Goal: Task Accomplishment & Management: Use online tool/utility

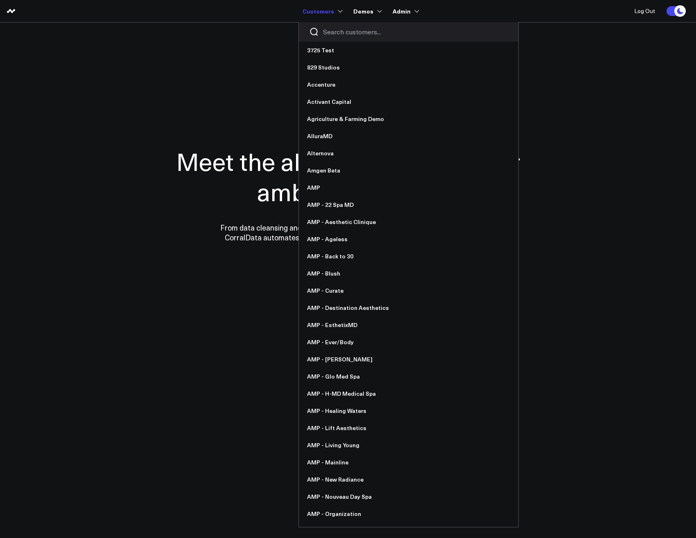
click at [340, 30] on input "Search customers input" at bounding box center [415, 31] width 185 height 9
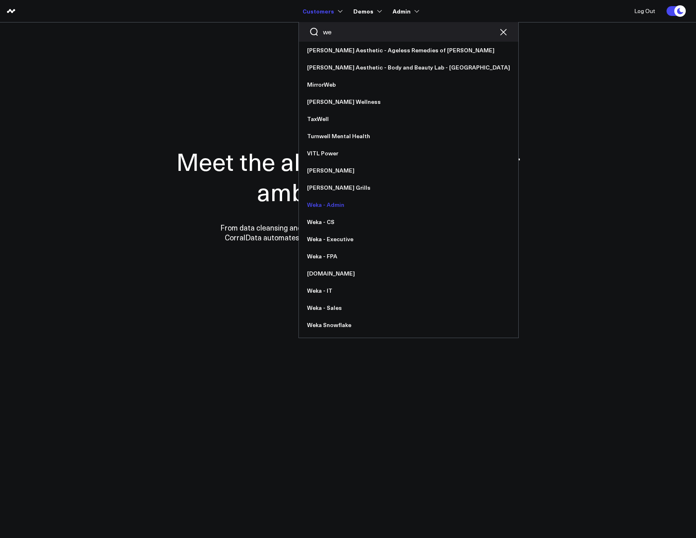
type input "we"
click at [324, 205] on link "Weka - Admin" at bounding box center [408, 204] width 219 height 17
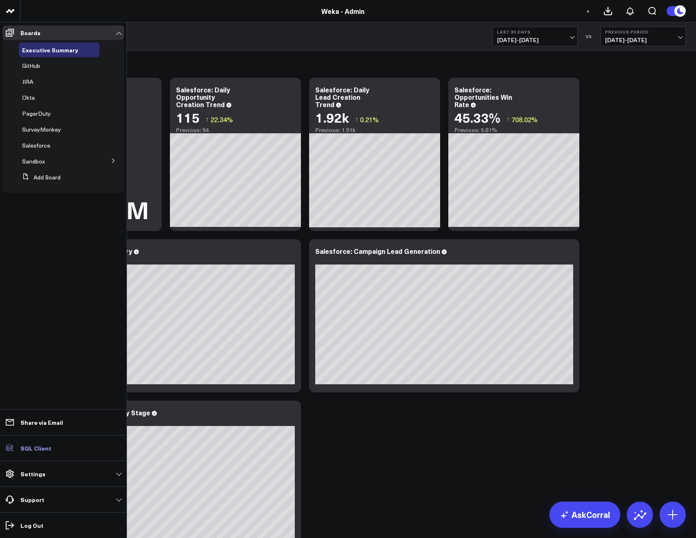
click at [33, 443] on link "SQL Client" at bounding box center [63, 448] width 122 height 15
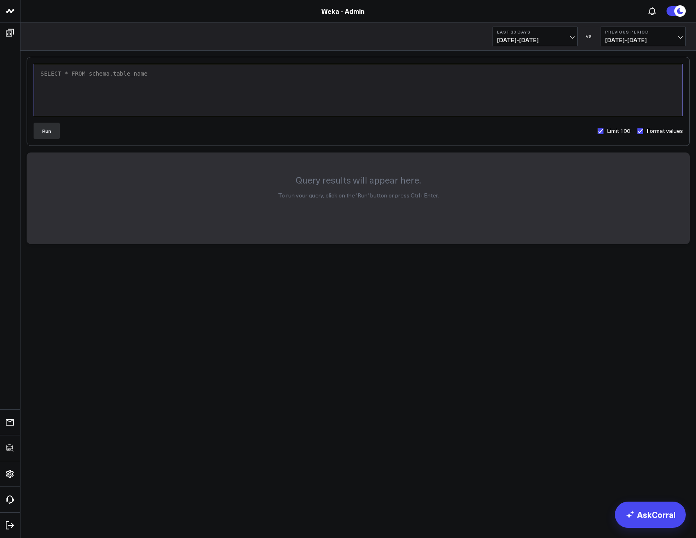
click at [176, 78] on div "SELECT * FROM schema.table_name" at bounding box center [358, 89] width 640 height 43
click at [162, 81] on div "SELECT * FROM schema.table_name" at bounding box center [358, 89] width 640 height 43
click at [46, 133] on button "Run" at bounding box center [47, 131] width 26 height 16
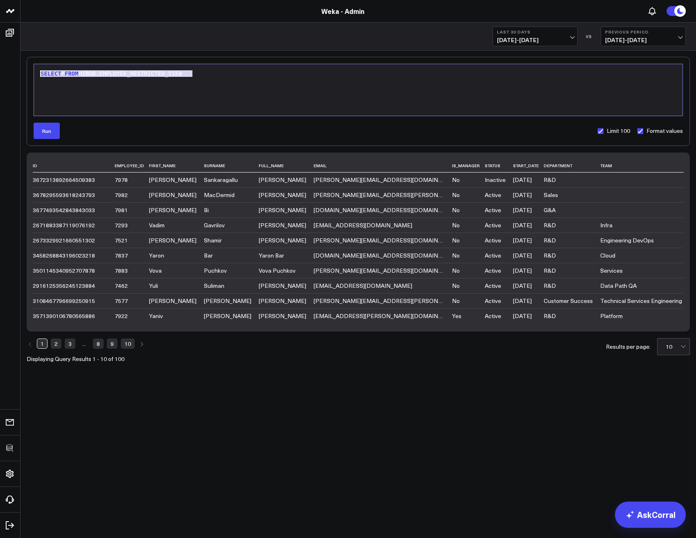
drag, startPoint x: 206, startPoint y: 74, endPoint x: 37, endPoint y: 77, distance: 169.0
click at [37, 77] on div "9 1 › SELECT * FROM HIBOB.EMPLOYEE_RESTRICTED_VIEW" at bounding box center [358, 90] width 649 height 52
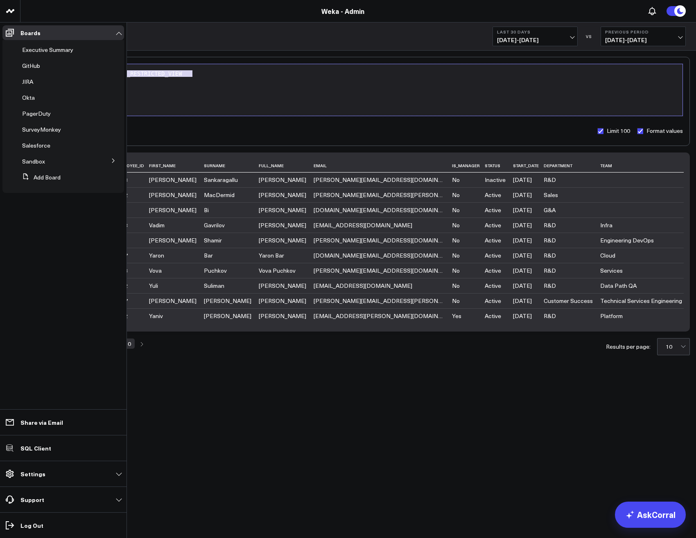
copy div "SELECT * FROM HIBOB.EMPLOYEE_RESTRICTED_VIEW"
click at [37, 161] on span "Sandbox" at bounding box center [33, 162] width 23 height 8
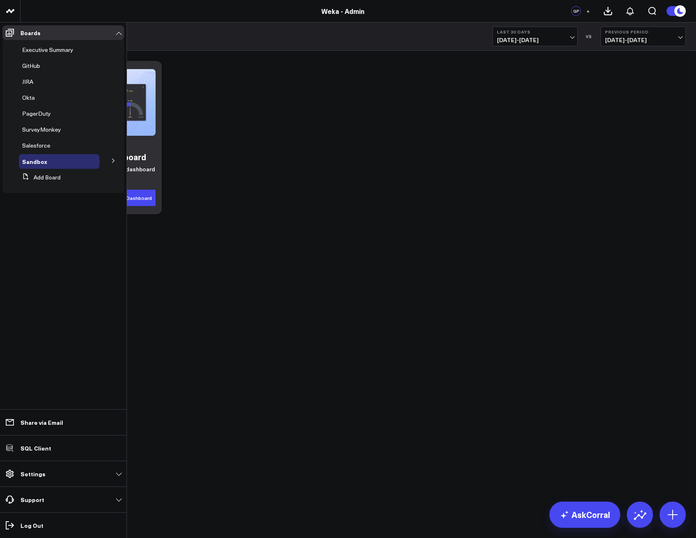
click at [110, 163] on button at bounding box center [113, 160] width 21 height 12
click at [36, 179] on span "HiBob" at bounding box center [35, 176] width 16 height 8
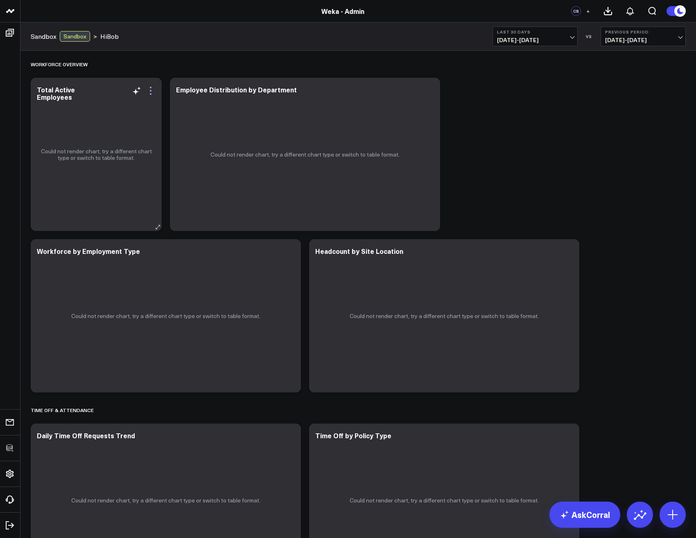
click at [152, 89] on icon at bounding box center [151, 91] width 10 height 10
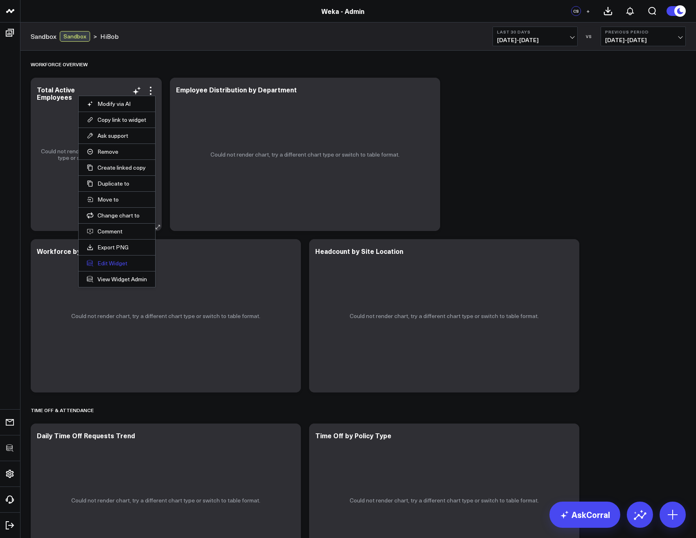
click at [112, 263] on button "Edit Widget" at bounding box center [117, 263] width 60 height 7
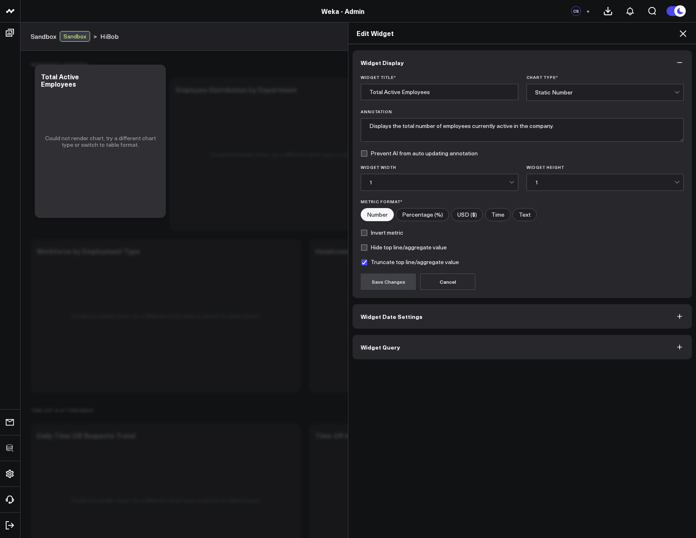
drag, startPoint x: 392, startPoint y: 348, endPoint x: 387, endPoint y: 348, distance: 4.9
click at [387, 348] on span "Widget Query" at bounding box center [379, 347] width 39 height 7
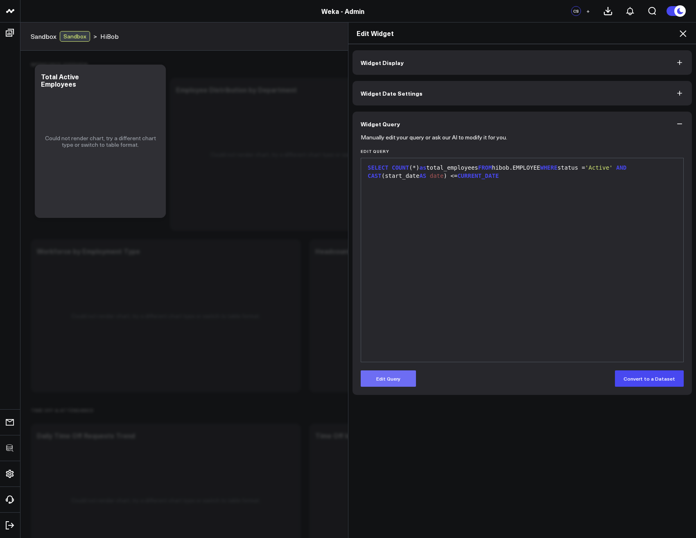
click at [399, 378] on button "Edit Query" at bounding box center [387, 379] width 55 height 16
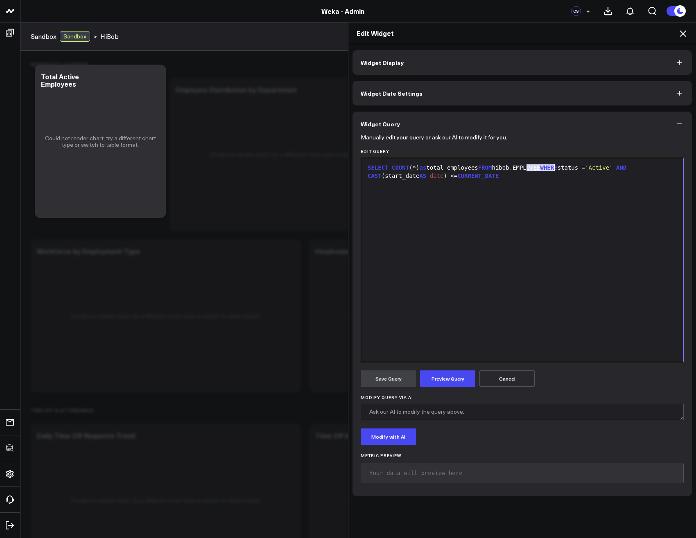
drag, startPoint x: 525, startPoint y: 167, endPoint x: 551, endPoint y: 167, distance: 26.6
click at [551, 167] on div "SELECT COUNT (*) as total_employees FROM hibob.EMPLOYEE WHERE status = 'Active'…" at bounding box center [522, 172] width 314 height 16
click at [444, 379] on button "Preview Query" at bounding box center [447, 379] width 55 height 16
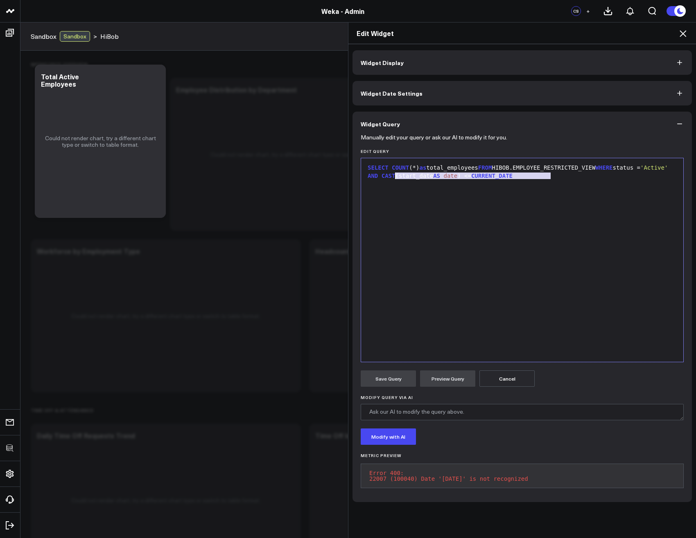
drag, startPoint x: 551, startPoint y: 174, endPoint x: 394, endPoint y: 180, distance: 156.4
click at [394, 180] on div "SELECT COUNT (*) as total_employees FROM HIBOB.EMPLOYEE_RESTRICTED_VIEW WHERE s…" at bounding box center [522, 260] width 314 height 196
drag, startPoint x: 397, startPoint y: 176, endPoint x: 410, endPoint y: 200, distance: 26.4
click at [410, 200] on div "SELECT COUNT (*) as total_employees FROM HIBOB.EMPLOYEE_RESTRICTED_VIEW WHERE s…" at bounding box center [522, 260] width 314 height 196
click at [449, 380] on button "Preview Query" at bounding box center [447, 379] width 55 height 16
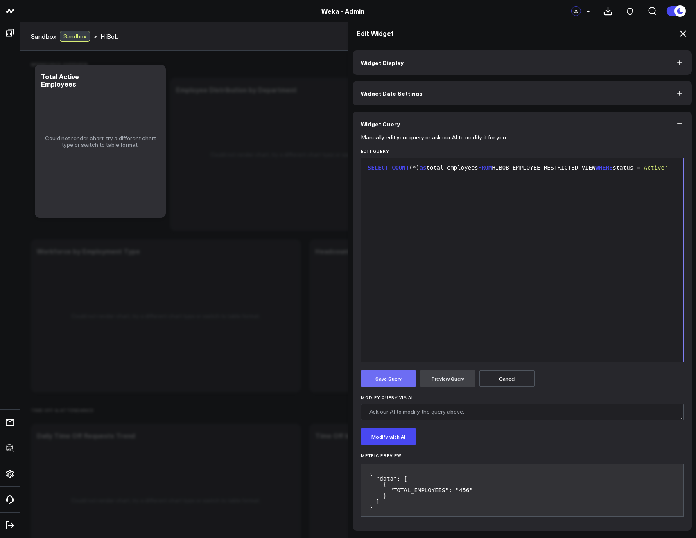
click at [387, 382] on button "Save Query" at bounding box center [387, 379] width 55 height 16
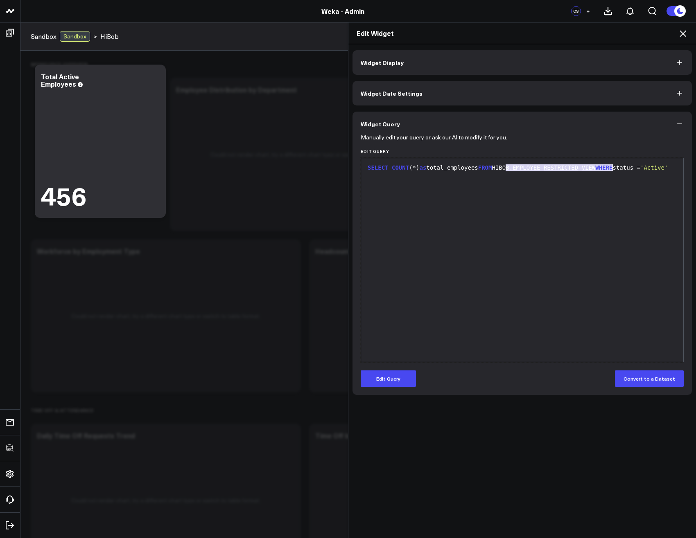
drag, startPoint x: 501, startPoint y: 169, endPoint x: 608, endPoint y: 165, distance: 107.7
click at [608, 165] on div "SELECT COUNT (*) as total_employees FROM HIBOB.EMPLOYEE_RESTRICTED_VIEW WHERE s…" at bounding box center [522, 168] width 314 height 8
copy div "HIBOB.EMPLOYEE_RESTRICTED_VIEW"
click at [680, 34] on icon at bounding box center [683, 34] width 10 height 10
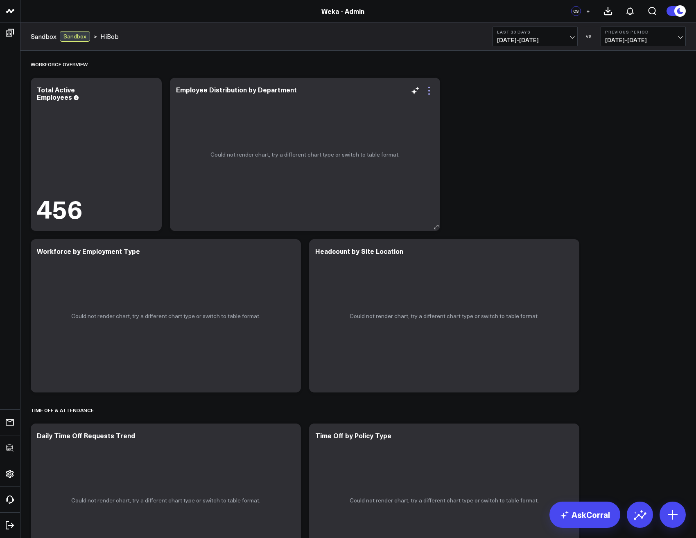
click at [427, 92] on icon at bounding box center [429, 91] width 10 height 10
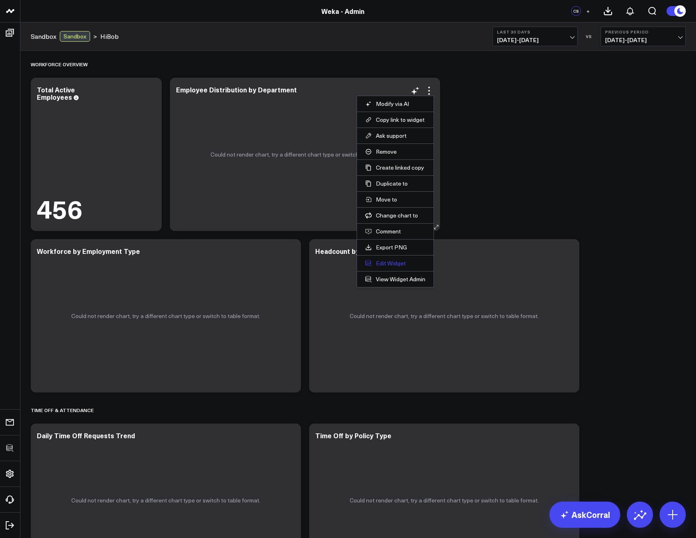
click at [387, 264] on button "Edit Widget" at bounding box center [395, 263] width 60 height 7
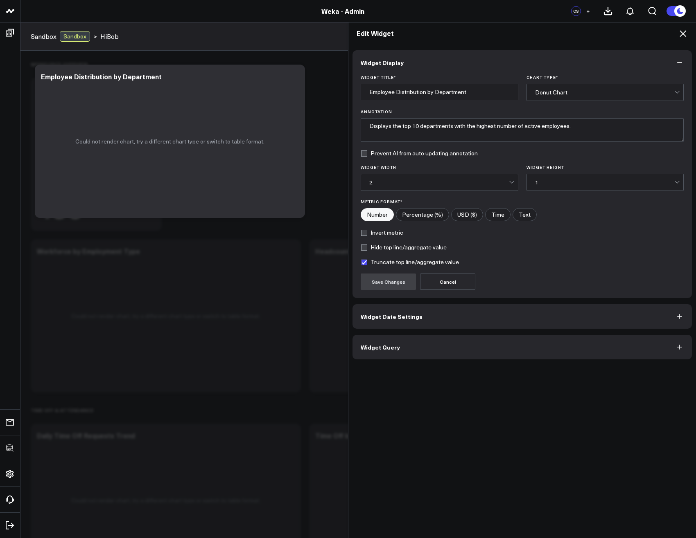
click at [388, 344] on span "Widget Query" at bounding box center [379, 347] width 39 height 7
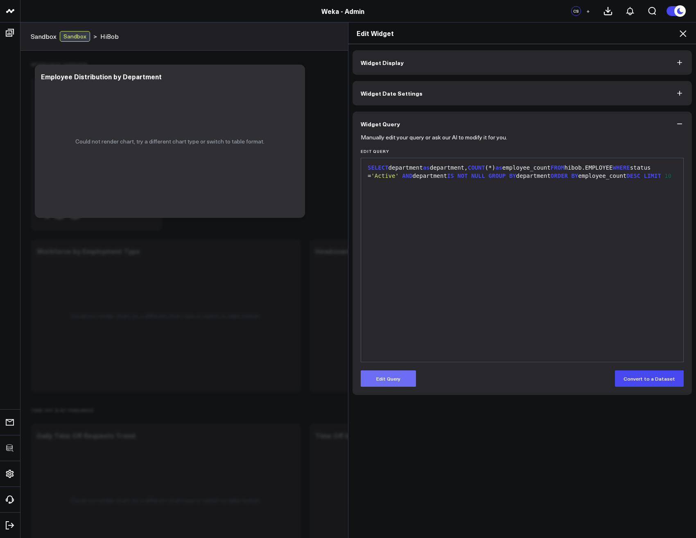
click at [394, 379] on button "Edit Query" at bounding box center [387, 379] width 55 height 16
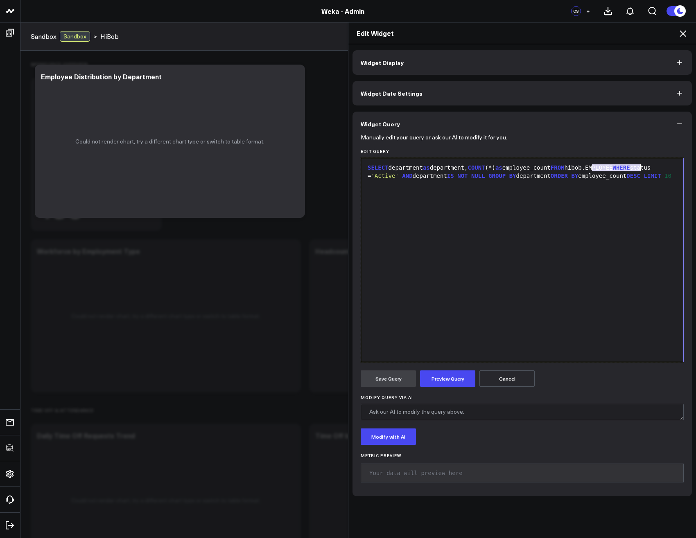
drag, startPoint x: 588, startPoint y: 169, endPoint x: 637, endPoint y: 167, distance: 48.7
click at [637, 167] on div "SELECT department as department, COUNT (*) as employee_count FROM hibob.EMPLOYE…" at bounding box center [522, 172] width 314 height 16
click at [445, 385] on button "Preview Query" at bounding box center [447, 379] width 55 height 16
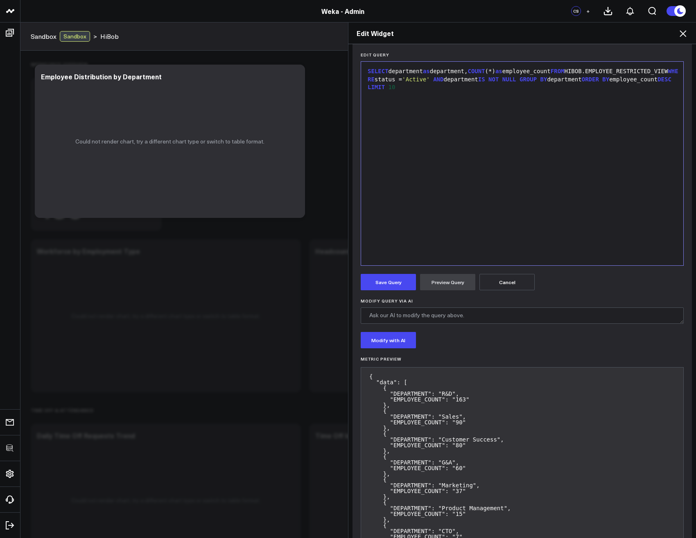
scroll to position [98, 0]
click at [375, 283] on button "Save Query" at bounding box center [387, 280] width 55 height 16
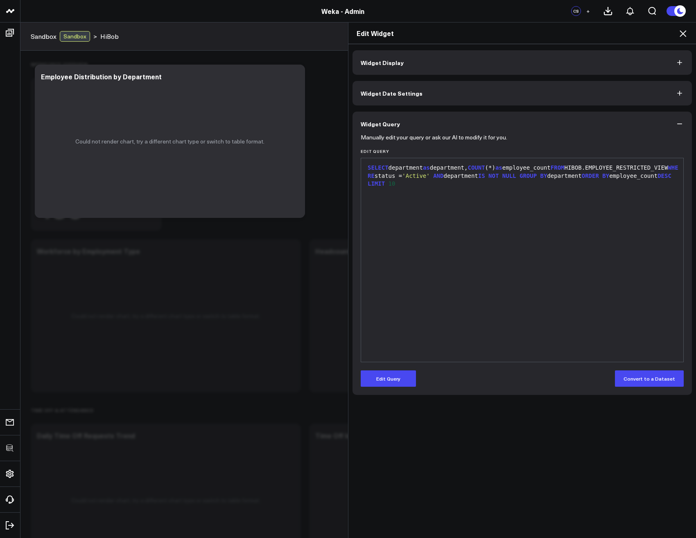
scroll to position [0, 0]
click at [682, 34] on icon at bounding box center [682, 33] width 7 height 7
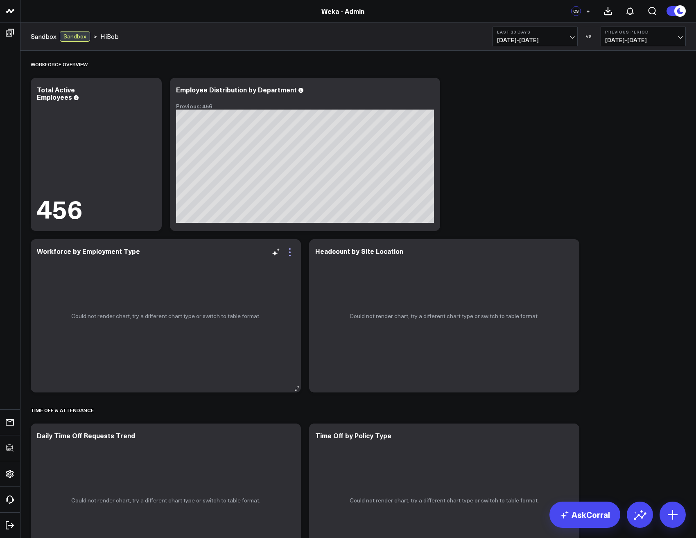
click at [285, 253] on icon at bounding box center [290, 253] width 10 height 10
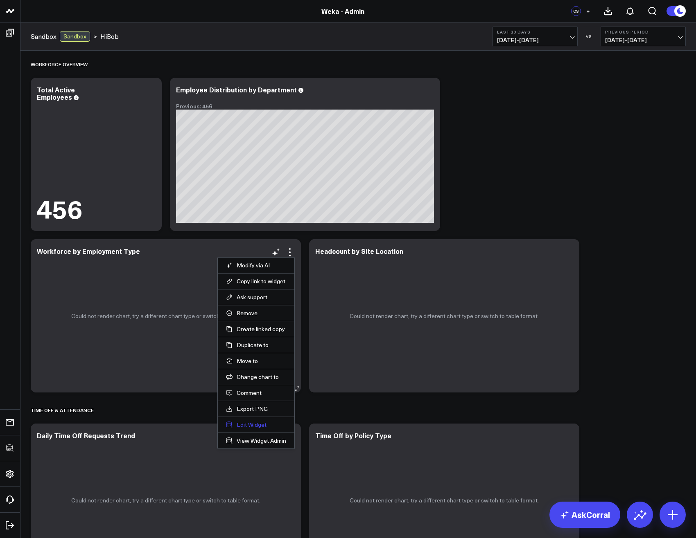
click at [250, 423] on button "Edit Widget" at bounding box center [256, 424] width 60 height 7
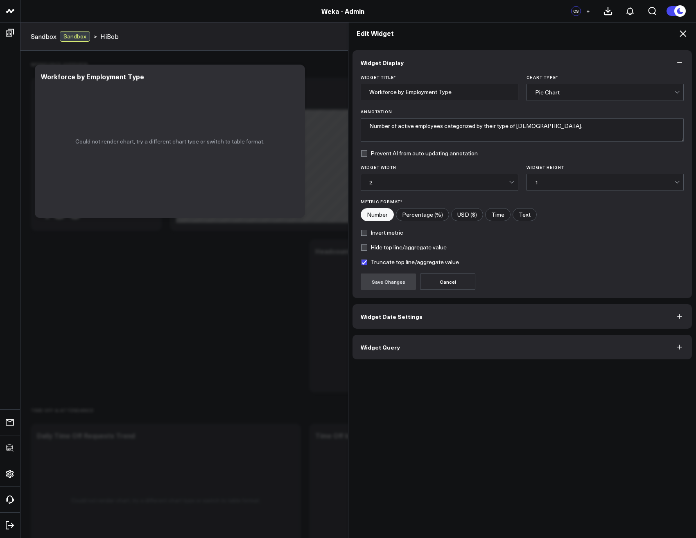
click at [414, 344] on button "Widget Query" at bounding box center [521, 347] width 339 height 25
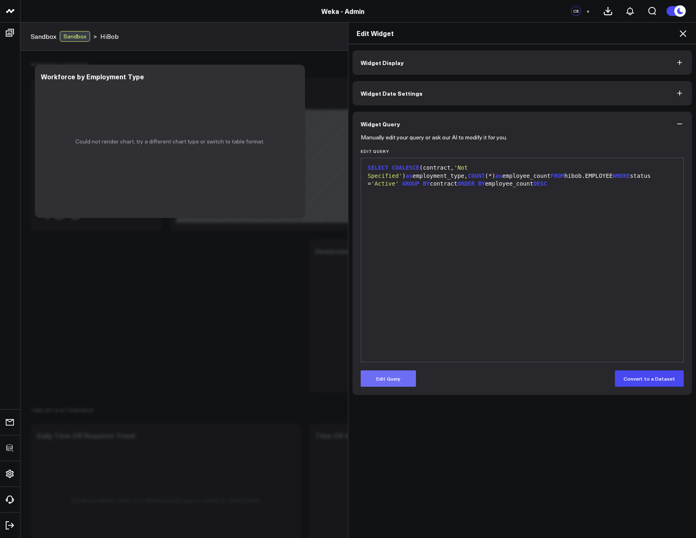
click at [387, 373] on button "Edit Query" at bounding box center [387, 379] width 55 height 16
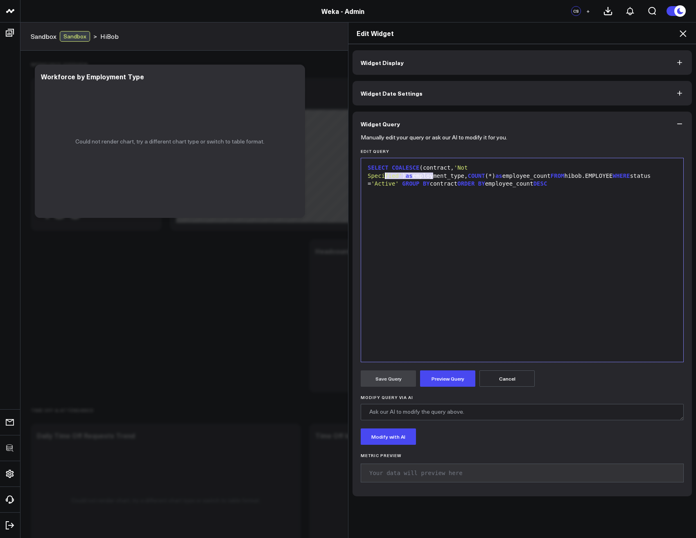
drag, startPoint x: 428, startPoint y: 177, endPoint x: 381, endPoint y: 178, distance: 47.5
click at [381, 178] on div "SELECT COALESCE (contract, 'Not Specified' ) as employment_type, COUNT (*) as e…" at bounding box center [522, 176] width 314 height 24
click at [448, 377] on button "Preview Query" at bounding box center [447, 379] width 55 height 16
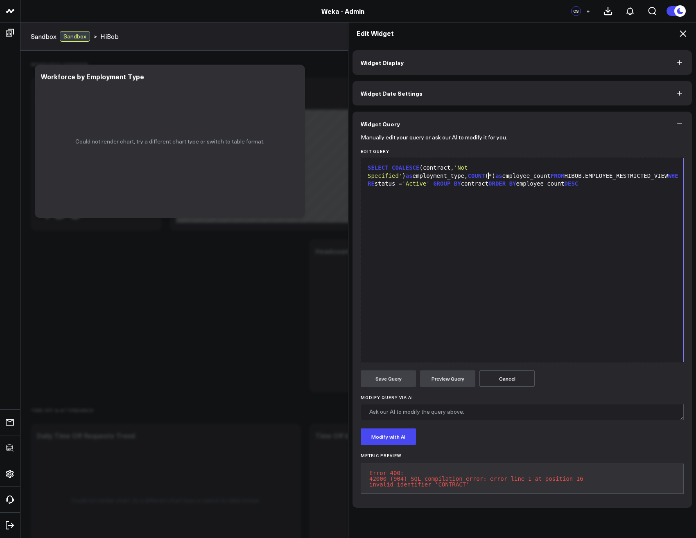
click at [486, 178] on div "SELECT COALESCE (contract, 'Not Specified' ) as employment_type, COUNT (*) as e…" at bounding box center [522, 176] width 314 height 24
click at [456, 225] on div "SELECT COALESCE (contract, 'Not Specified' ) as employment_type, COUNT (*) as e…" at bounding box center [522, 260] width 314 height 196
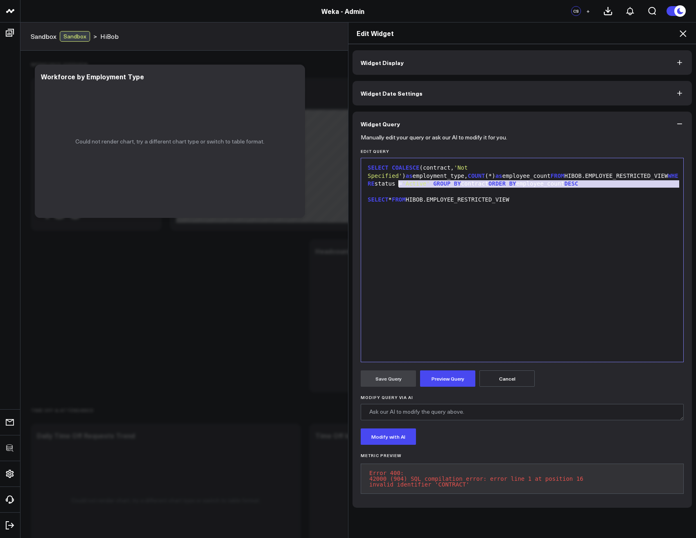
drag, startPoint x: 437, startPoint y: 188, endPoint x: 386, endPoint y: 183, distance: 51.0
click at [387, 183] on div "SELECT COALESCE (contract, 'Not Specified' ) as employment_type, COUNT (*) as e…" at bounding box center [522, 260] width 314 height 196
click at [365, 165] on div "SELECT COALESCE (contract, 'Not Specified' ) as employment_type, COUNT (*) as e…" at bounding box center [522, 176] width 314 height 24
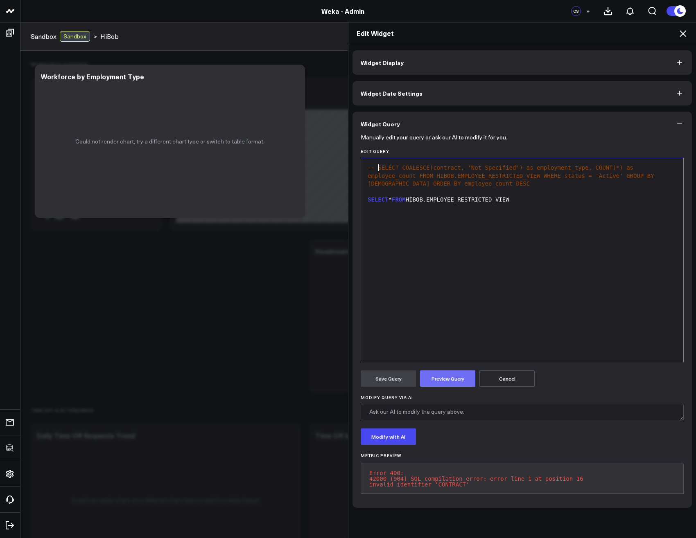
click at [439, 382] on button "Preview Query" at bounding box center [447, 379] width 55 height 16
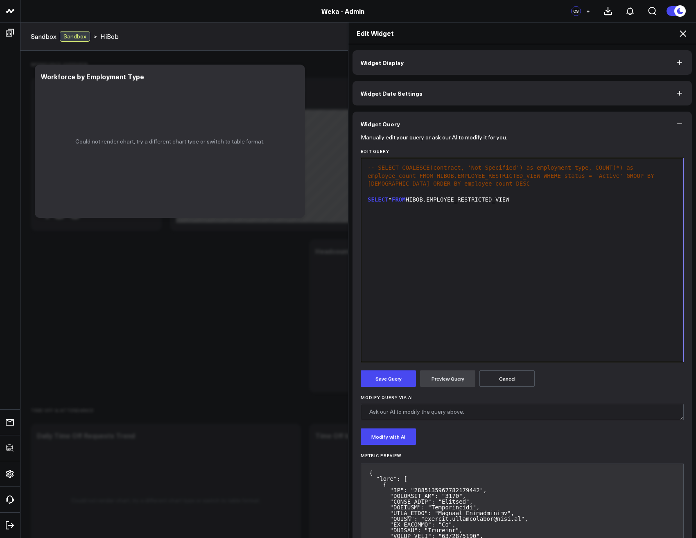
scroll to position [98, 0]
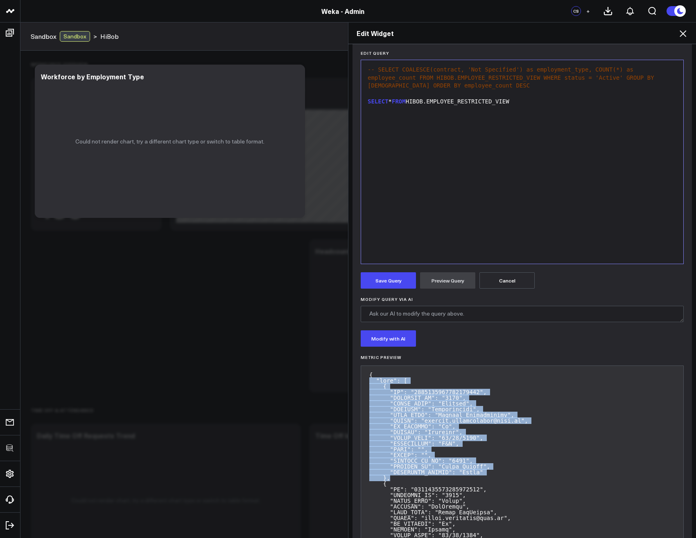
drag, startPoint x: 394, startPoint y: 478, endPoint x: 358, endPoint y: 379, distance: 105.3
copy pre ""data": [ { "ID": "3672313892664509383", "EMPLOYEE_ID": "7978", "FIRST_NAME": "…"
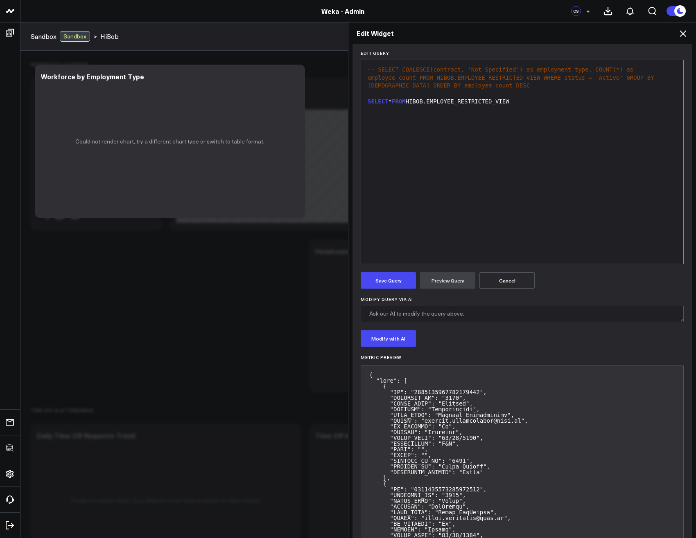
click at [449, 122] on div "-- SELECT COALESCE(contract, 'Not Specified') as employment_type, COUNT(*) as e…" at bounding box center [522, 162] width 314 height 196
click at [393, 99] on div "SELECT * FROM HIBOB.EMPLOYEE_RESTRICTED_VIEW" at bounding box center [522, 102] width 314 height 8
click at [450, 281] on button "Preview Query" at bounding box center [447, 280] width 55 height 16
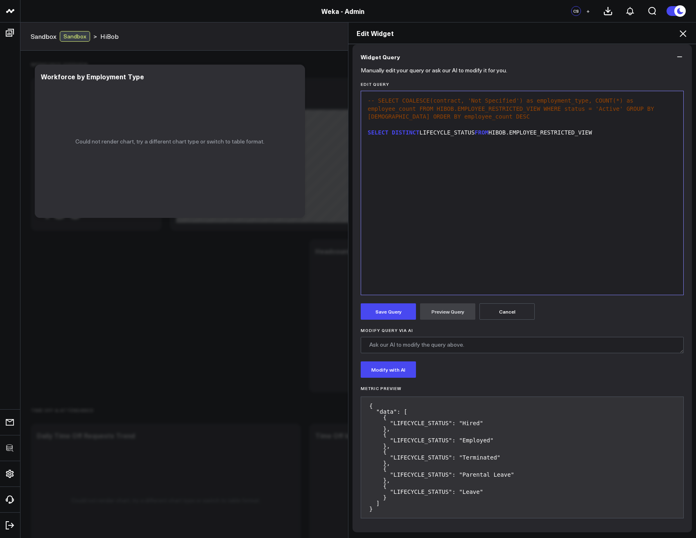
scroll to position [18, 0]
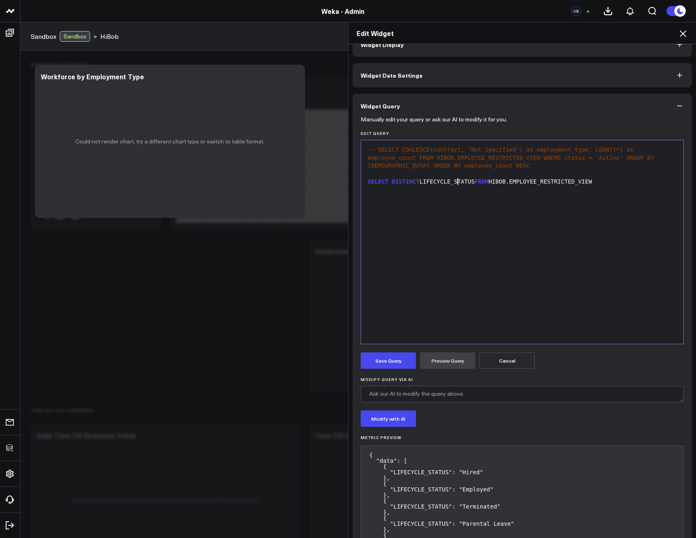
click at [454, 183] on div "SELECT DISTINCT LIFECYCLE_STATUS FROM HIBOB.EMPLOYEE_RESTRICTED_VIEW" at bounding box center [522, 182] width 314 height 8
click at [447, 365] on button "Preview Query" at bounding box center [447, 361] width 55 height 16
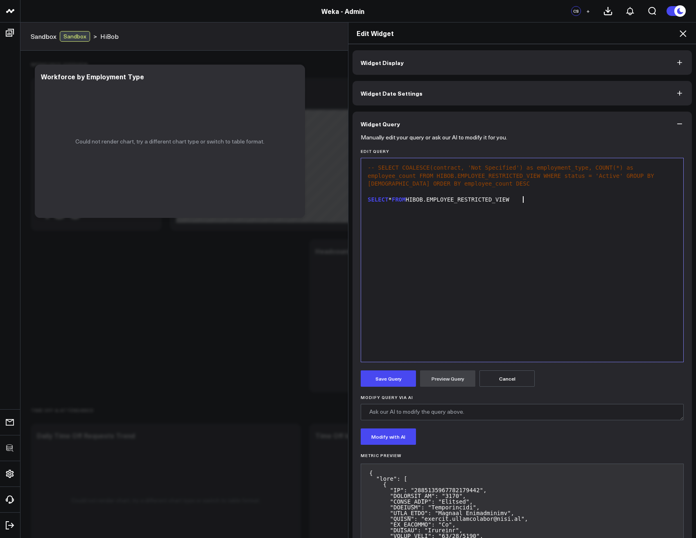
click at [450, 278] on div "-- SELECT COALESCE(contract, 'Not Specified') as employment_type, COUNT(*) as e…" at bounding box center [522, 260] width 314 height 196
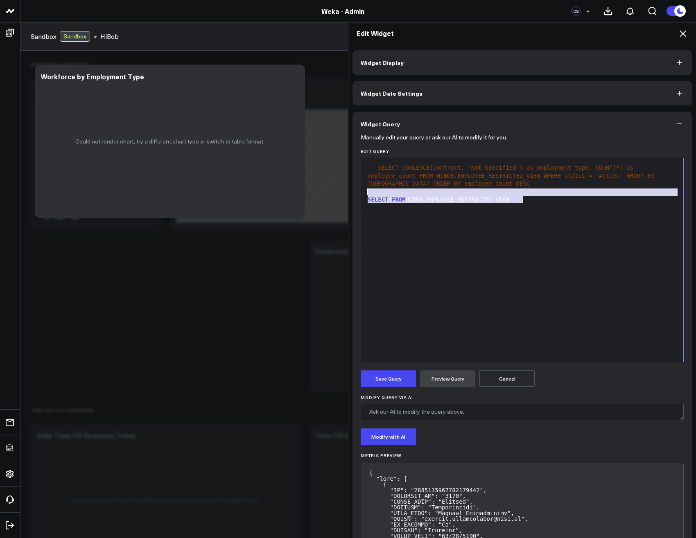
drag, startPoint x: 446, startPoint y: 278, endPoint x: 358, endPoint y: 193, distance: 122.1
click at [360, 193] on div "9 1 2 3 › -- SELECT COALESCE(contract, 'Not Specified') as employment_type, COU…" at bounding box center [521, 260] width 323 height 205
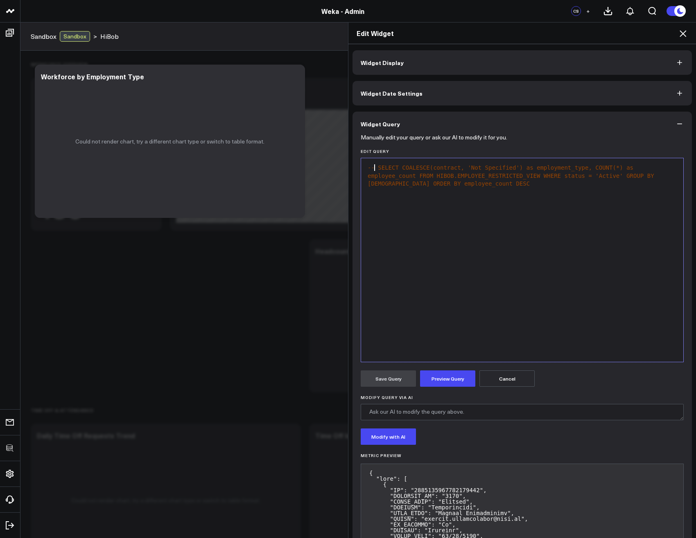
drag, startPoint x: 372, startPoint y: 169, endPoint x: 353, endPoint y: 170, distance: 19.3
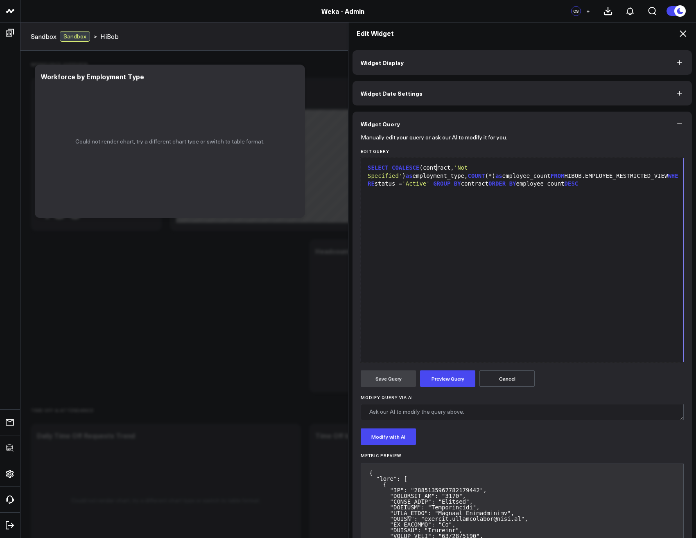
click at [432, 165] on div "SELECT COALESCE (contract, 'Not Specified' ) as employment_type, COUNT (*) as e…" at bounding box center [522, 176] width 314 height 24
click at [373, 183] on div "SELECT COALESCE (IS_MANAGER, 'Not Specified' ) as employment_type, COUNT (*) as…" at bounding box center [522, 176] width 314 height 24
click at [453, 373] on button "Preview Query" at bounding box center [447, 379] width 55 height 16
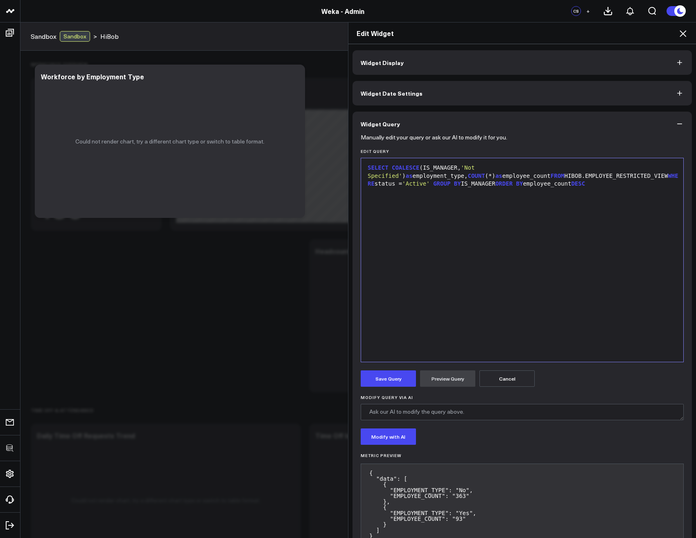
scroll to position [27, 0]
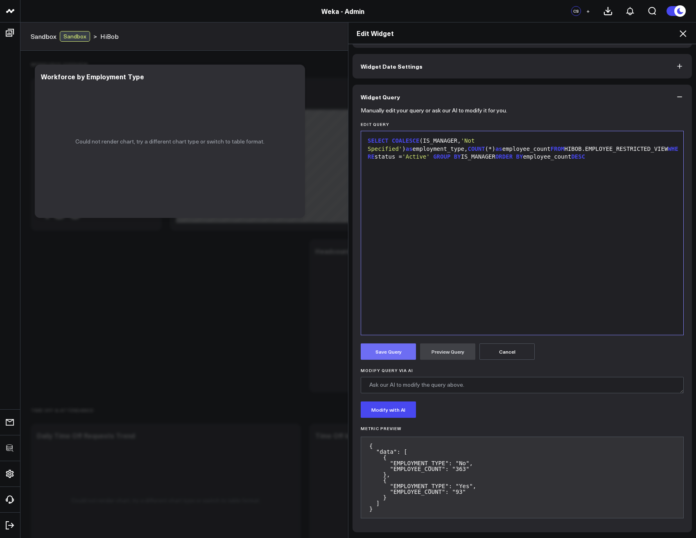
click at [388, 354] on button "Save Query" at bounding box center [387, 352] width 55 height 16
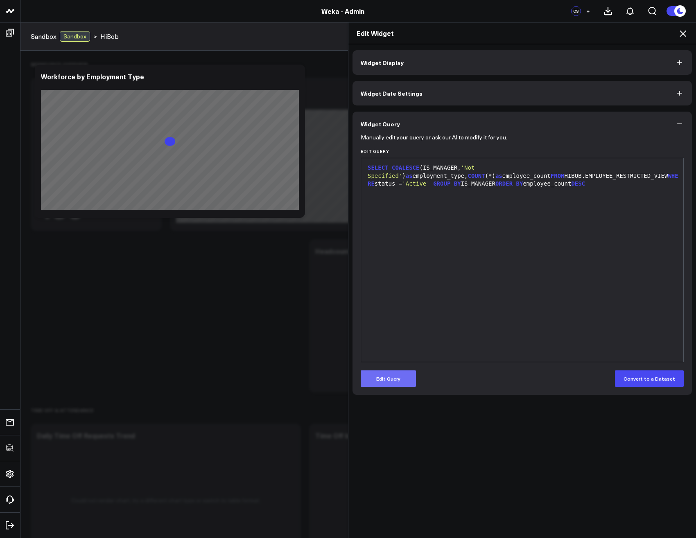
click at [396, 380] on button "Edit Query" at bounding box center [387, 379] width 55 height 16
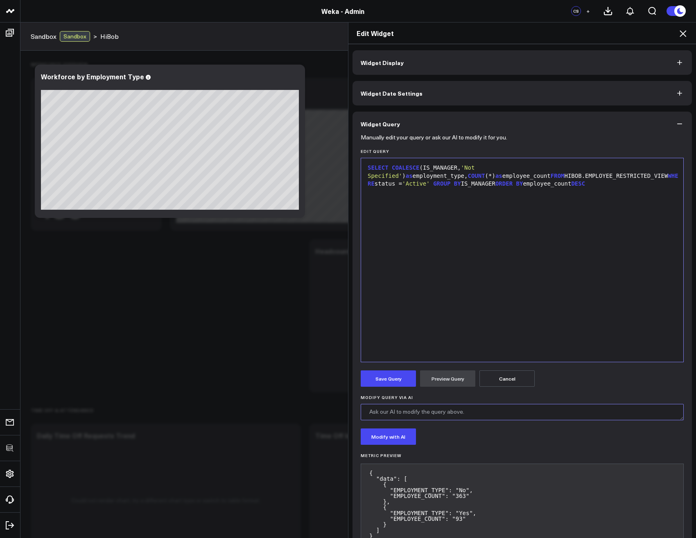
click at [432, 415] on textarea "Modify Query via AI" at bounding box center [521, 412] width 323 height 16
type textarea "if is_manager is Yes then "Manager" otherwise "Non-Manager""
click at [387, 438] on button "Modify with AI" at bounding box center [387, 437] width 55 height 16
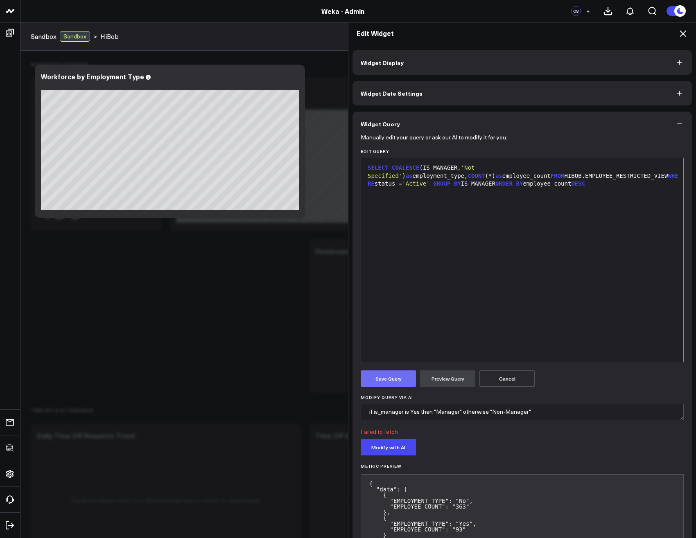
click at [382, 382] on button "Save Query" at bounding box center [387, 379] width 55 height 16
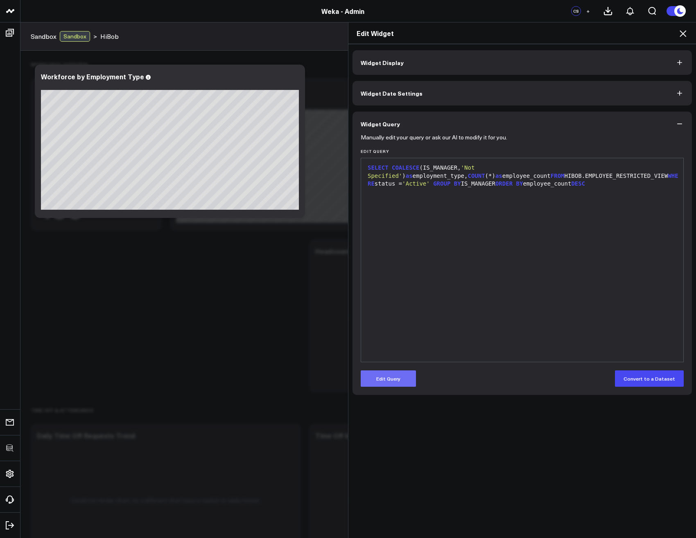
click at [384, 374] on button "Edit Query" at bounding box center [387, 379] width 55 height 16
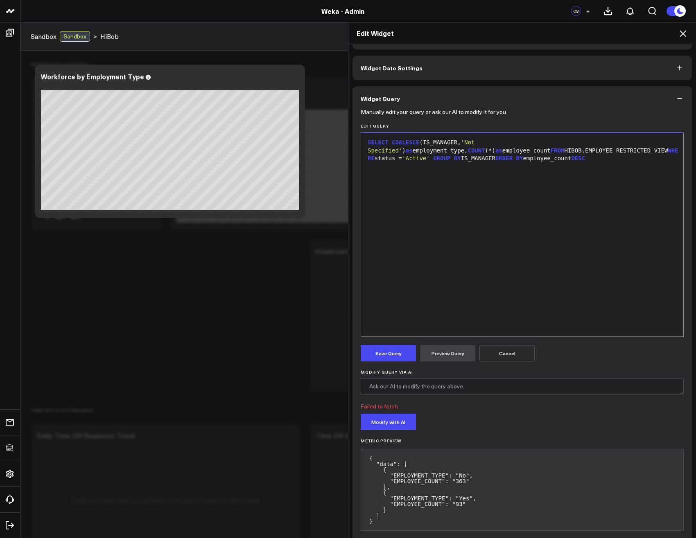
scroll to position [38, 0]
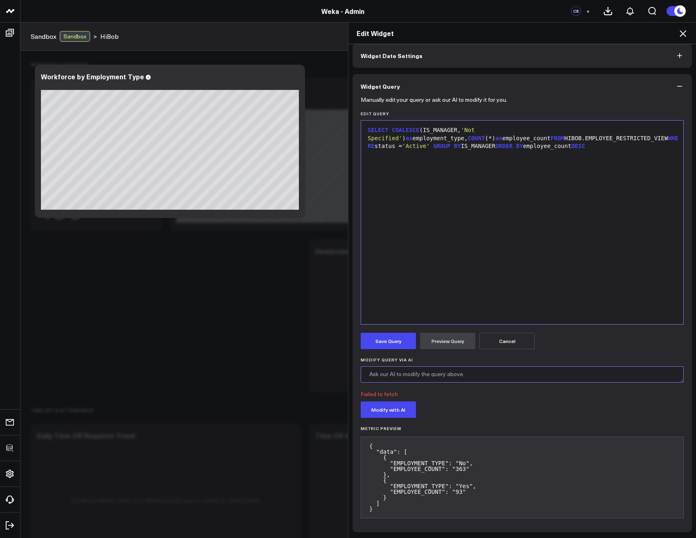
click at [436, 375] on textarea "Modify Query via AI" at bounding box center [521, 375] width 323 height 16
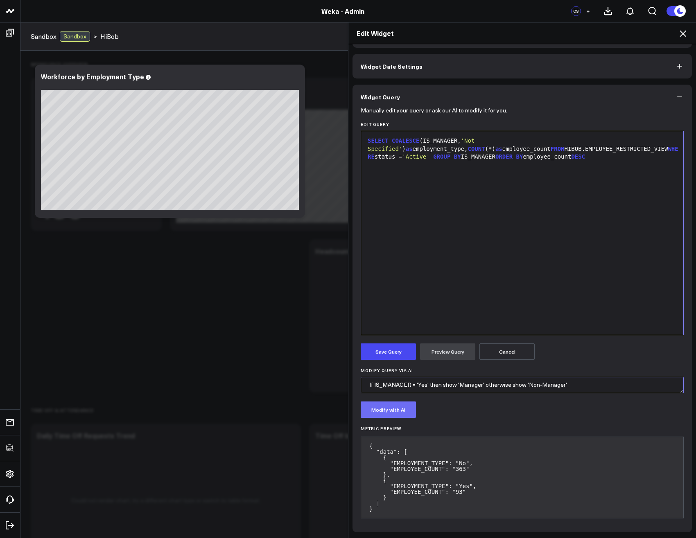
type textarea "If IS_MANAGER = 'Yes' then show 'Manager' otherwise show 'Non-Manager'"
click at [395, 410] on button "Modify with AI" at bounding box center [387, 410] width 55 height 16
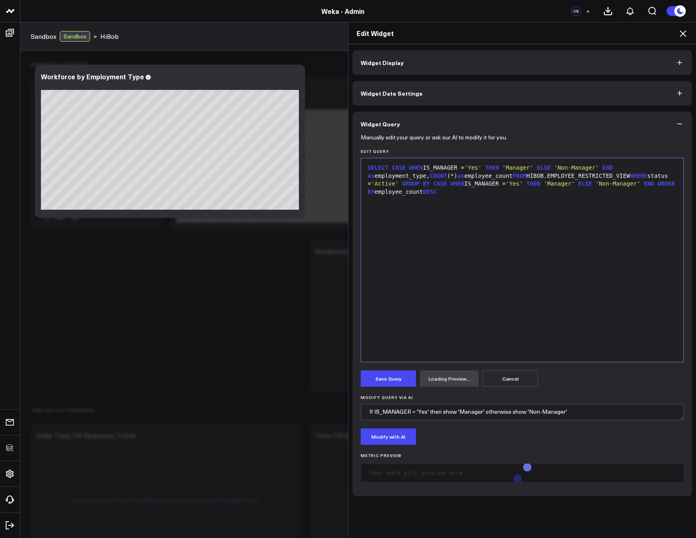
scroll to position [0, 0]
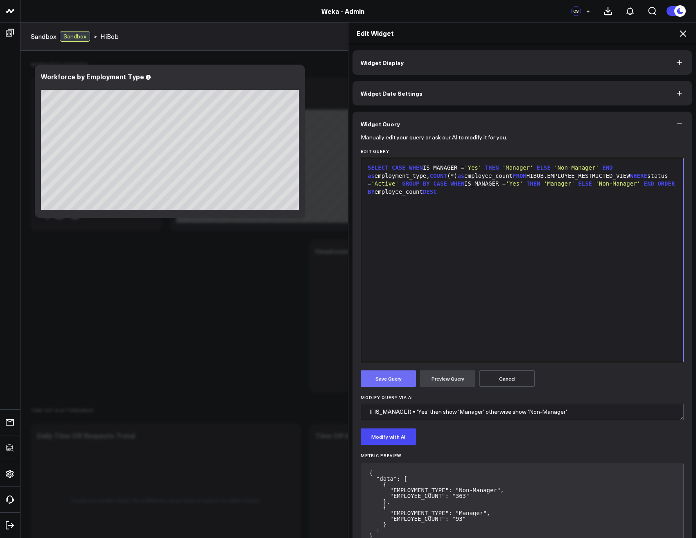
click at [374, 378] on button "Save Query" at bounding box center [387, 379] width 55 height 16
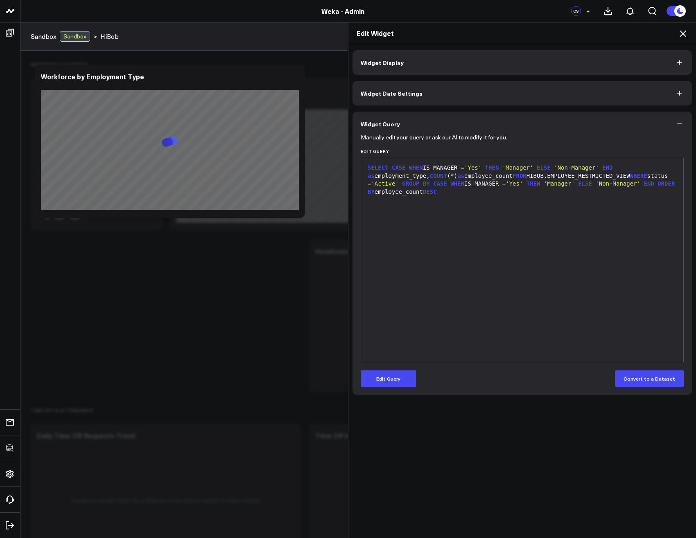
click at [680, 33] on icon at bounding box center [683, 34] width 10 height 10
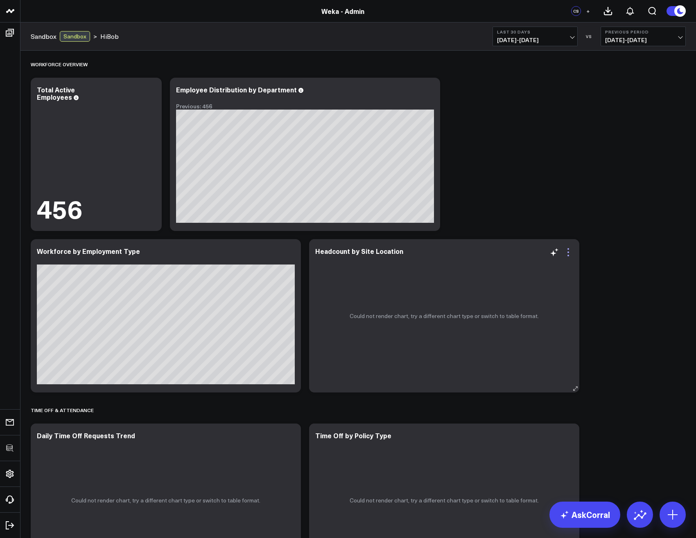
click at [569, 251] on icon at bounding box center [568, 253] width 10 height 10
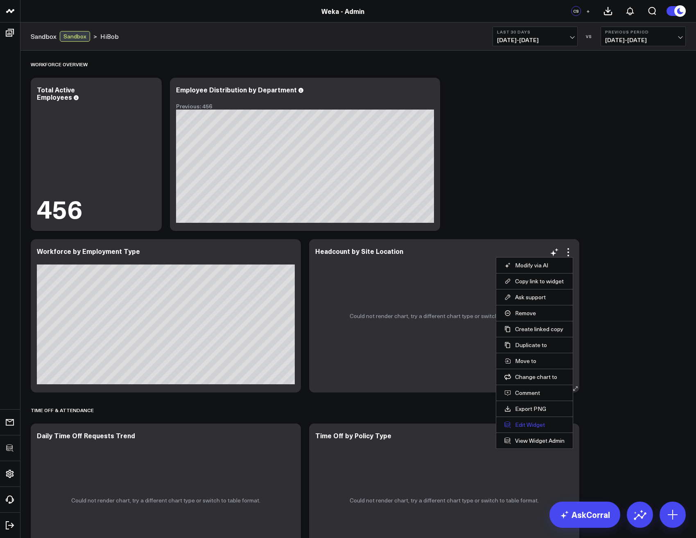
click at [529, 423] on button "Edit Widget" at bounding box center [534, 424] width 60 height 7
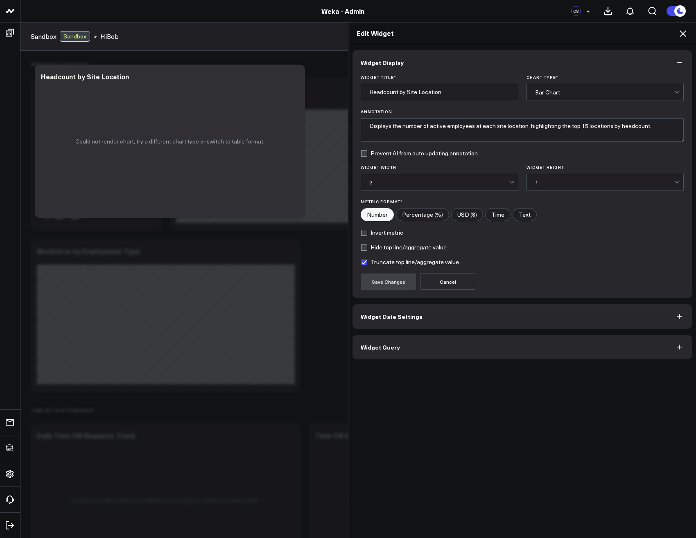
click at [389, 346] on span "Widget Query" at bounding box center [379, 347] width 39 height 7
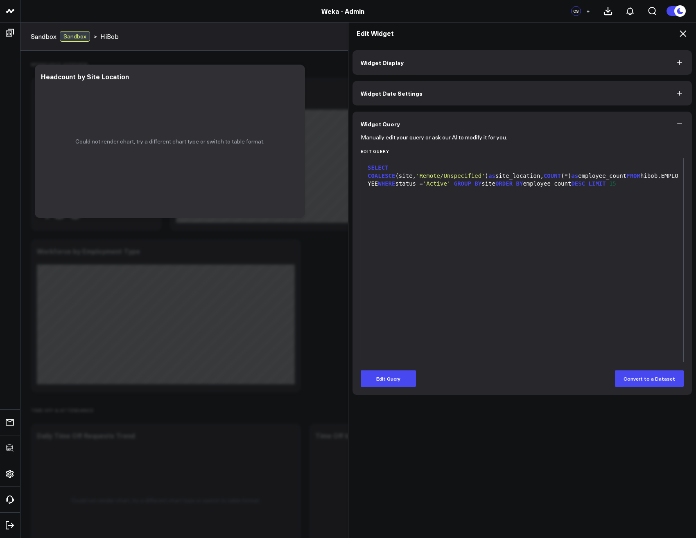
click at [473, 264] on div "SELECT COALESCE (site, 'Remote/Unspecified' ) as site_location, COUNT (*) as em…" at bounding box center [522, 260] width 314 height 196
click at [389, 380] on button "Edit Query" at bounding box center [387, 379] width 55 height 16
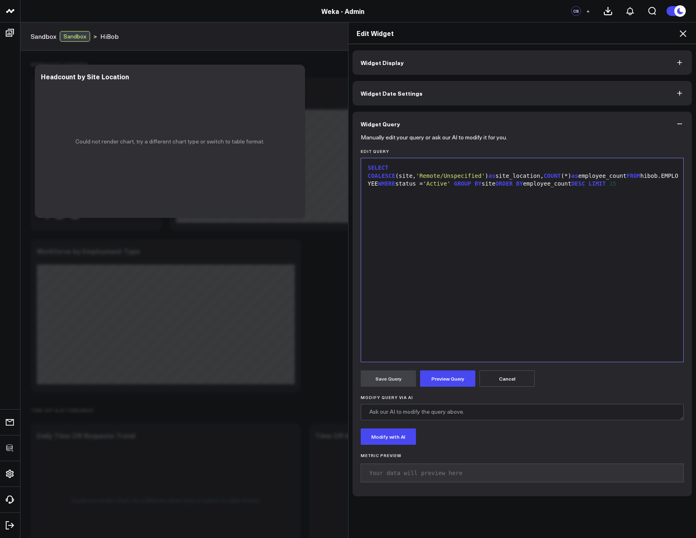
click at [422, 305] on div "SELECT COALESCE (site, 'Remote/Unspecified' ) as site_location, COUNT (*) as em…" at bounding box center [522, 260] width 314 height 196
click at [368, 168] on span "SELECT" at bounding box center [377, 167] width 21 height 7
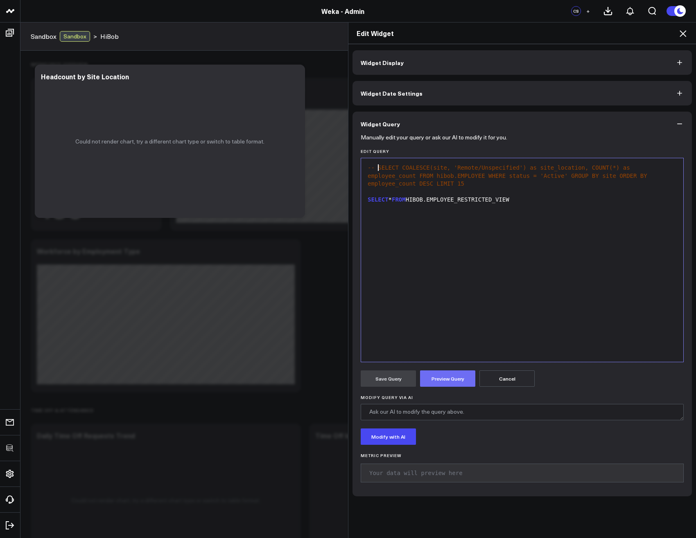
click at [436, 378] on button "Preview Query" at bounding box center [447, 379] width 55 height 16
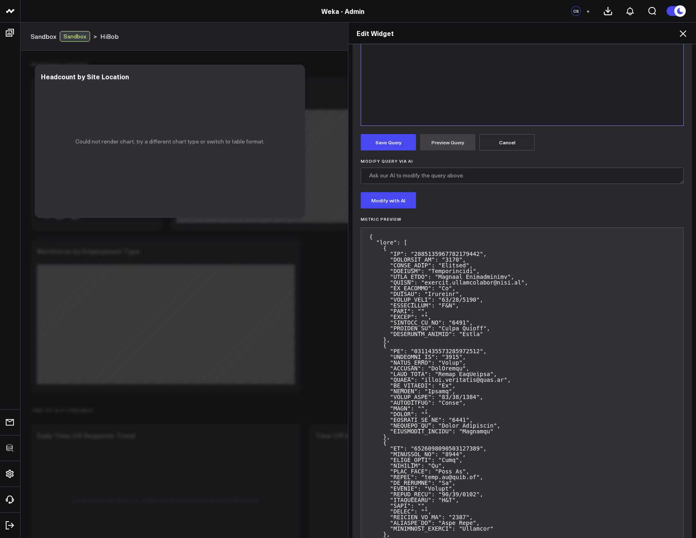
scroll to position [245, 0]
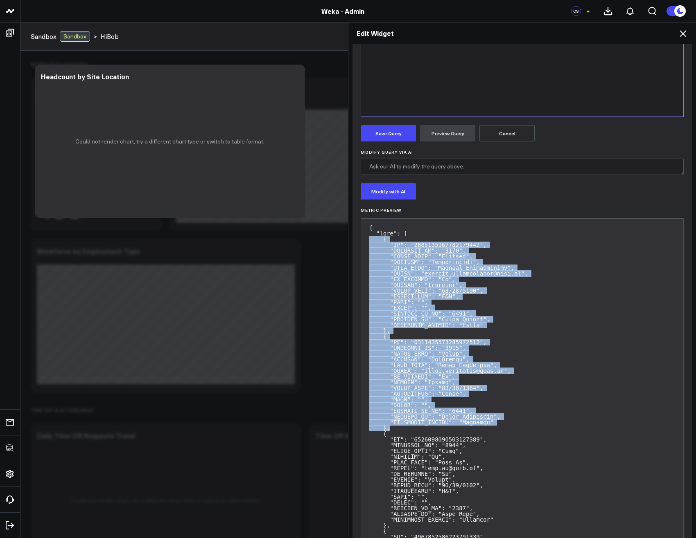
drag, startPoint x: 404, startPoint y: 429, endPoint x: 363, endPoint y: 243, distance: 191.1
copy pre "{ "ID": "3672313892664509383", "EMPLOYEE_ID": "7978", "FIRST_NAME": "Srinath", …"
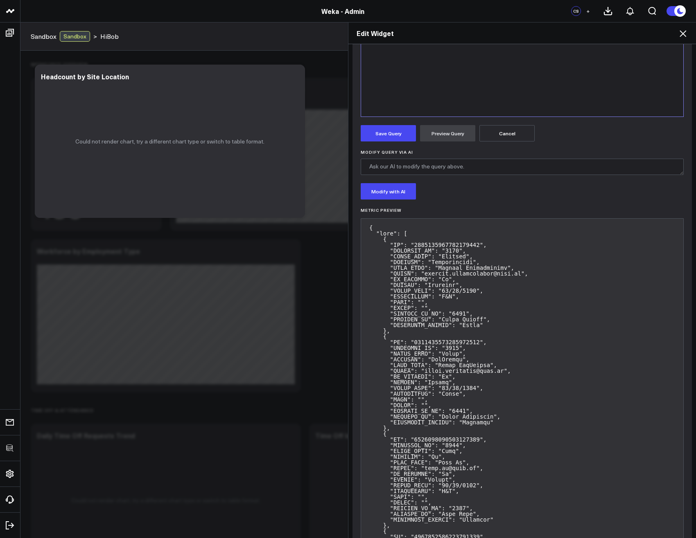
scroll to position [0, 0]
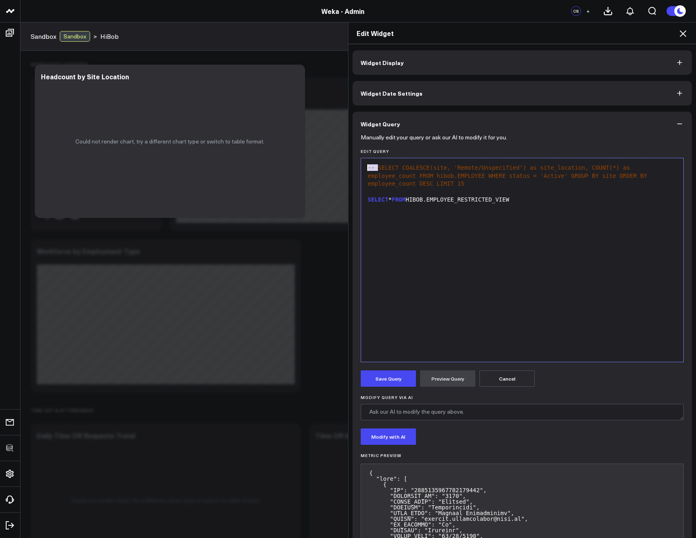
drag, startPoint x: 373, startPoint y: 167, endPoint x: 357, endPoint y: 165, distance: 15.7
click at [360, 165] on div "9 1 2 3 › -- SELECT COALESCE(site, 'Remote/Unspecified') as site_location, COUN…" at bounding box center [521, 260] width 323 height 205
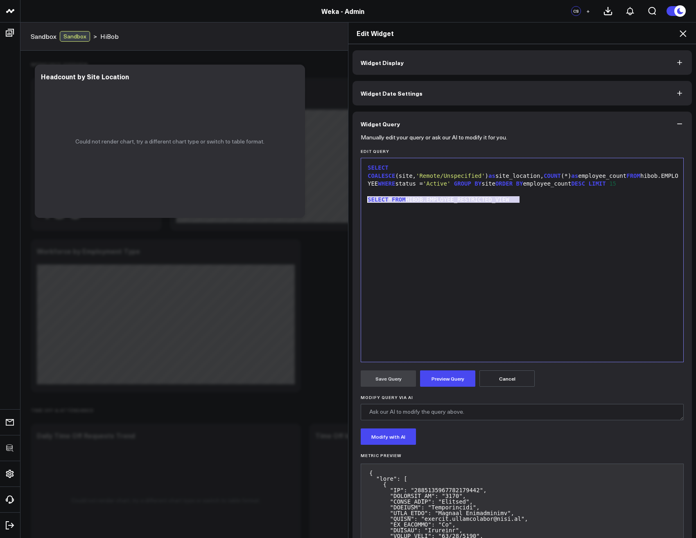
drag, startPoint x: 531, startPoint y: 204, endPoint x: 361, endPoint y: 198, distance: 169.5
click at [361, 198] on div "Selection deleted 9 1 2 3 › ⌄ SELECT COALESCE (site, 'Remote/Unspecified' ) as …" at bounding box center [521, 260] width 323 height 205
click at [427, 167] on div "SELECT COALESCE (site, 'Remote/Unspecified' ) as site_location, COUNT (*) as em…" at bounding box center [522, 176] width 314 height 24
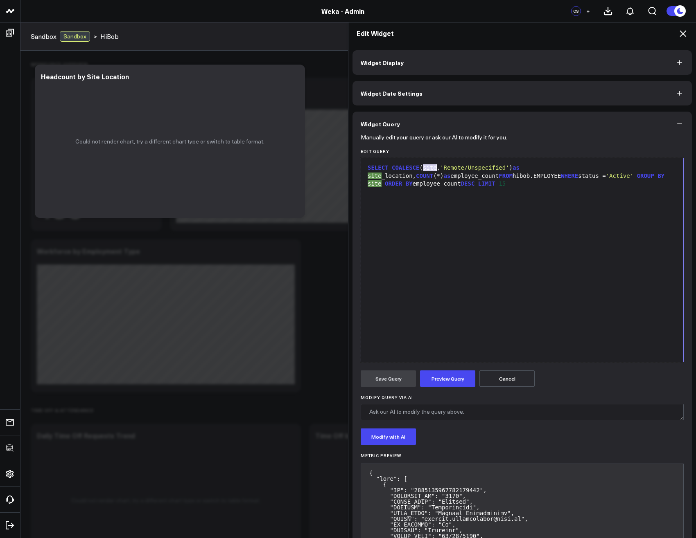
click at [427, 167] on div "SELECT COALESCE (site, 'Remote/Unspecified' ) as site _location, COUNT (*) as e…" at bounding box center [522, 176] width 314 height 24
click at [451, 417] on textarea "Modify Query via AI" at bounding box center [521, 412] width 323 height 16
click at [446, 214] on div "SELECT COALESCE (site, 'Remote/Unspecified' ) as site _location, COUNT (*) as e…" at bounding box center [522, 260] width 314 height 196
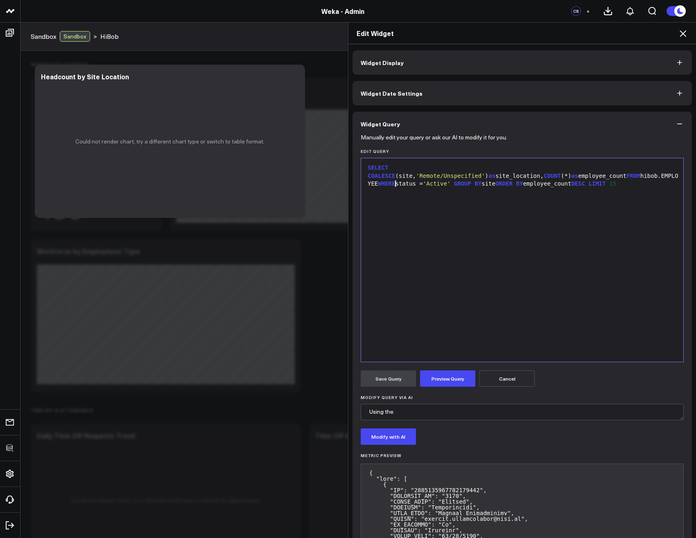
click at [424, 165] on div "SELECT COALESCE (site, 'Remote/Unspecified' ) as site_location, COUNT (*) as em…" at bounding box center [522, 176] width 314 height 24
click at [540, 168] on div "SELECT COALESCE ( GROUP , 'Unspecified' ) as site_location, COUNT (*) as employ…" at bounding box center [522, 176] width 314 height 24
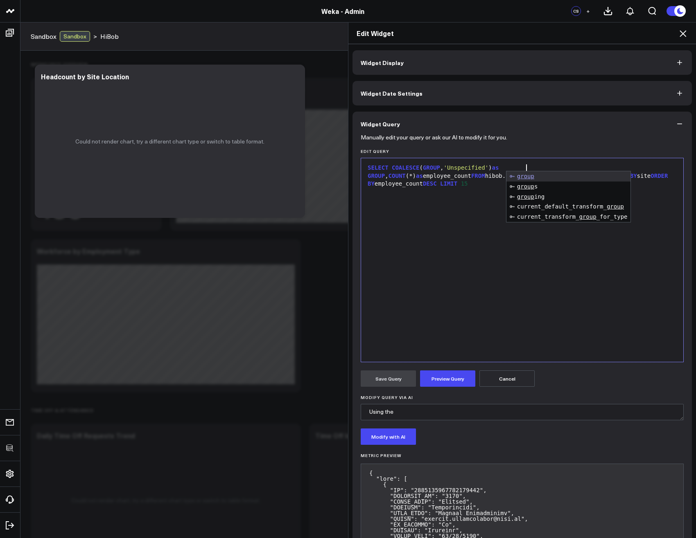
click at [437, 214] on div "SELECT COALESCE ( GROUP , 'Unspecified' ) as GROUP , COUNT (*) as employee_coun…" at bounding box center [522, 260] width 314 height 196
click at [411, 176] on div "SELECT COALESCE ( GROUP , 'Unspecified' ) as GROUP , COUNT (*) as employee_coun…" at bounding box center [522, 176] width 314 height 24
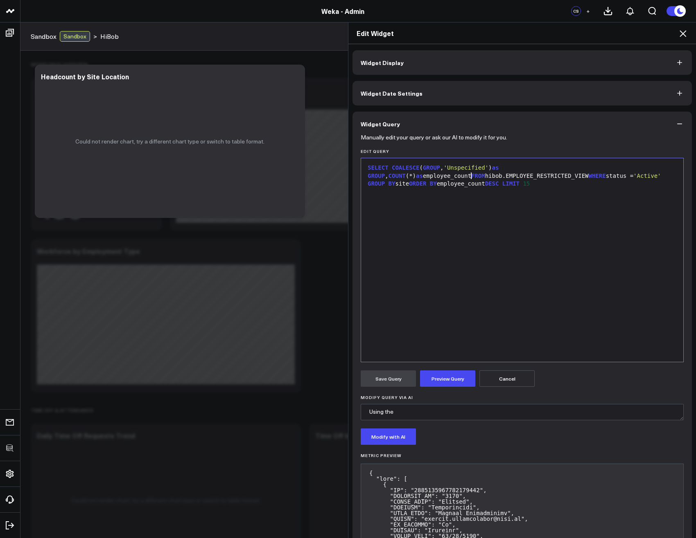
click at [590, 178] on div "SELECT COALESCE ( GROUP , 'Unspecified' ) as GROUP , COUNT (*) as employee_coun…" at bounding box center [522, 176] width 314 height 24
click at [553, 234] on div "SELECT COALESCE ( GROUP , 'Unspecified' ) as GROUP , COUNT (*) as employee_coun…" at bounding box center [522, 260] width 314 height 196
click at [440, 383] on button "Preview Query" at bounding box center [447, 379] width 55 height 16
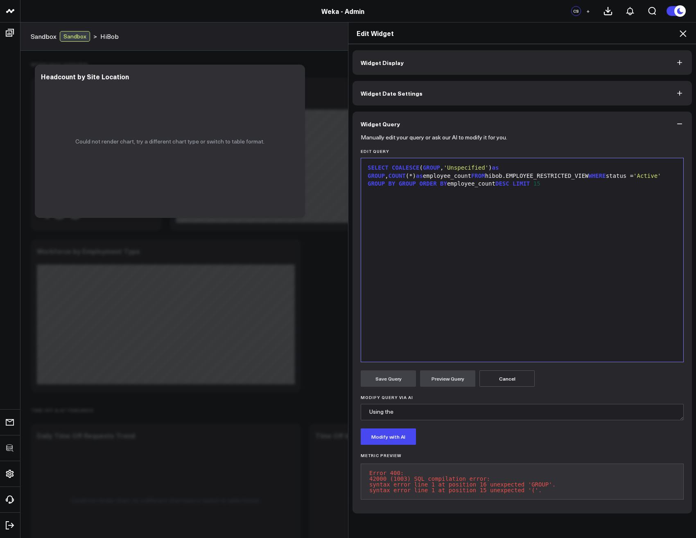
click at [419, 167] on div "SELECT COALESCE ( GROUP , 'Unspecified' ) as GROUP , COUNT (*) as employee_coun…" at bounding box center [522, 176] width 314 height 24
click at [416, 180] on span "GROUP" at bounding box center [407, 183] width 17 height 7
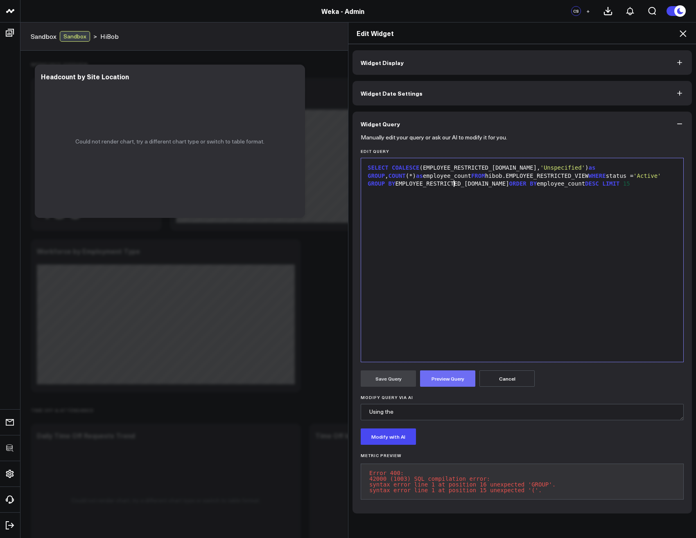
click at [447, 373] on button "Preview Query" at bounding box center [447, 379] width 55 height 16
click at [479, 277] on div "SELECT COALESCE (EMPLOYEE_RESTRICTED_VIEW.GROUP, 'Unspecified' ) as GROUP , COU…" at bounding box center [522, 260] width 314 height 196
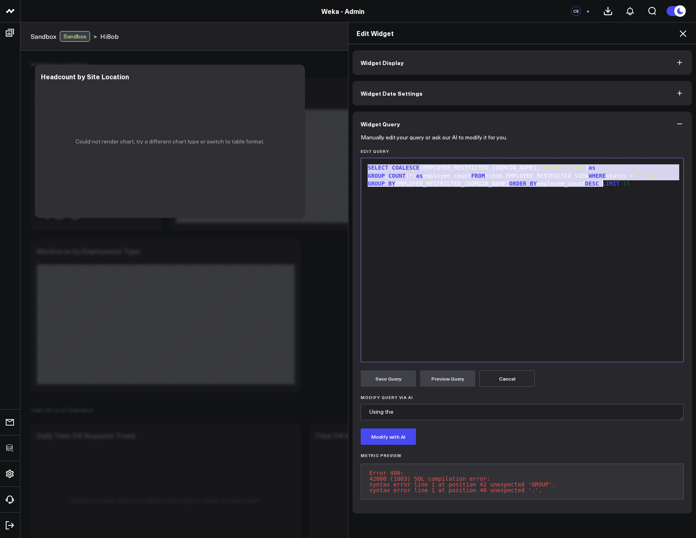
copy div "SELECT COALESCE (EMPLOYEE_RESTRICTED_VIEW.GROUP, 'Unspecified' ) as GROUP , COU…"
click at [453, 416] on textarea "Using the" at bounding box center [521, 412] width 323 height 16
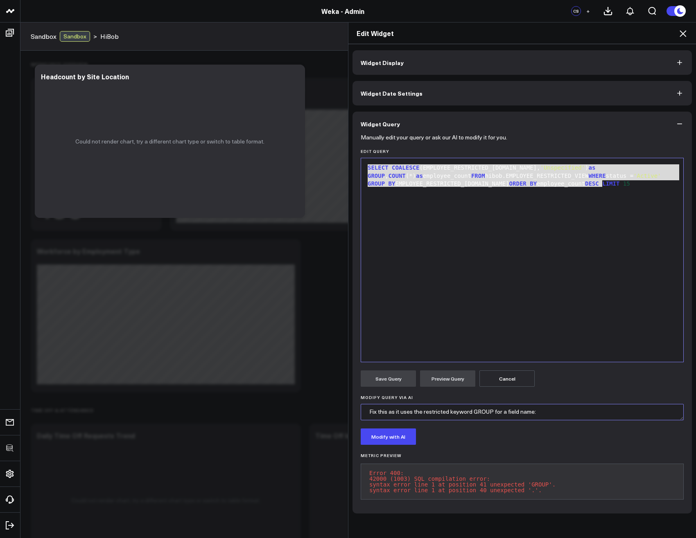
paste textarea "SELECT COALESCE(EMPLOYEE_RESTRICTED_VIEW.GROUP, 'Unspecified') as GROUP, COUNT(…"
type textarea "Fix this as it uses the restricted keyword GROUP for a field name: SELECT COALE…"
click at [386, 443] on button "Modify with AI" at bounding box center [387, 437] width 55 height 16
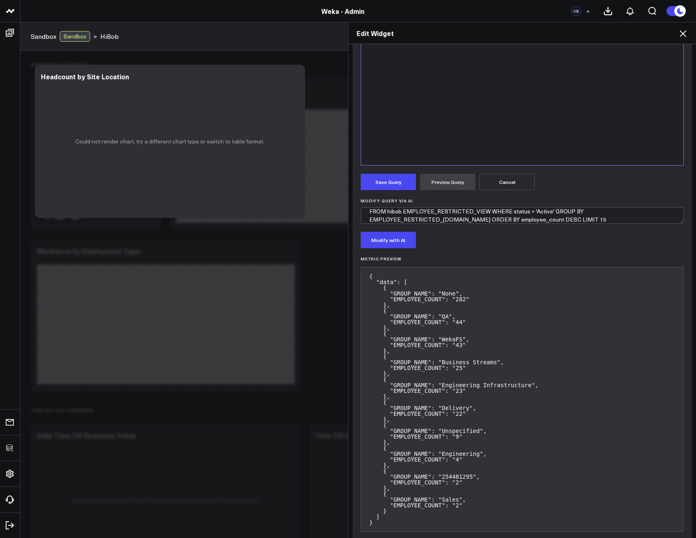
scroll to position [210, 0]
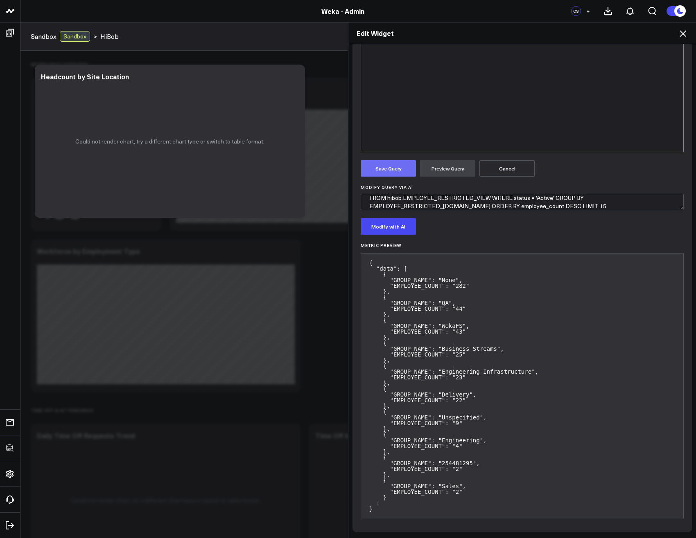
click at [383, 172] on button "Save Query" at bounding box center [387, 168] width 55 height 16
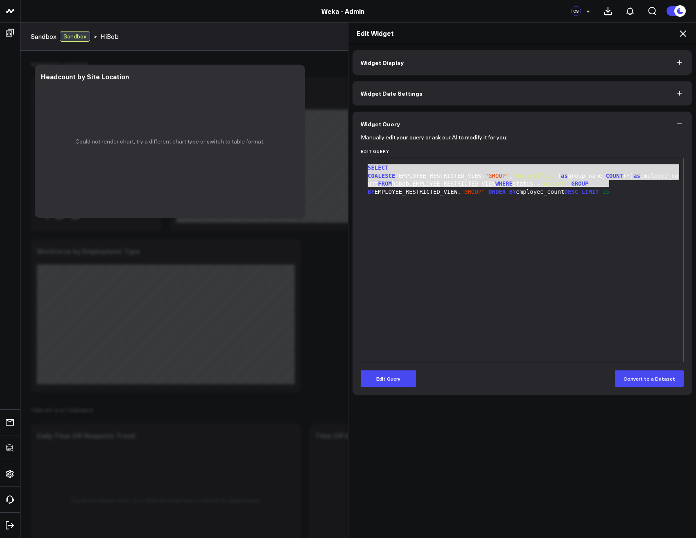
scroll to position [0, 0]
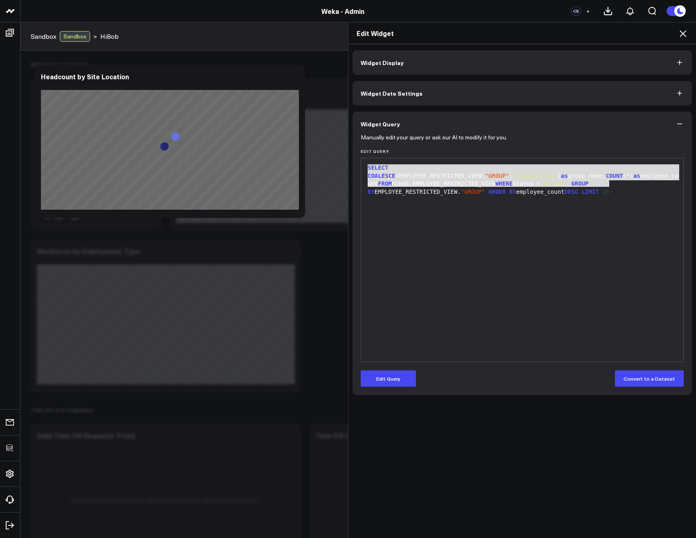
click at [683, 34] on icon at bounding box center [682, 33] width 7 height 7
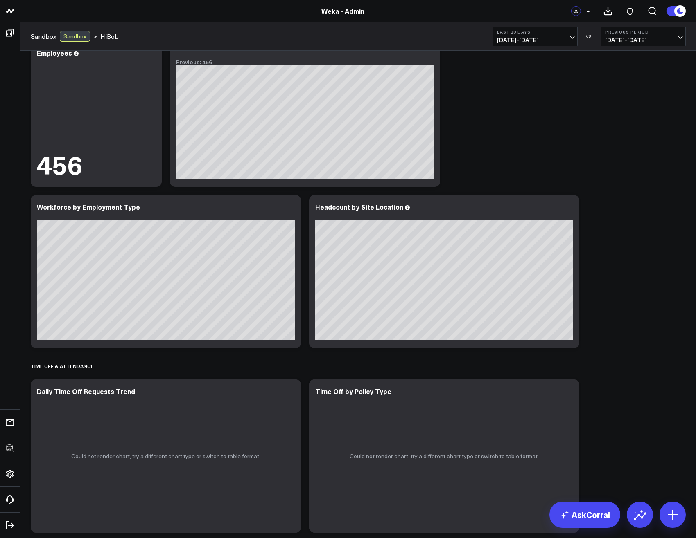
scroll to position [147, 0]
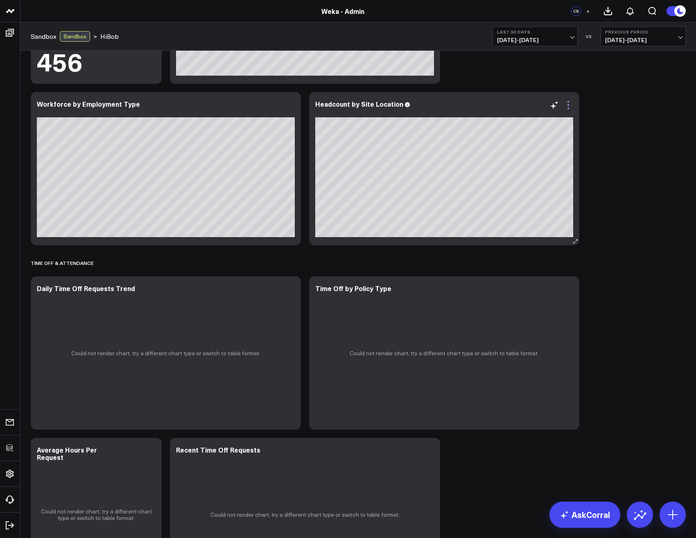
click at [570, 106] on icon at bounding box center [568, 105] width 10 height 10
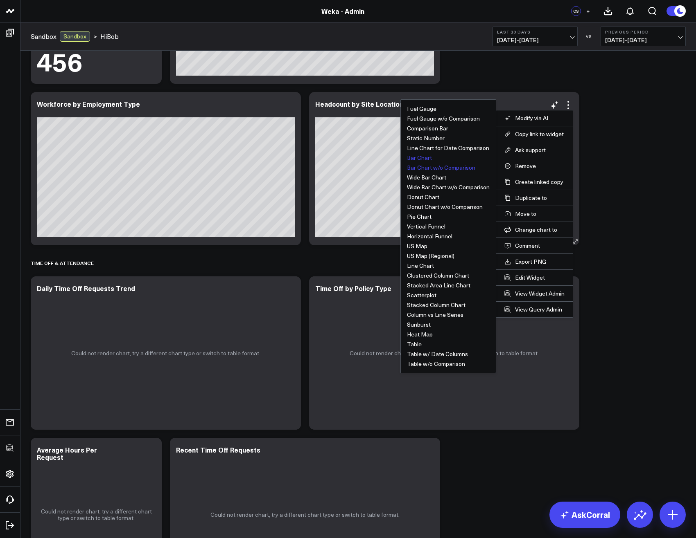
click at [439, 169] on button "Bar Chart w/o Comparison" at bounding box center [441, 168] width 68 height 6
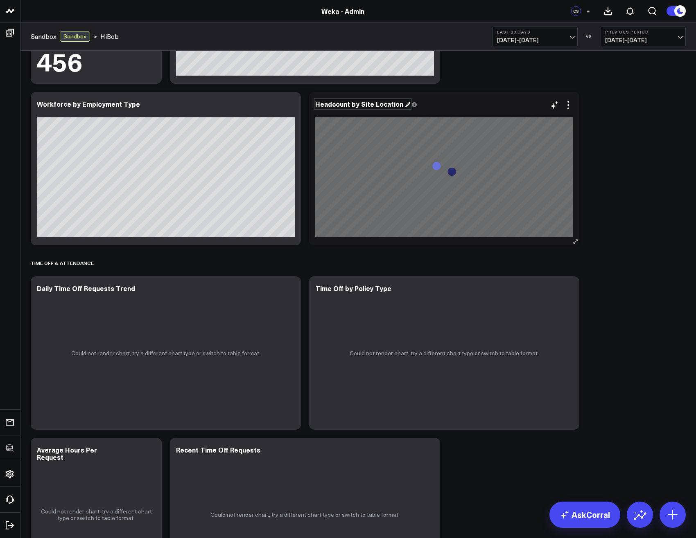
click at [351, 106] on div "Headcount by Site Location" at bounding box center [362, 103] width 95 height 9
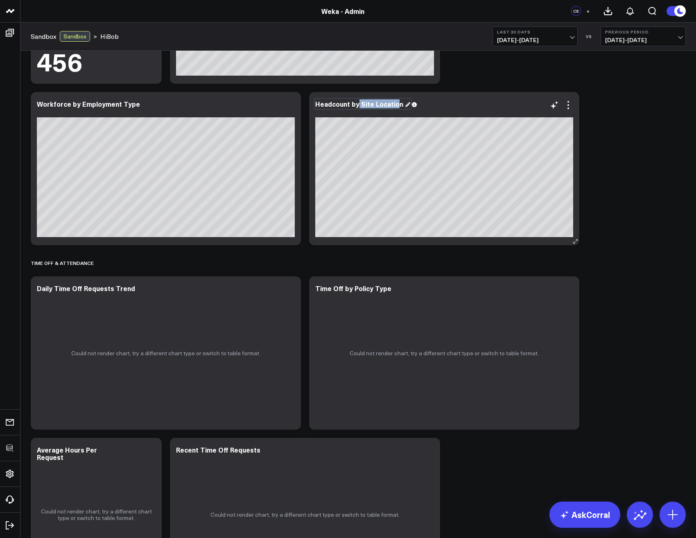
drag, startPoint x: 358, startPoint y: 104, endPoint x: 400, endPoint y: 104, distance: 42.6
click at [397, 104] on div "Headcount by Site Location" at bounding box center [362, 103] width 95 height 9
click at [571, 106] on icon at bounding box center [568, 105] width 10 height 10
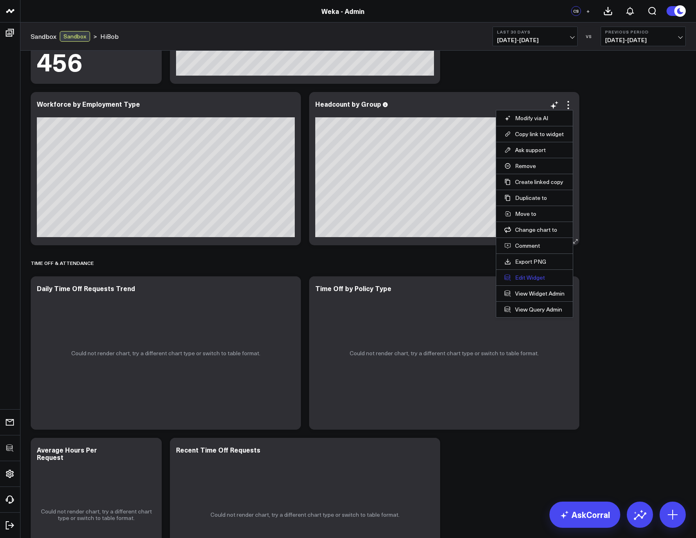
click at [533, 278] on button "Edit Widget" at bounding box center [534, 277] width 60 height 7
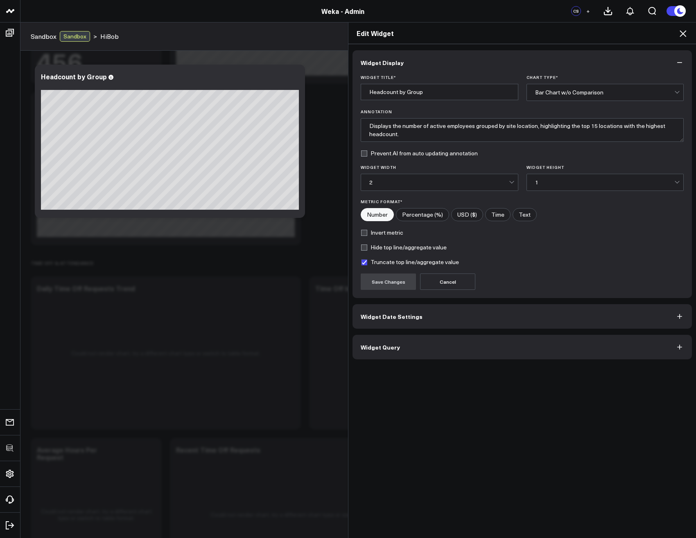
click at [412, 356] on button "Widget Query" at bounding box center [521, 347] width 339 height 25
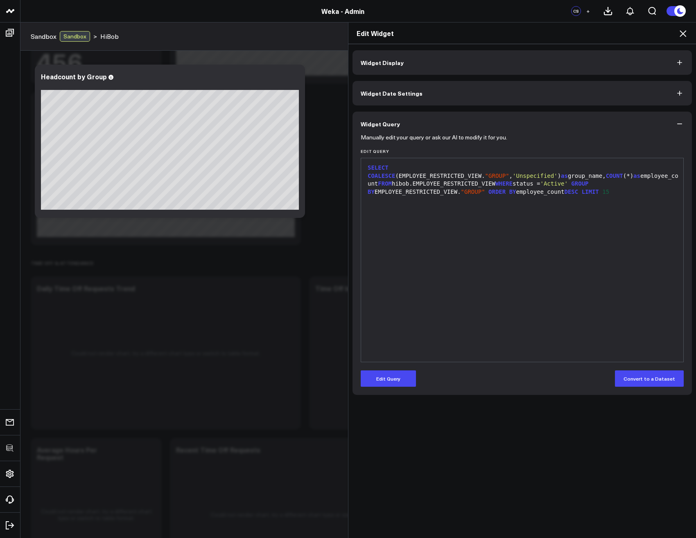
click at [557, 173] on span "'Unspecified'" at bounding box center [534, 176] width 45 height 7
click at [369, 383] on button "Edit Query" at bounding box center [387, 379] width 55 height 16
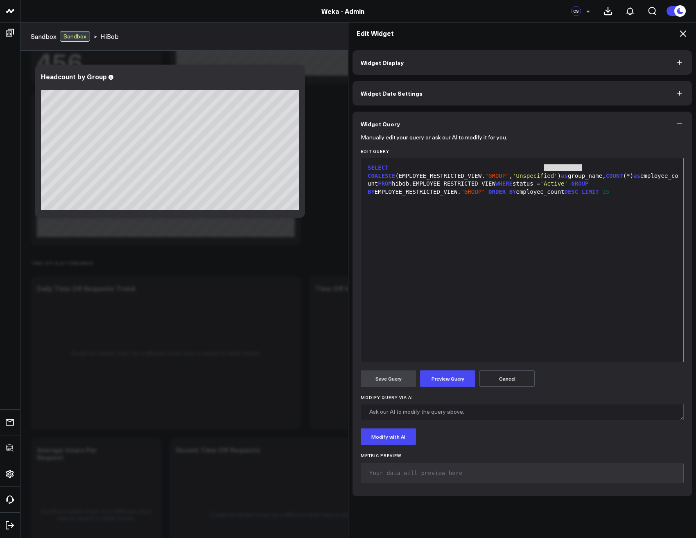
click at [567, 216] on div "SELECT COALESCE (EMPLOYEE_RESTRICTED_VIEW. "GROUP" , 'Unspecified' ) as group_n…" at bounding box center [522, 260] width 314 height 196
click at [556, 173] on span "'Unspecified'" at bounding box center [534, 176] width 45 height 7
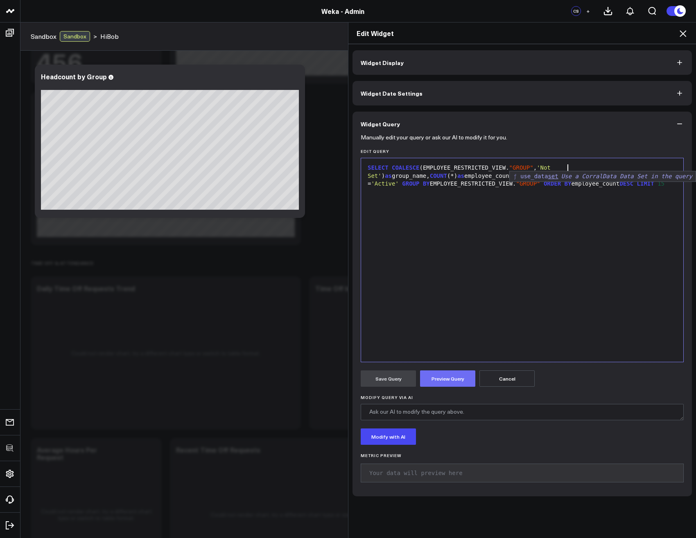
click at [446, 379] on button "Preview Query" at bounding box center [447, 379] width 55 height 16
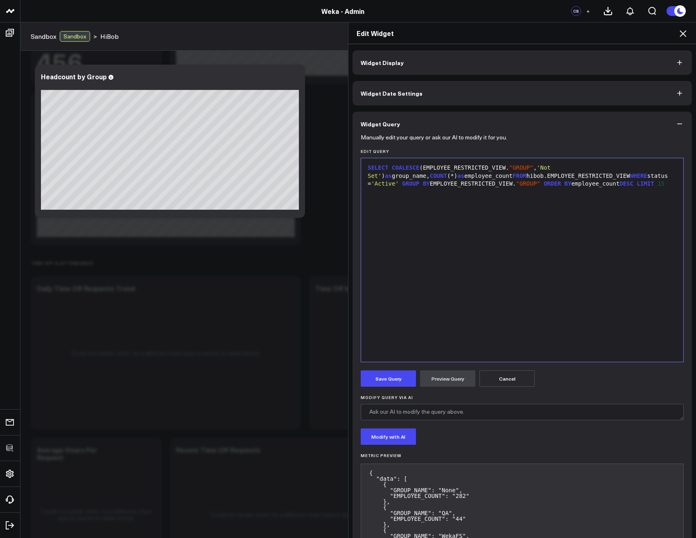
click at [554, 166] on span "'Not Set'" at bounding box center [460, 171] width 186 height 15
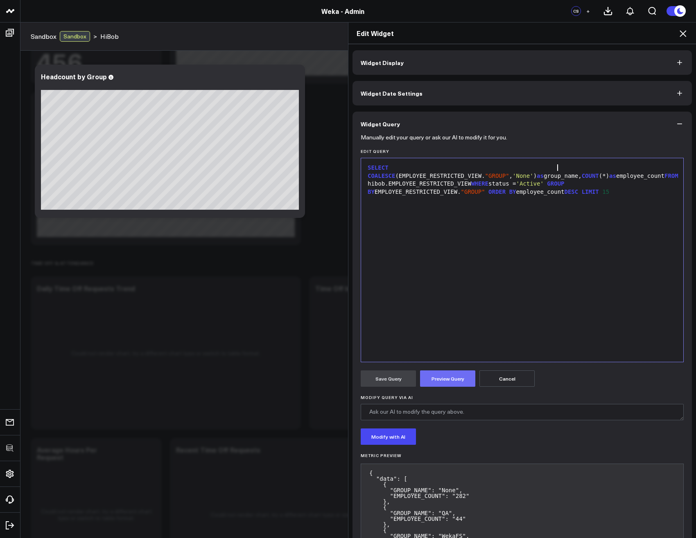
click at [453, 383] on button "Preview Query" at bounding box center [447, 379] width 55 height 16
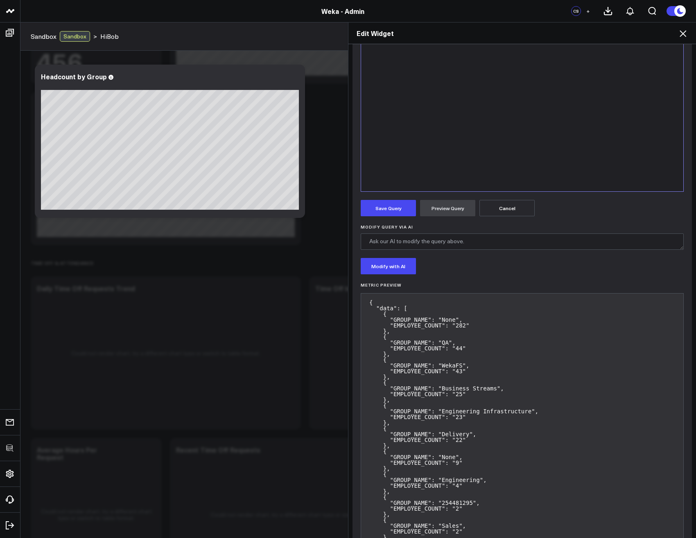
scroll to position [196, 0]
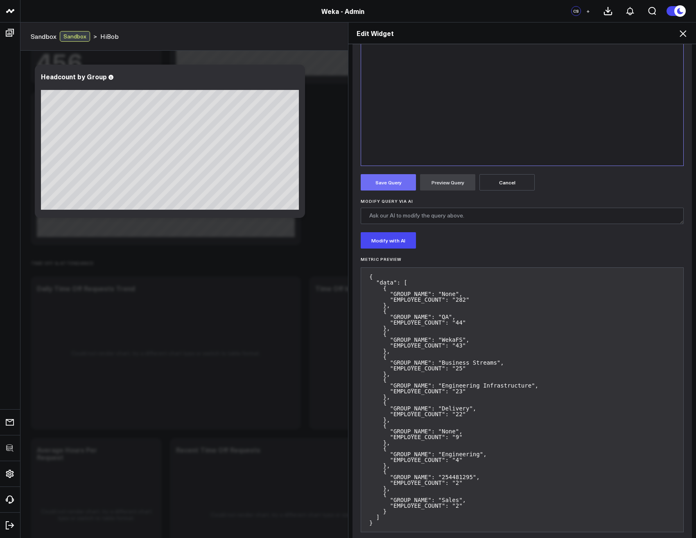
click at [385, 187] on button "Save Query" at bounding box center [387, 182] width 55 height 16
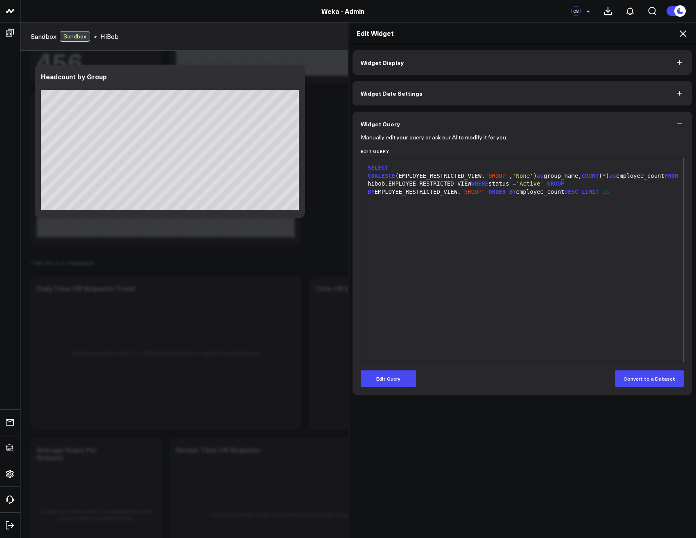
scroll to position [0, 0]
click at [395, 383] on button "Edit Query" at bounding box center [387, 379] width 55 height 16
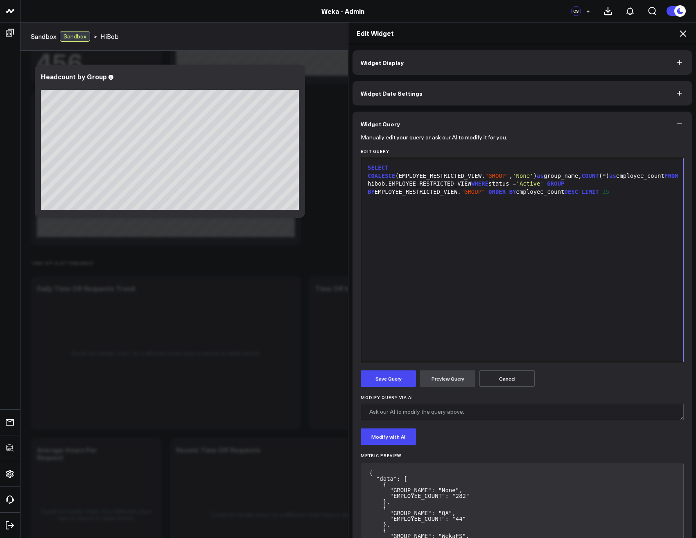
click at [564, 180] on span "GROUP" at bounding box center [555, 183] width 17 height 7
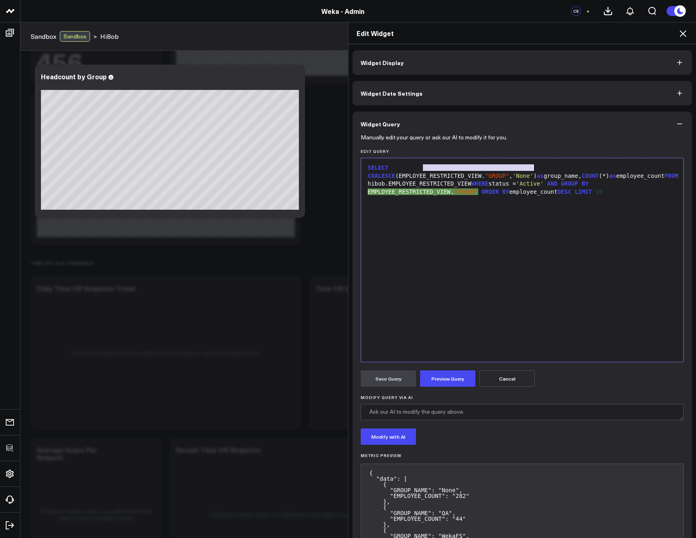
drag, startPoint x: 419, startPoint y: 168, endPoint x: 529, endPoint y: 168, distance: 109.7
click at [529, 168] on div "SELECT COALESCE (EMPLOYEE_RESTRICTED_VIEW. "GROUP" , 'None' ) as group_name, CO…" at bounding box center [522, 180] width 314 height 32
drag, startPoint x: 561, startPoint y: 167, endPoint x: 388, endPoint y: 167, distance: 172.7
click at [388, 167] on div "SELECT COALESCE (EMPLOYEE_RESTRICTED_VIEW. "GROUP" , 'None' ) as group_name, CO…" at bounding box center [522, 180] width 314 height 32
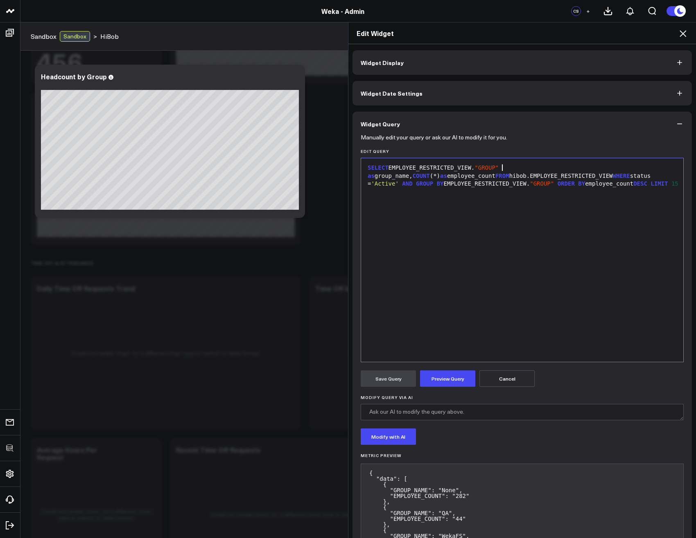
click at [433, 180] on span "GROUP" at bounding box center [424, 183] width 17 height 7
click at [446, 381] on button "Preview Query" at bounding box center [447, 379] width 55 height 16
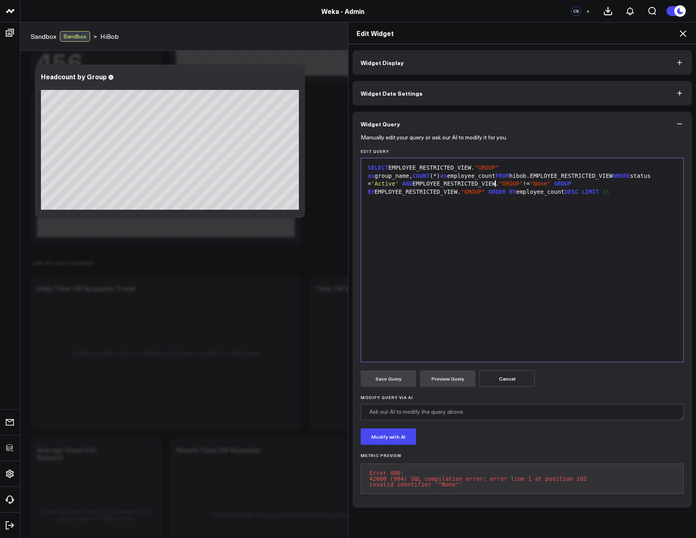
click at [529, 182] on span ""None"" at bounding box center [539, 183] width 21 height 7
click at [444, 380] on button "Preview Query" at bounding box center [447, 379] width 55 height 16
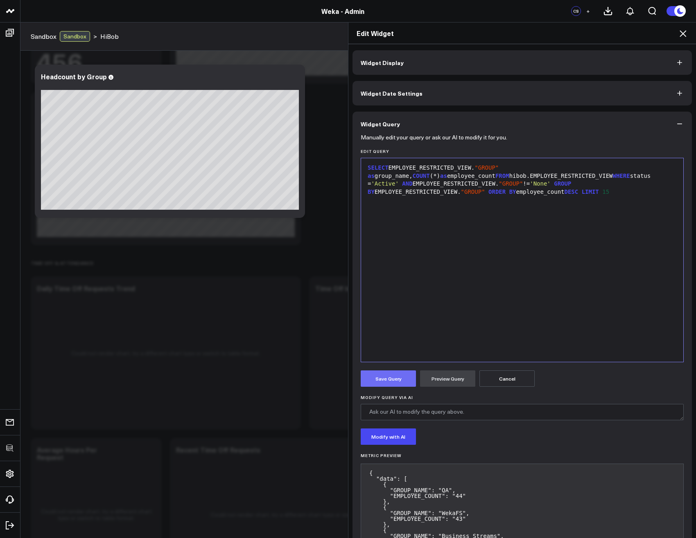
click at [385, 377] on button "Save Query" at bounding box center [387, 379] width 55 height 16
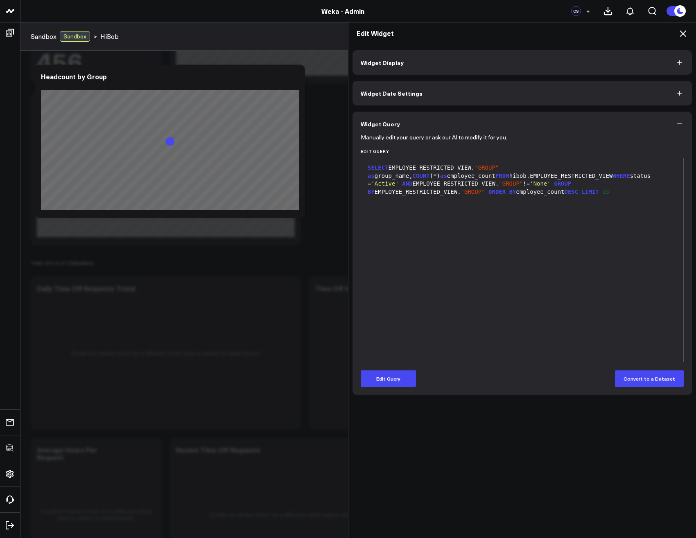
click at [683, 36] on icon at bounding box center [683, 34] width 10 height 10
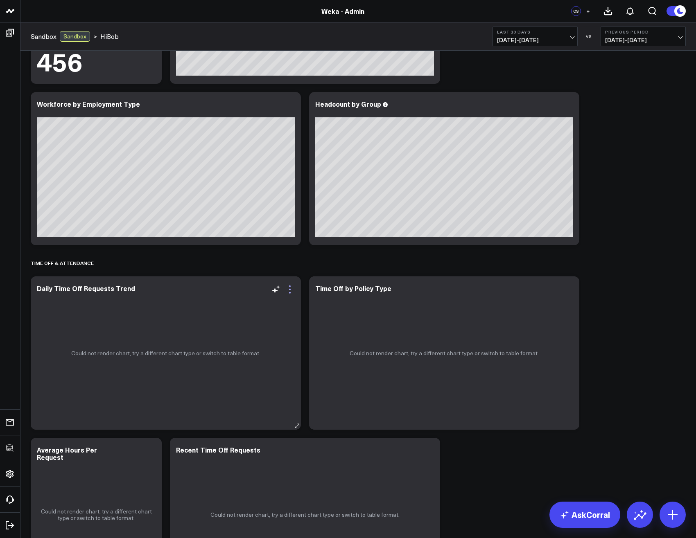
click at [290, 290] on icon at bounding box center [290, 290] width 10 height 10
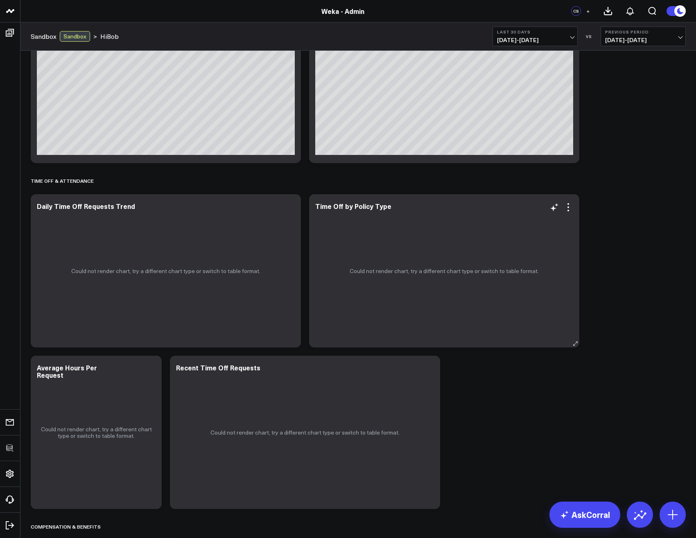
scroll to position [295, 0]
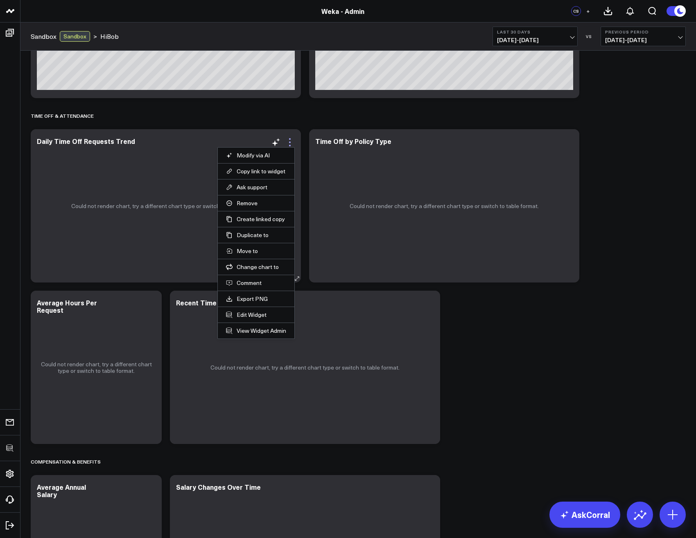
click at [289, 143] on icon at bounding box center [290, 142] width 10 height 10
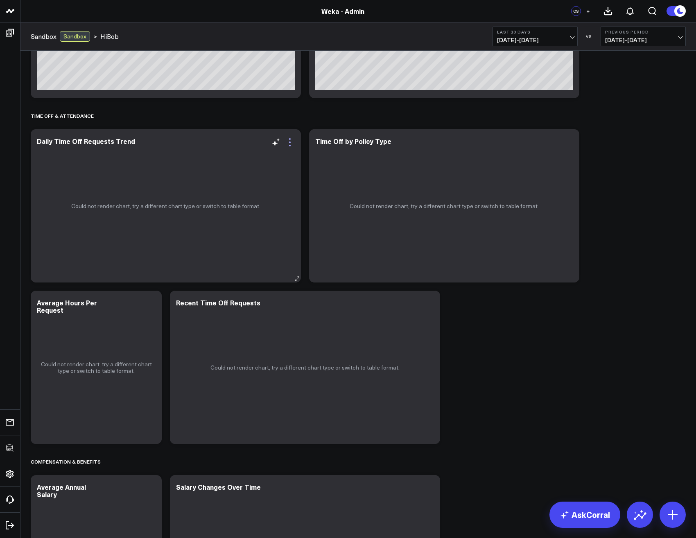
click at [286, 144] on icon at bounding box center [290, 142] width 10 height 10
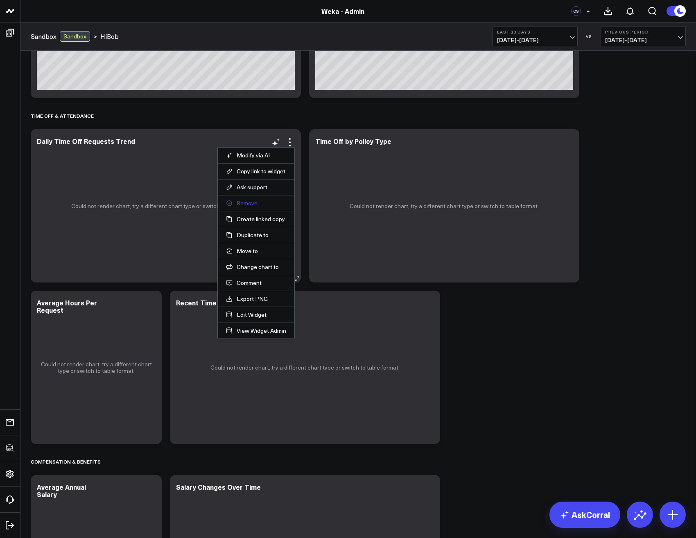
click at [243, 205] on button "Remove" at bounding box center [256, 203] width 60 height 7
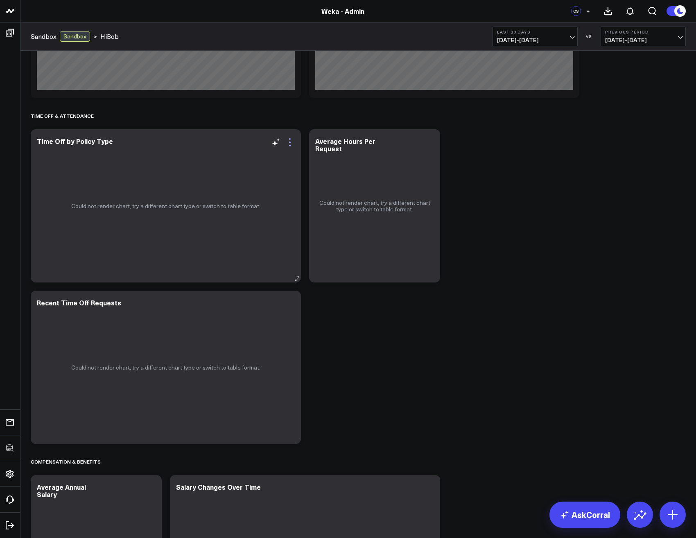
click at [288, 140] on icon at bounding box center [290, 142] width 10 height 10
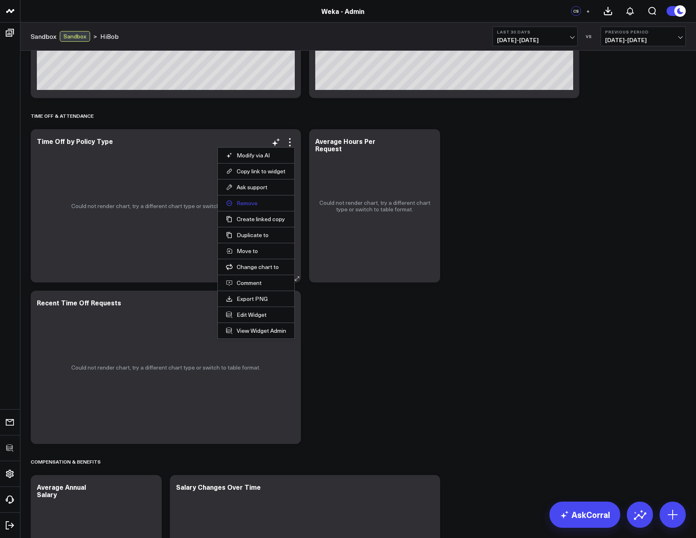
click at [252, 204] on button "Remove" at bounding box center [256, 203] width 60 height 7
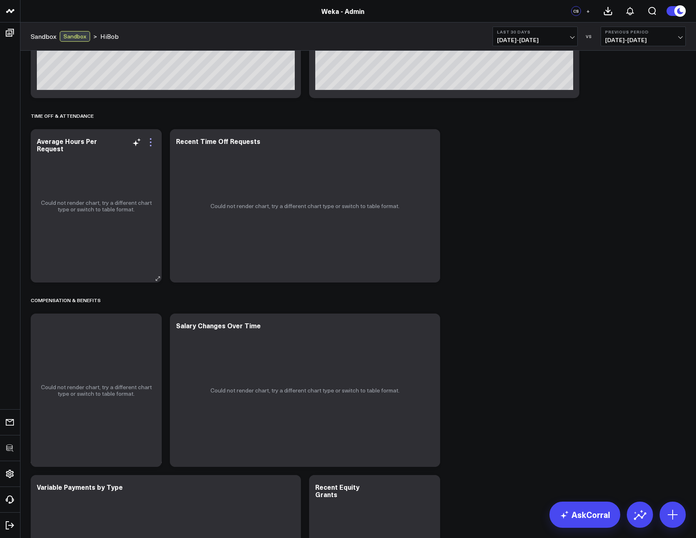
click at [150, 142] on icon at bounding box center [151, 142] width 10 height 10
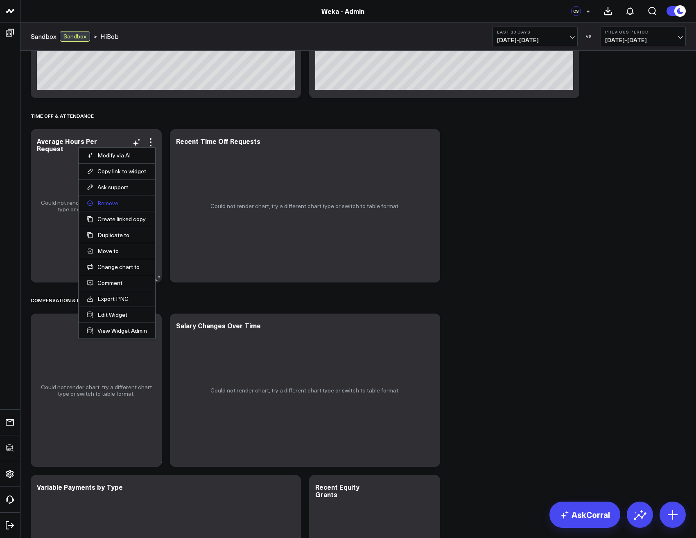
click at [108, 204] on button "Remove" at bounding box center [117, 203] width 60 height 7
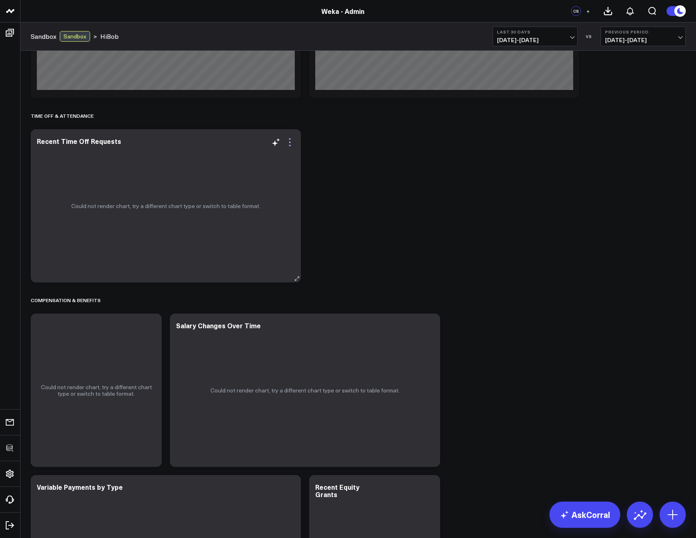
click at [289, 141] on icon at bounding box center [290, 142] width 10 height 10
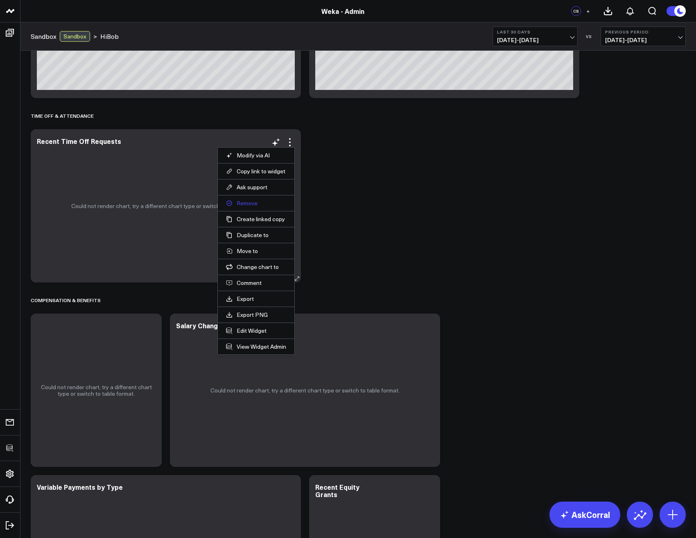
click at [246, 203] on button "Remove" at bounding box center [256, 203] width 60 height 7
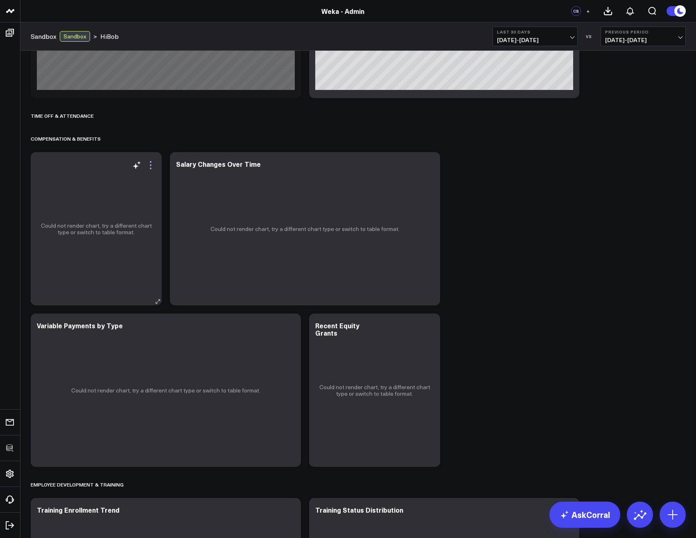
click at [152, 165] on icon at bounding box center [151, 165] width 10 height 10
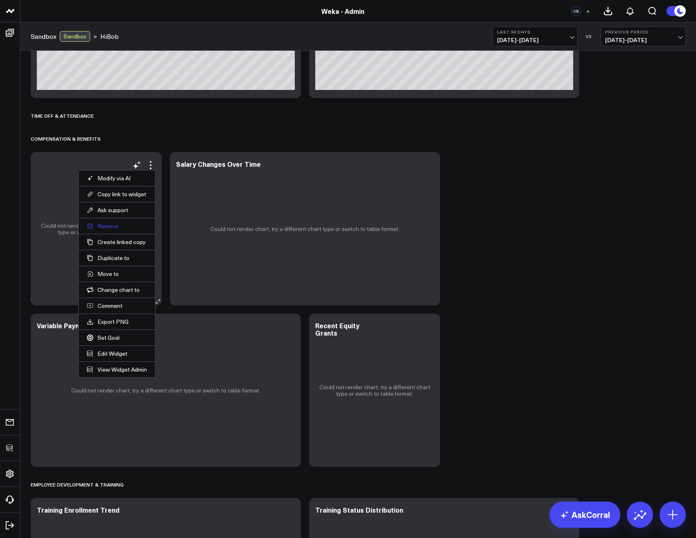
click at [111, 226] on button "Remove" at bounding box center [117, 226] width 60 height 7
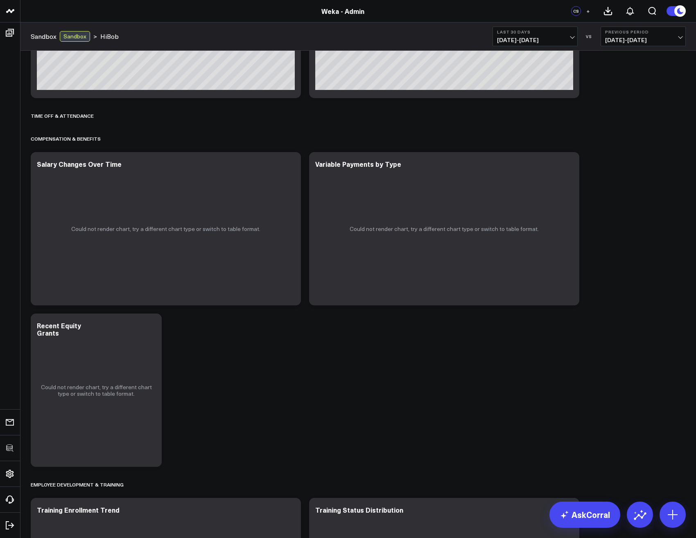
click at [247, 150] on div "Workforce Overview Modify via AI Copy link to widget Ask support Remove Create …" at bounding box center [358, 459] width 663 height 1407
click at [290, 165] on icon at bounding box center [290, 165] width 2 height 2
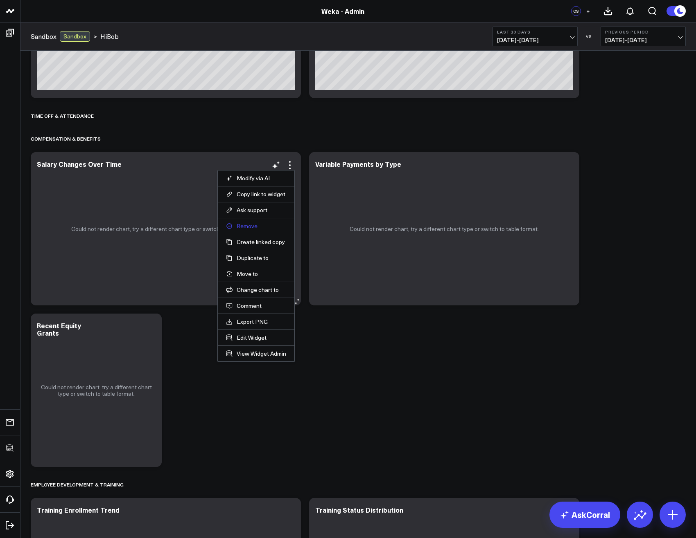
click at [246, 229] on button "Remove" at bounding box center [256, 226] width 60 height 7
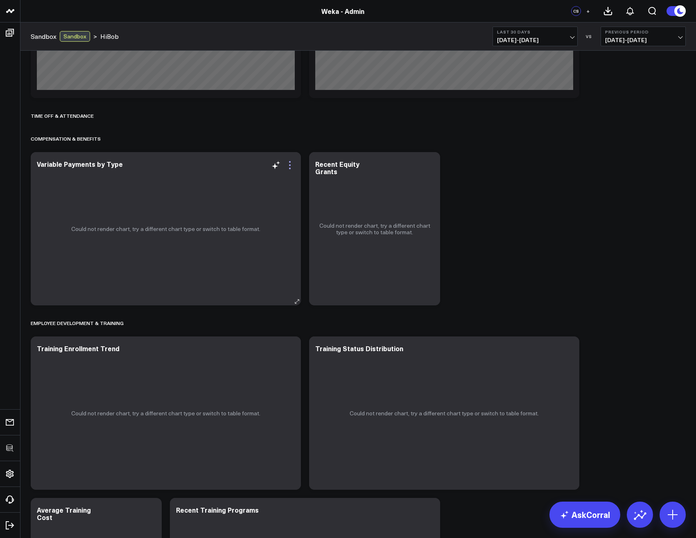
click at [287, 164] on icon at bounding box center [290, 165] width 10 height 10
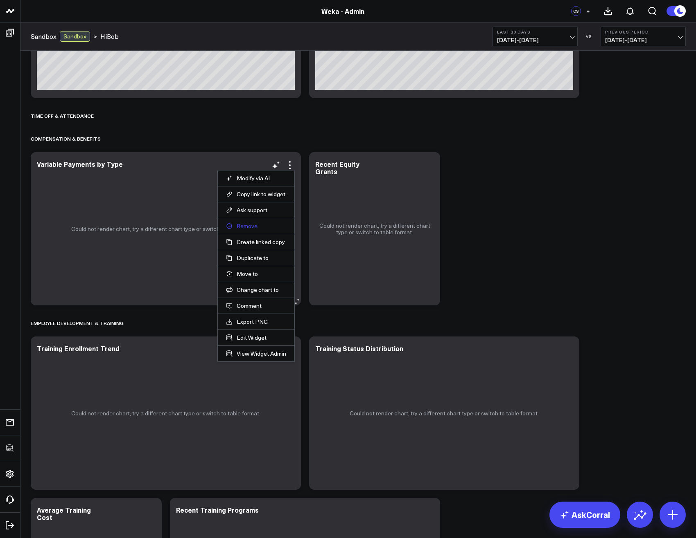
click at [246, 224] on button "Remove" at bounding box center [256, 226] width 60 height 7
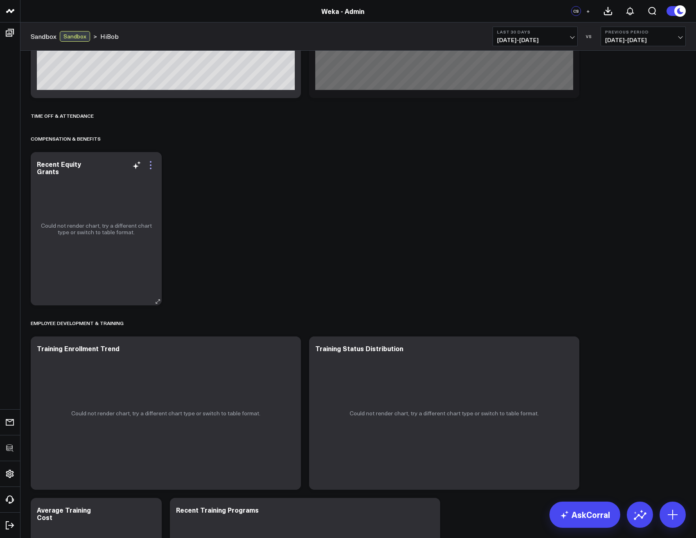
click at [154, 165] on icon at bounding box center [151, 165] width 10 height 10
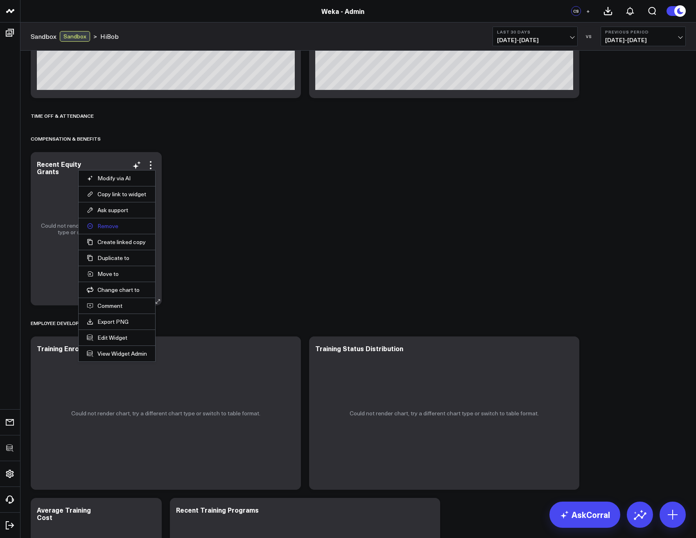
click at [112, 225] on button "Remove" at bounding box center [117, 226] width 60 height 7
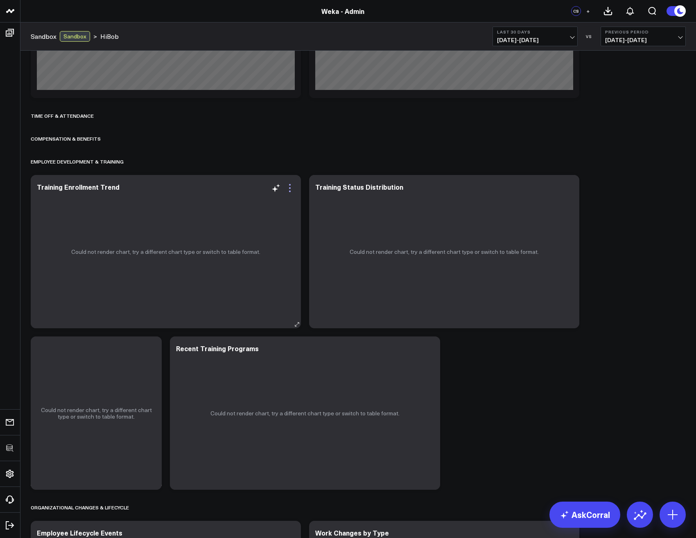
click at [287, 189] on icon at bounding box center [290, 188] width 10 height 10
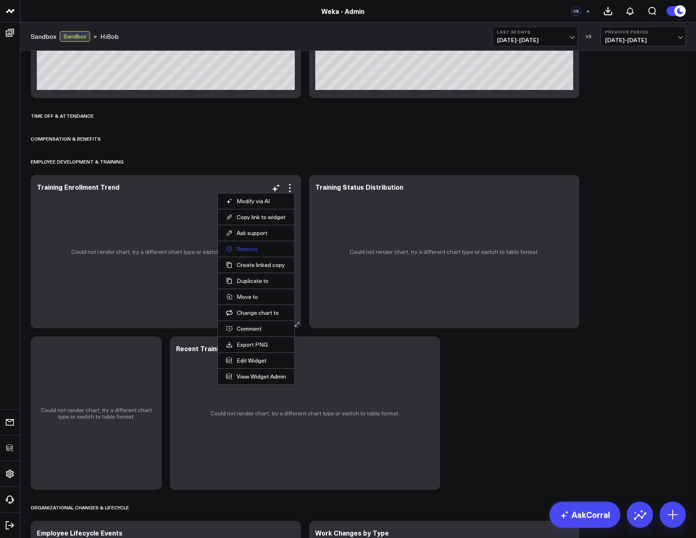
click at [247, 252] on button "Remove" at bounding box center [256, 248] width 60 height 7
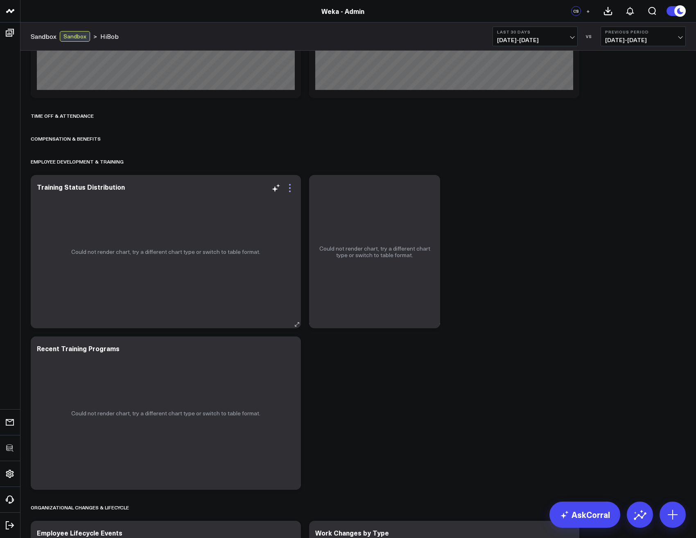
click at [289, 188] on icon at bounding box center [290, 188] width 2 height 2
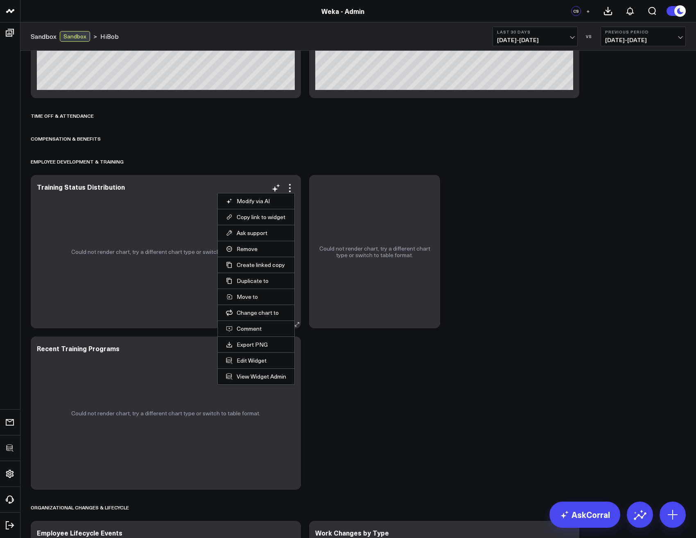
click at [243, 245] on li "Remove" at bounding box center [256, 249] width 77 height 16
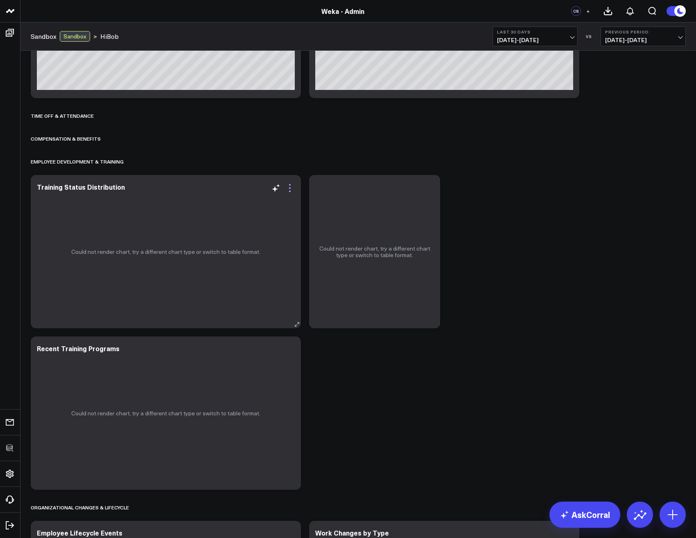
click at [288, 186] on icon at bounding box center [290, 188] width 10 height 10
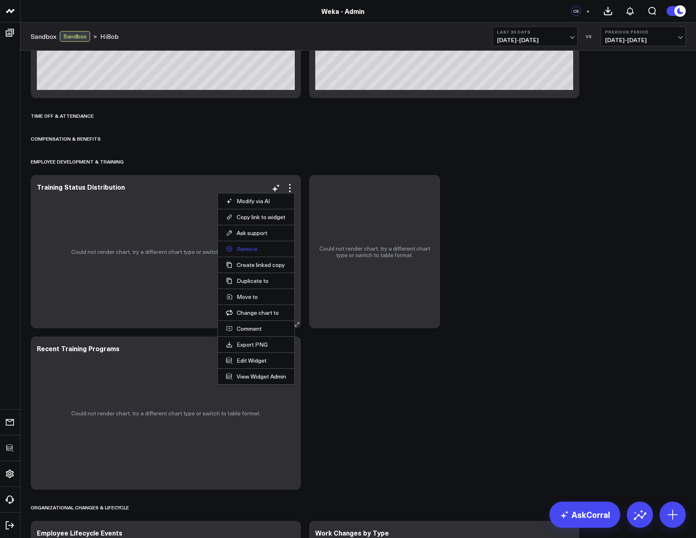
click at [250, 251] on button "Remove" at bounding box center [256, 248] width 60 height 7
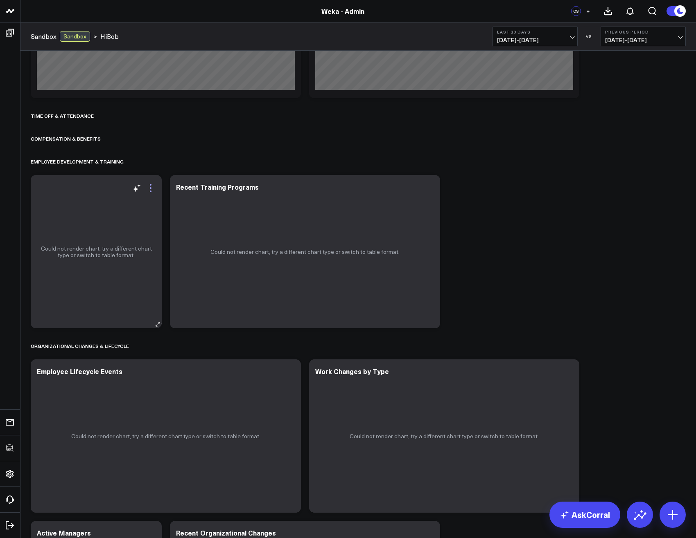
click at [153, 189] on icon at bounding box center [151, 188] width 10 height 10
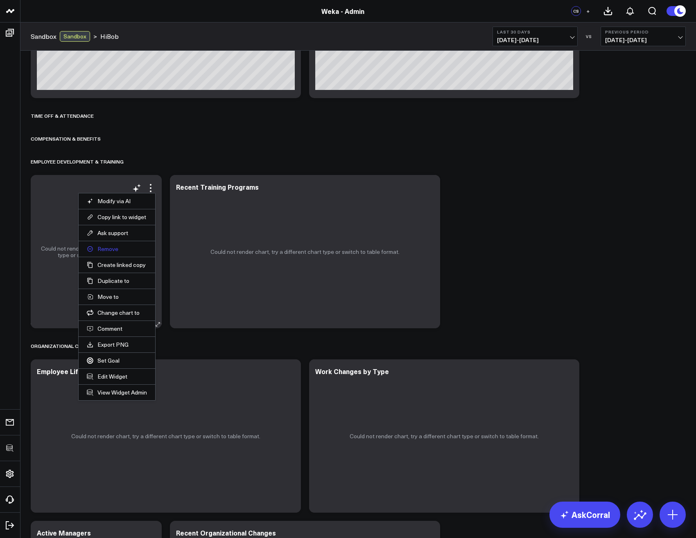
click at [109, 252] on button "Remove" at bounding box center [117, 248] width 60 height 7
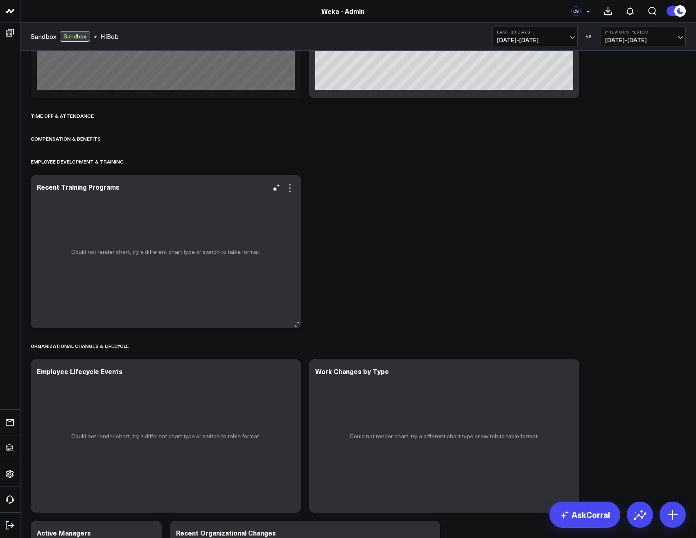
click at [289, 189] on icon at bounding box center [290, 188] width 10 height 10
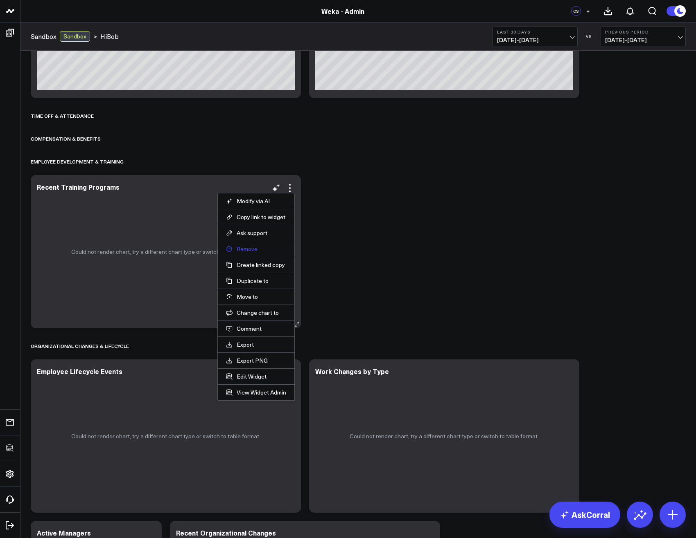
click at [239, 251] on button "Remove" at bounding box center [256, 248] width 60 height 7
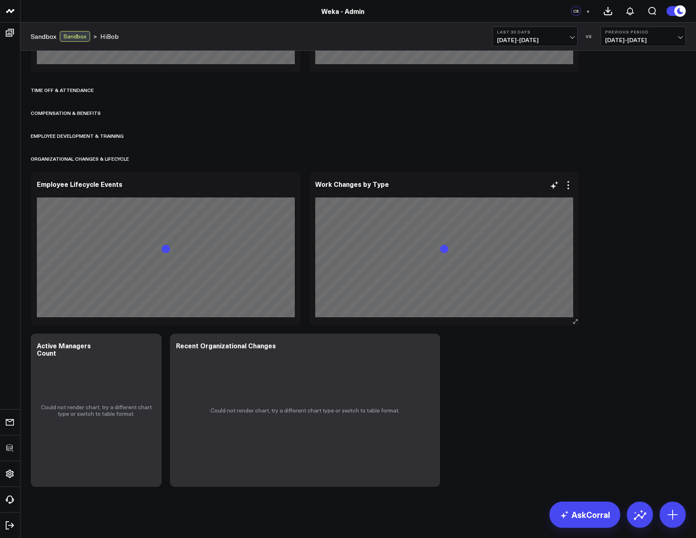
scroll to position [322, 0]
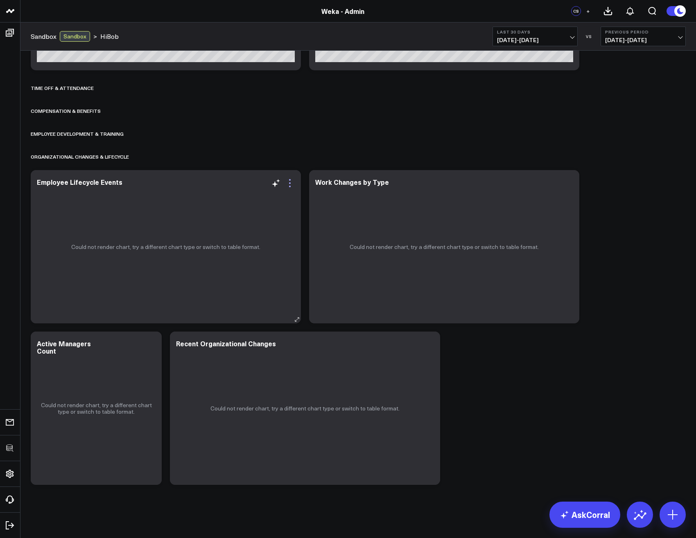
click at [291, 183] on icon at bounding box center [290, 183] width 10 height 10
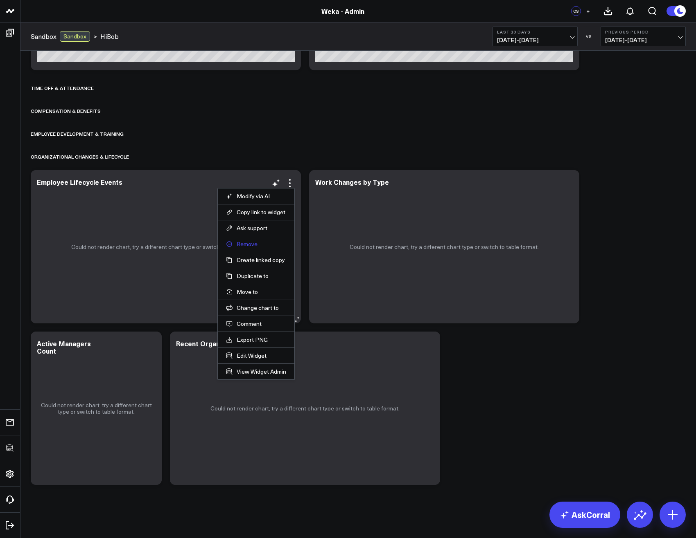
click at [247, 242] on button "Remove" at bounding box center [256, 244] width 60 height 7
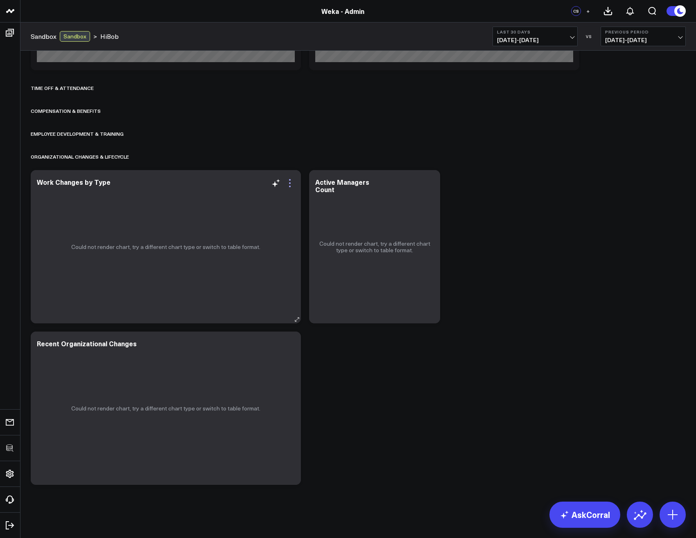
click at [289, 182] on icon at bounding box center [290, 183] width 10 height 10
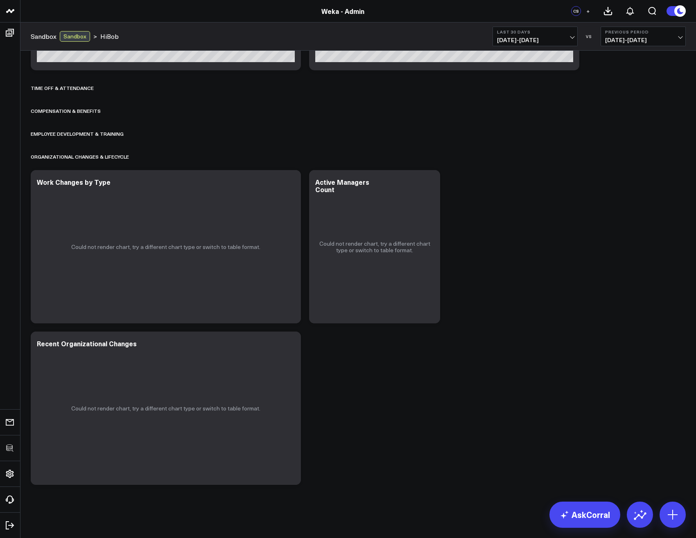
click at [0, 0] on button "Remove" at bounding box center [0, 0] width 0 height 0
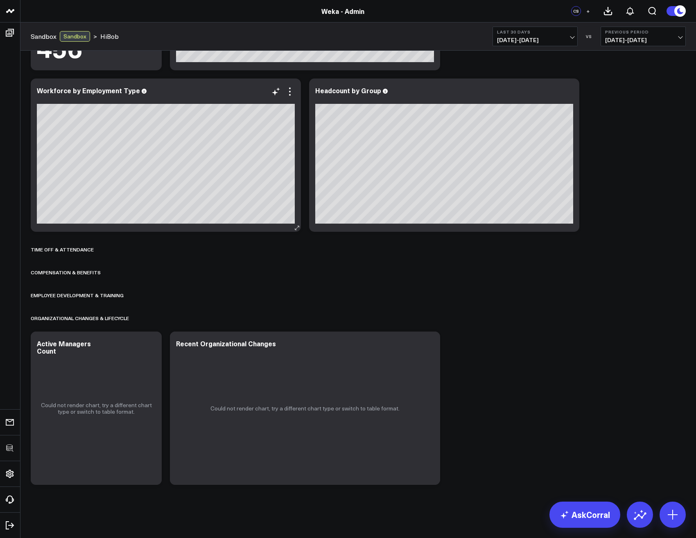
scroll to position [161, 0]
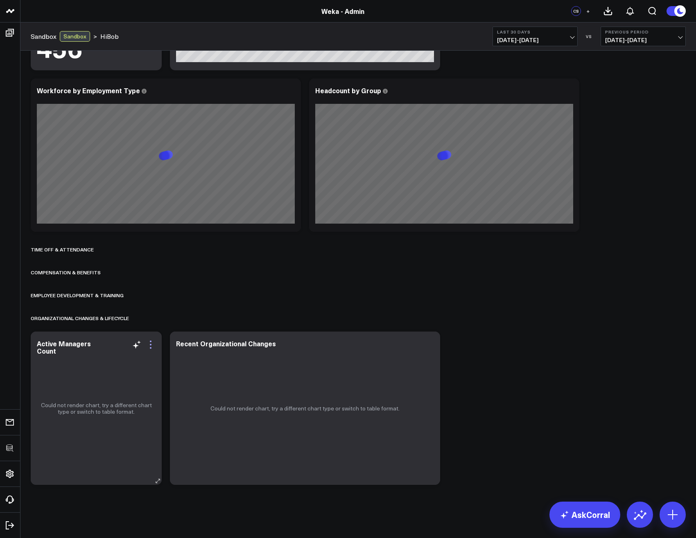
click at [153, 345] on icon at bounding box center [151, 345] width 10 height 10
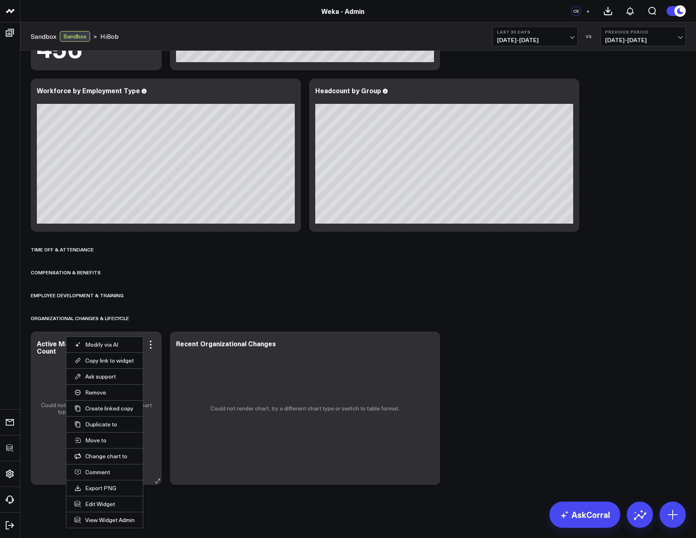
click at [100, 396] on li "Remove" at bounding box center [104, 393] width 77 height 16
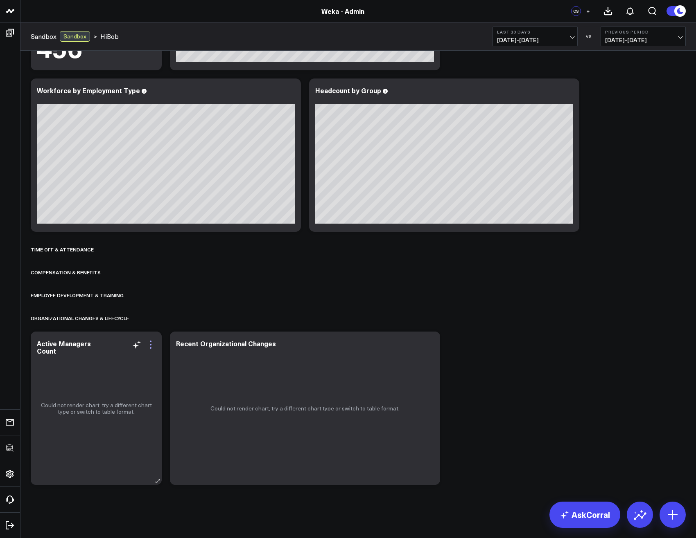
click at [153, 341] on icon at bounding box center [151, 345] width 10 height 10
click at [0, 0] on button "Remove" at bounding box center [0, 0] width 0 height 0
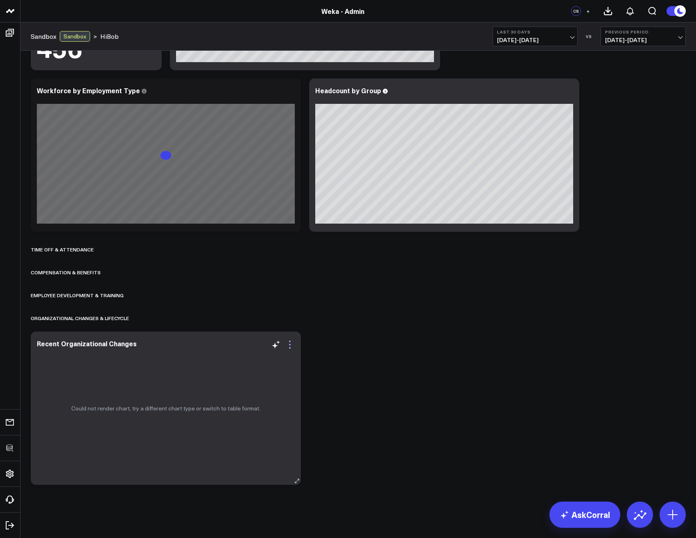
click at [292, 345] on icon at bounding box center [290, 345] width 10 height 10
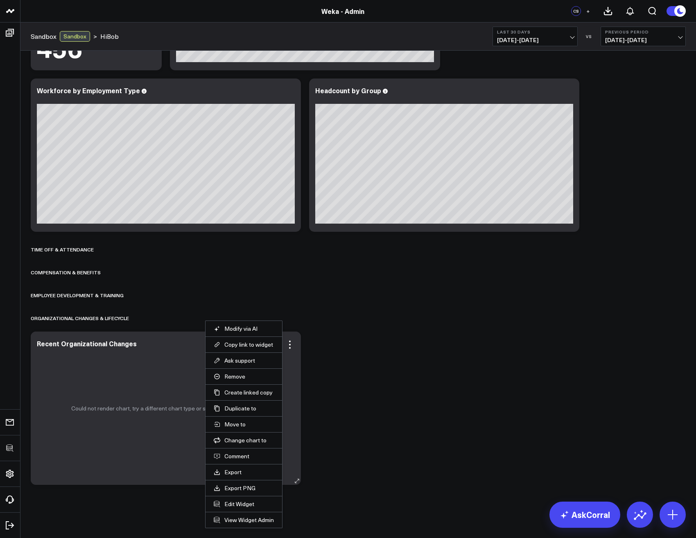
drag, startPoint x: 226, startPoint y: 380, endPoint x: 216, endPoint y: 373, distance: 12.6
click at [225, 381] on li "Remove" at bounding box center [243, 377] width 77 height 16
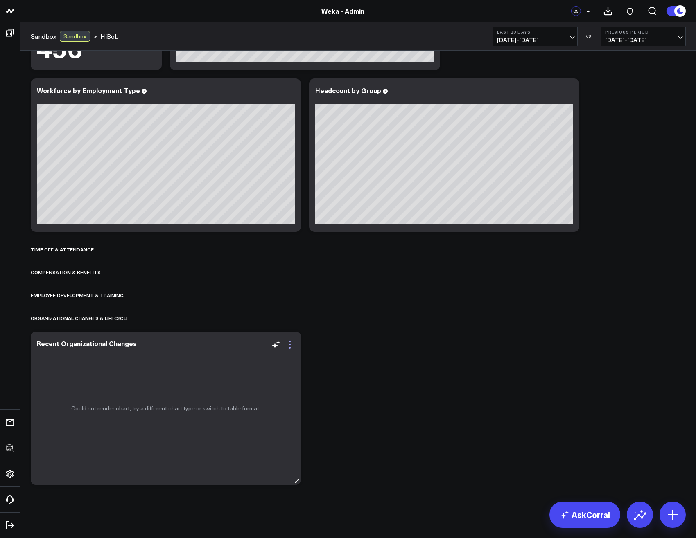
click at [287, 347] on icon at bounding box center [290, 345] width 10 height 10
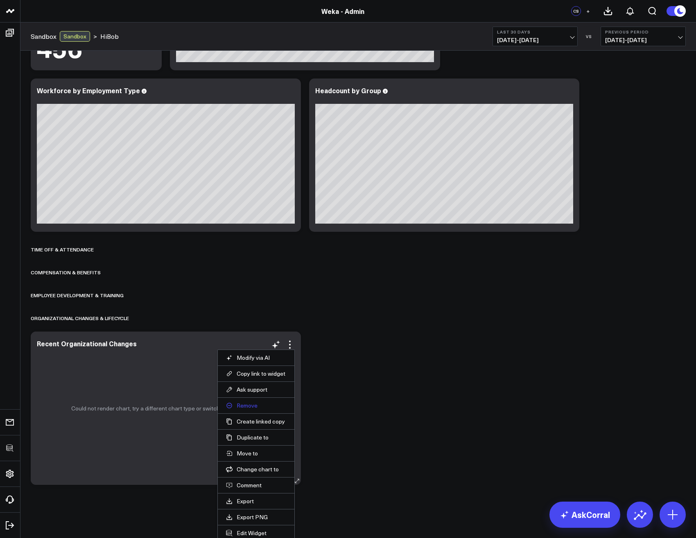
click at [243, 406] on button "Remove" at bounding box center [256, 405] width 60 height 7
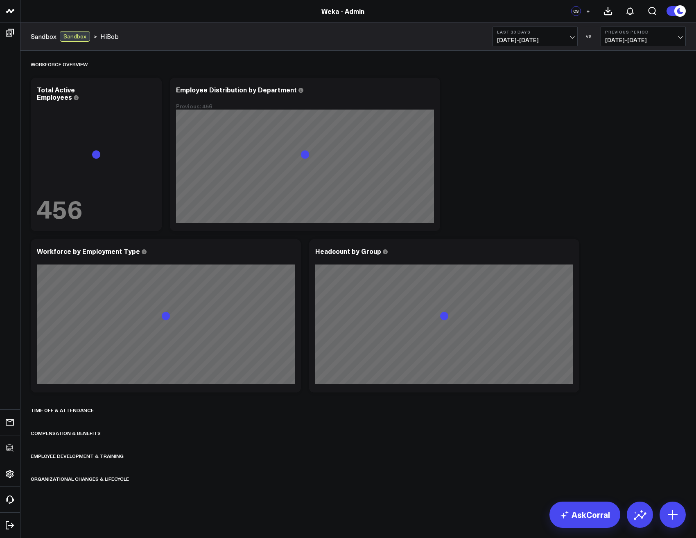
scroll to position [0, 0]
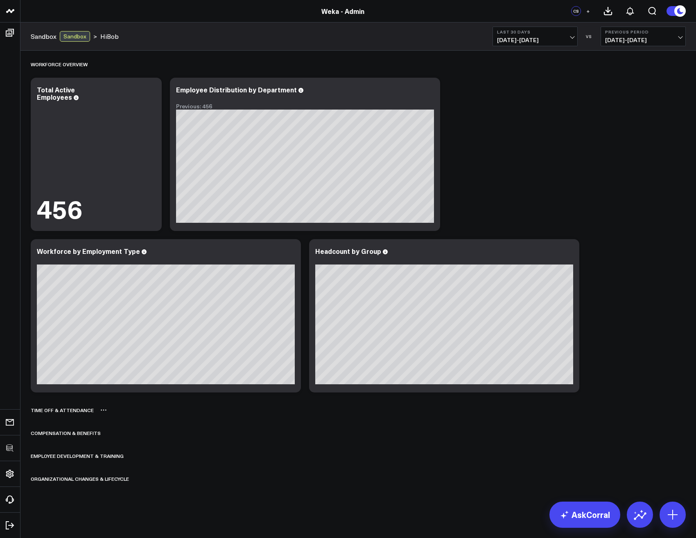
click at [102, 412] on icon at bounding box center [103, 410] width 7 height 7
click at [122, 419] on button "Rename" at bounding box center [125, 419] width 36 height 14
click at [675, 514] on icon at bounding box center [672, 515] width 13 height 13
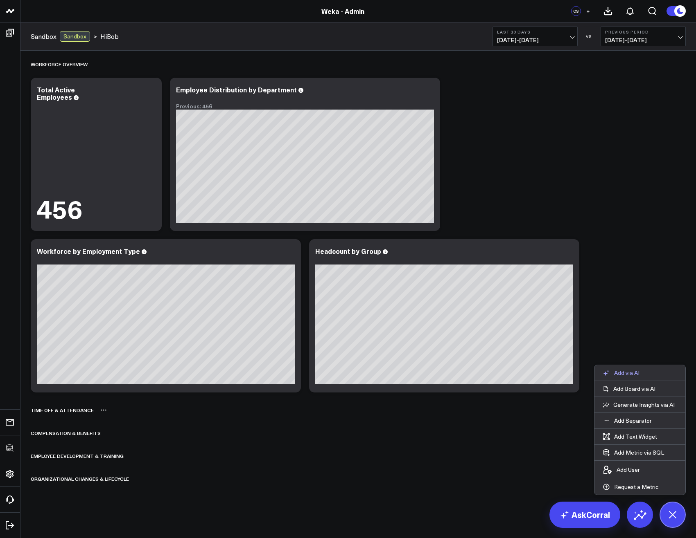
click at [626, 373] on p "Add via AI" at bounding box center [626, 372] width 25 height 7
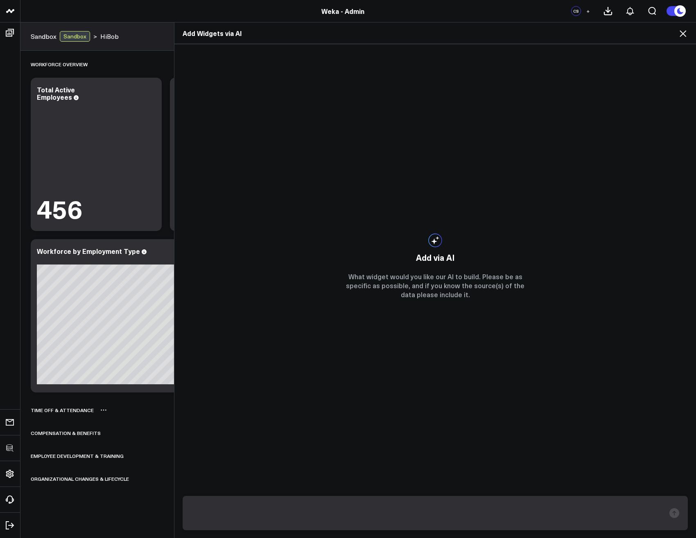
click at [330, 520] on textarea at bounding box center [428, 513] width 474 height 21
click at [297, 520] on textarea at bounding box center [428, 513] width 474 height 21
paste textarea "HIBOB.EMPLOYEE_RESTRICTED_VIEW"
click at [485, 516] on textarea "HIBOB.EMPLOYEE_RESTRICTED_VIEW contains records like this:" at bounding box center [428, 513] width 474 height 21
paste textarea "{ "ID": "3672313892664509383", "EMPLOYEE_ID": "7978", "FIRST_NAME": "Srinath", …"
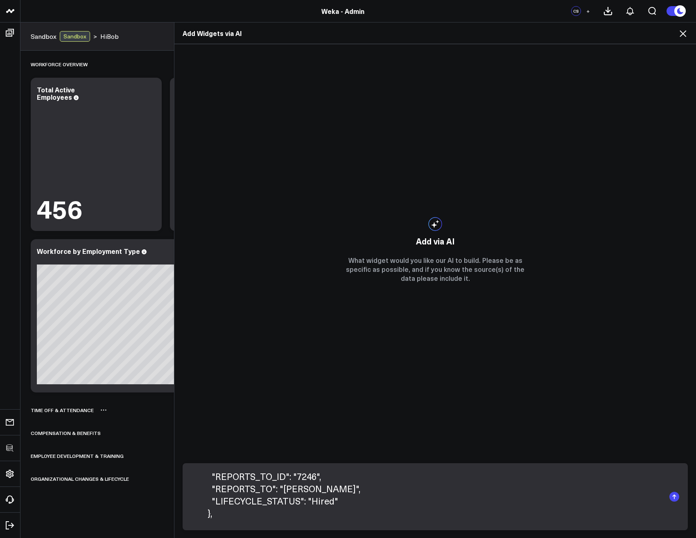
scroll to position [184, 0]
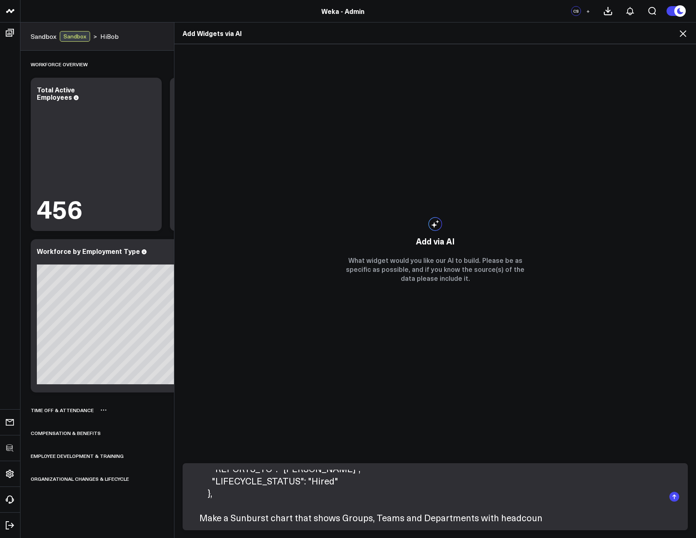
type textarea "HIBOB.EMPLOYEE_RESTRICTED_VIEW contains records like this: { "ID": "36723138926…"
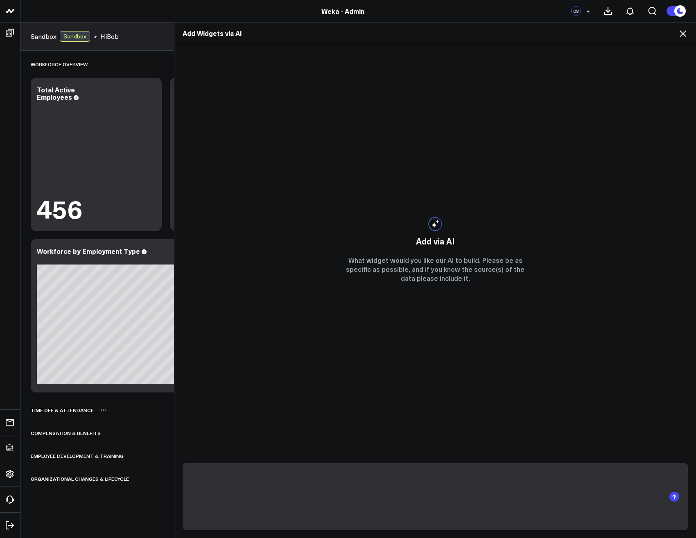
scroll to position [0, 0]
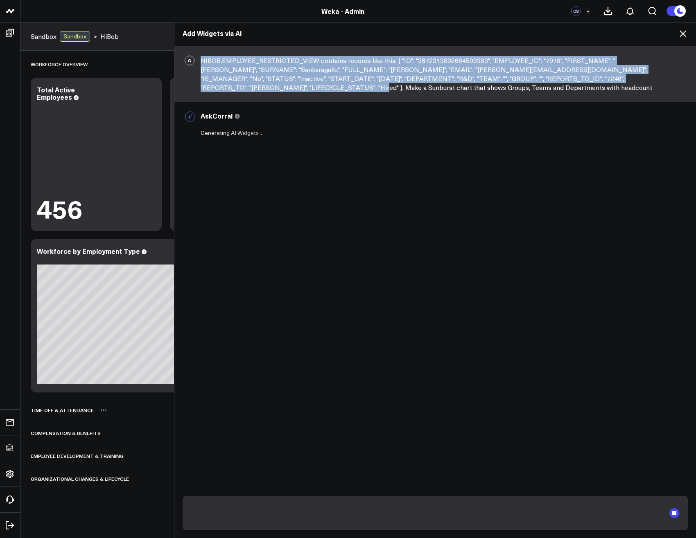
drag, startPoint x: 196, startPoint y: 62, endPoint x: 221, endPoint y: 88, distance: 35.9
click at [221, 88] on div "G HIBOB.EMPLOYEE_RESTRICTED_VIEW contains records like this: { "ID": "367231389…" at bounding box center [434, 74] width 521 height 56
copy div "HIBOB.EMPLOYEE_RESTRICTED_VIEW contains records like this: { "ID": "36723138926…"
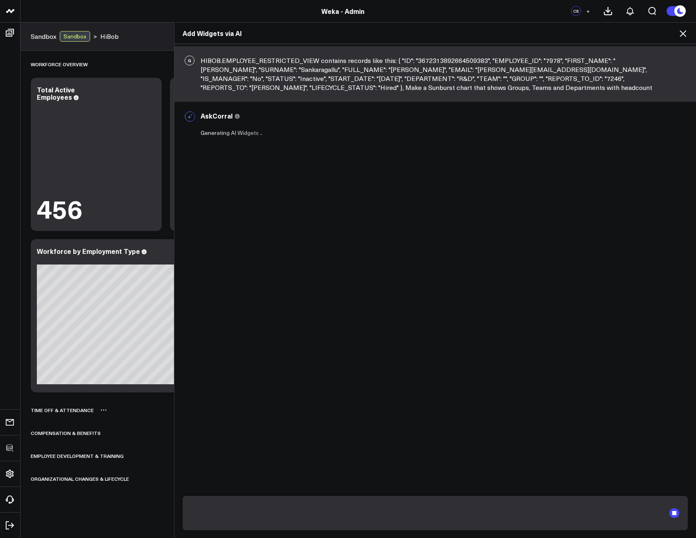
click at [263, 171] on div "G HIBOB.EMPLOYEE_RESTRICTED_VIEW contains records like this: { "ID": "367231389…" at bounding box center [434, 109] width 521 height 127
drag, startPoint x: 473, startPoint y: 87, endPoint x: 453, endPoint y: 88, distance: 19.2
click at [453, 88] on div "G HIBOB.EMPLOYEE_RESTRICTED_VIEW contains records like this: { "ID": "367231389…" at bounding box center [434, 74] width 521 height 56
click at [686, 36] on icon at bounding box center [683, 34] width 10 height 10
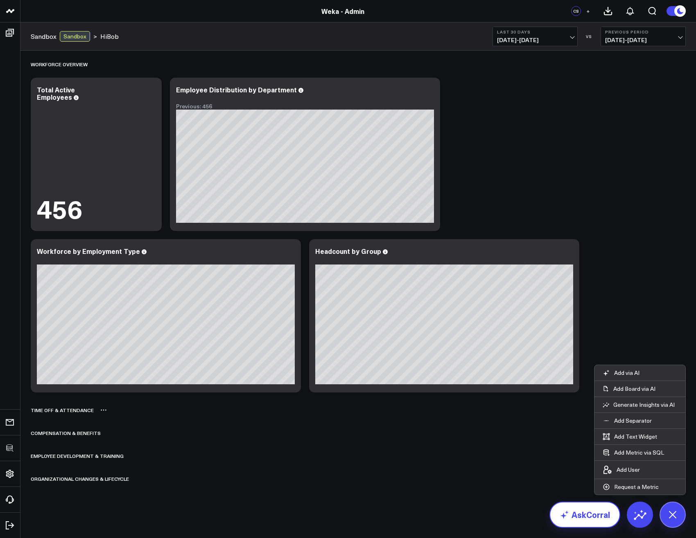
click at [585, 517] on link "AskCorral" at bounding box center [584, 515] width 71 height 26
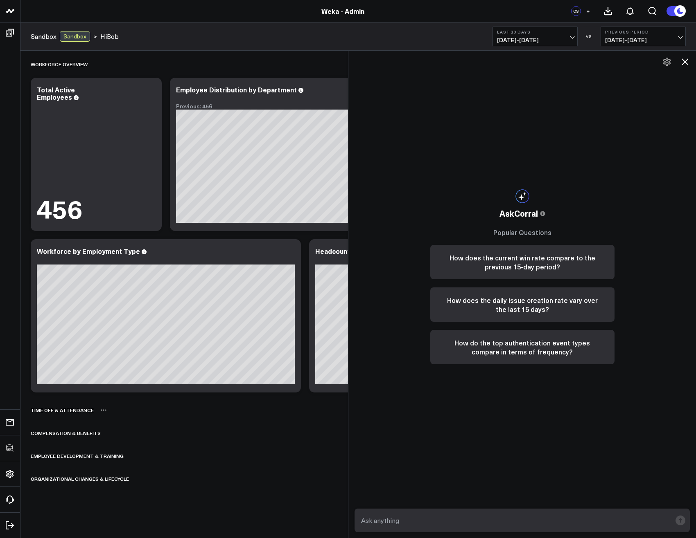
click at [488, 518] on textarea at bounding box center [515, 520] width 312 height 15
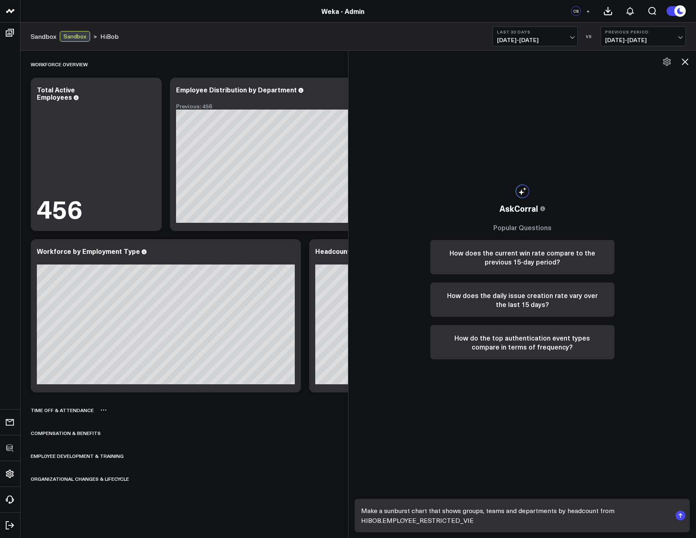
type textarea "Make a sunburst chart that shows groups, teams and departments by headcount fro…"
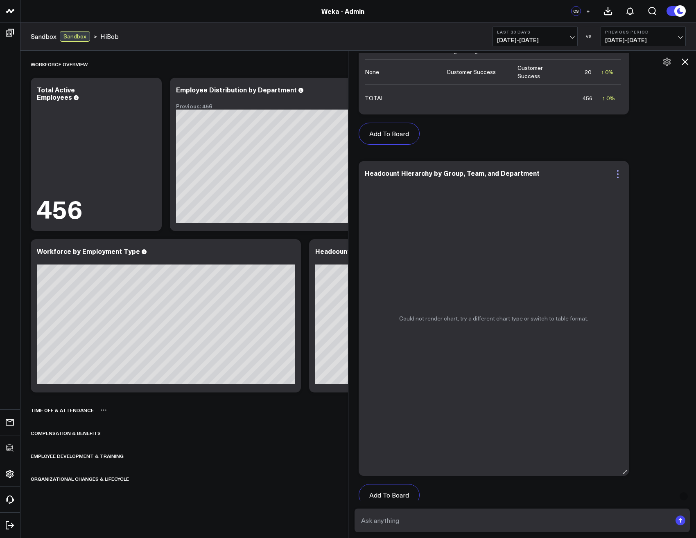
scroll to position [255, 0]
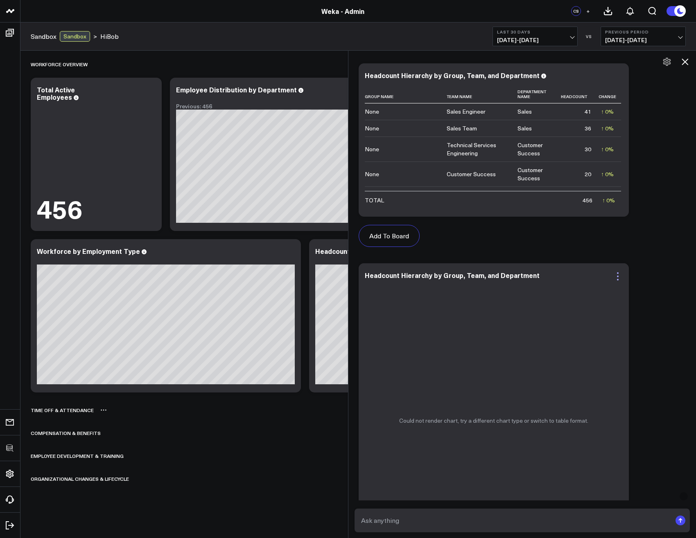
click at [622, 280] on icon at bounding box center [617, 277] width 10 height 10
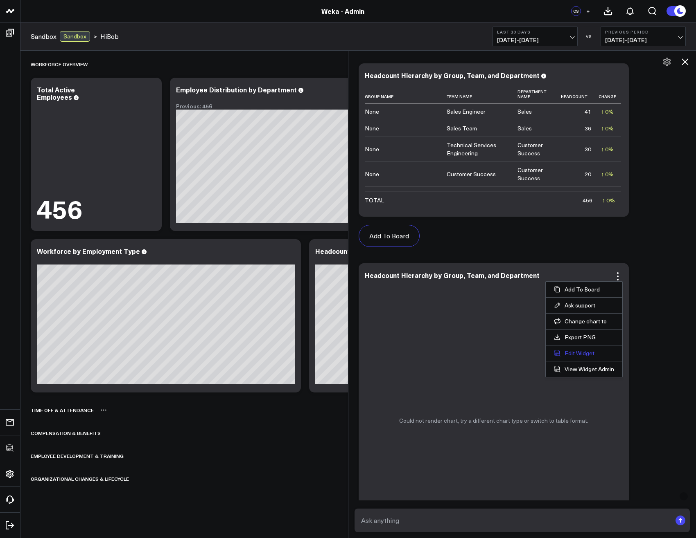
click at [576, 354] on button "Edit Widget" at bounding box center [584, 353] width 60 height 7
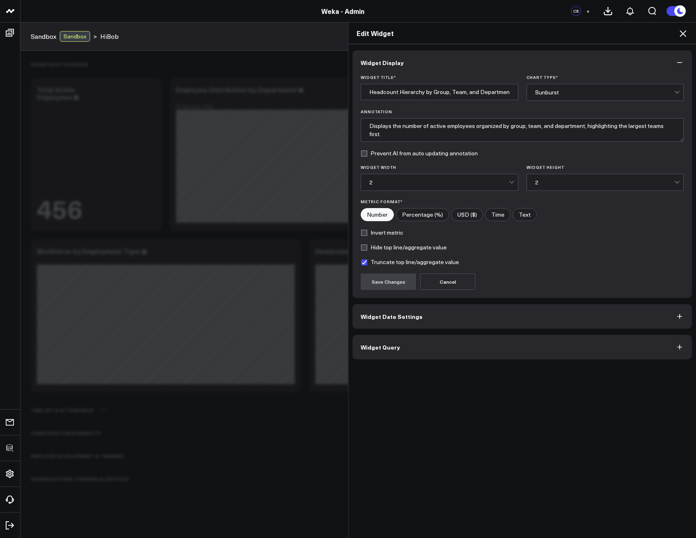
click at [406, 353] on button "Widget Query" at bounding box center [521, 347] width 339 height 25
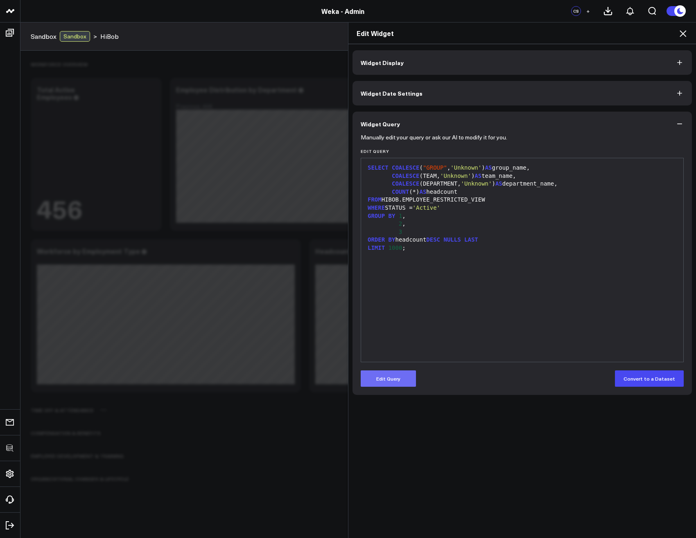
click at [388, 379] on button "Edit Query" at bounding box center [387, 379] width 55 height 16
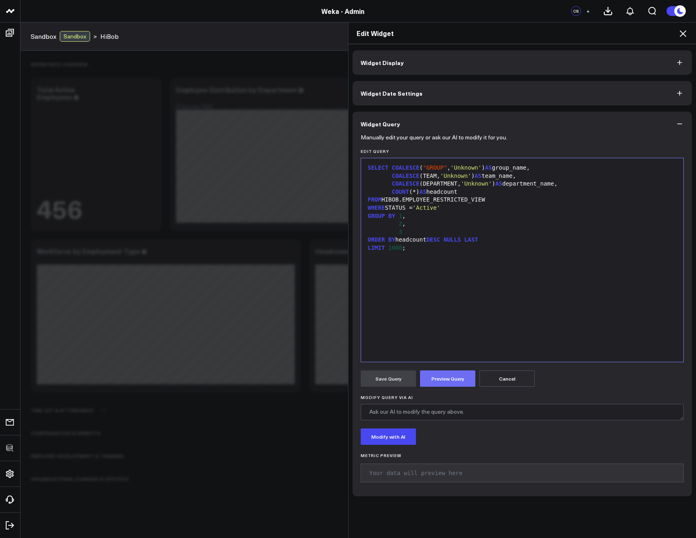
click at [446, 383] on button "Preview Query" at bounding box center [447, 379] width 55 height 16
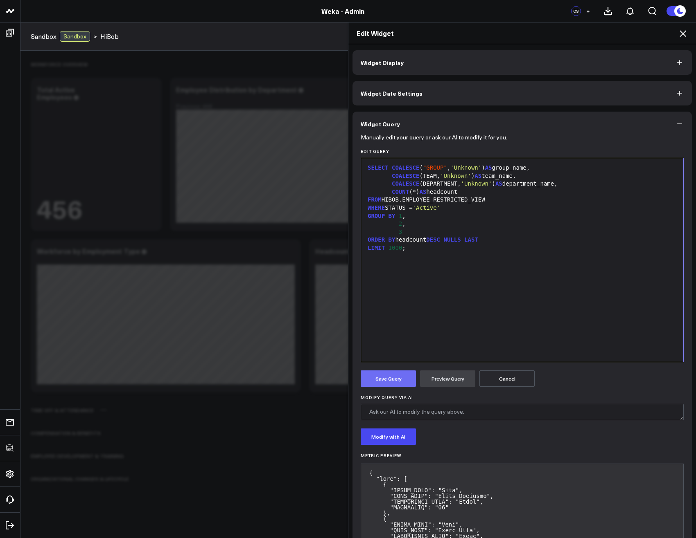
click at [397, 376] on button "Save Query" at bounding box center [387, 379] width 55 height 16
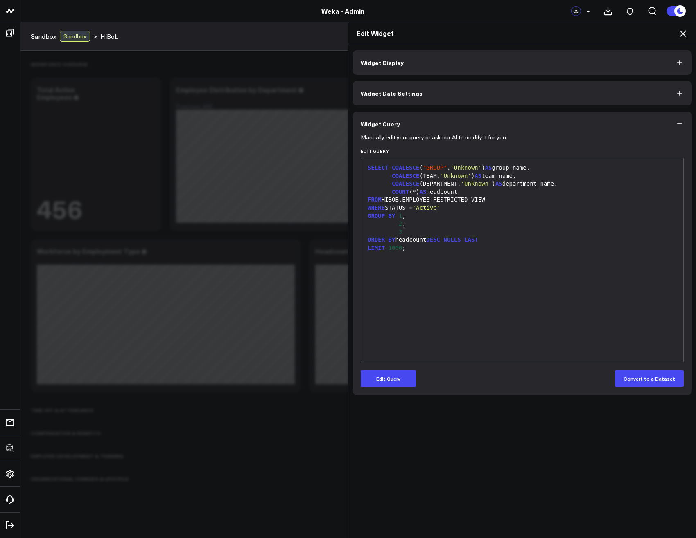
click at [683, 33] on icon at bounding box center [683, 34] width 10 height 10
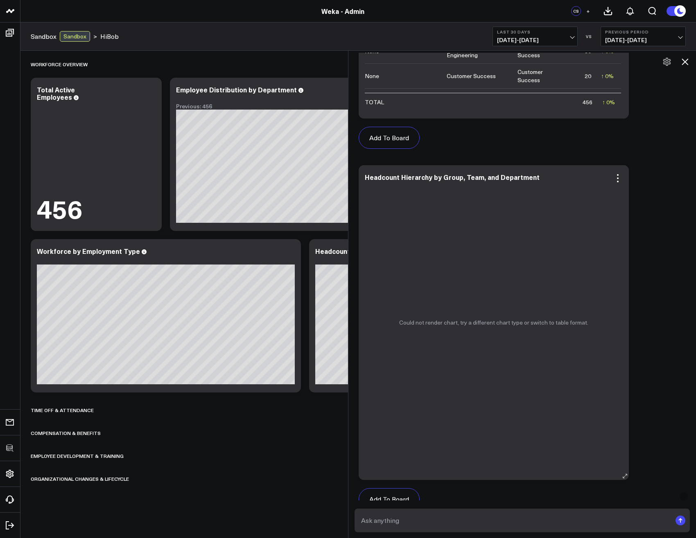
scroll to position [451, 0]
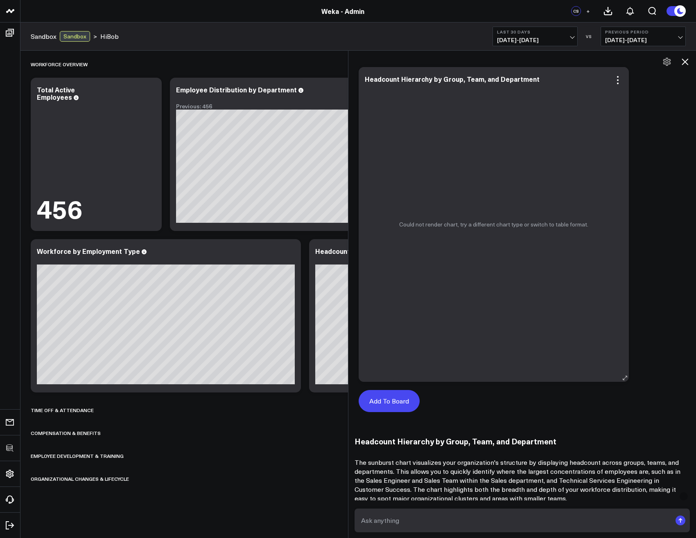
click at [384, 401] on button "Add To Board" at bounding box center [388, 401] width 61 height 22
click at [398, 403] on button "Add To Board" at bounding box center [388, 401] width 61 height 22
click at [387, 399] on button "Add To Board" at bounding box center [388, 401] width 61 height 22
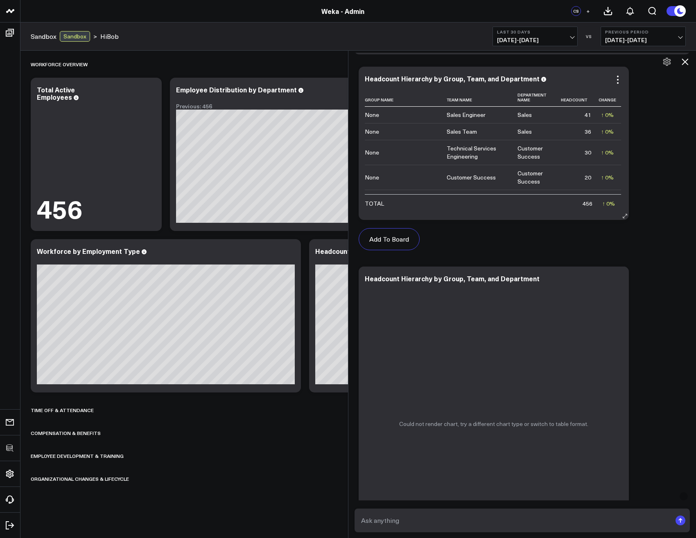
scroll to position [206, 0]
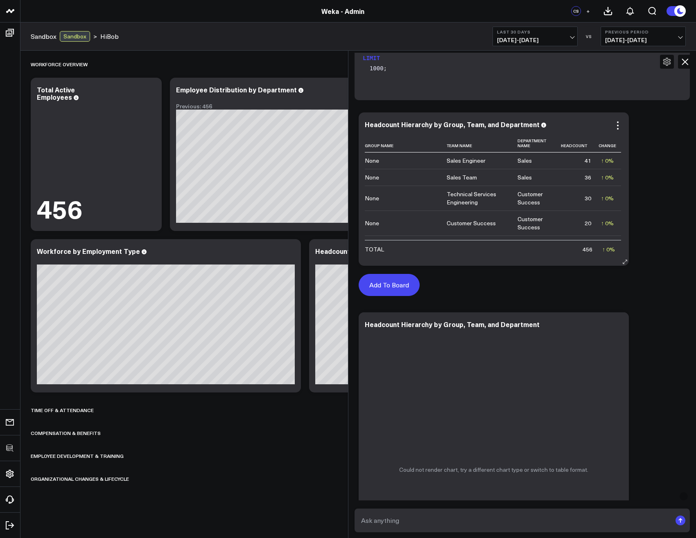
click at [391, 289] on button "Add To Board" at bounding box center [388, 285] width 61 height 22
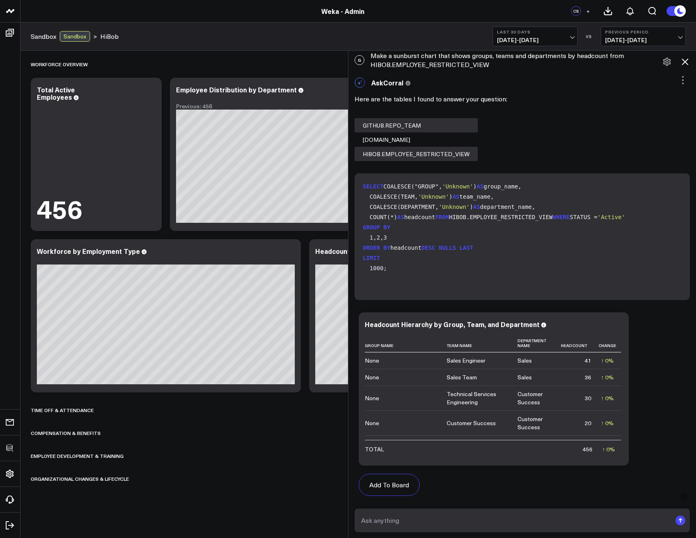
scroll to position [0, 0]
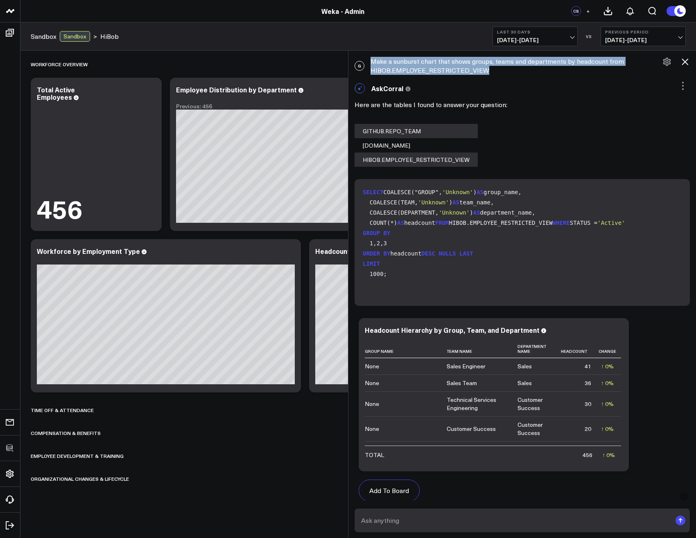
drag, startPoint x: 491, startPoint y: 73, endPoint x: 374, endPoint y: 63, distance: 117.4
click at [374, 63] on div "G Make a sunburst chart that shows groups, teams and departments by headcount f…" at bounding box center [521, 66] width 347 height 26
copy div "Make a sunburst chart that shows groups, teams and departments by headcount fro…"
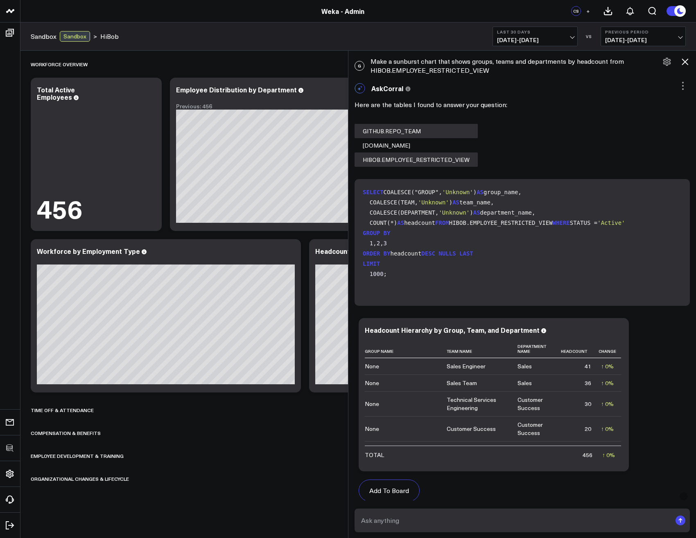
click at [466, 256] on code "SELECT COALESCE("GROUP", 'Unknown' ) AS group_name, COALESCE(TEAM, 'Unknown' ) …" at bounding box center [524, 233] width 322 height 92
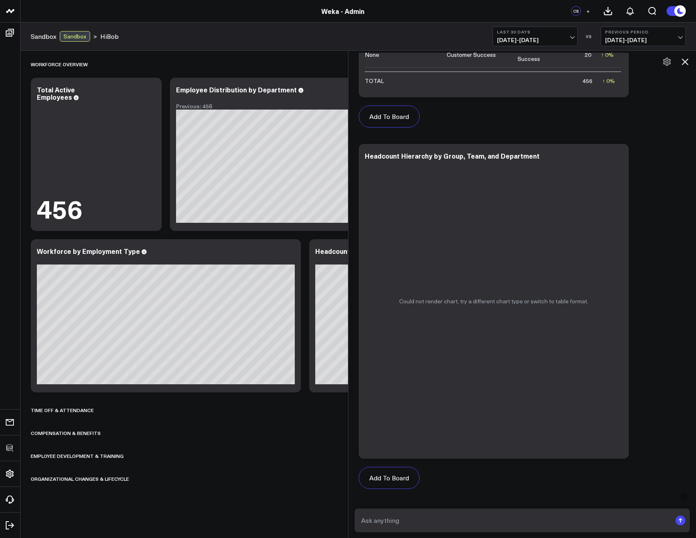
scroll to position [393, 0]
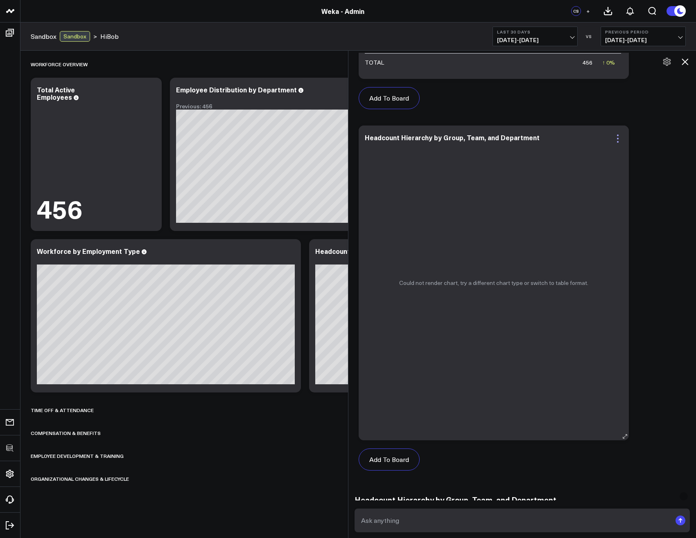
click at [619, 140] on icon at bounding box center [617, 139] width 10 height 10
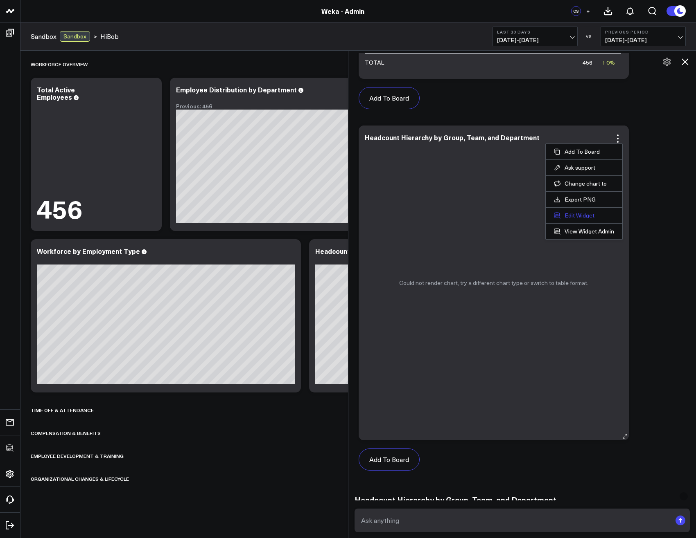
click at [574, 212] on button "Edit Widget" at bounding box center [584, 215] width 60 height 7
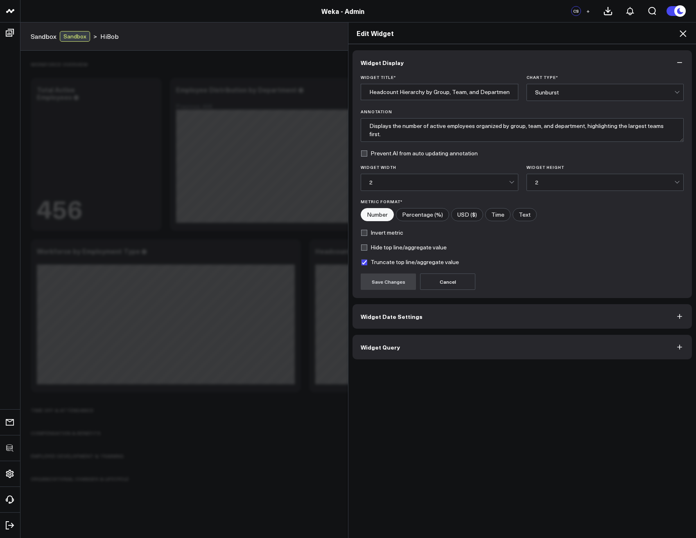
click at [419, 344] on button "Widget Query" at bounding box center [521, 347] width 339 height 25
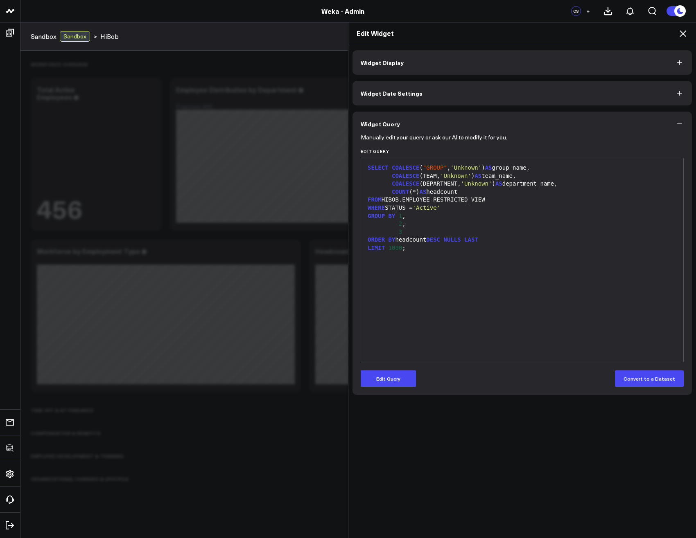
click at [434, 290] on div "SELECT COALESCE ( "GROUP" , 'Unknown' ) AS group_name, COALESCE (TEAM, 'Unknown…" at bounding box center [522, 260] width 314 height 196
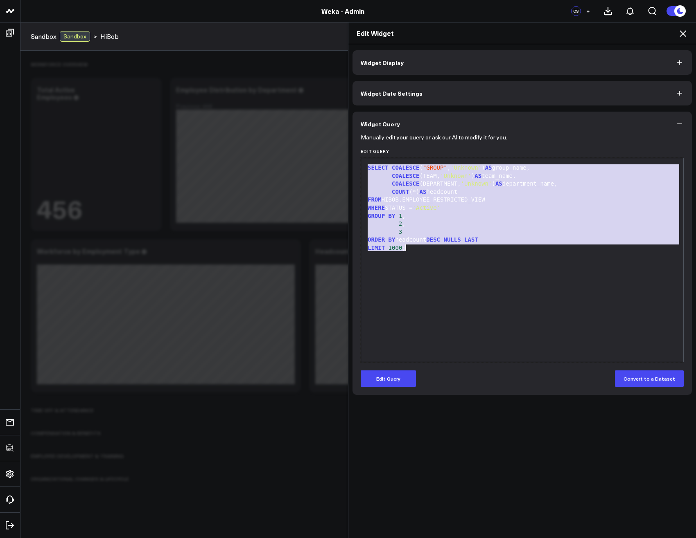
copy div "SELECT COALESCE ( "GROUP" , 'Unknown' ) AS group_name, COALESCE (TEAM, 'Unknown…"
click at [680, 32] on icon at bounding box center [683, 34] width 10 height 10
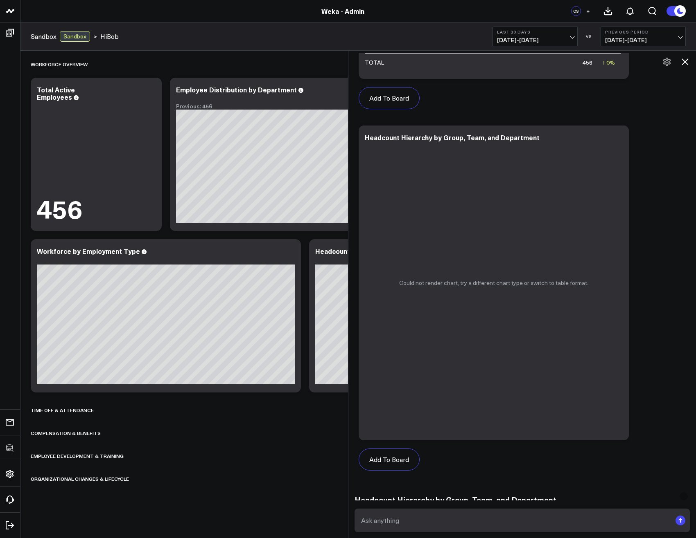
click at [685, 63] on icon at bounding box center [684, 62] width 7 height 7
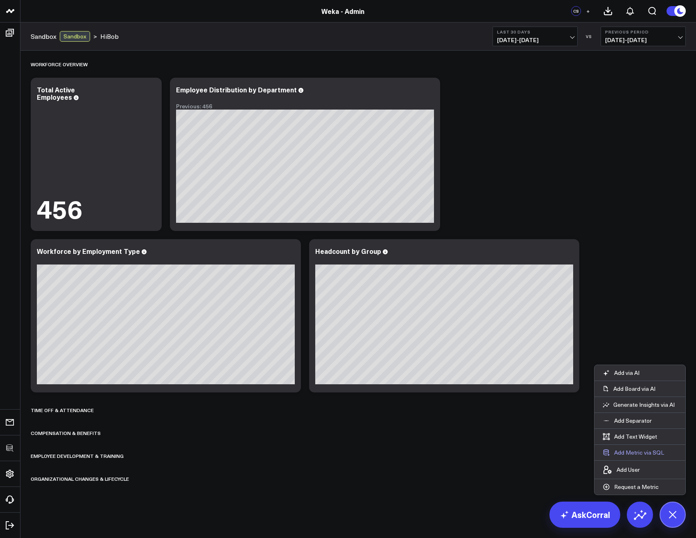
click at [623, 455] on button "Add Metric via SQL" at bounding box center [633, 453] width 78 height 16
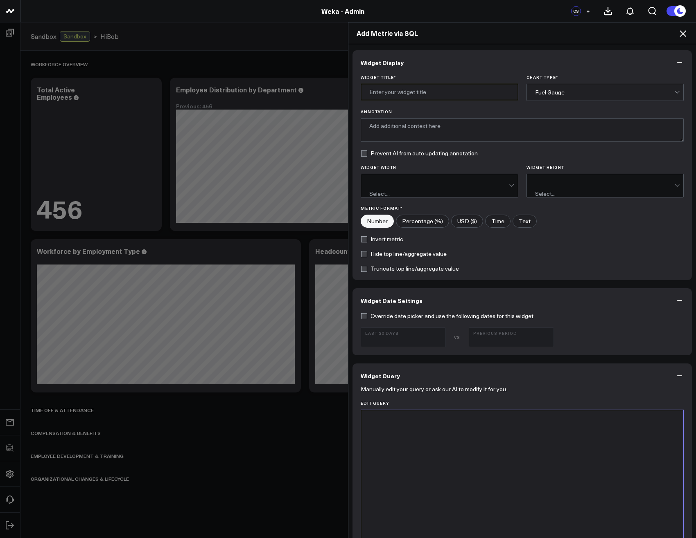
click at [419, 94] on input "Widget Title *" at bounding box center [439, 92] width 158 height 16
type input "Company Headcount Distribution"
click at [572, 97] on div "Fuel Gauge" at bounding box center [605, 92] width 140 height 16
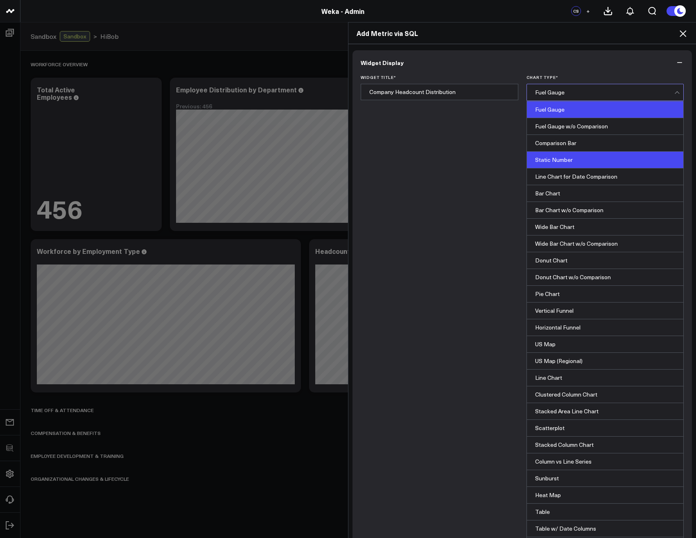
scroll to position [330, 0]
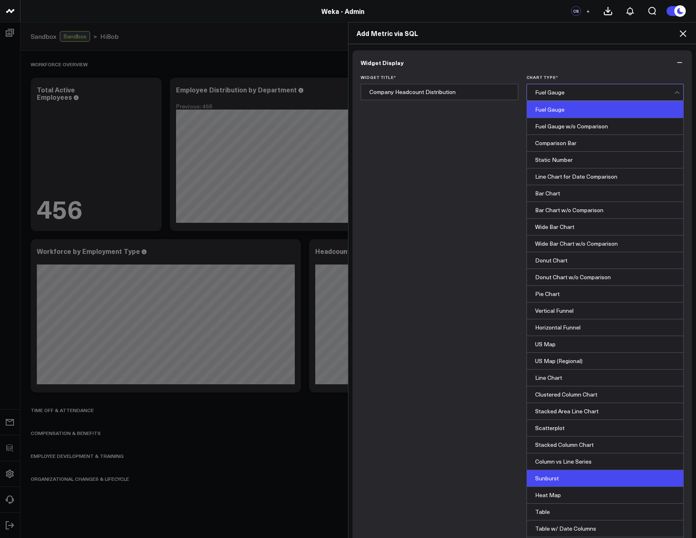
click at [557, 471] on div "Sunburst" at bounding box center [605, 479] width 157 height 17
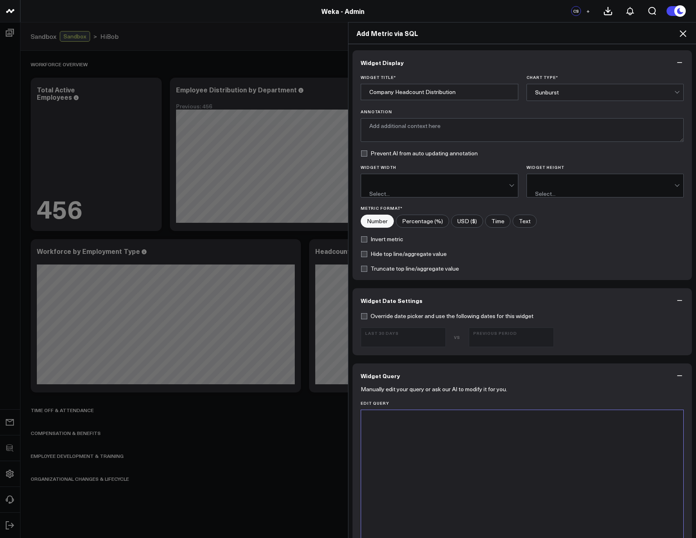
click at [503, 428] on div at bounding box center [522, 512] width 314 height 196
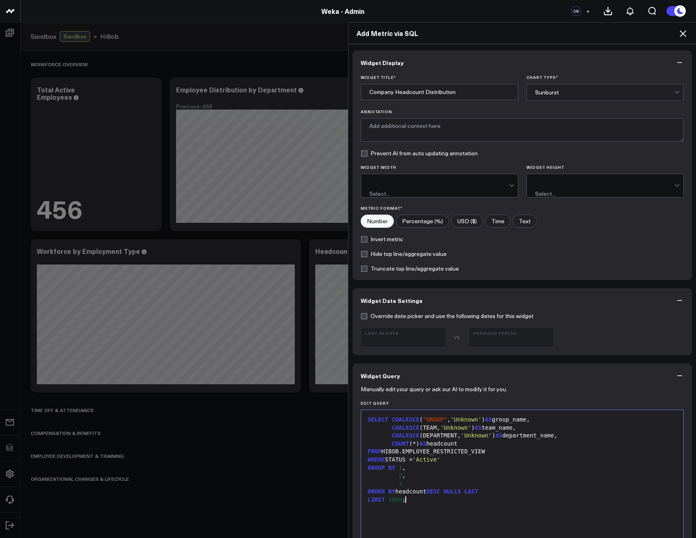
scroll to position [234, 0]
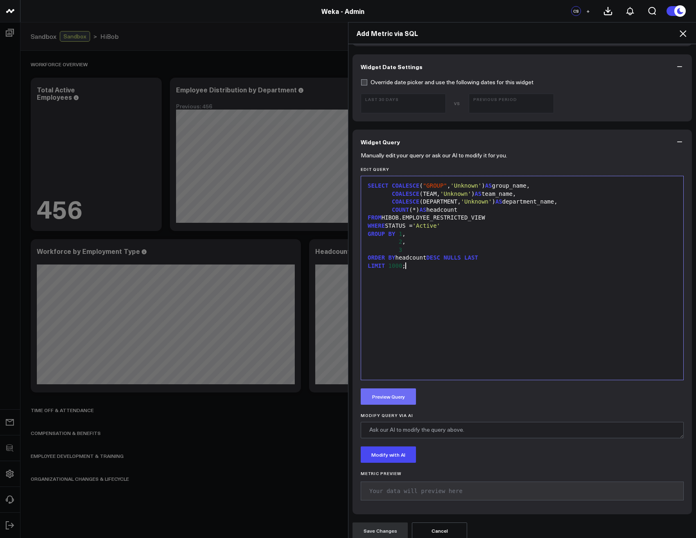
click at [387, 395] on button "Preview Query" at bounding box center [387, 397] width 55 height 16
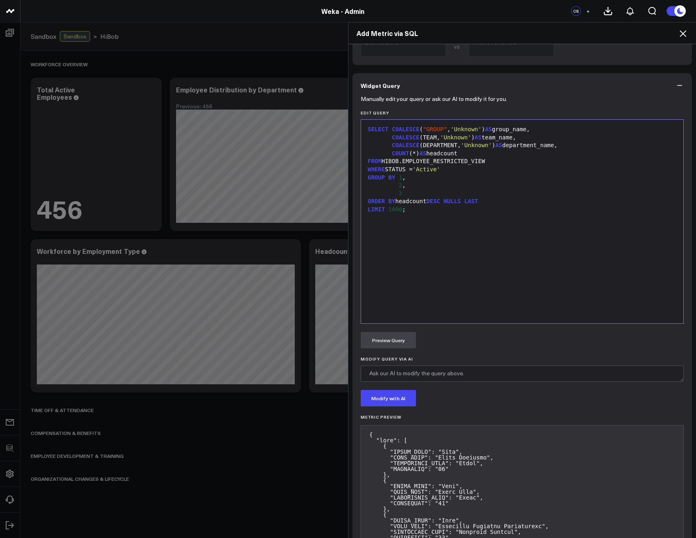
scroll to position [430, 0]
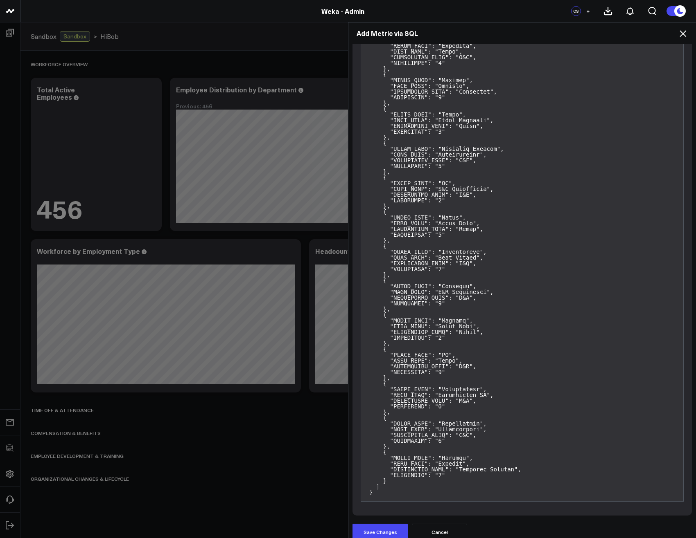
scroll to position [2726, 0]
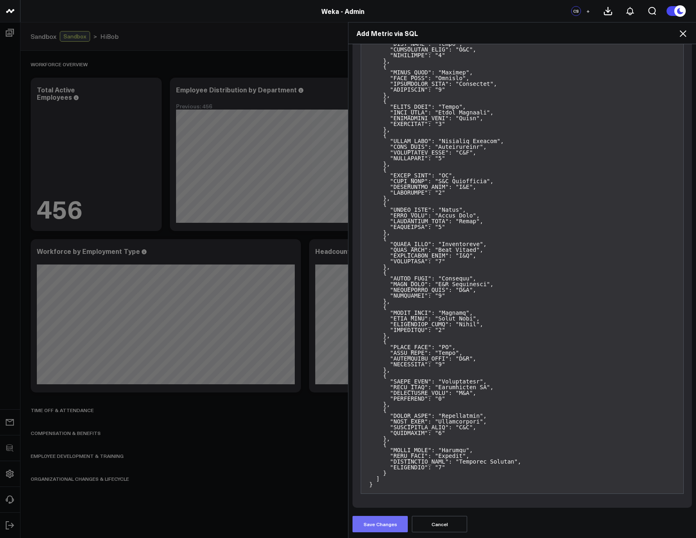
click at [374, 528] on button "Save Changes" at bounding box center [379, 524] width 55 height 16
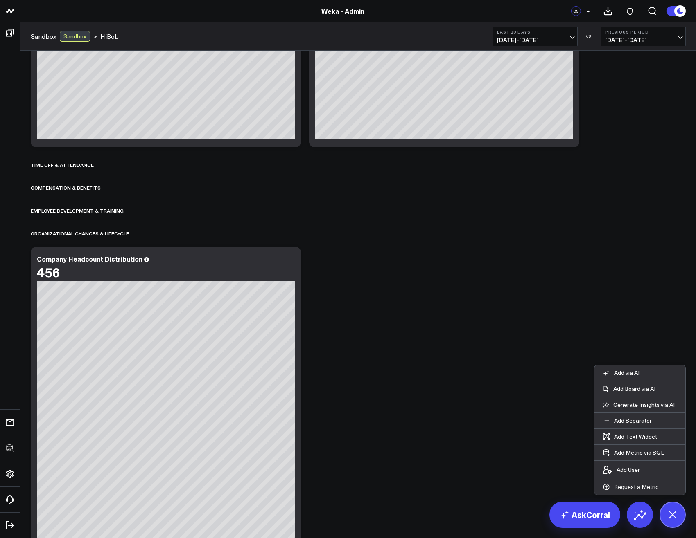
scroll to position [322, 0]
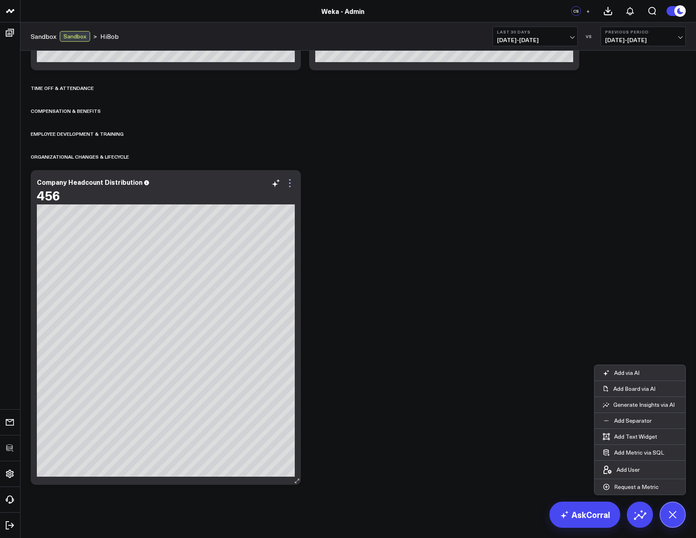
click at [290, 180] on icon at bounding box center [290, 180] width 2 height 2
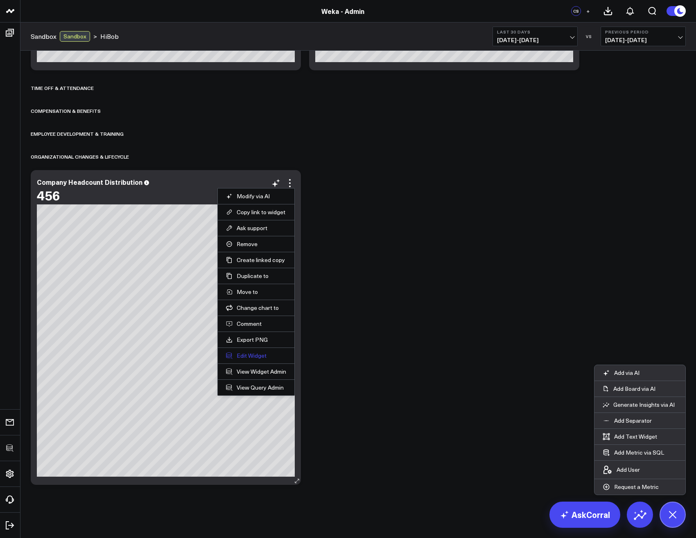
click at [254, 356] on button "Edit Widget" at bounding box center [256, 355] width 60 height 7
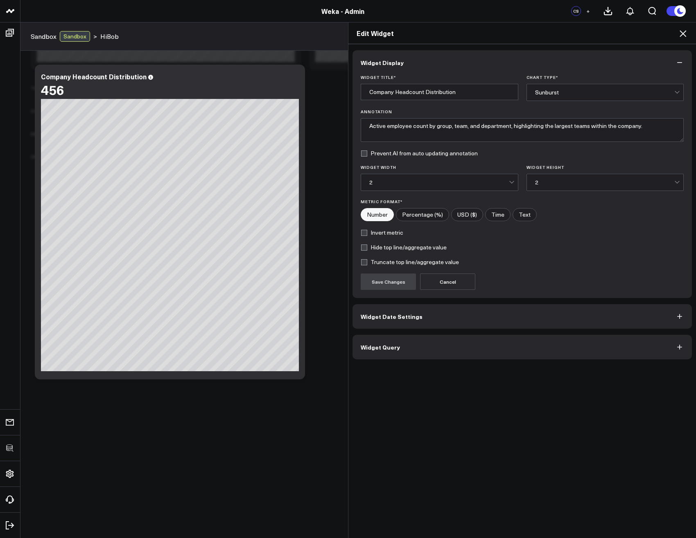
click at [412, 347] on button "Widget Query" at bounding box center [521, 347] width 339 height 25
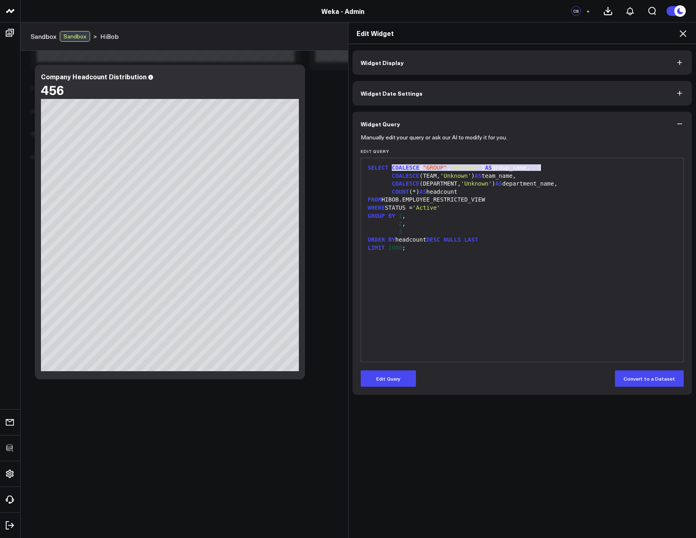
drag, startPoint x: 389, startPoint y: 167, endPoint x: 544, endPoint y: 166, distance: 154.7
click at [544, 166] on div "SELECT COALESCE ( "GROUP" , 'Unknown' ) AS group_name," at bounding box center [522, 168] width 314 height 8
click at [397, 386] on button "Edit Query" at bounding box center [387, 379] width 55 height 16
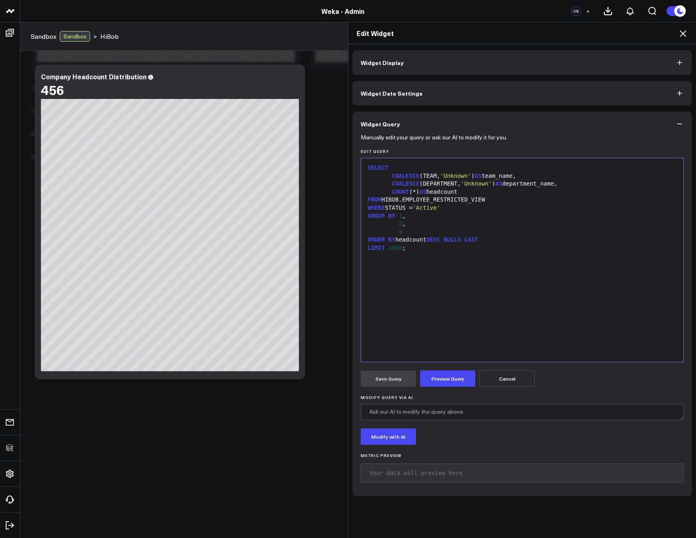
click at [568, 183] on div "COALESCE (DEPARTMENT, 'Unknown' ) AS department_name," at bounding box center [522, 184] width 314 height 8
click at [371, 194] on div "COALESCE ( "GROUP" , 'Unknown' ) AS group_name," at bounding box center [522, 192] width 314 height 8
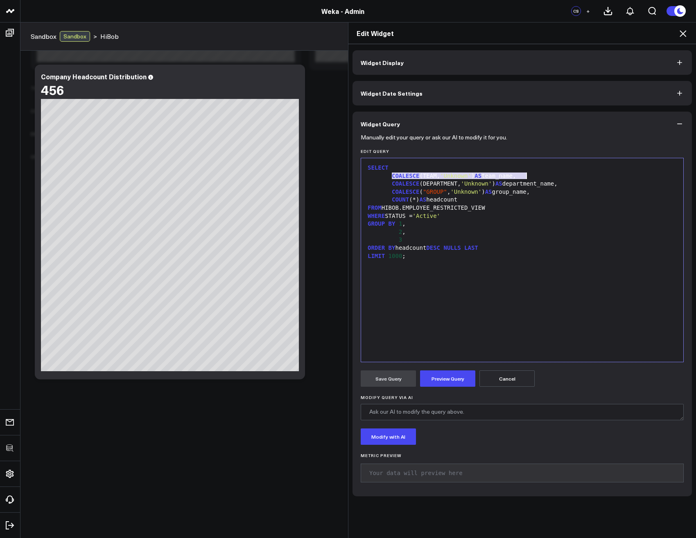
drag, startPoint x: 389, startPoint y: 176, endPoint x: 531, endPoint y: 173, distance: 142.4
click at [531, 173] on div "COALESCE (TEAM, 'Unknown' ) AS team_name," at bounding box center [522, 176] width 314 height 8
click at [570, 185] on div "COALESCE (DEPARTMENT, 'Unknown' ) AS department_name," at bounding box center [522, 184] width 314 height 8
click at [448, 379] on button "Preview Query" at bounding box center [447, 379] width 55 height 16
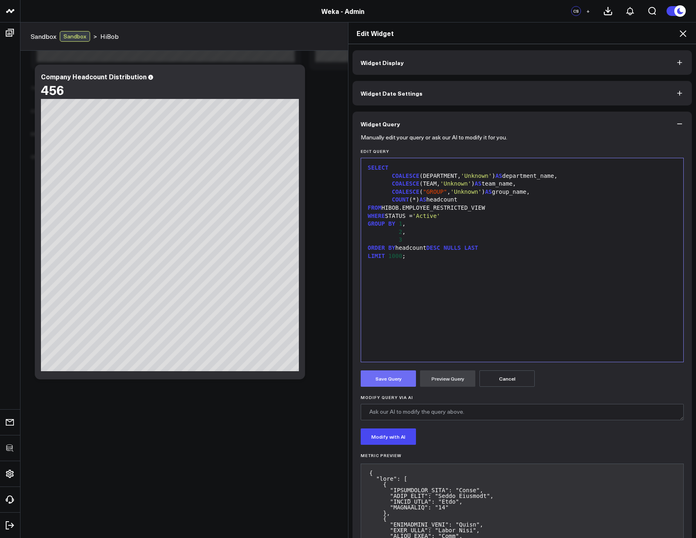
click at [386, 380] on button "Save Query" at bounding box center [387, 379] width 55 height 16
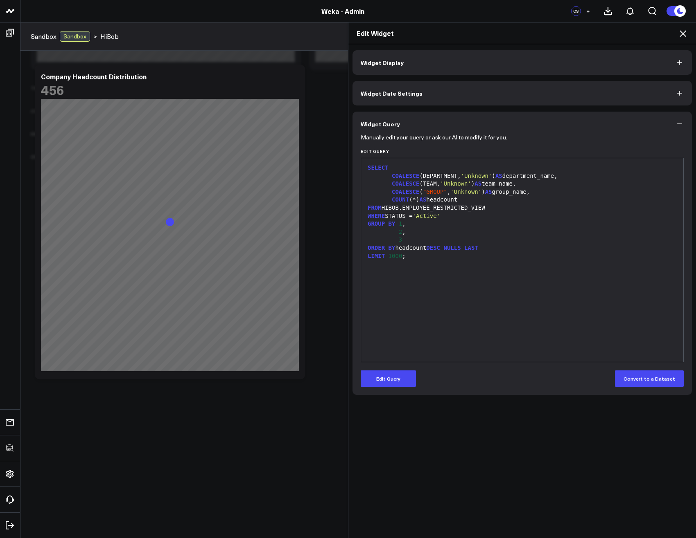
click at [683, 34] on icon at bounding box center [682, 33] width 7 height 7
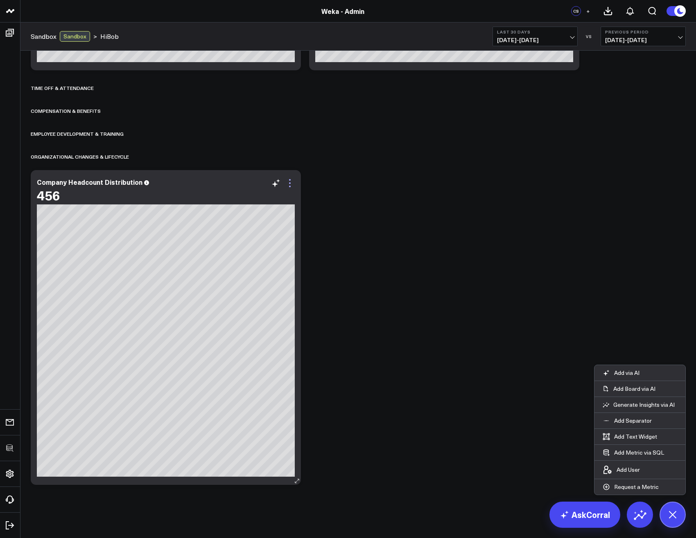
click at [293, 185] on icon at bounding box center [290, 183] width 10 height 10
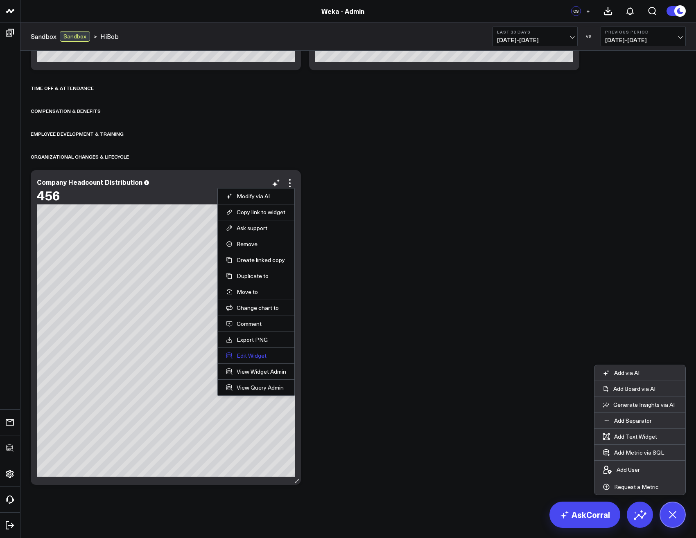
click at [253, 356] on button "Edit Widget" at bounding box center [256, 355] width 60 height 7
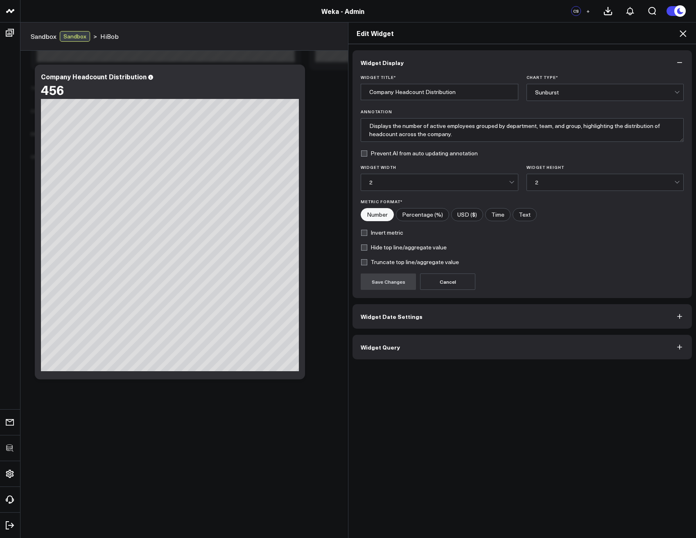
click at [374, 349] on span "Widget Query" at bounding box center [379, 347] width 39 height 7
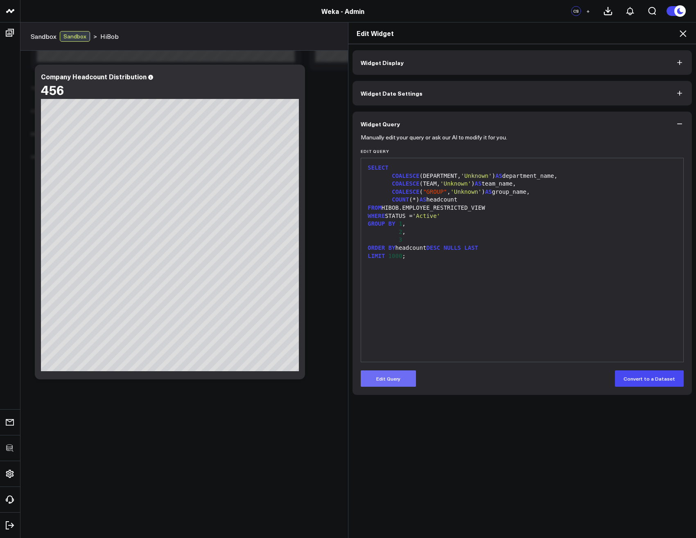
click at [388, 383] on button "Edit Query" at bounding box center [387, 379] width 55 height 16
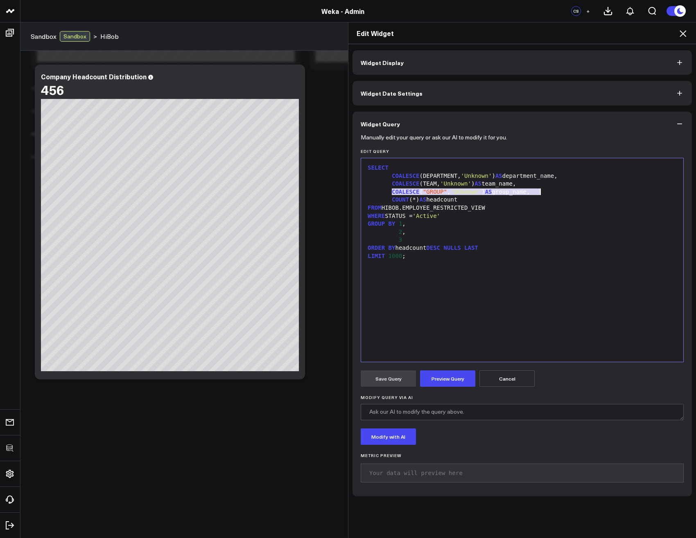
drag, startPoint x: 389, startPoint y: 191, endPoint x: 543, endPoint y: 190, distance: 154.3
click at [543, 190] on div "COALESCE ( "GROUP" , 'Unknown' ) AS group_name," at bounding box center [522, 192] width 314 height 8
click at [429, 170] on div "SELECT" at bounding box center [522, 168] width 314 height 8
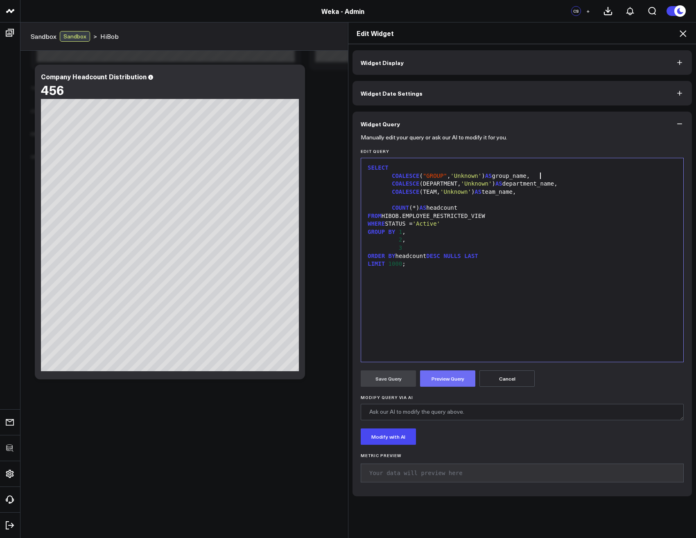
click at [446, 381] on button "Preview Query" at bounding box center [447, 379] width 55 height 16
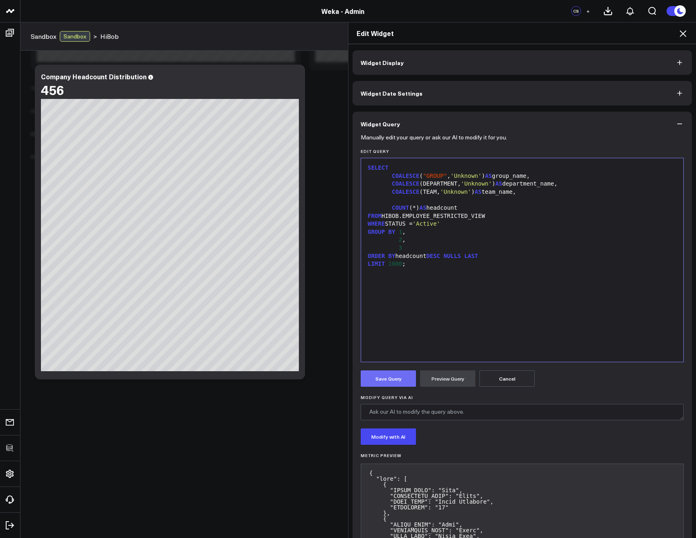
click at [389, 383] on button "Save Query" at bounding box center [387, 379] width 55 height 16
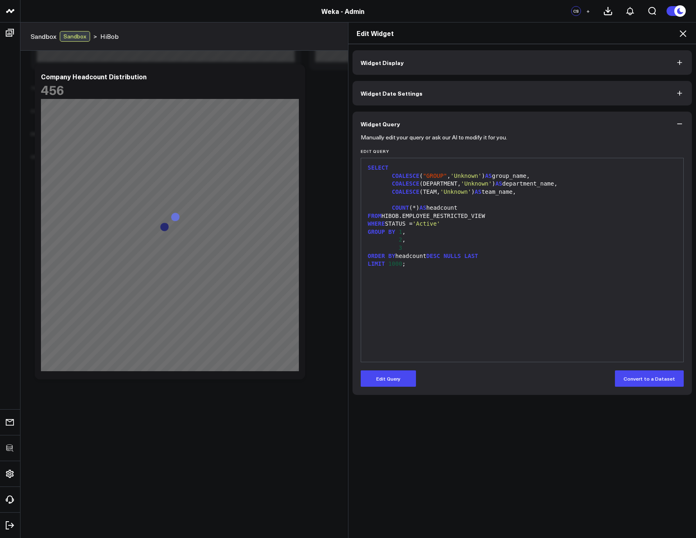
click at [682, 36] on icon at bounding box center [683, 34] width 10 height 10
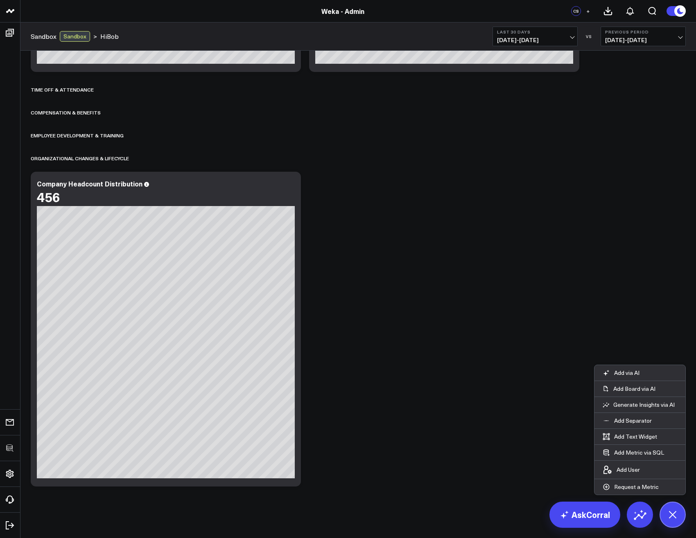
scroll to position [322, 0]
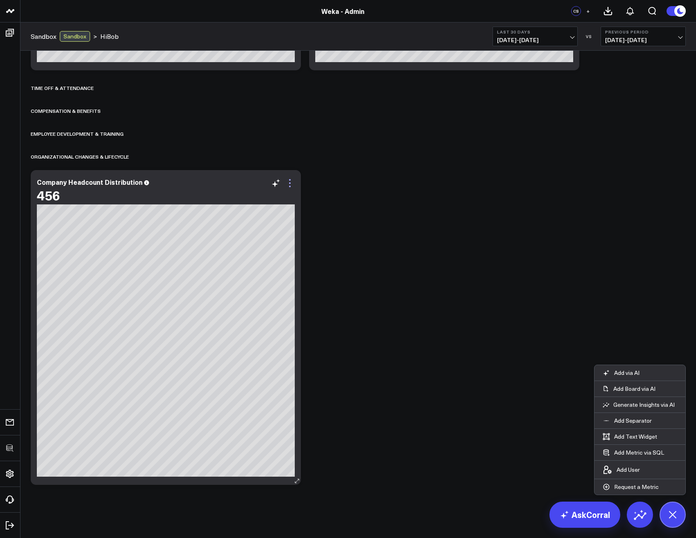
click at [290, 182] on icon at bounding box center [290, 183] width 10 height 10
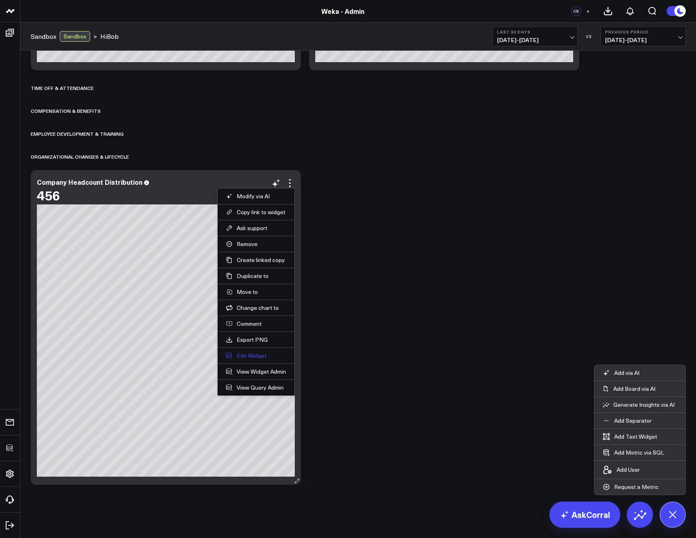
click at [264, 356] on button "Edit Widget" at bounding box center [256, 355] width 60 height 7
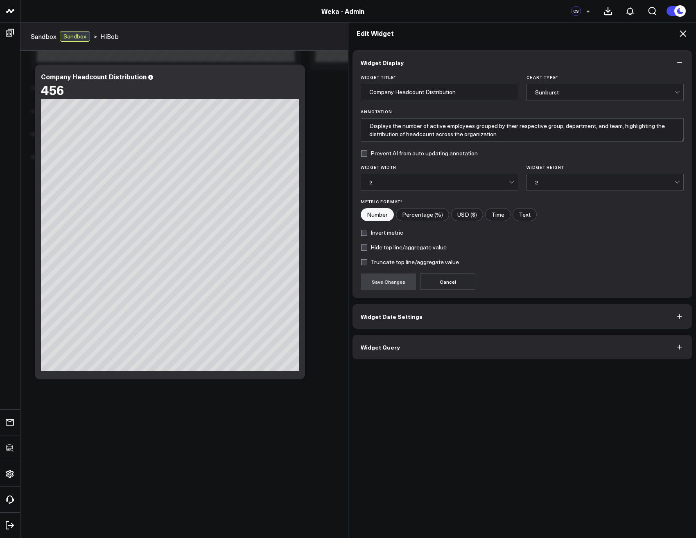
click at [684, 34] on icon at bounding box center [683, 34] width 10 height 10
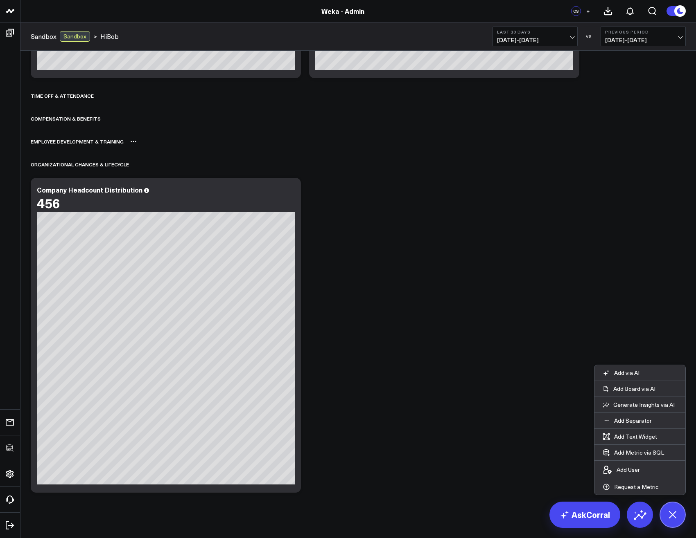
scroll to position [322, 0]
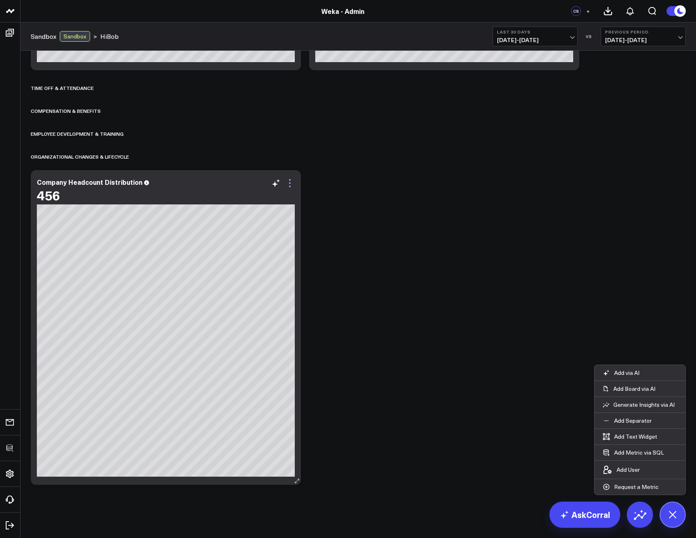
click at [291, 181] on icon at bounding box center [290, 183] width 10 height 10
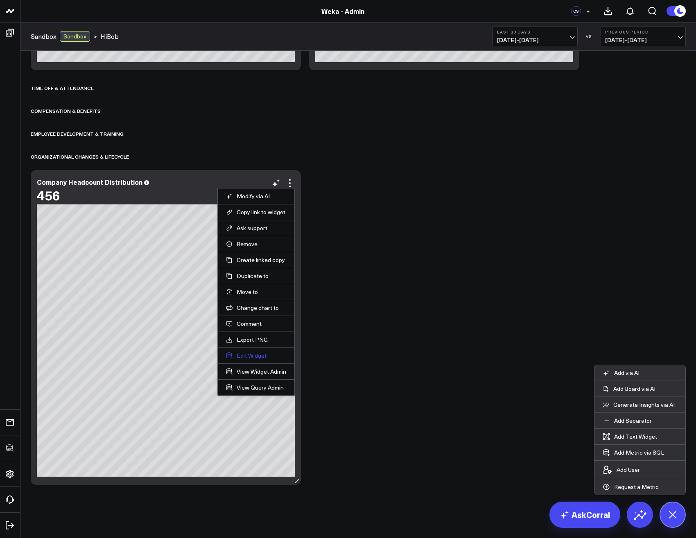
click at [246, 356] on button "Edit Widget" at bounding box center [256, 355] width 60 height 7
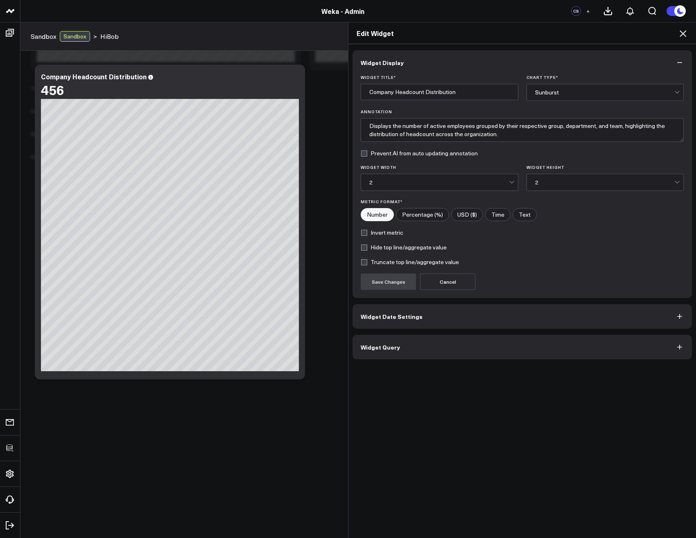
click at [377, 341] on button "Widget Query" at bounding box center [521, 347] width 339 height 25
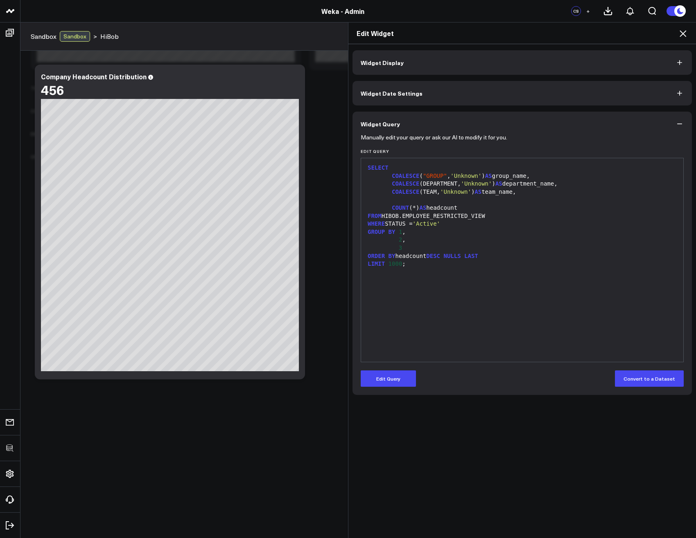
click at [388, 390] on div "Manually edit your query or ask our AI to modify it for you. Edit Query 99 1 2 …" at bounding box center [521, 265] width 339 height 259
click at [378, 376] on button "Edit Query" at bounding box center [387, 379] width 55 height 16
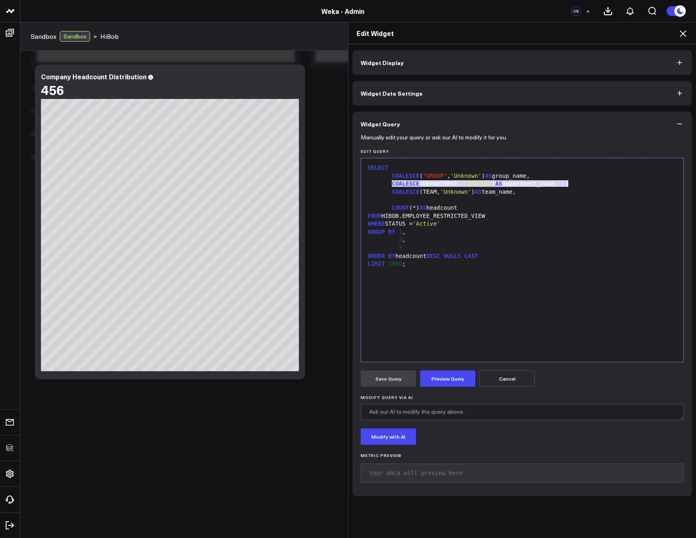
drag, startPoint x: 388, startPoint y: 186, endPoint x: 576, endPoint y: 182, distance: 187.4
click at [576, 182] on div "COALESCE (DEPARTMENT, 'Unknown' ) AS department_name," at bounding box center [522, 184] width 314 height 8
click at [493, 172] on div "SELECT COALESCE ( "GROUP" , 'Unknown' ) AS group_name, COALESCE (TEAM, 'Unknown…" at bounding box center [522, 260] width 314 height 196
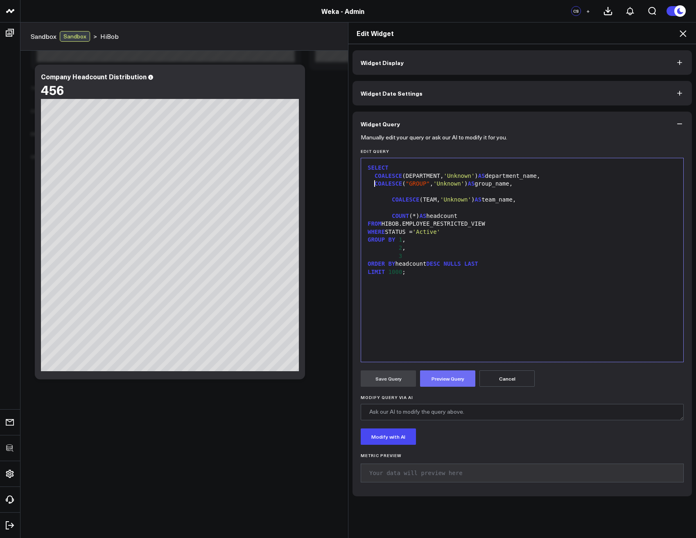
click at [447, 382] on button "Preview Query" at bounding box center [447, 379] width 55 height 16
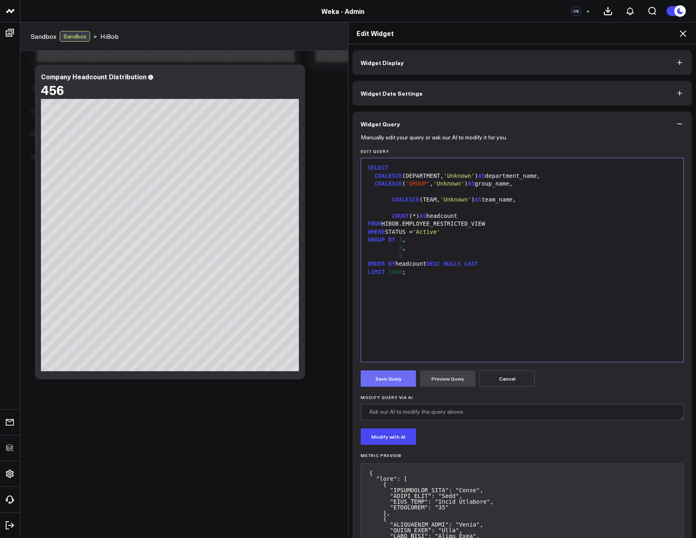
click at [387, 381] on button "Save Query" at bounding box center [387, 379] width 55 height 16
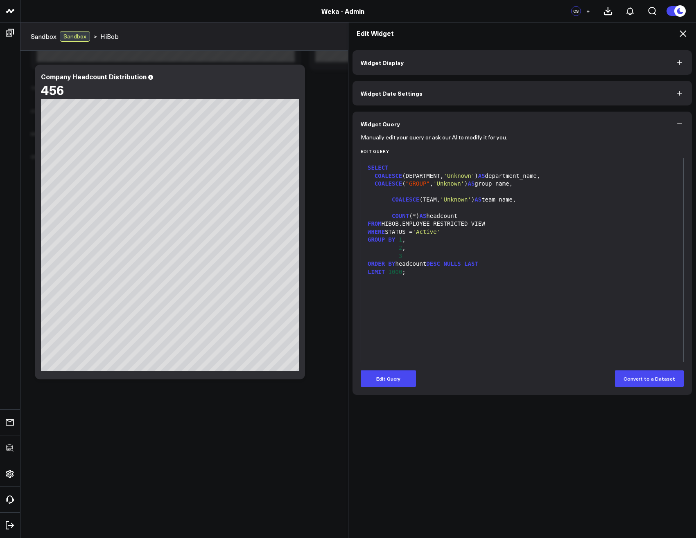
click at [687, 33] on icon at bounding box center [683, 34] width 10 height 10
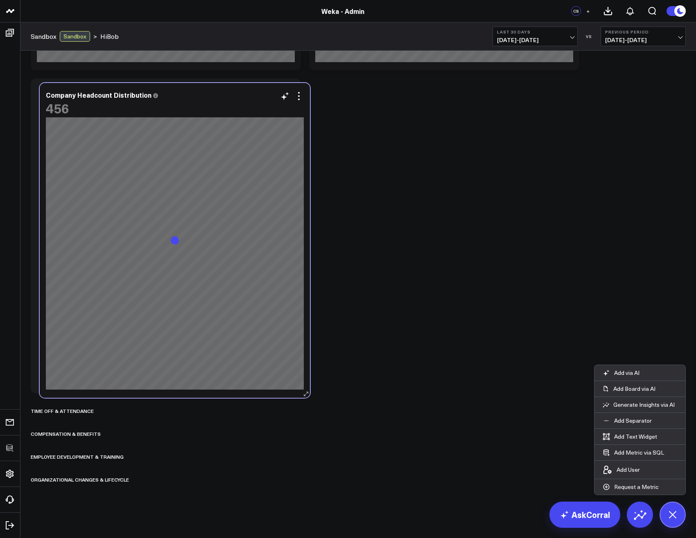
drag, startPoint x: 176, startPoint y: 182, endPoint x: 188, endPoint y: 97, distance: 86.8
click at [188, 97] on div "Company Headcount Distribution 456 So sorry. The query returned no results. Ask…" at bounding box center [175, 240] width 270 height 315
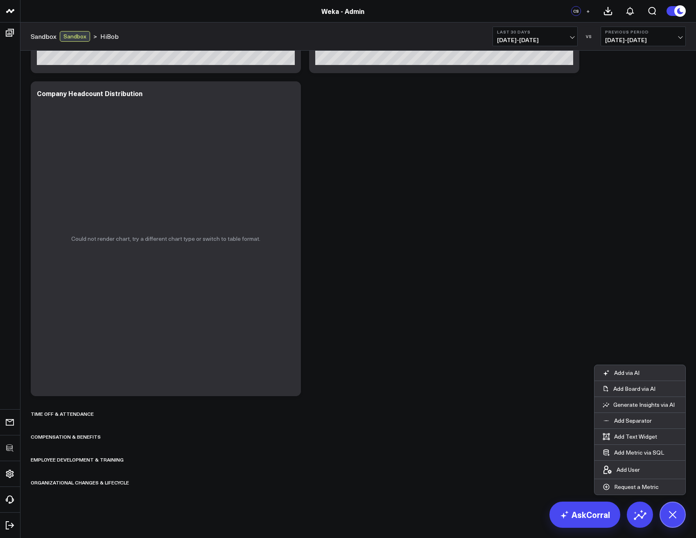
scroll to position [77, 0]
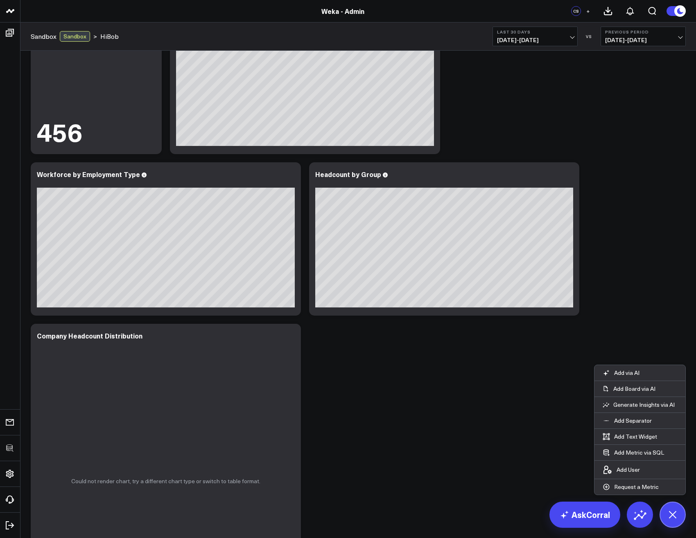
click at [425, 399] on div "Workforce Overview Modify via AI Copy link to widget Ask support Remove Create …" at bounding box center [358, 354] width 663 height 761
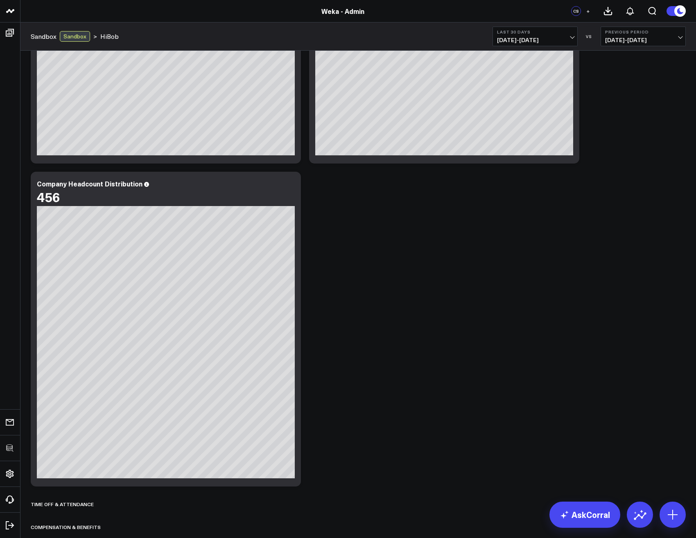
scroll to position [245, 0]
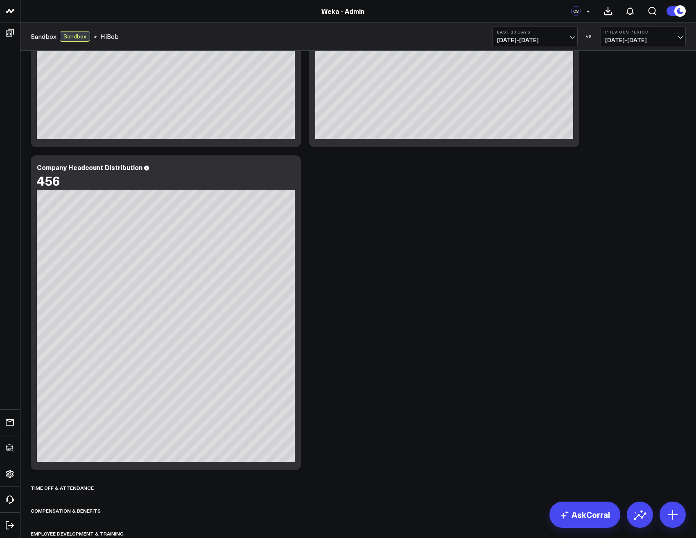
click at [451, 294] on div "Workforce Overview Modify via AI Copy link to widget Ask support Remove Create …" at bounding box center [358, 185] width 663 height 761
click at [594, 518] on link "AskCorral" at bounding box center [584, 515] width 71 height 26
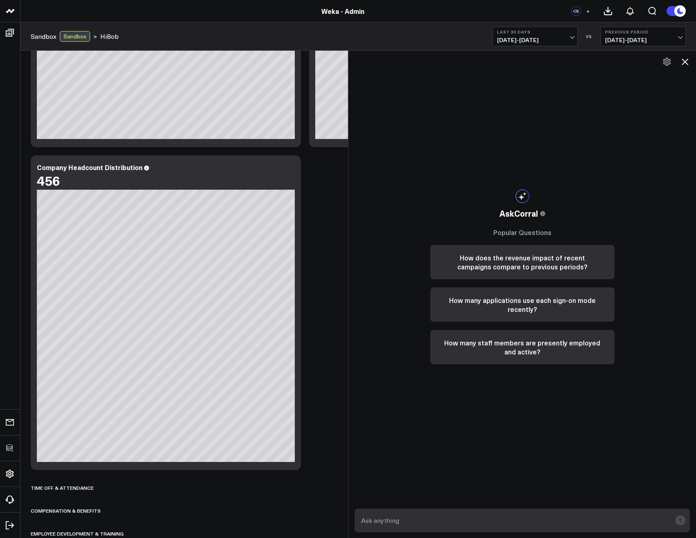
click at [497, 522] on textarea at bounding box center [515, 520] width 312 height 15
type textarea "What is the average number of reports per manager in HIBOB.EMPLOYEE_RESTRICTED_…"
click at [682, 521] on rect "submit" at bounding box center [680, 521] width 10 height 10
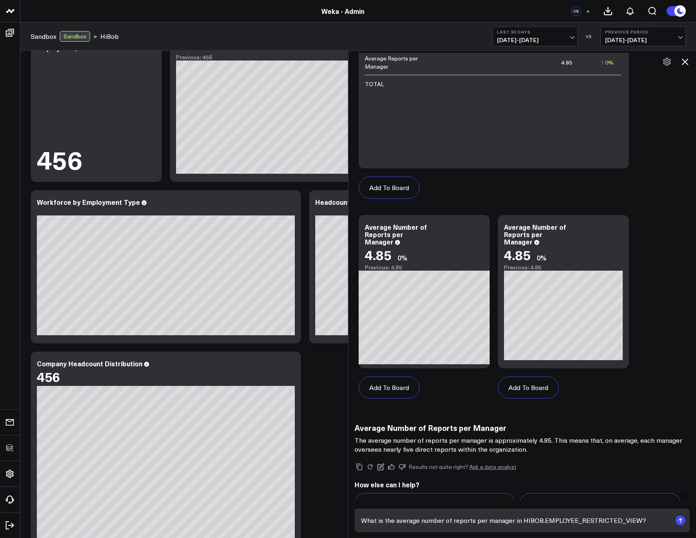
scroll to position [373, 0]
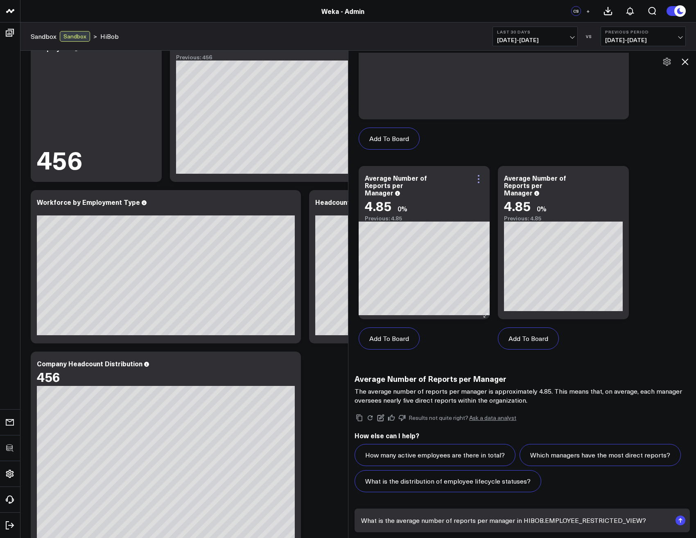
click at [483, 177] on icon at bounding box center [478, 179] width 10 height 10
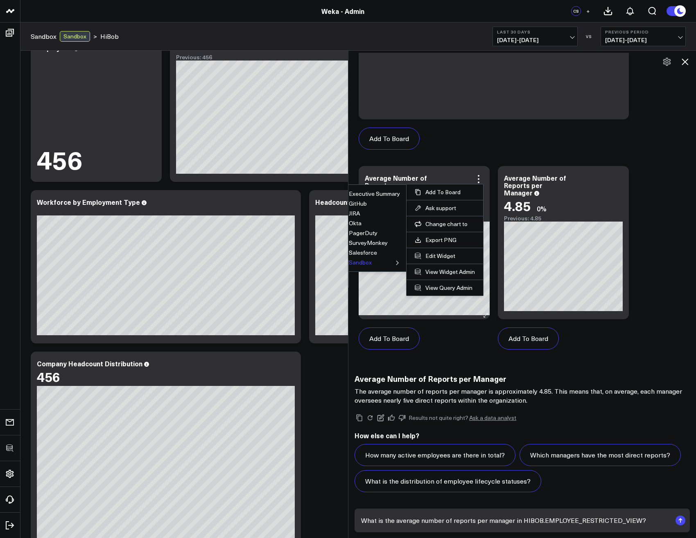
click at [367, 264] on button "Sandbox" at bounding box center [360, 263] width 23 height 6
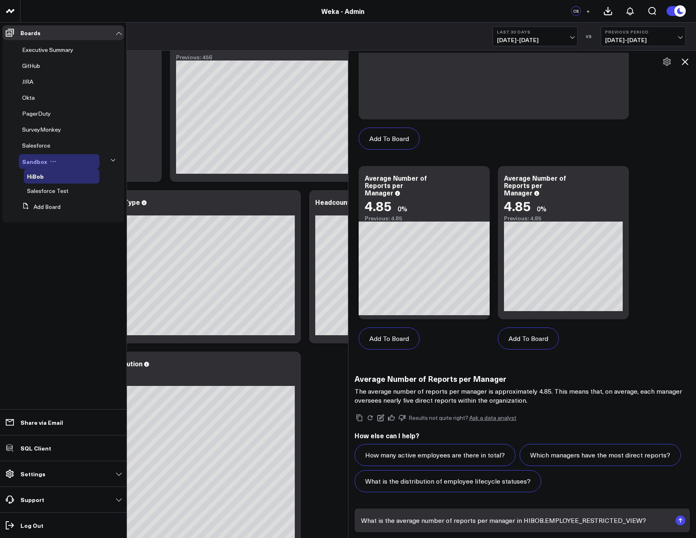
click at [39, 161] on span "Sandbox" at bounding box center [34, 162] width 25 height 8
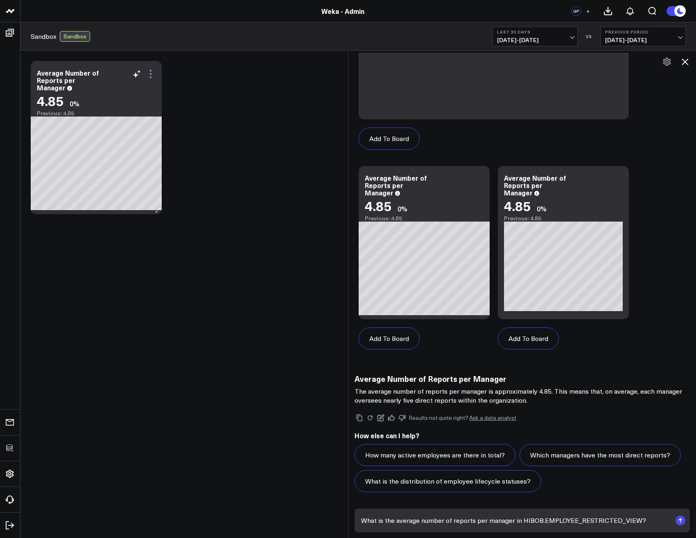
click at [150, 71] on icon at bounding box center [151, 71] width 2 height 2
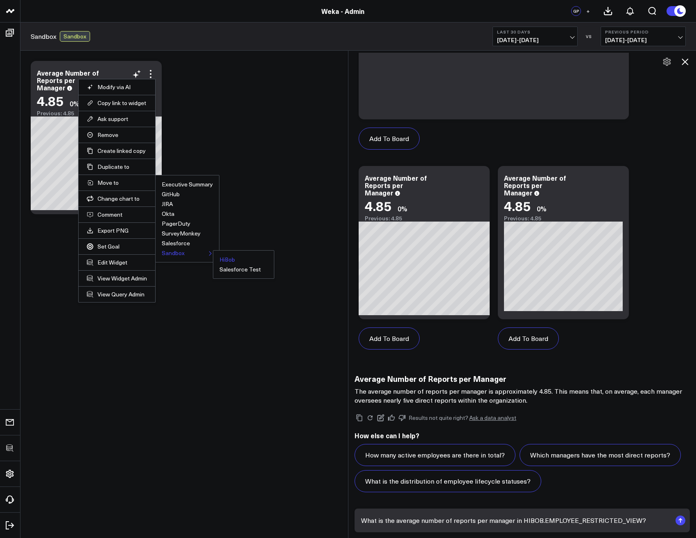
click at [228, 261] on button "HiBob" at bounding box center [227, 260] width 16 height 6
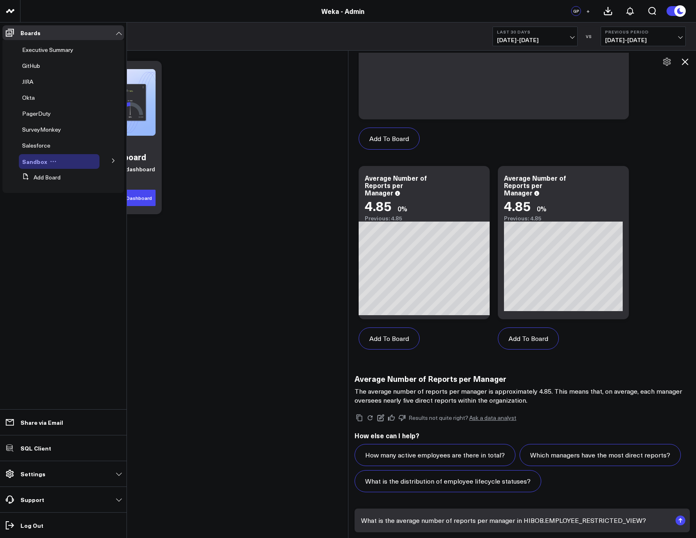
click at [34, 160] on span "Sandbox" at bounding box center [34, 162] width 25 height 8
click at [116, 160] on button at bounding box center [113, 160] width 21 height 12
click at [39, 178] on span "HiBob" at bounding box center [35, 176] width 16 height 8
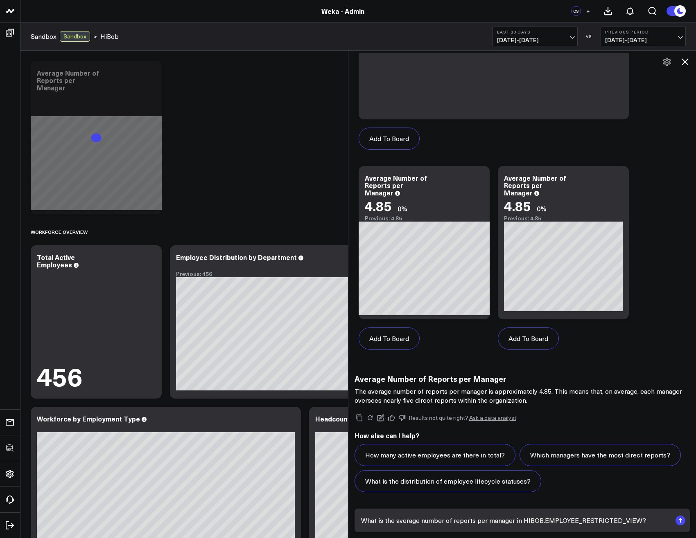
click at [683, 62] on icon at bounding box center [685, 62] width 10 height 10
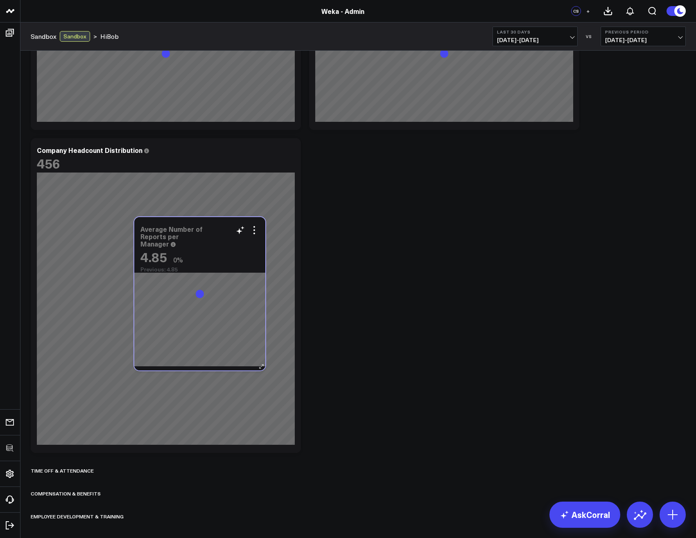
scroll to position [329, 0]
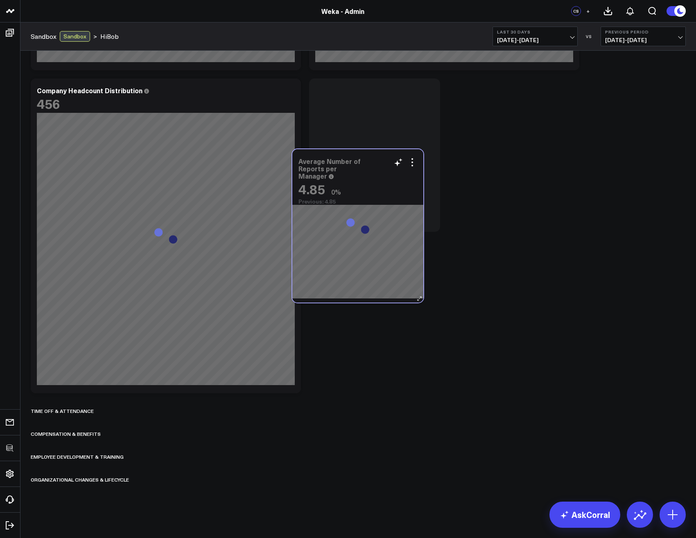
drag, startPoint x: 105, startPoint y: 71, endPoint x: 383, endPoint y: 153, distance: 289.1
click at [383, 158] on div "Average Number of Reports per Manager" at bounding box center [357, 169] width 119 height 22
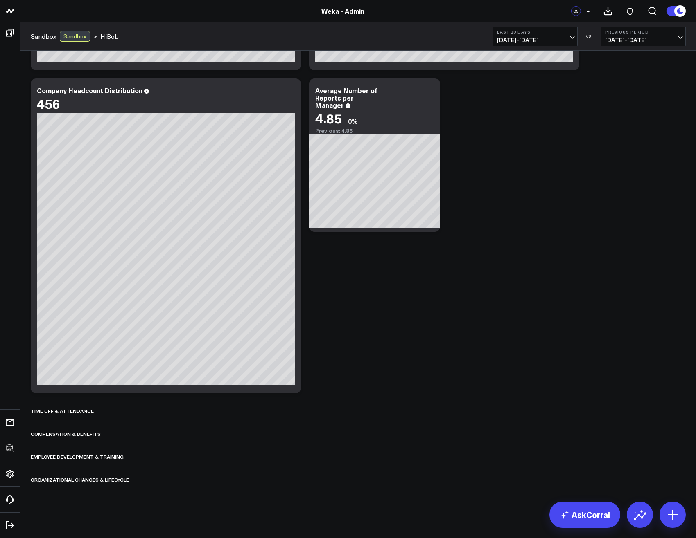
scroll to position [322, 0]
click at [428, 91] on icon at bounding box center [429, 92] width 2 height 2
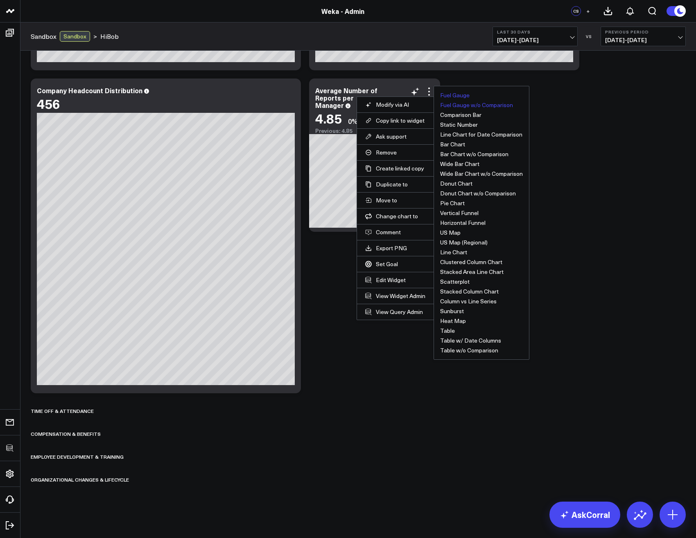
click at [464, 108] on button "Fuel Gauge w/o Comparison" at bounding box center [476, 105] width 73 height 6
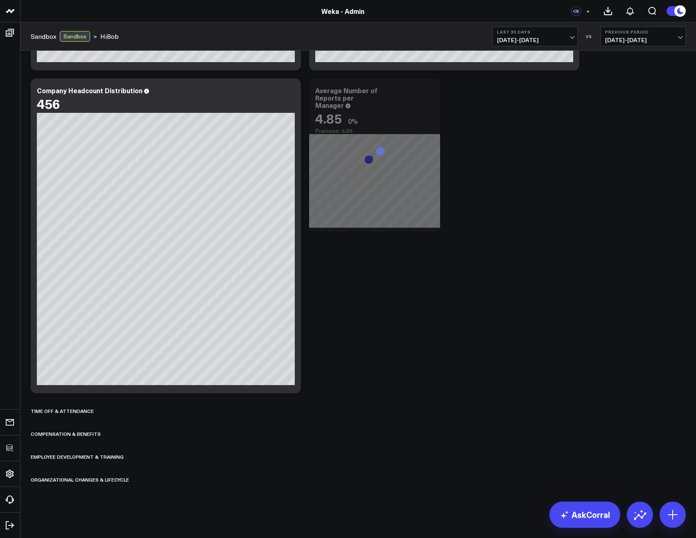
click at [482, 246] on div "Workforce Overview Modify via AI Copy link to widget Ask support Remove Create …" at bounding box center [358, 108] width 663 height 761
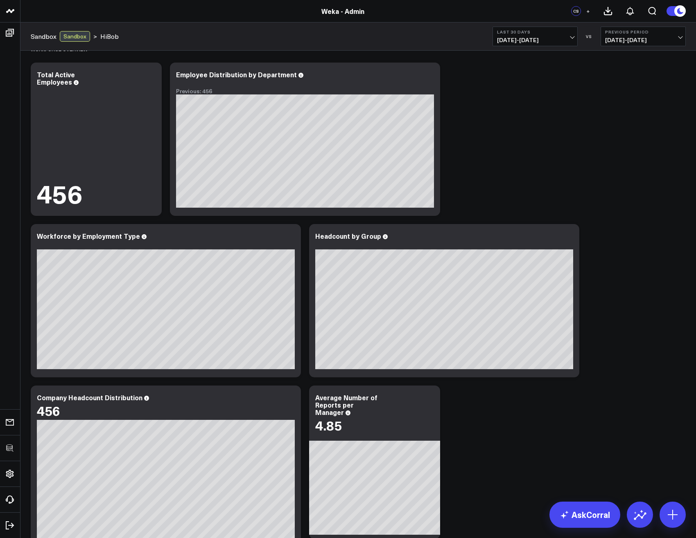
scroll to position [0, 0]
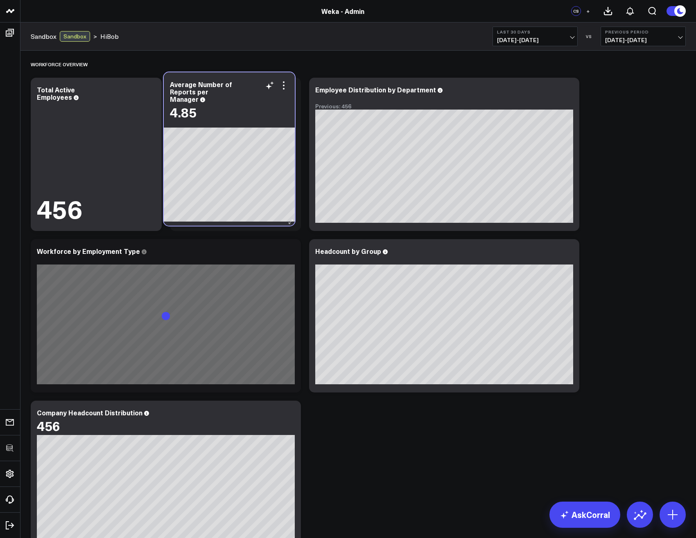
drag, startPoint x: 383, startPoint y: 417, endPoint x: 237, endPoint y: 88, distance: 359.0
click at [237, 88] on div "Average Number of Reports per Manager" at bounding box center [229, 92] width 119 height 22
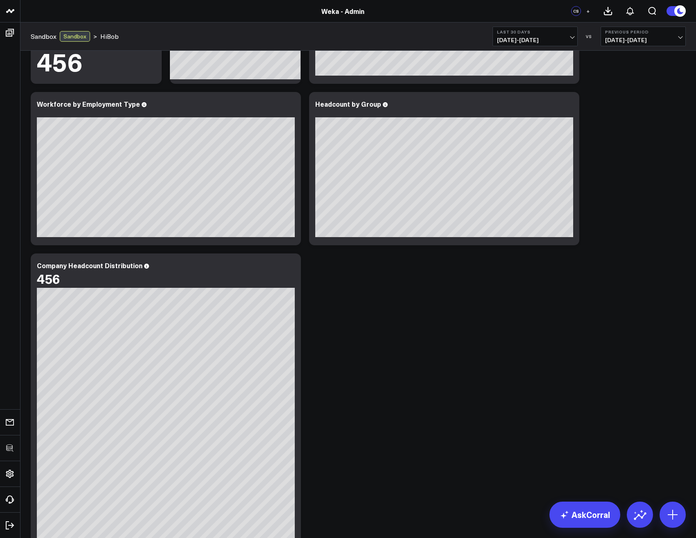
scroll to position [245, 0]
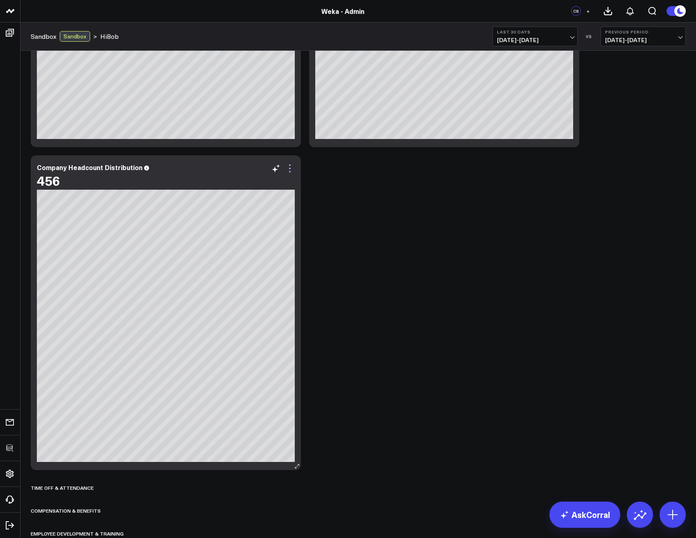
click at [289, 169] on icon at bounding box center [290, 169] width 2 height 2
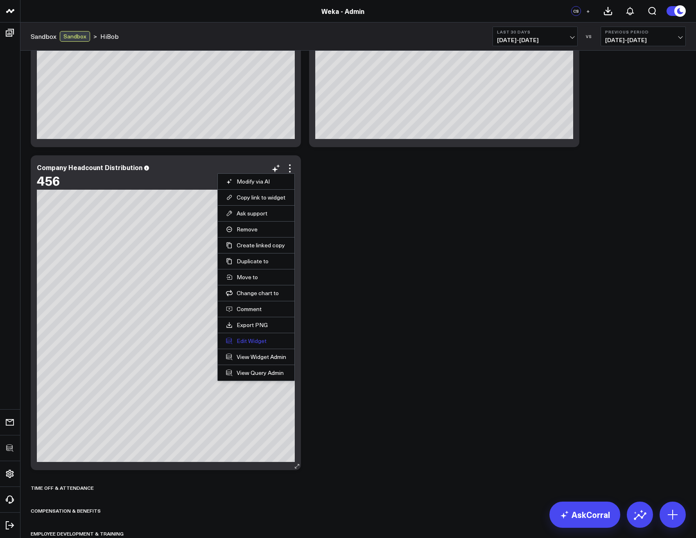
click at [254, 340] on button "Edit Widget" at bounding box center [256, 341] width 60 height 7
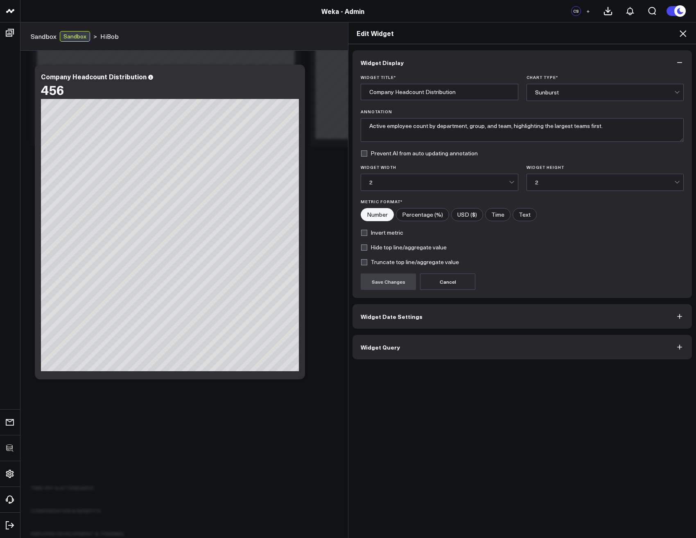
click at [368, 355] on button "Widget Query" at bounding box center [521, 347] width 339 height 25
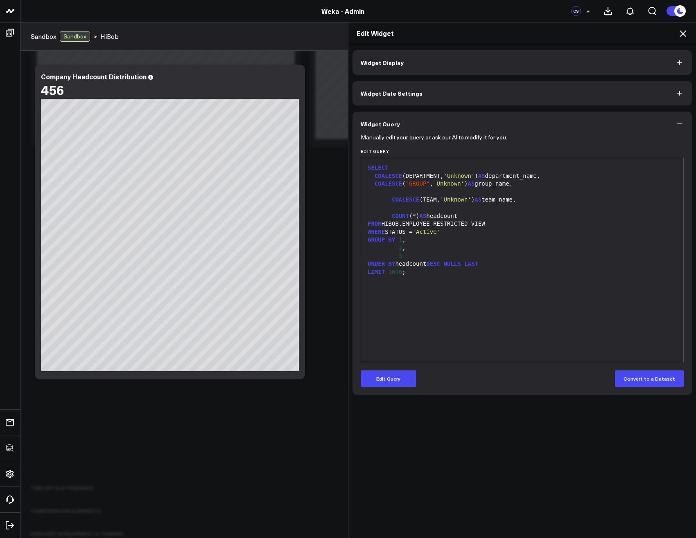
click at [687, 31] on div "Edit Widget" at bounding box center [521, 34] width 347 height 22
click at [683, 36] on icon at bounding box center [683, 34] width 10 height 10
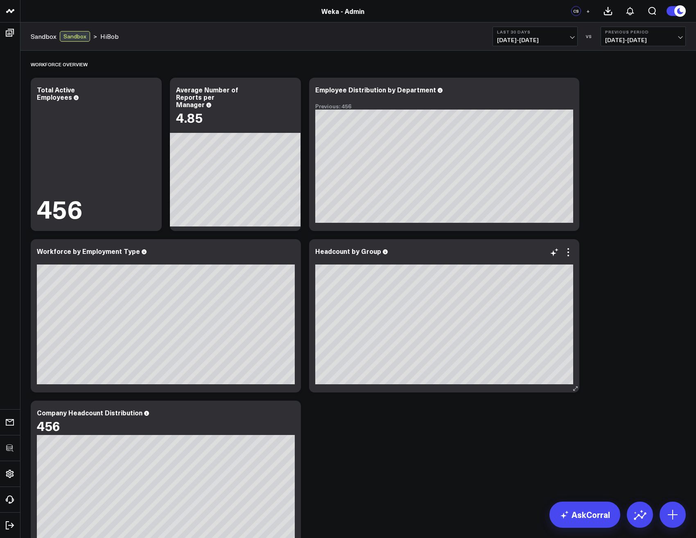
scroll to position [322, 0]
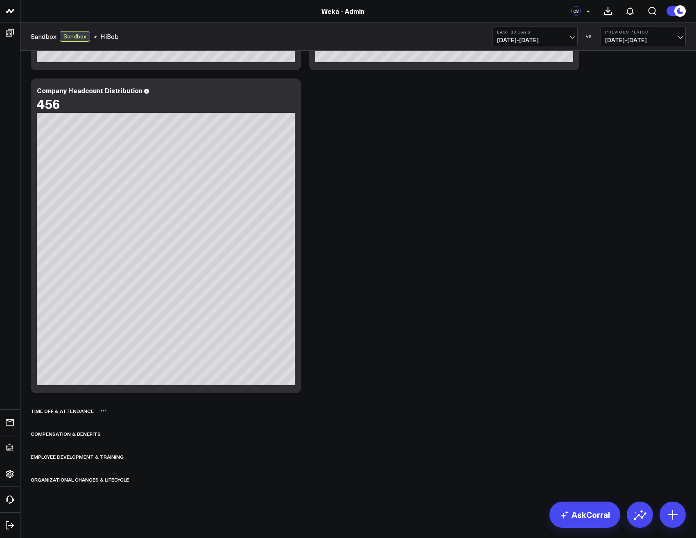
click at [101, 410] on icon at bounding box center [103, 411] width 7 height 7
click at [119, 435] on button "Delete" at bounding box center [125, 434] width 36 height 14
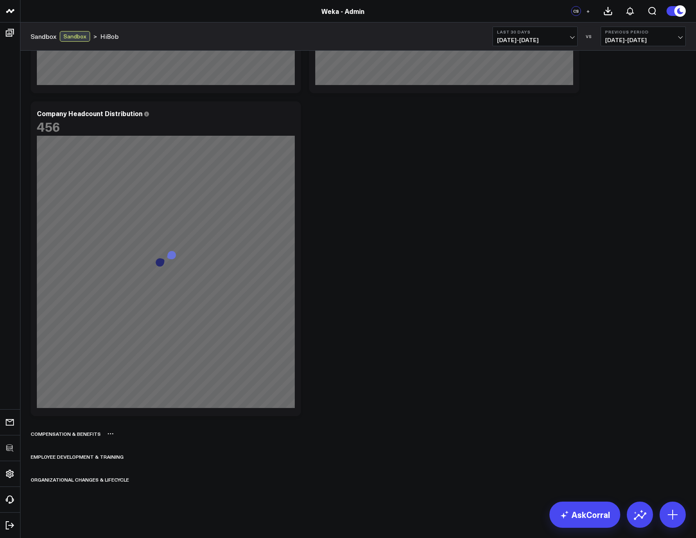
click at [109, 436] on icon at bounding box center [110, 434] width 7 height 7
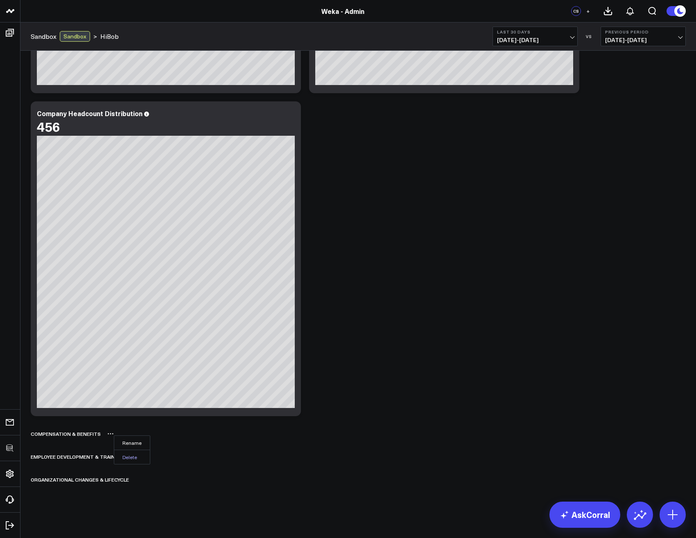
click at [133, 456] on button "Delete" at bounding box center [132, 457] width 36 height 14
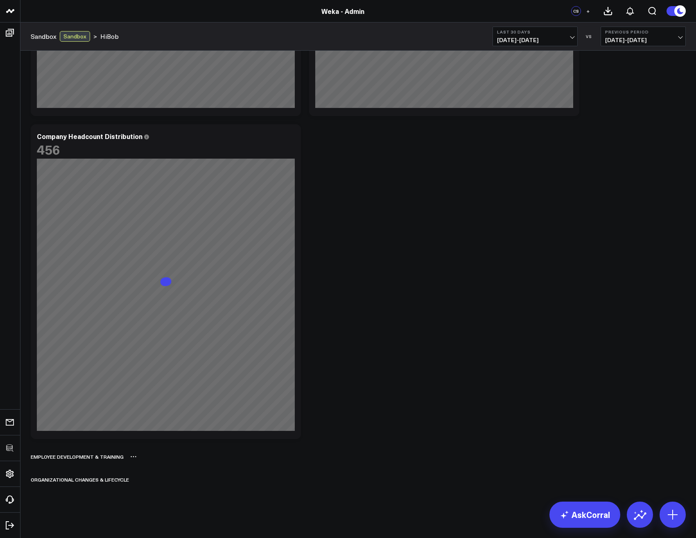
click at [133, 459] on icon at bounding box center [133, 457] width 7 height 7
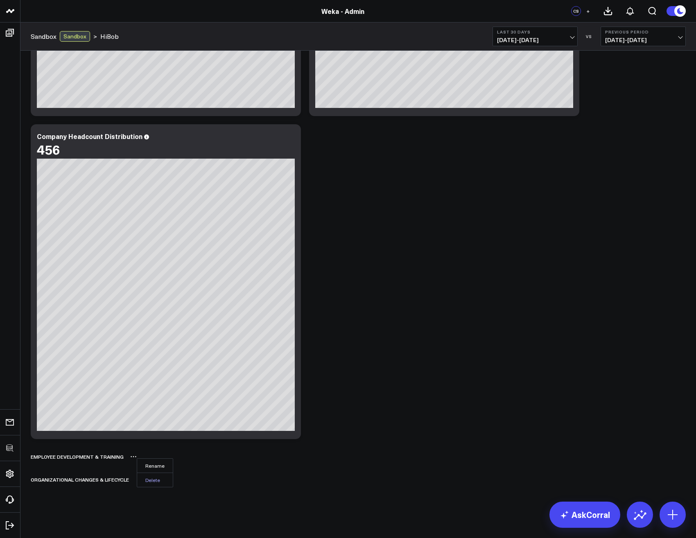
click at [155, 480] on button "Delete" at bounding box center [155, 480] width 36 height 14
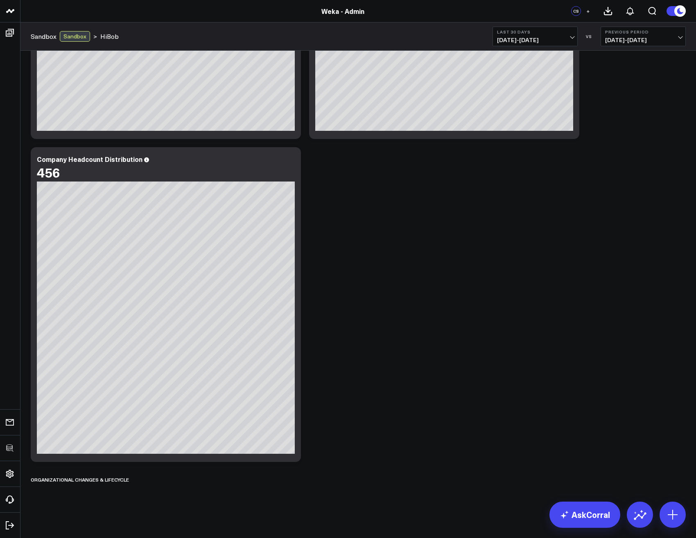
scroll to position [254, 0]
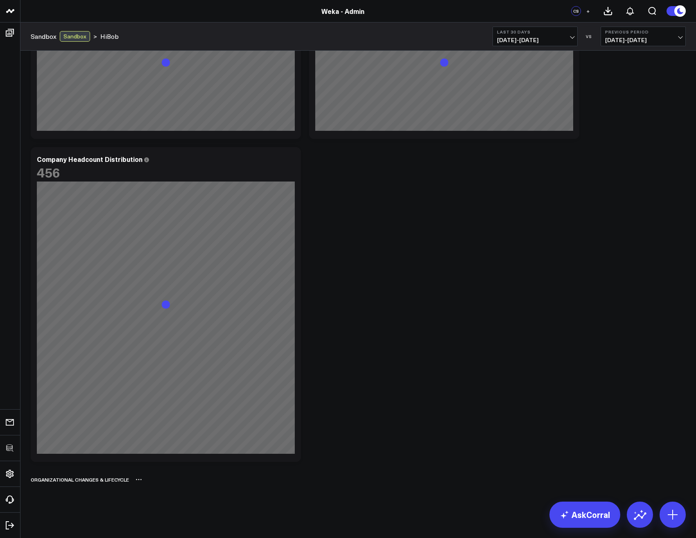
click at [136, 480] on icon at bounding box center [138, 480] width 7 height 7
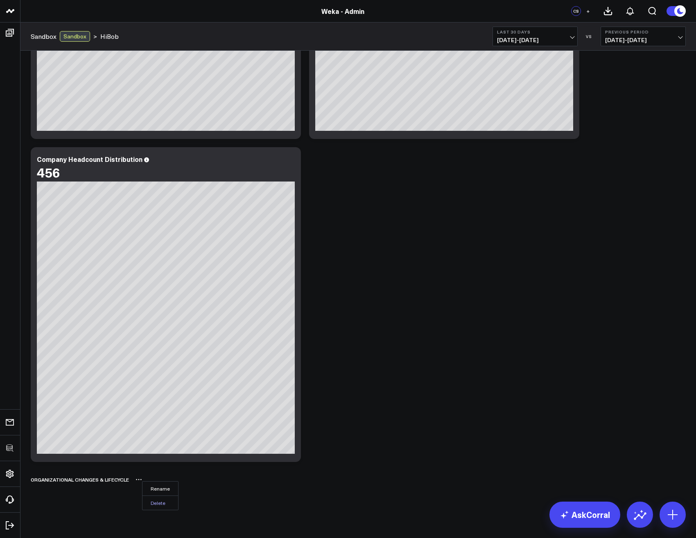
click at [155, 500] on button "Delete" at bounding box center [160, 503] width 36 height 14
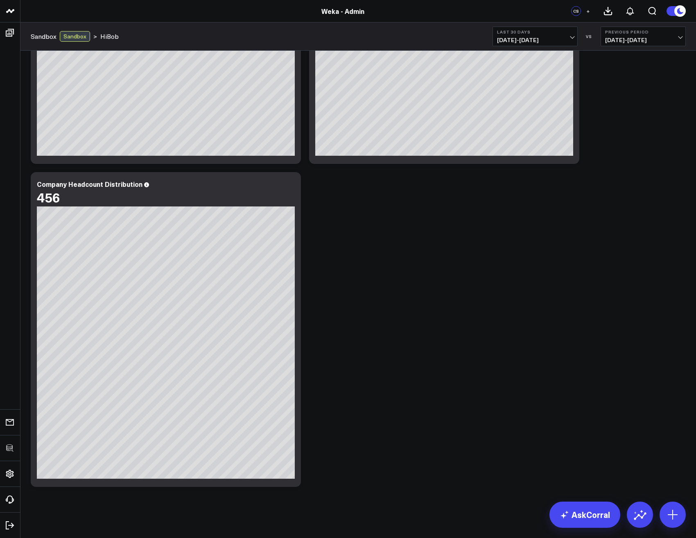
scroll to position [231, 0]
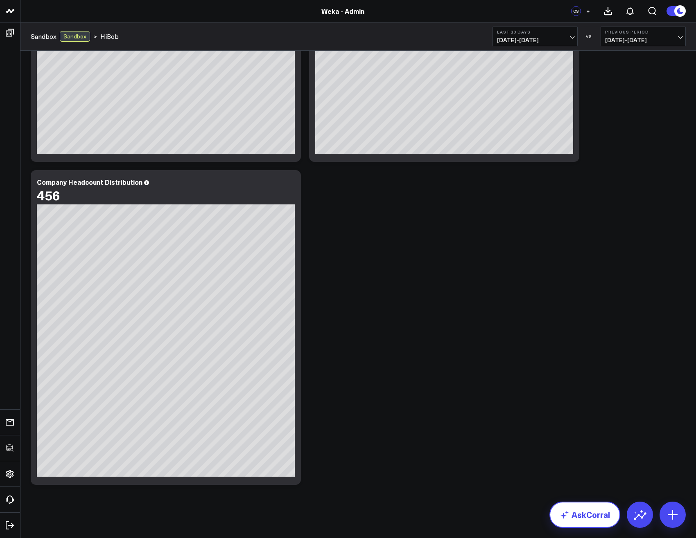
click at [598, 518] on link "AskCorral" at bounding box center [584, 515] width 71 height 26
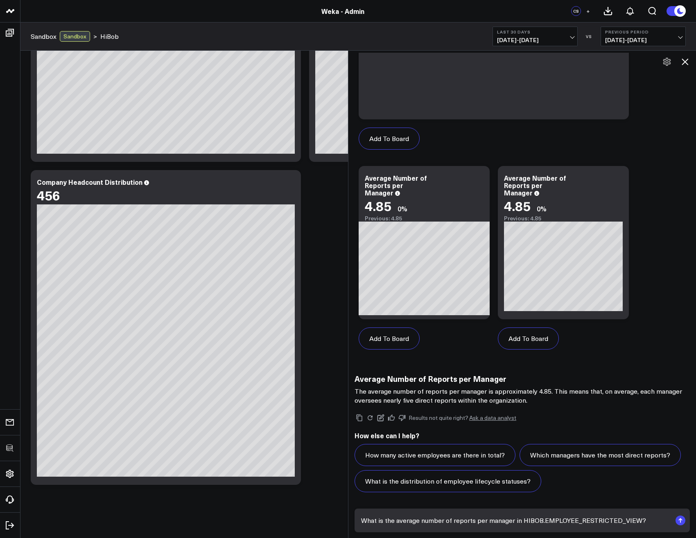
click at [538, 521] on textarea "What is the average number of reports per manager in HIBOB.EMPLOYEE_RESTRICTED_…" at bounding box center [515, 520] width 312 height 15
type textarea "Using START_DATE show headcount over time broken out by"
click at [688, 64] on icon at bounding box center [685, 62] width 10 height 10
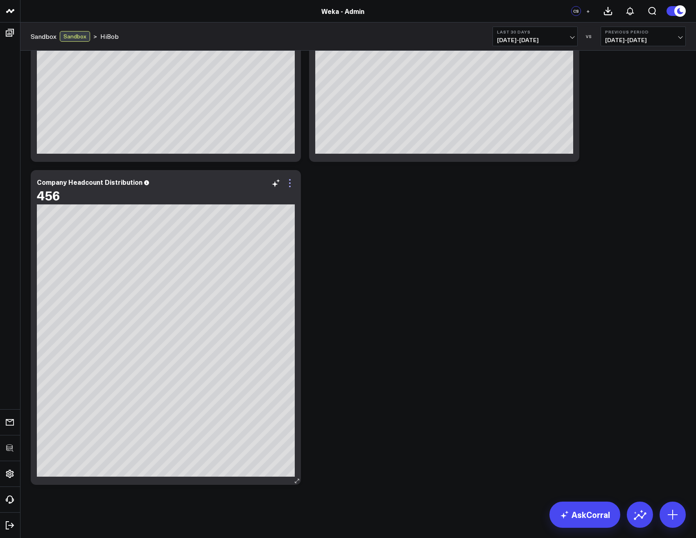
click at [292, 180] on icon at bounding box center [290, 183] width 10 height 10
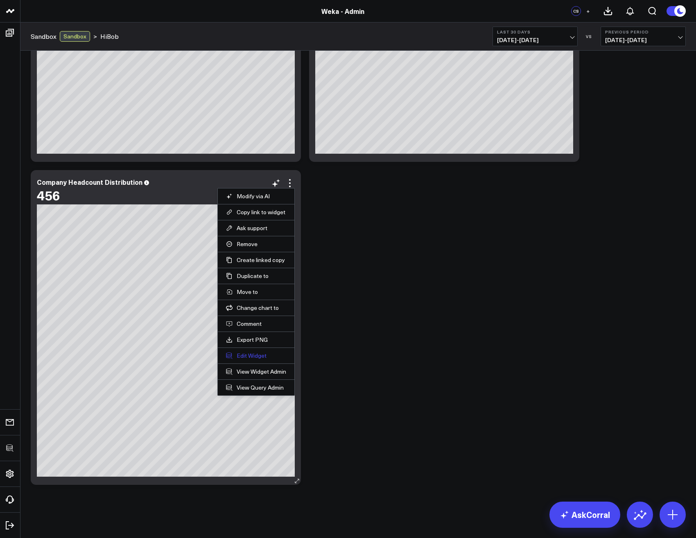
click at [249, 355] on button "Edit Widget" at bounding box center [256, 355] width 60 height 7
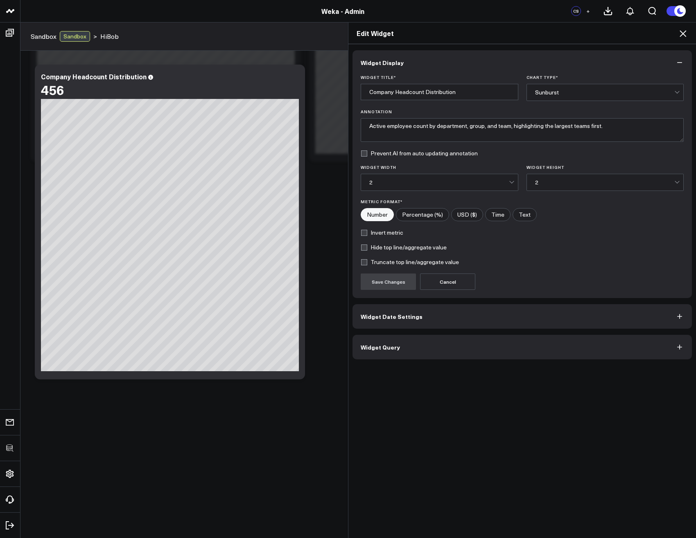
click at [410, 349] on button "Widget Query" at bounding box center [521, 347] width 339 height 25
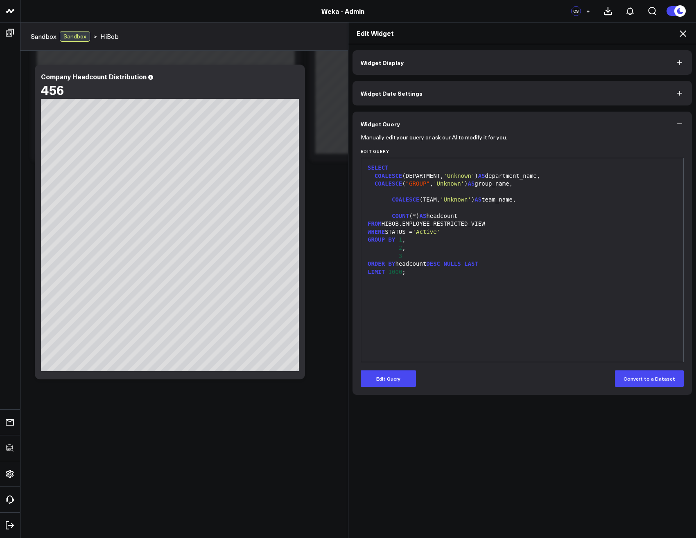
click at [681, 34] on icon at bounding box center [683, 34] width 10 height 10
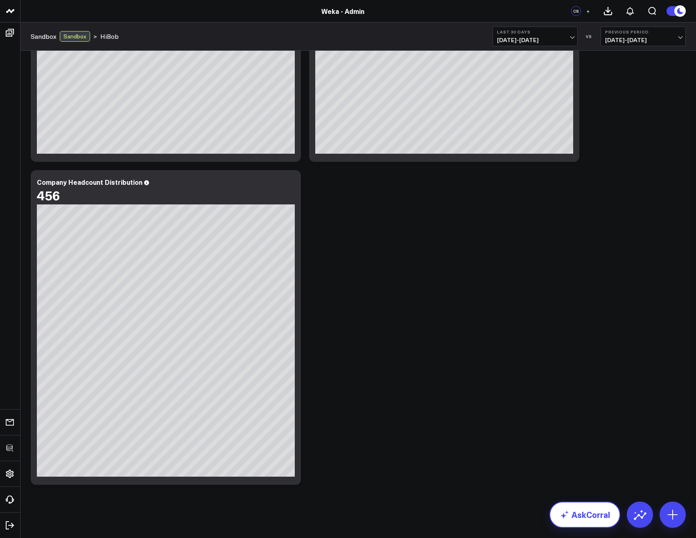
click at [577, 508] on link "AskCorral" at bounding box center [584, 515] width 71 height 26
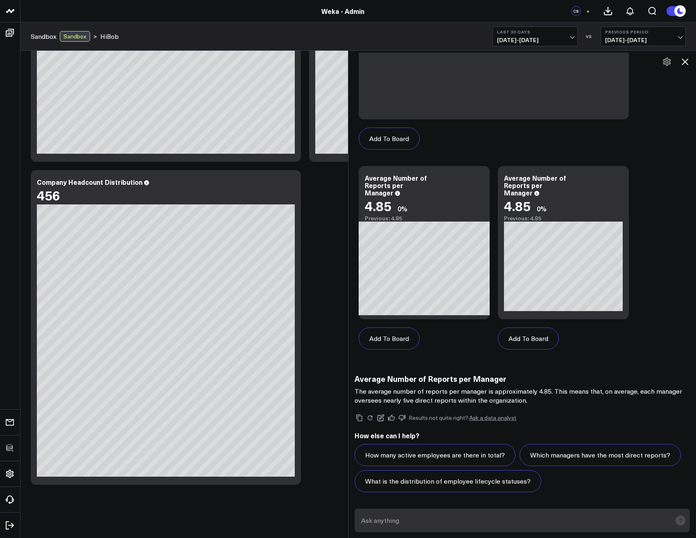
click at [478, 521] on textarea at bounding box center [515, 520] width 312 height 15
paste textarea "Using START_DATE show headcount over time broken out by"
type textarea "Using START_DATE show headcount over time broken out by DEPARTMENT"
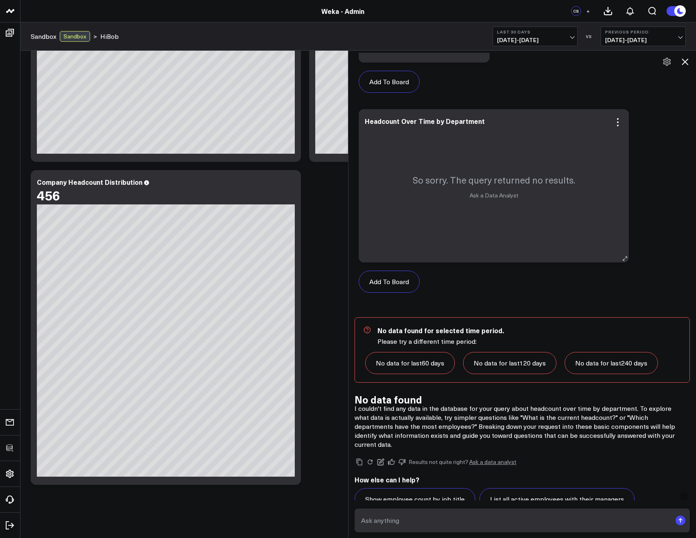
scroll to position [1247, 0]
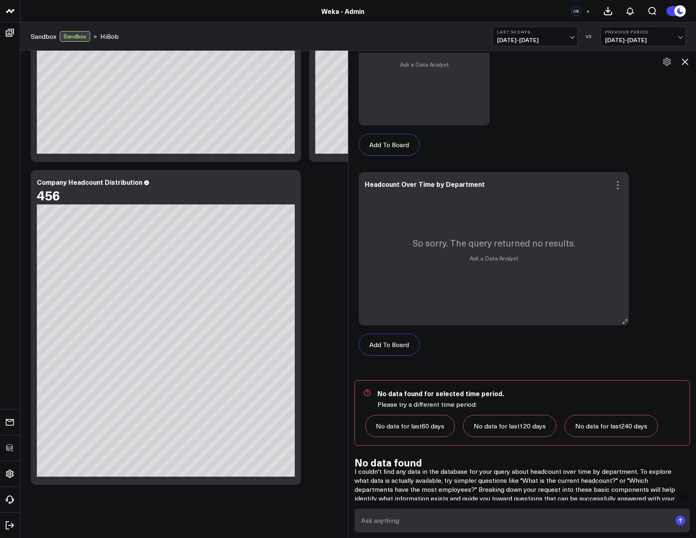
click at [622, 184] on icon at bounding box center [617, 185] width 10 height 10
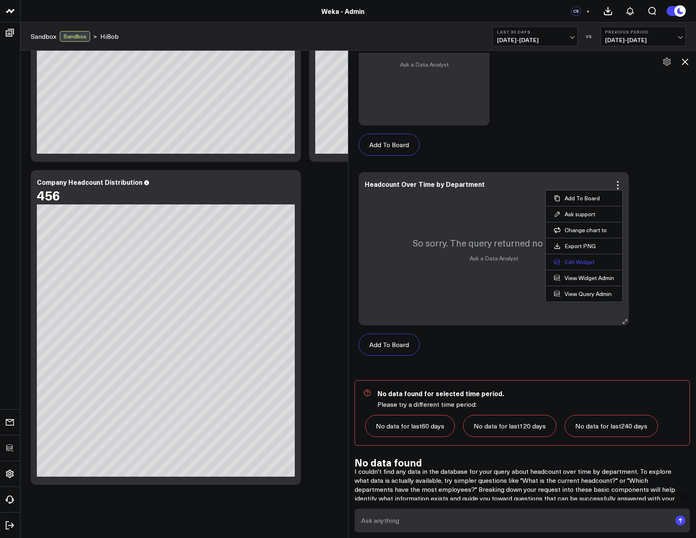
click at [584, 262] on button "Edit Widget" at bounding box center [584, 262] width 60 height 7
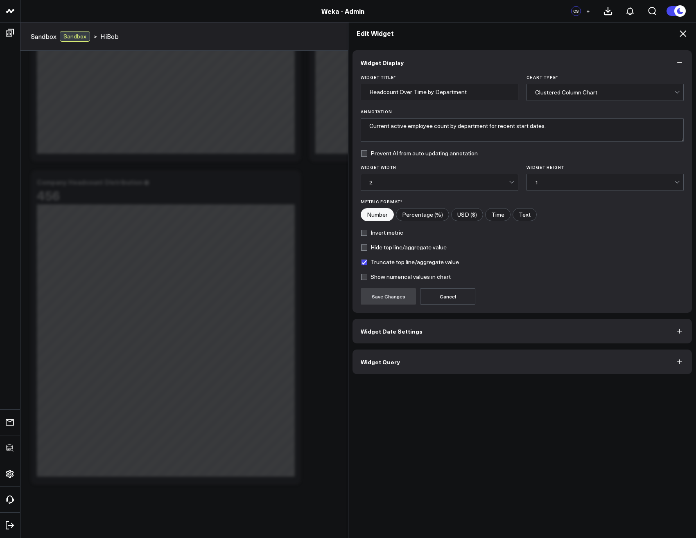
click at [381, 372] on button "Widget Query" at bounding box center [521, 362] width 339 height 25
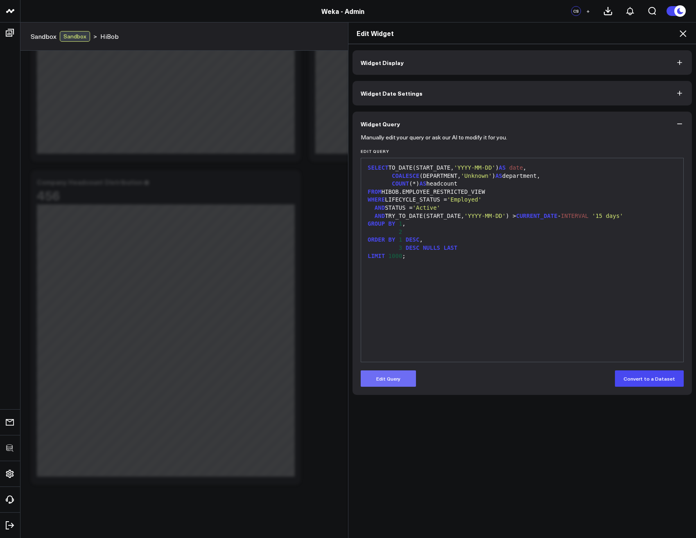
click at [382, 377] on button "Edit Query" at bounding box center [387, 379] width 55 height 16
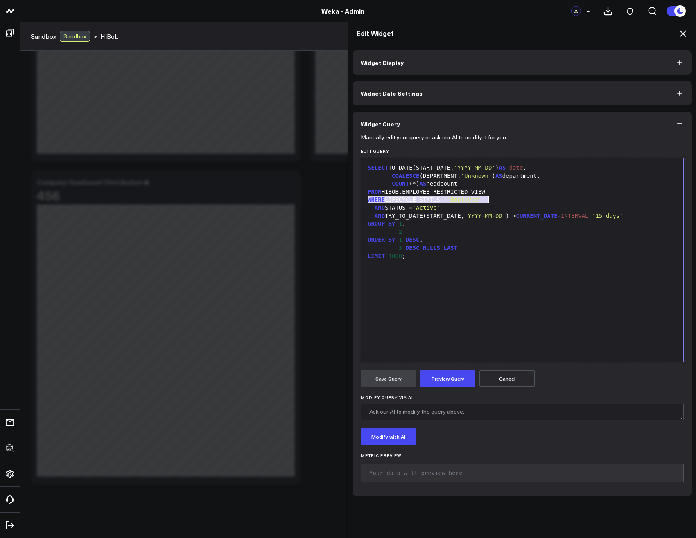
drag, startPoint x: 489, startPoint y: 196, endPoint x: 497, endPoint y: 198, distance: 8.0
click at [497, 198] on div "WHERE LIFECYCLE_STATUS = 'Employed'" at bounding box center [522, 200] width 314 height 8
click at [376, 210] on span "AND" at bounding box center [379, 208] width 10 height 7
click at [563, 230] on div "2" at bounding box center [522, 232] width 314 height 8
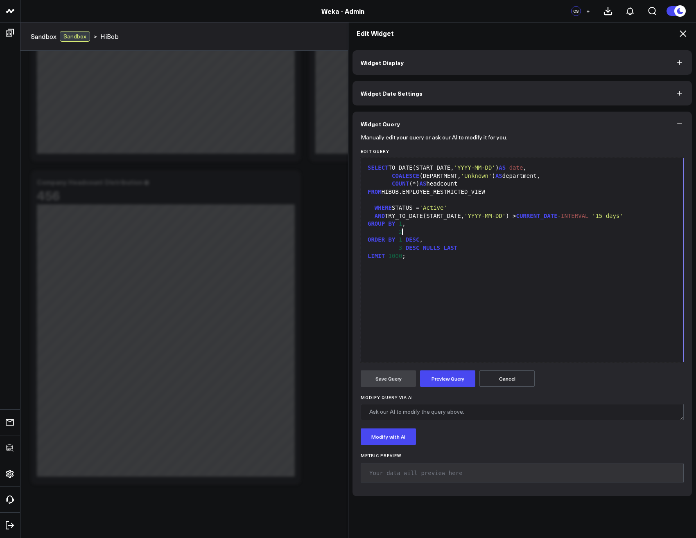
click at [374, 216] on span "AND" at bounding box center [379, 216] width 10 height 7
click at [427, 385] on button "Preview Query" at bounding box center [447, 379] width 55 height 16
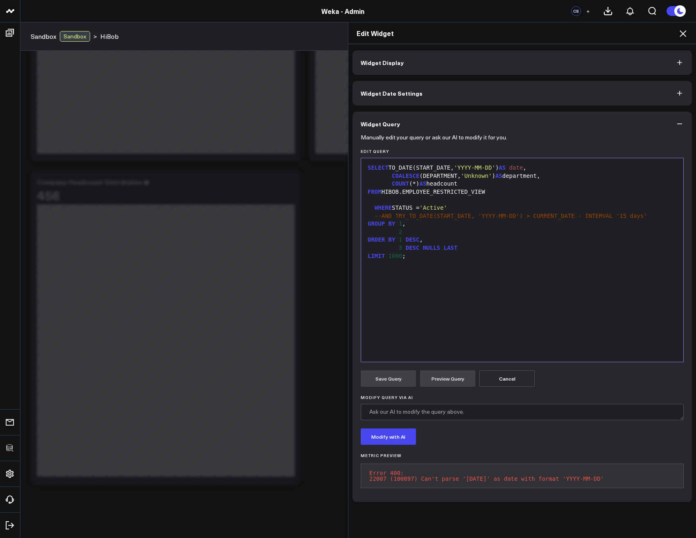
click at [391, 169] on div "SELECT TO_DATE(START_DATE, 'YYYY-MM-DD' ) AS date ," at bounding box center [522, 168] width 314 height 8
click at [452, 374] on button "Preview Query" at bounding box center [447, 379] width 55 height 16
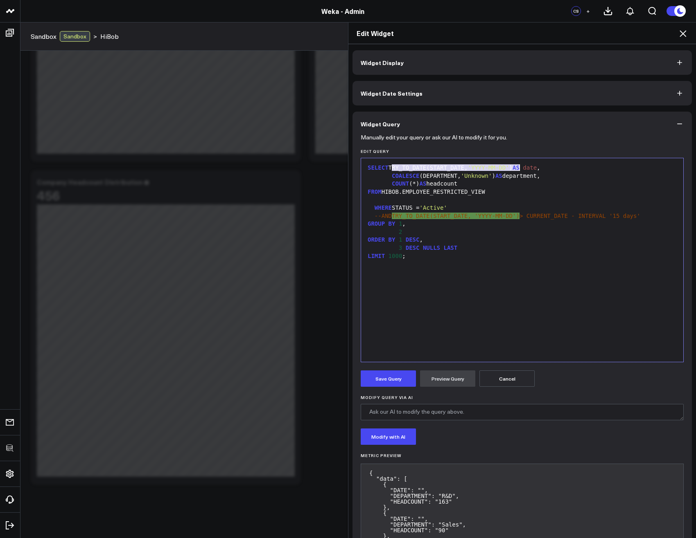
drag, startPoint x: 389, startPoint y: 167, endPoint x: 515, endPoint y: 169, distance: 126.0
click at [515, 169] on div "SELECT TRY_TO_DATE(START_DATE, 'YYYY-MM-DD' ) AS date ," at bounding box center [522, 168] width 314 height 8
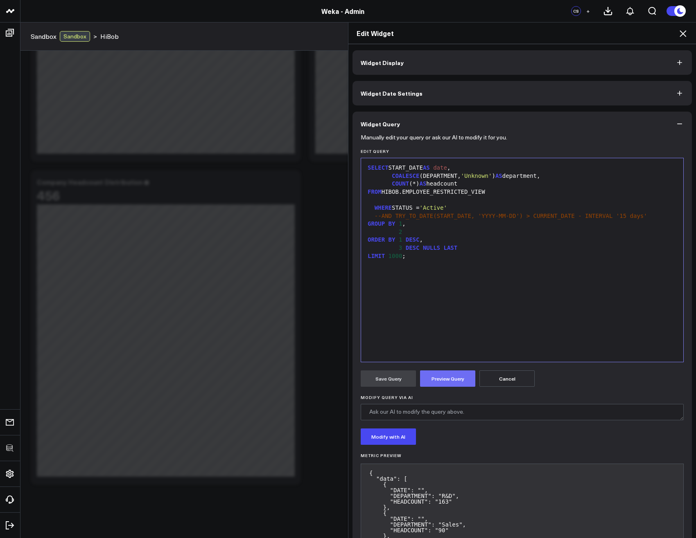
click at [456, 386] on button "Preview Query" at bounding box center [447, 379] width 55 height 16
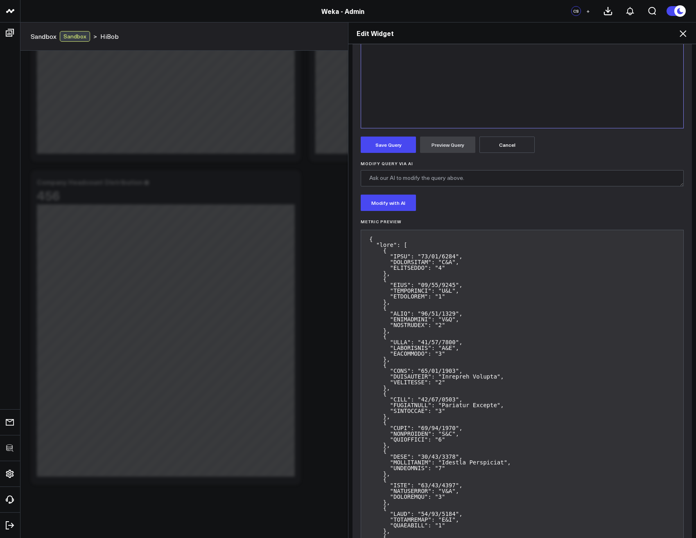
scroll to position [49, 0]
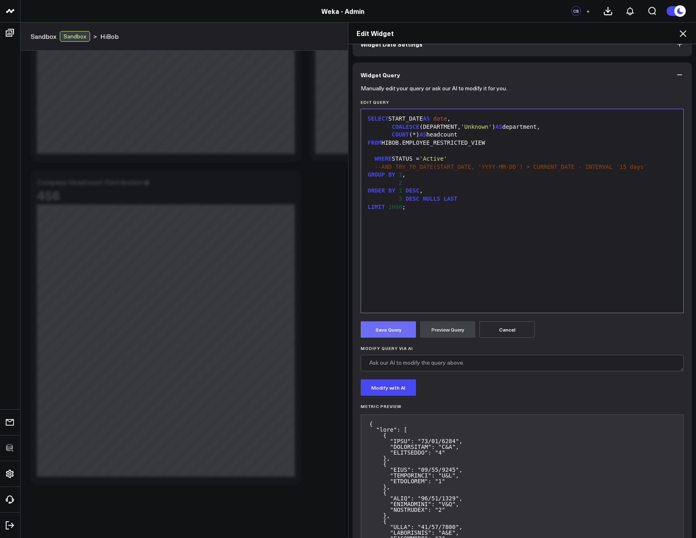
click at [399, 324] on button "Save Query" at bounding box center [387, 330] width 55 height 16
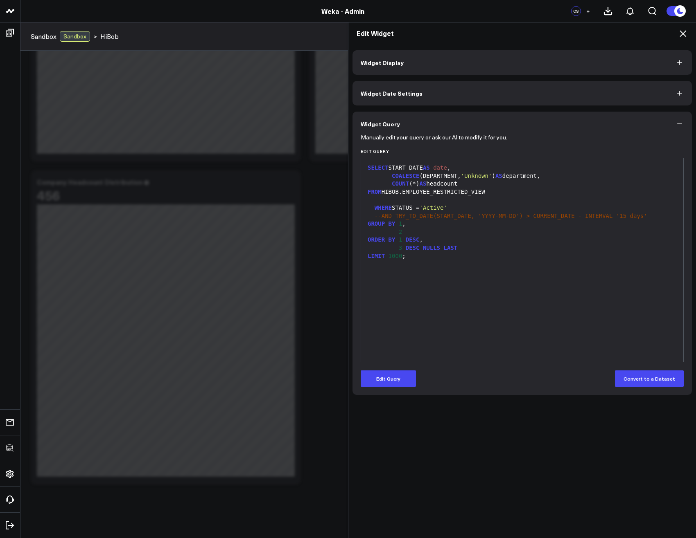
scroll to position [0, 0]
click at [682, 30] on icon at bounding box center [683, 34] width 10 height 10
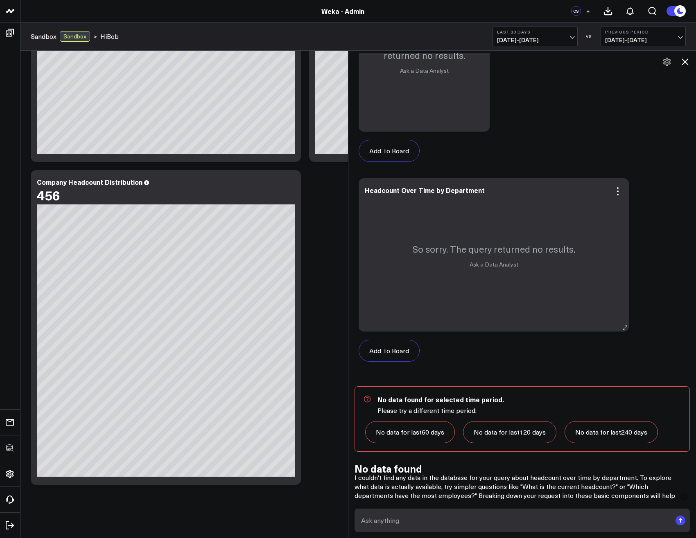
scroll to position [1247, 0]
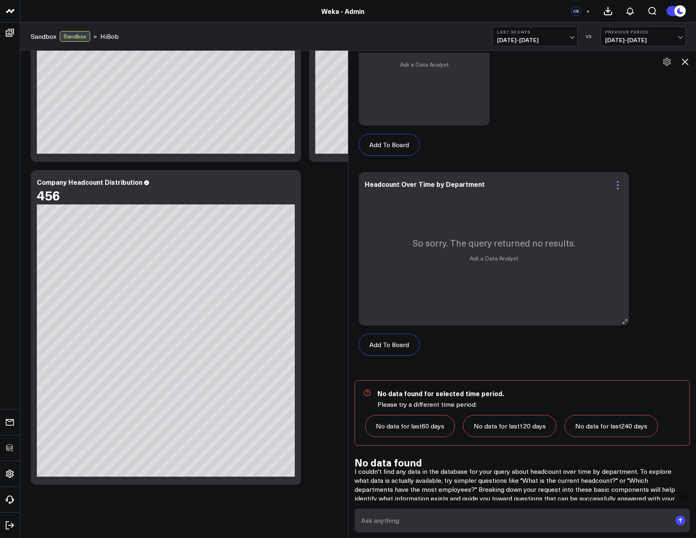
click at [622, 181] on icon at bounding box center [617, 185] width 10 height 10
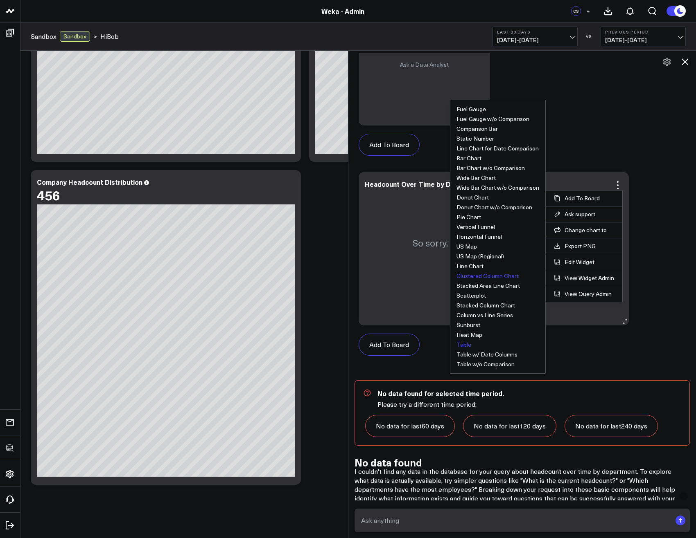
click at [471, 345] on button "Table" at bounding box center [463, 345] width 15 height 6
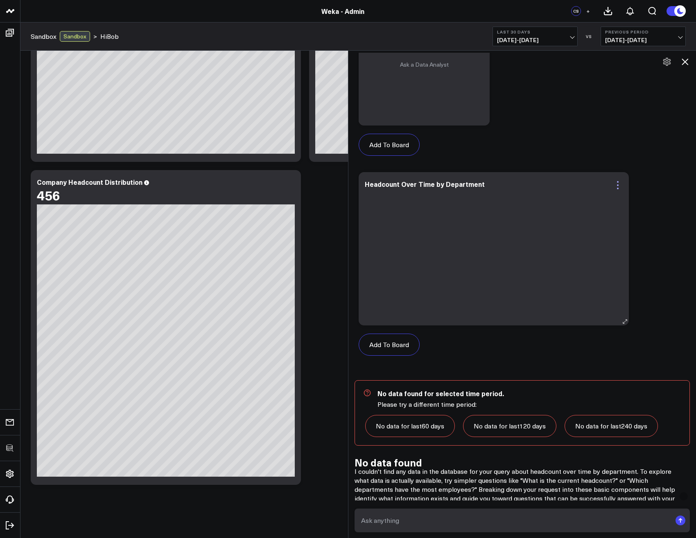
click at [620, 184] on icon at bounding box center [617, 185] width 10 height 10
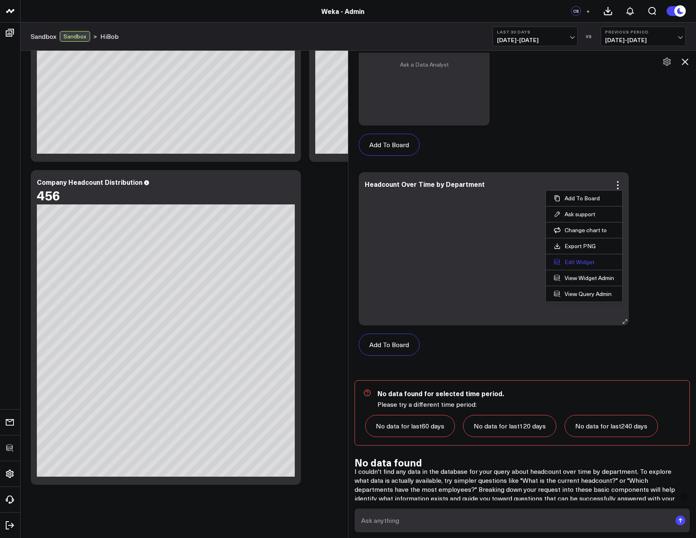
click at [572, 264] on button "Edit Widget" at bounding box center [584, 262] width 60 height 7
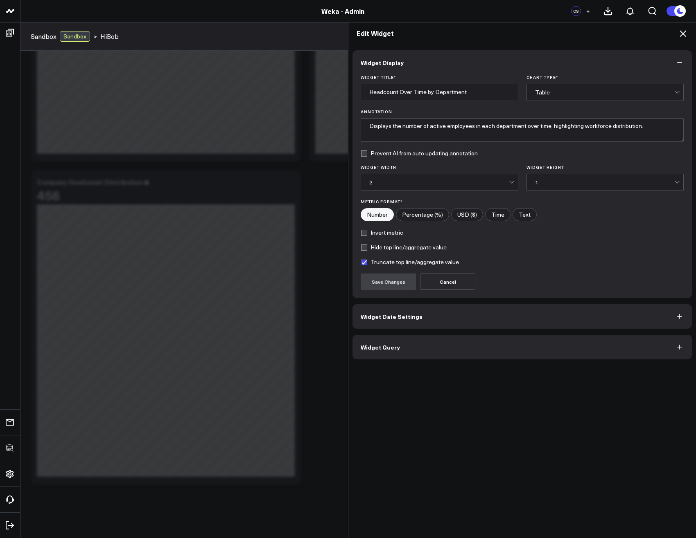
click at [411, 337] on button "Widget Query" at bounding box center [521, 347] width 339 height 25
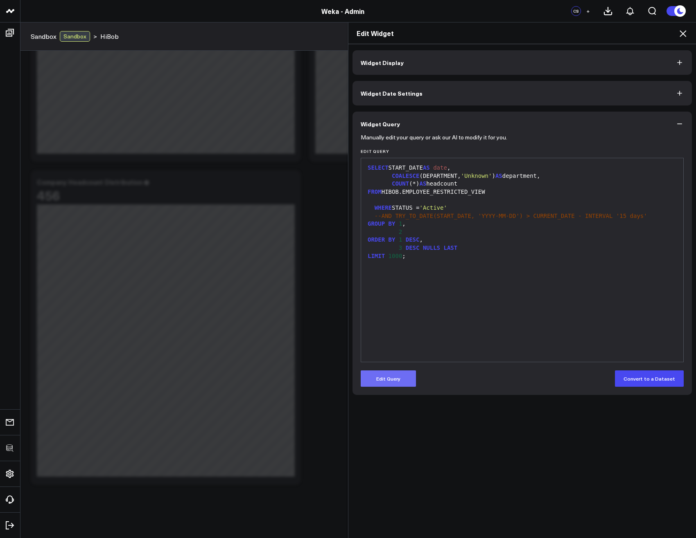
click at [398, 381] on button "Edit Query" at bounding box center [387, 379] width 55 height 16
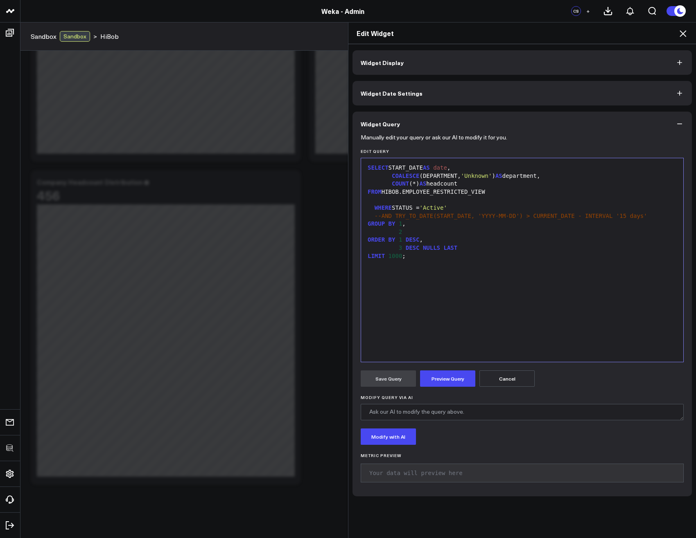
click at [419, 216] on span "--AND TRY_TO_DATE(START_DATE, 'YYYY-MM-DD') > CURRENT_DATE - INTERVAL '15 days'" at bounding box center [510, 216] width 272 height 7
click at [450, 382] on button "Preview Query" at bounding box center [447, 379] width 55 height 16
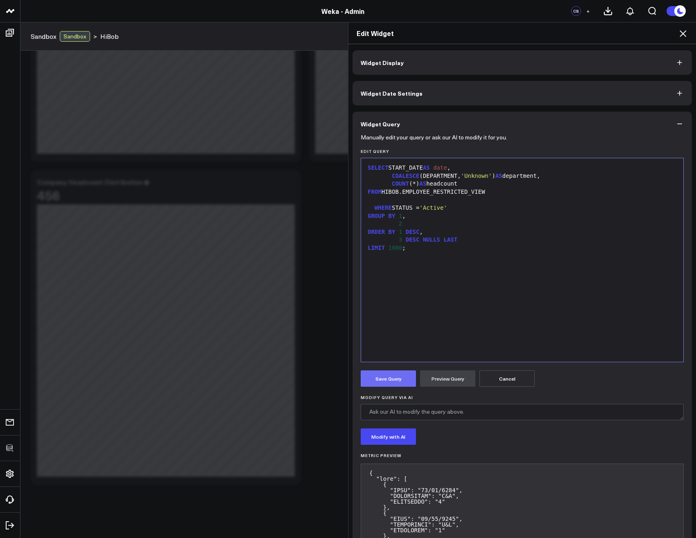
click at [385, 383] on button "Save Query" at bounding box center [387, 379] width 55 height 16
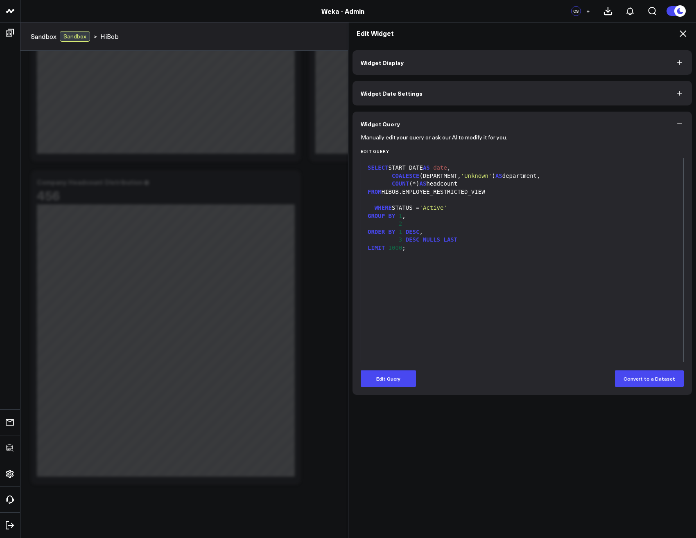
scroll to position [1241, 0]
click at [685, 33] on icon at bounding box center [683, 34] width 10 height 10
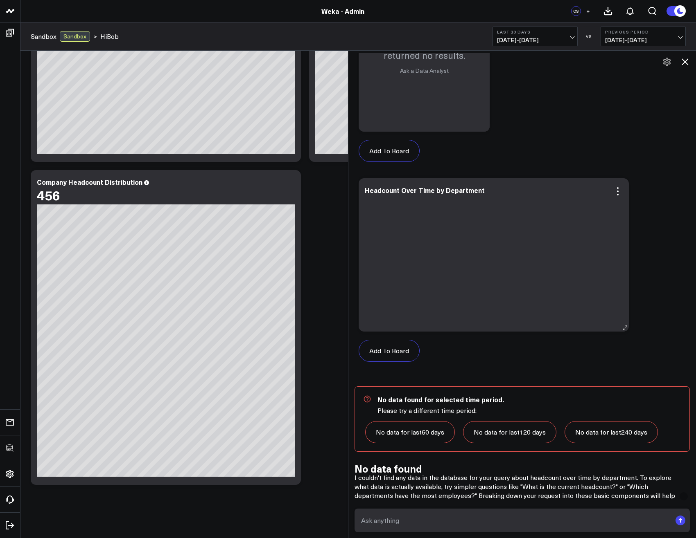
scroll to position [1247, 0]
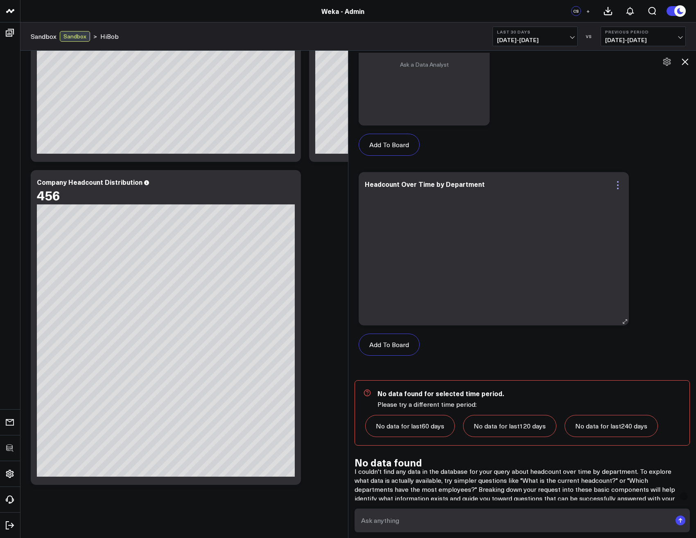
click at [619, 181] on icon at bounding box center [617, 185] width 10 height 10
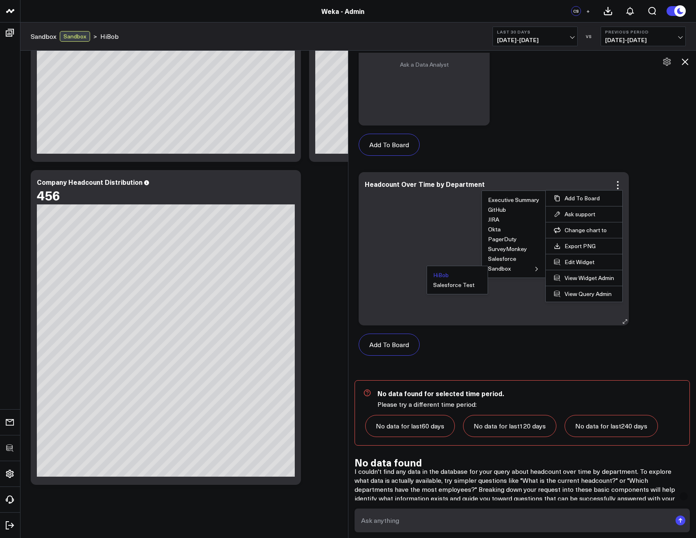
click at [441, 278] on button "HiBob" at bounding box center [441, 275] width 16 height 6
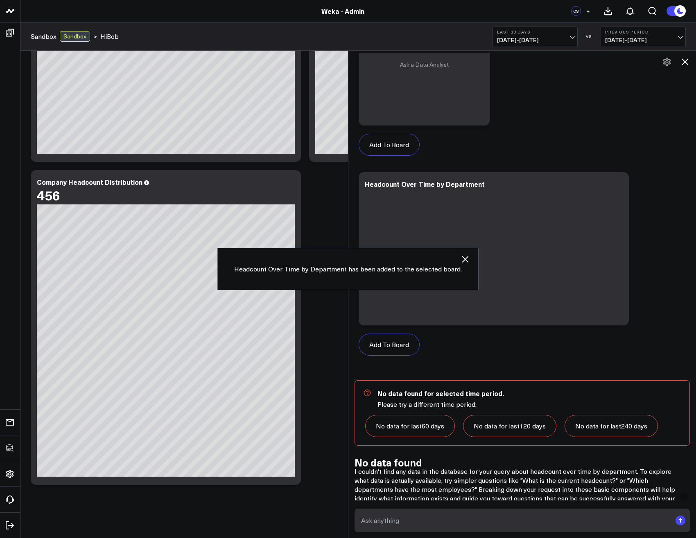
click at [690, 62] on button at bounding box center [685, 62] width 14 height 14
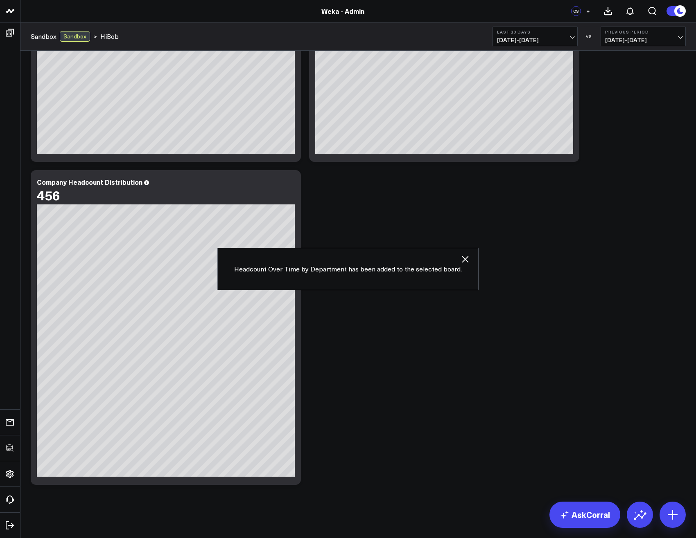
click at [505, 309] on div "Workforce Overview Modify via AI Copy link to widget Ask support Remove Create …" at bounding box center [358, 154] width 663 height 669
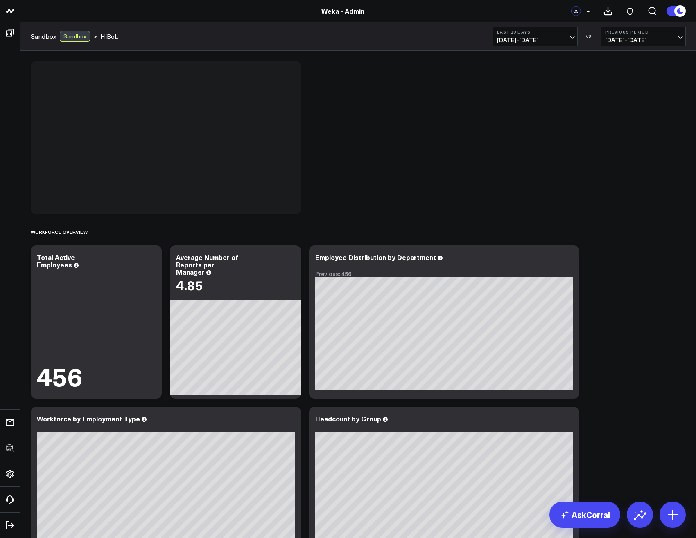
scroll to position [399, 0]
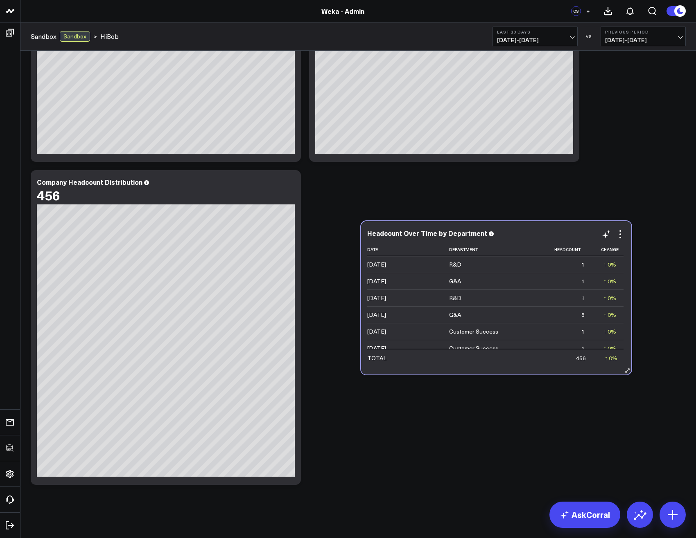
drag, startPoint x: 215, startPoint y: 76, endPoint x: 533, endPoint y: 230, distance: 353.0
click at [533, 230] on div "Headcount Over Time by Department" at bounding box center [496, 233] width 258 height 7
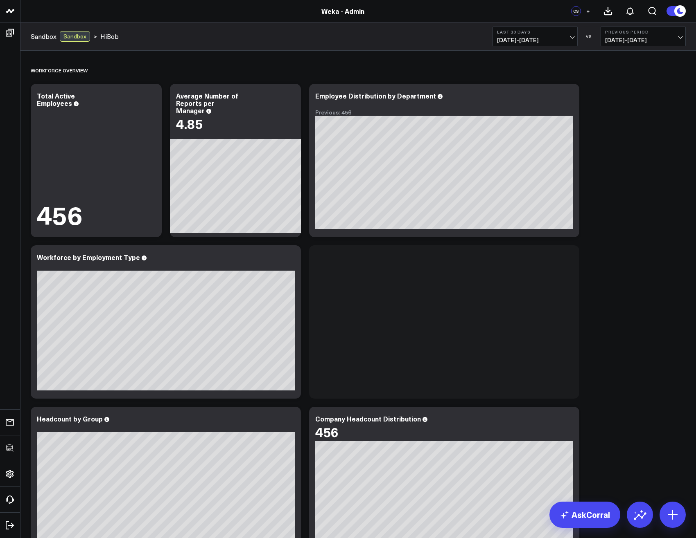
scroll to position [237, 0]
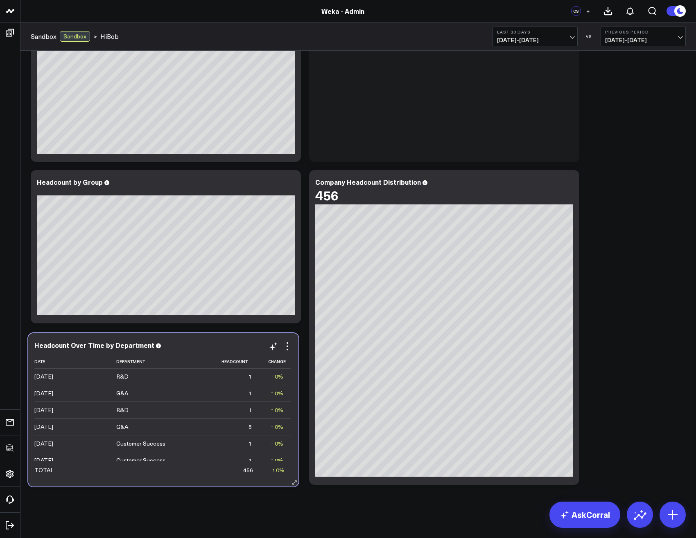
drag, startPoint x: 184, startPoint y: 68, endPoint x: 181, endPoint y: 345, distance: 276.6
click at [181, 345] on div "Headcount Over Time by Department Date Department Headcount Change [DATE] R&D 1…" at bounding box center [163, 409] width 270 height 153
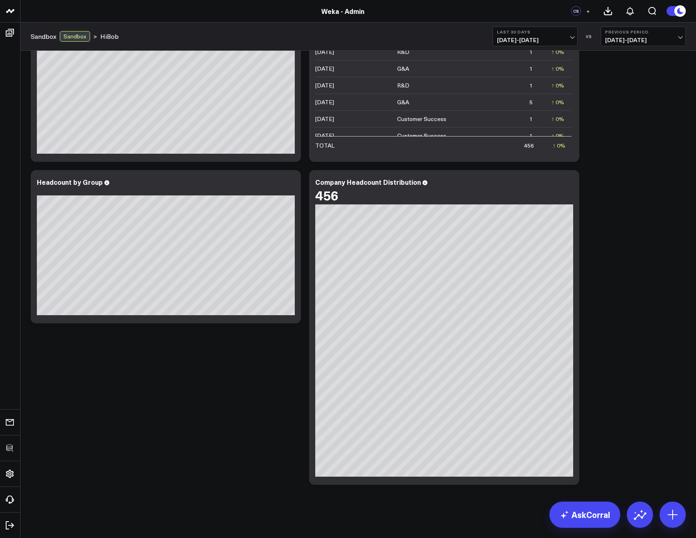
scroll to position [133, 0]
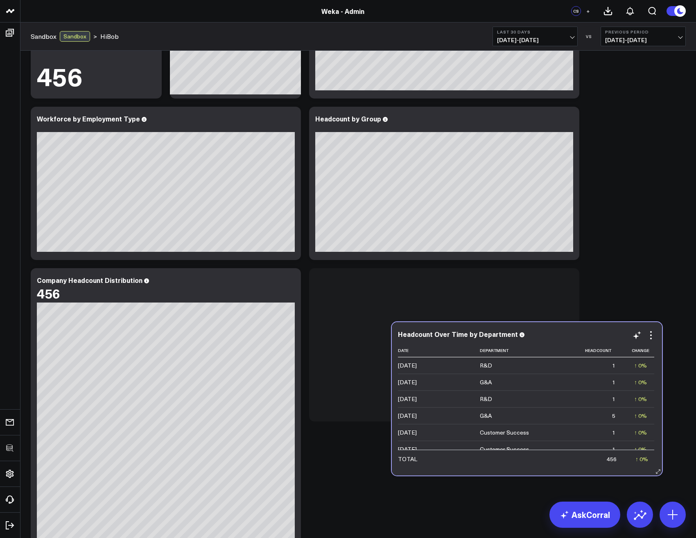
drag, startPoint x: 475, startPoint y: 108, endPoint x: 536, endPoint y: 324, distance: 224.7
click at [537, 324] on div "Headcount Over Time by Department Date Department Headcount Change [DATE] R&D 1…" at bounding box center [527, 398] width 270 height 153
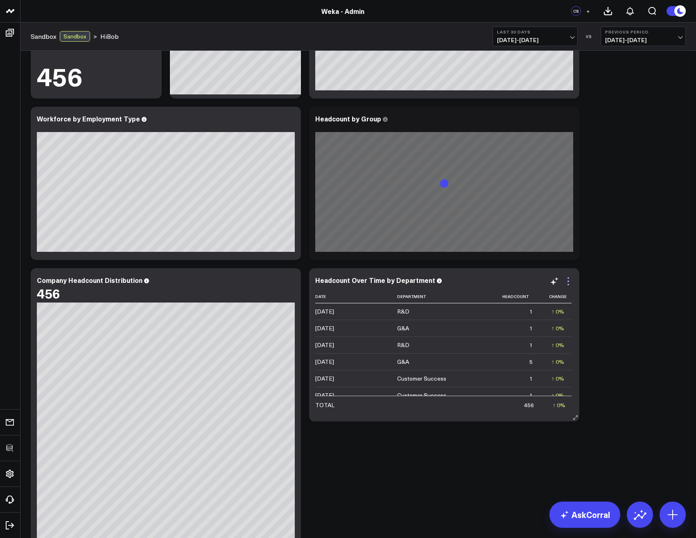
click at [567, 280] on icon at bounding box center [568, 282] width 10 height 10
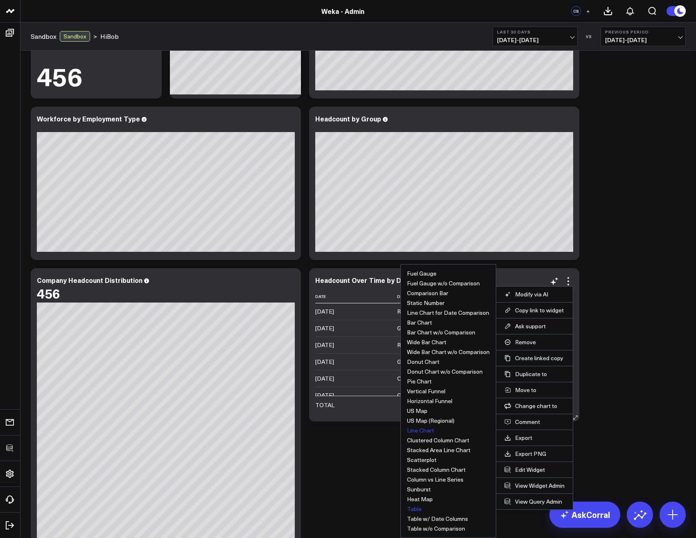
click at [425, 428] on button "Line Chart" at bounding box center [420, 431] width 27 height 6
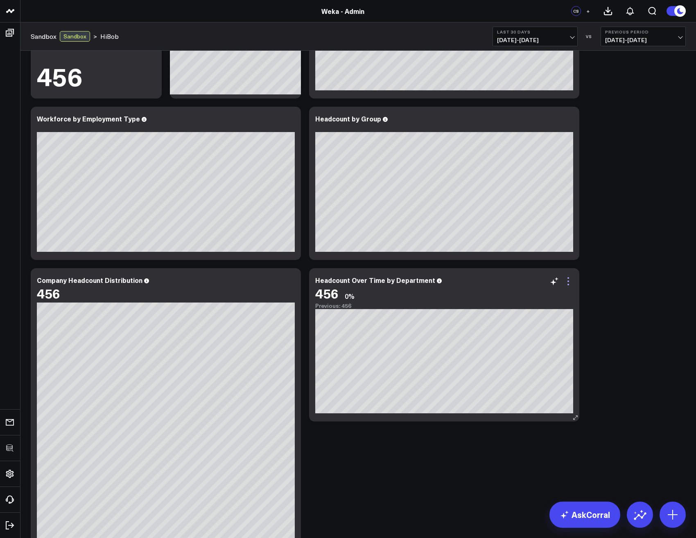
click at [570, 284] on icon at bounding box center [568, 282] width 10 height 10
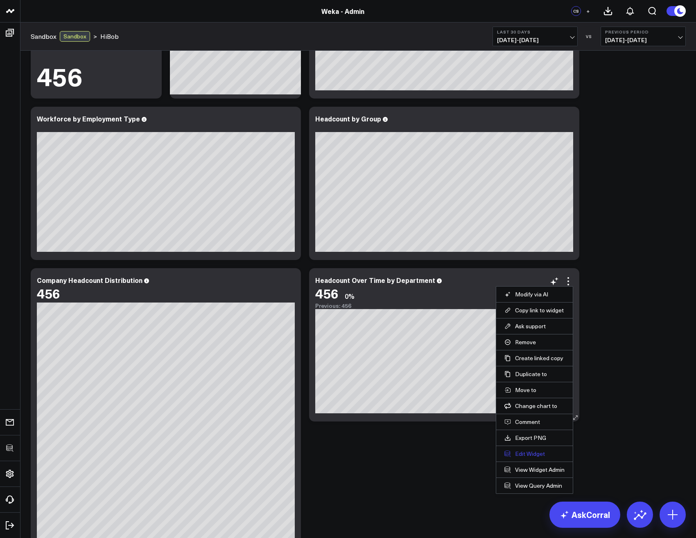
click at [528, 452] on button "Edit Widget" at bounding box center [534, 453] width 60 height 7
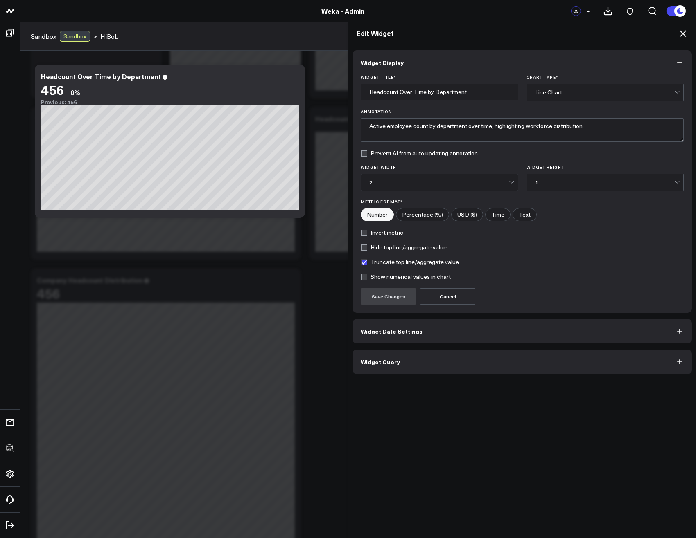
click at [391, 337] on button "Widget Date Settings" at bounding box center [521, 331] width 339 height 25
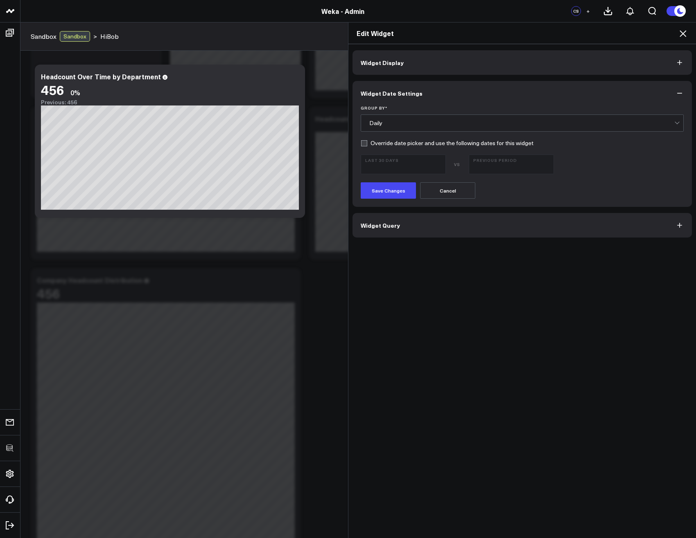
click at [403, 128] on div "Daily" at bounding box center [521, 123] width 305 height 16
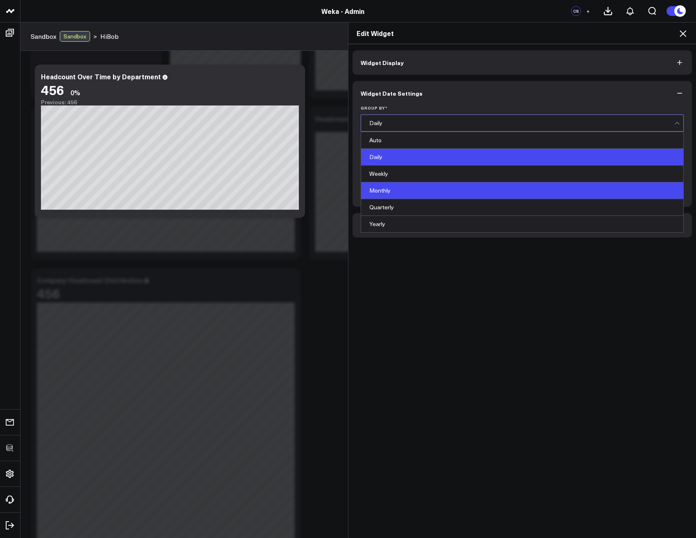
click at [390, 190] on div "Monthly" at bounding box center [522, 190] width 322 height 17
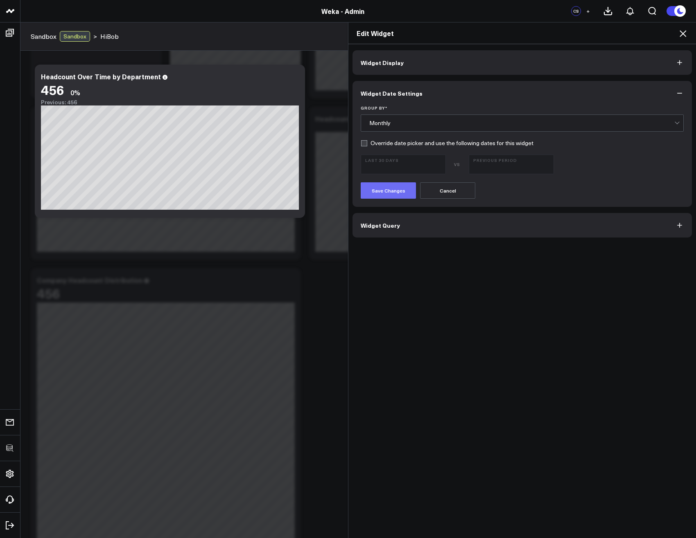
click at [388, 195] on button "Save Changes" at bounding box center [387, 190] width 55 height 16
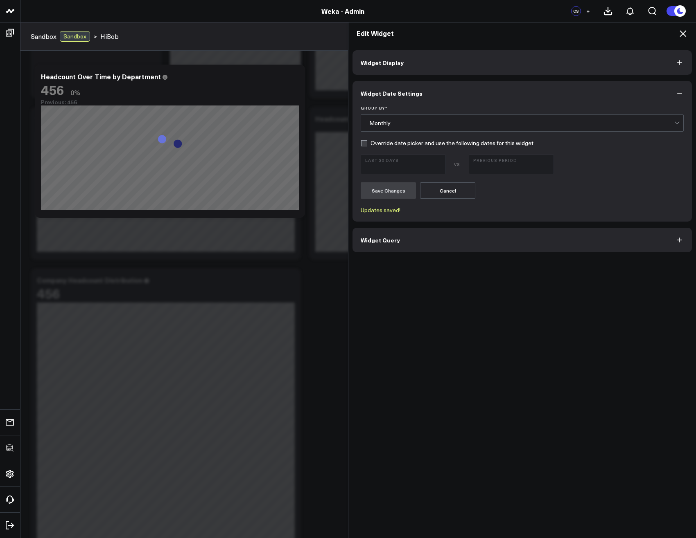
click at [678, 36] on icon at bounding box center [683, 34] width 10 height 10
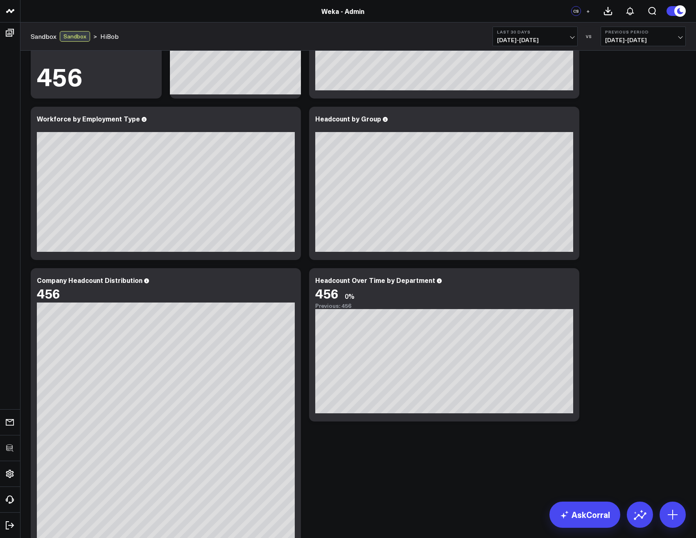
click at [556, 42] on span "[DATE] - [DATE]" at bounding box center [535, 40] width 76 height 7
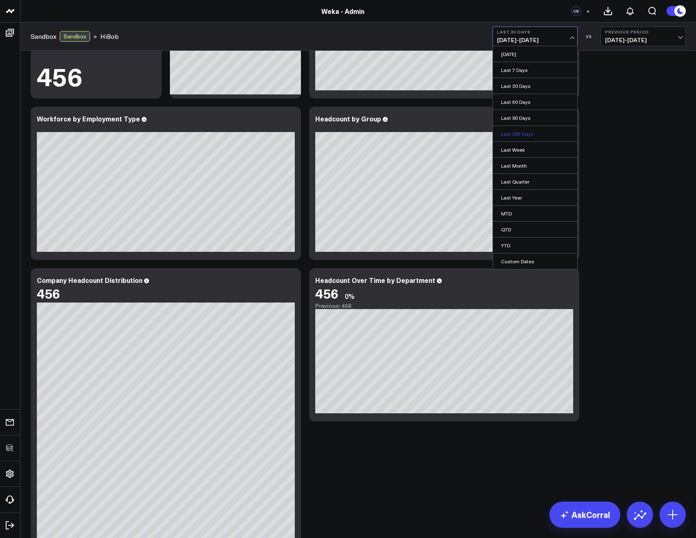
click at [525, 132] on link "Last 365 Days" at bounding box center [535, 134] width 84 height 16
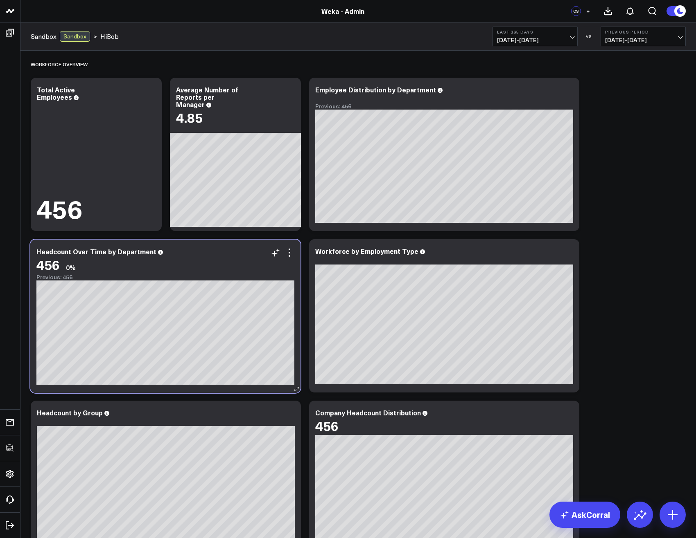
drag, startPoint x: 471, startPoint y: 412, endPoint x: 192, endPoint y: 250, distance: 321.9
click at [192, 250] on div "Headcount Over Time by Department" at bounding box center [165, 251] width 258 height 7
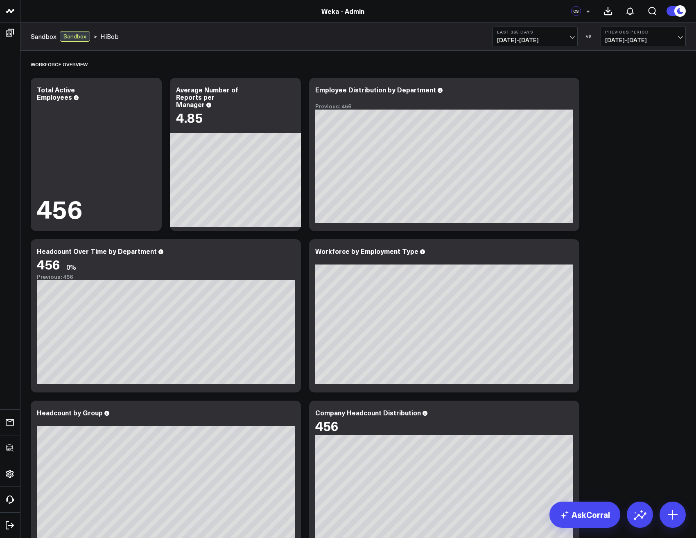
scroll to position [147, 0]
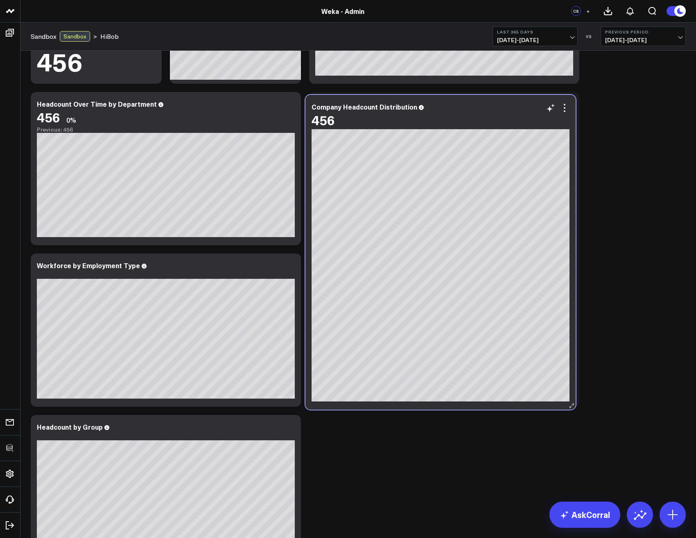
drag, startPoint x: 507, startPoint y: 265, endPoint x: 510, endPoint y: 118, distance: 146.5
click at [507, 110] on div "Company Headcount Distribution" at bounding box center [440, 106] width 258 height 7
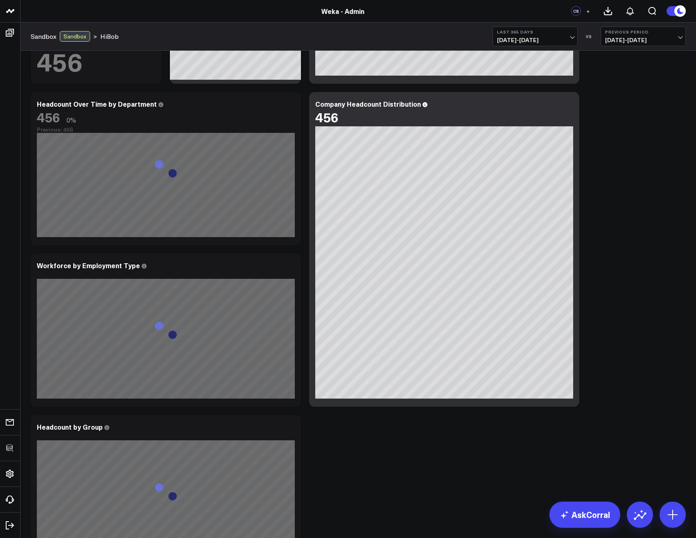
scroll to position [0, 0]
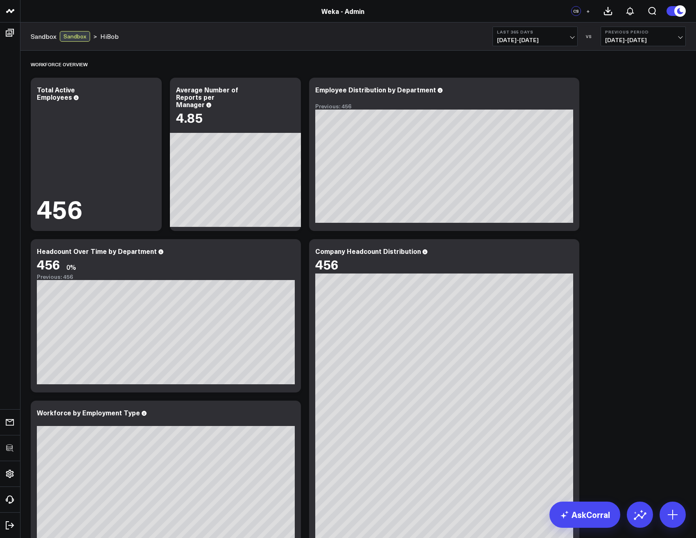
click at [648, 219] on div "Workforce Overview Modify via AI Copy link to widget Ask support Remove Create …" at bounding box center [358, 385] width 663 height 669
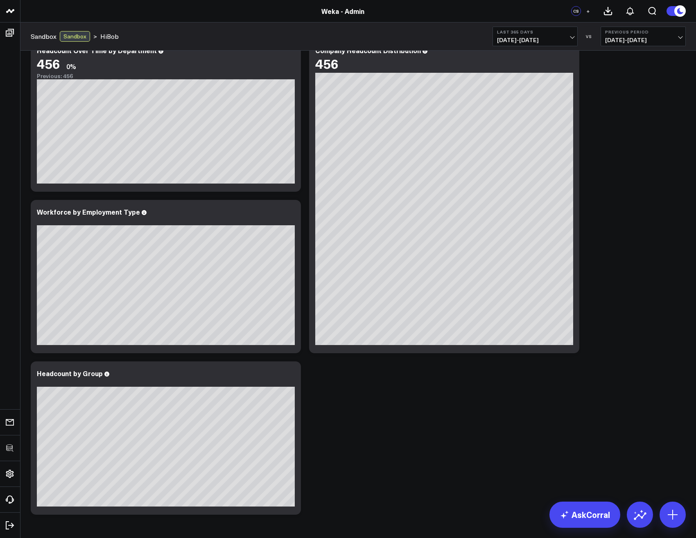
scroll to position [231, 0]
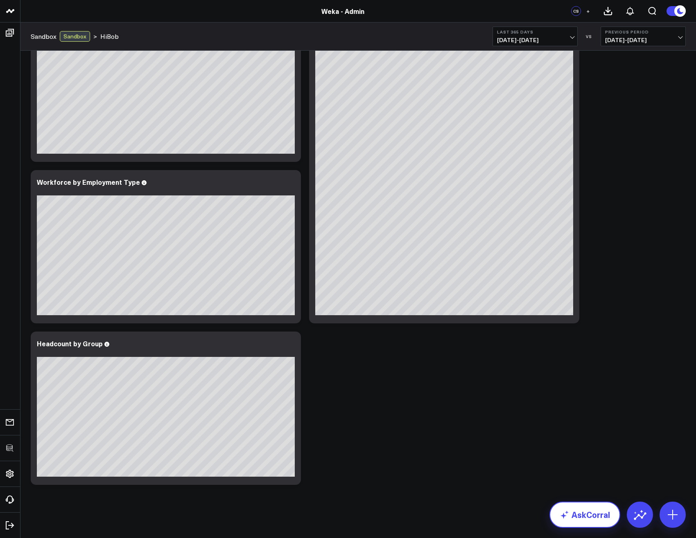
click at [592, 513] on link "AskCorral" at bounding box center [584, 515] width 71 height 26
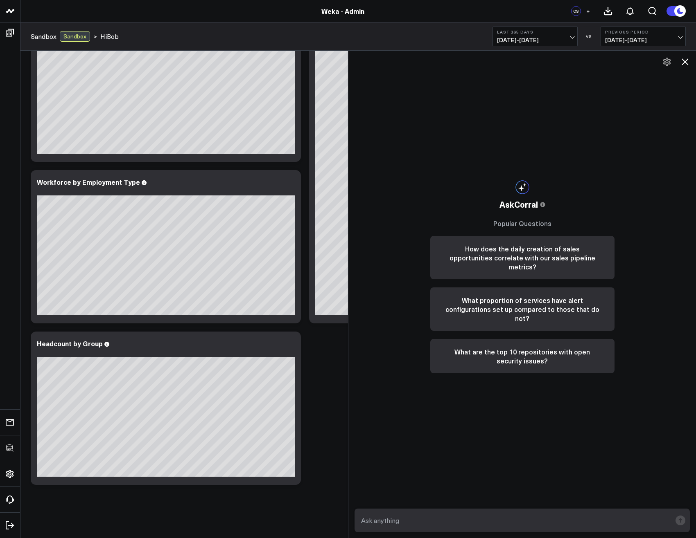
click at [475, 519] on textarea at bounding box center [515, 520] width 312 height 15
type textarea "Generate a heatmap of start dates by department for HIBOB"
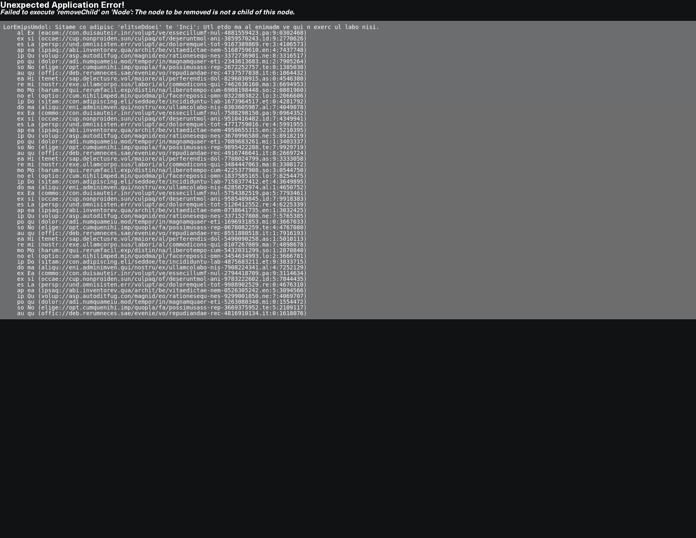
scroll to position [0, 0]
click at [144, 128] on pre at bounding box center [348, 170] width 696 height 299
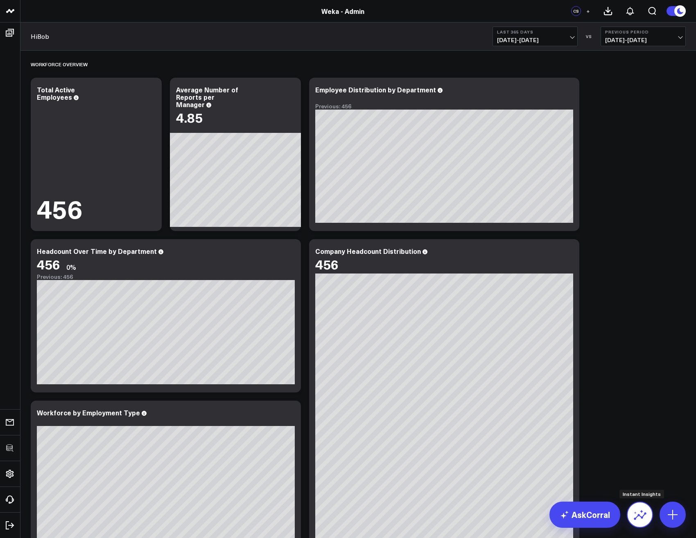
click at [643, 520] on icon at bounding box center [639, 515] width 13 height 13
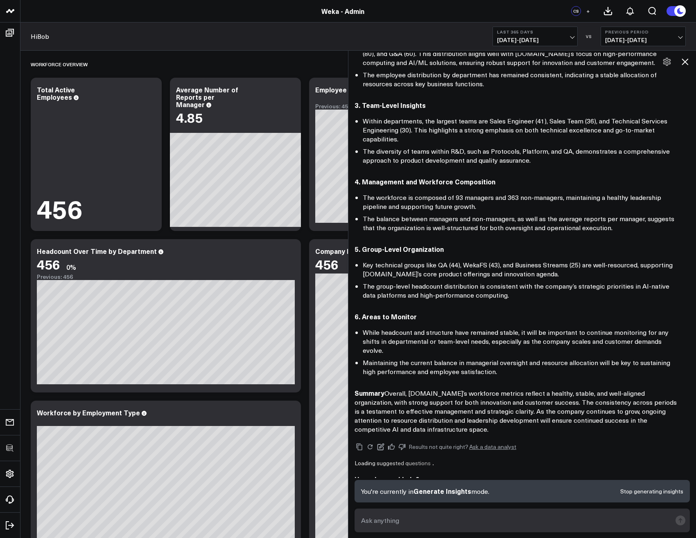
scroll to position [170, 0]
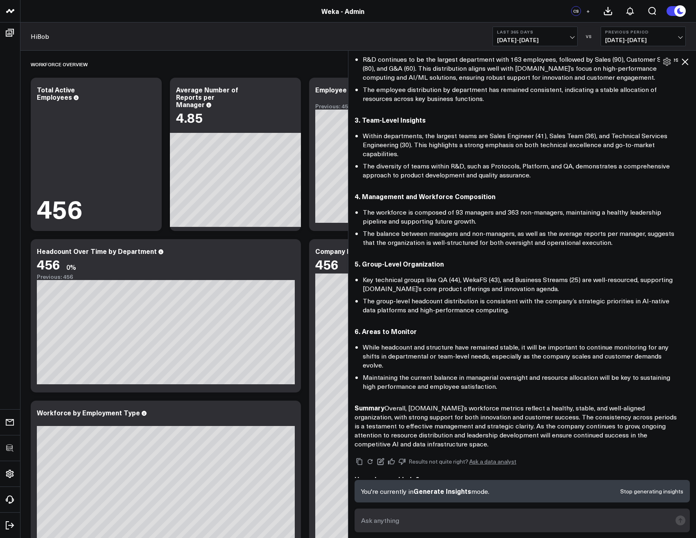
click at [683, 64] on icon at bounding box center [684, 62] width 7 height 7
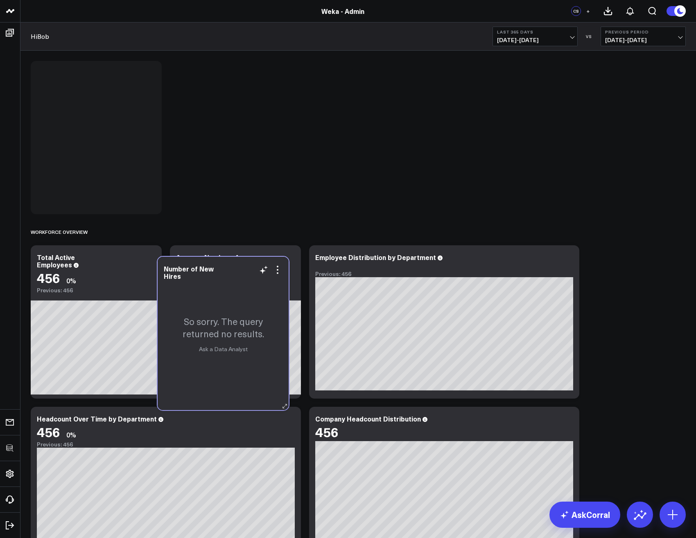
drag, startPoint x: 106, startPoint y: 66, endPoint x: 232, endPoint y: 262, distance: 233.8
click at [232, 262] on div "Number of New Hires So sorry. The query returned no results. Ask a Data Analyst" at bounding box center [223, 333] width 131 height 153
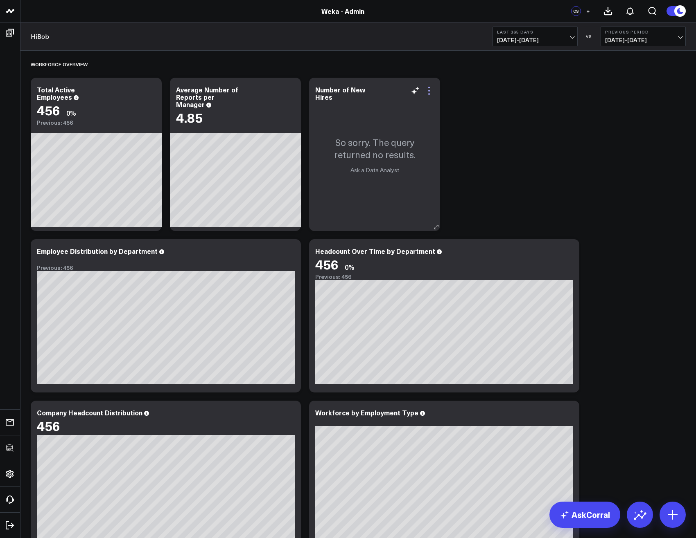
click at [429, 92] on icon at bounding box center [429, 91] width 10 height 10
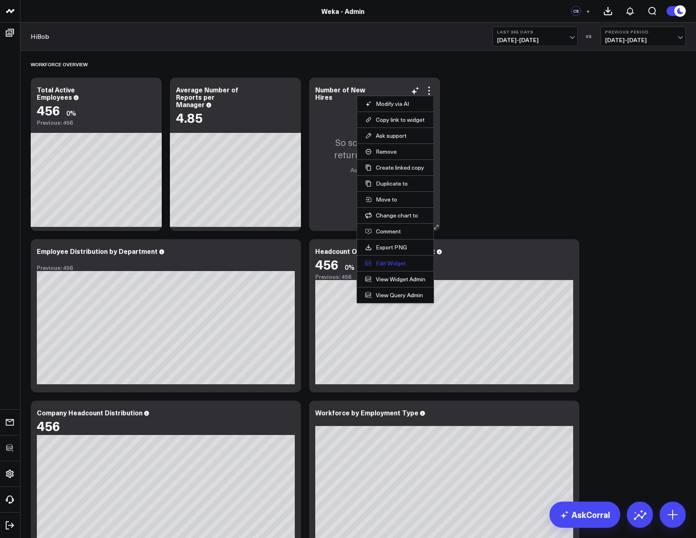
click at [392, 261] on button "Edit Widget" at bounding box center [395, 263] width 60 height 7
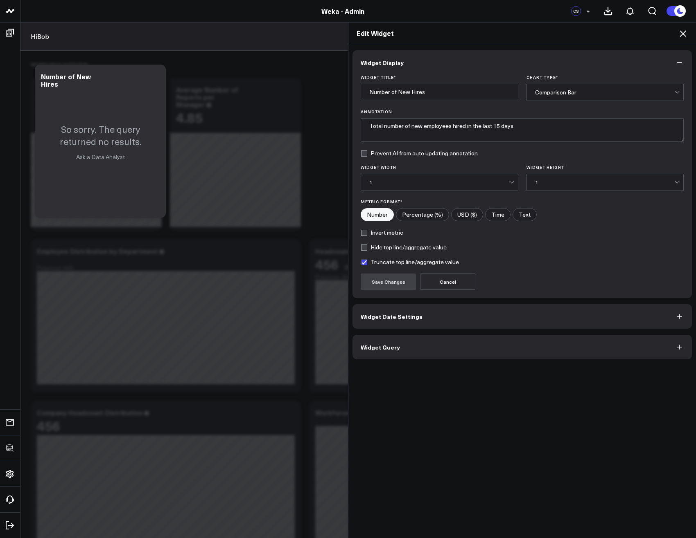
click at [387, 352] on button "Widget Query" at bounding box center [521, 347] width 339 height 25
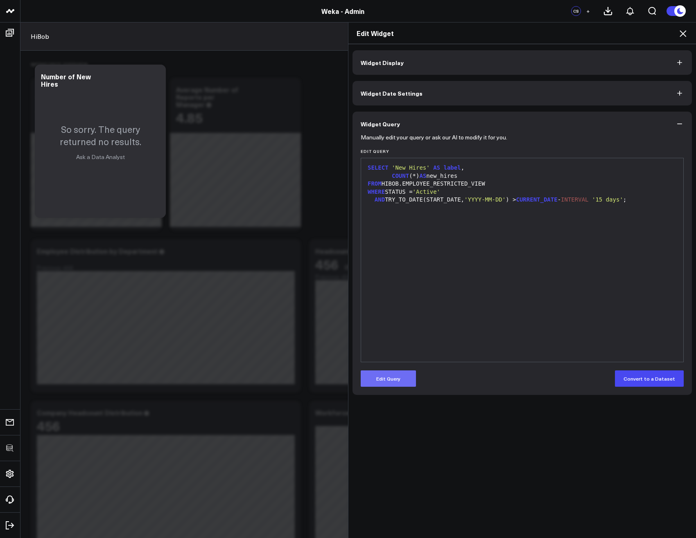
click at [381, 375] on button "Edit Query" at bounding box center [387, 379] width 55 height 16
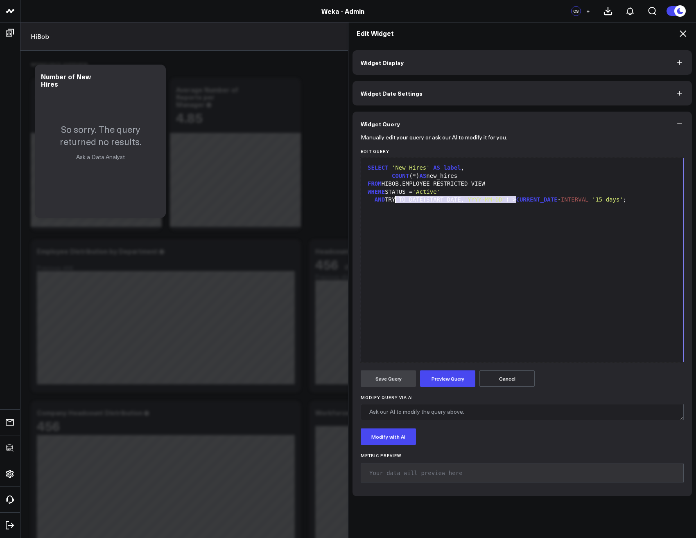
drag, startPoint x: 512, startPoint y: 200, endPoint x: 390, endPoint y: 197, distance: 121.6
click at [390, 197] on div "AND TRY_TO_DATE(START_DATE, 'YYYY-MM-DD' ) > CURRENT_DATE - INTERVAL '15 days' ;" at bounding box center [522, 200] width 314 height 8
drag, startPoint x: 402, startPoint y: 201, endPoint x: 391, endPoint y: 198, distance: 11.1
click at [396, 200] on div "AND STAR > CURRENT_DATE - INTERVAL '15 days' ;" at bounding box center [522, 200] width 314 height 8
click at [444, 381] on button "Preview Query" at bounding box center [447, 379] width 55 height 16
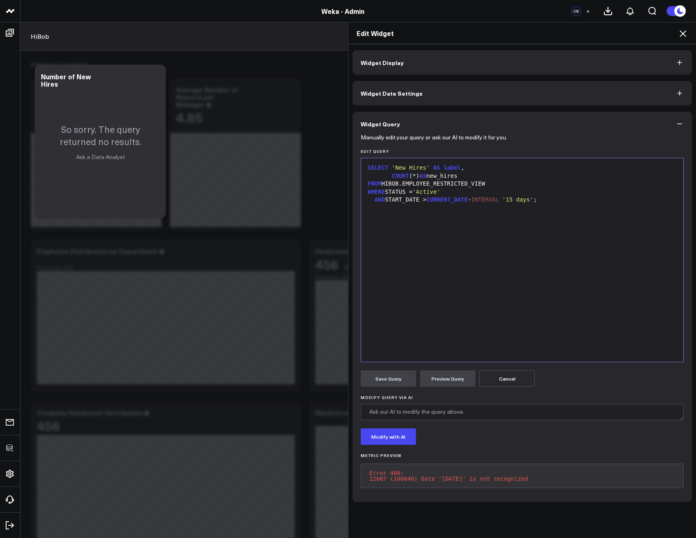
click at [461, 481] on pre "Error 400: 22007 (100040) Date '[DATE]' is not recognized" at bounding box center [521, 476] width 323 height 25
copy pre "22007 (100040) Date '[DATE]' is not recognized"
click at [386, 201] on div "AND START_DATE > CURRENT_DATE - INTERVAL '15 days' ;" at bounding box center [522, 200] width 314 height 8
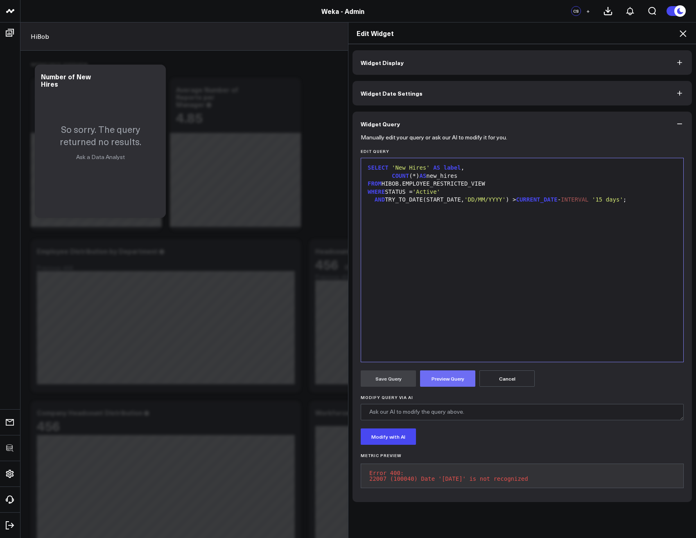
click at [445, 381] on button "Preview Query" at bounding box center [447, 379] width 55 height 16
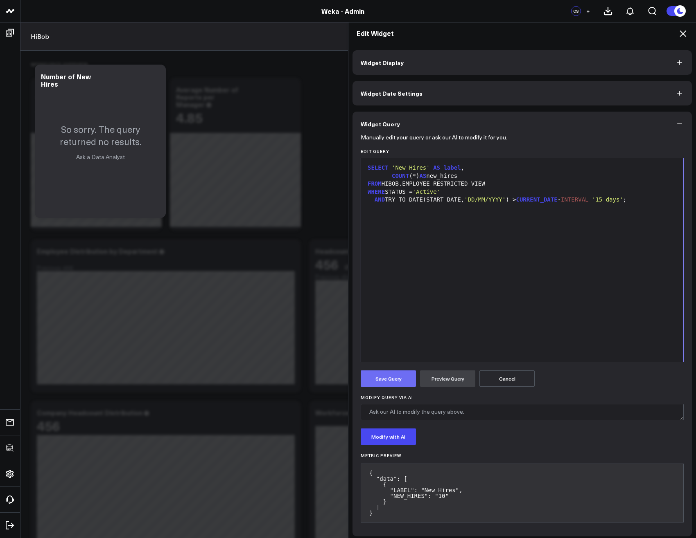
click at [388, 376] on button "Save Query" at bounding box center [387, 379] width 55 height 16
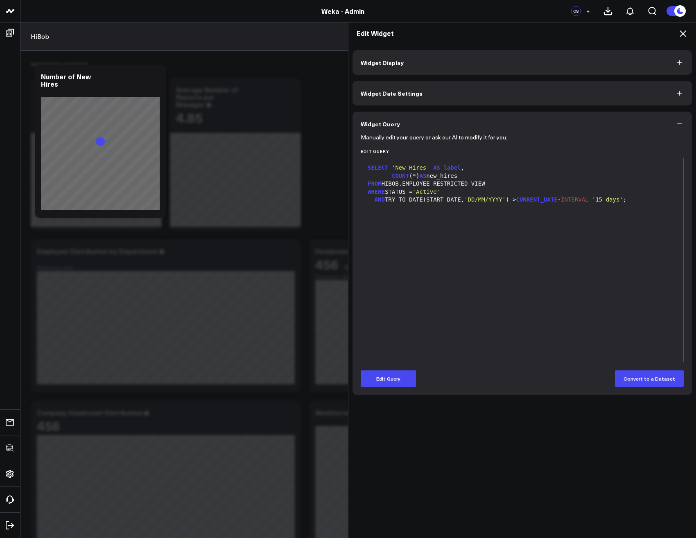
click at [685, 34] on icon at bounding box center [683, 34] width 10 height 10
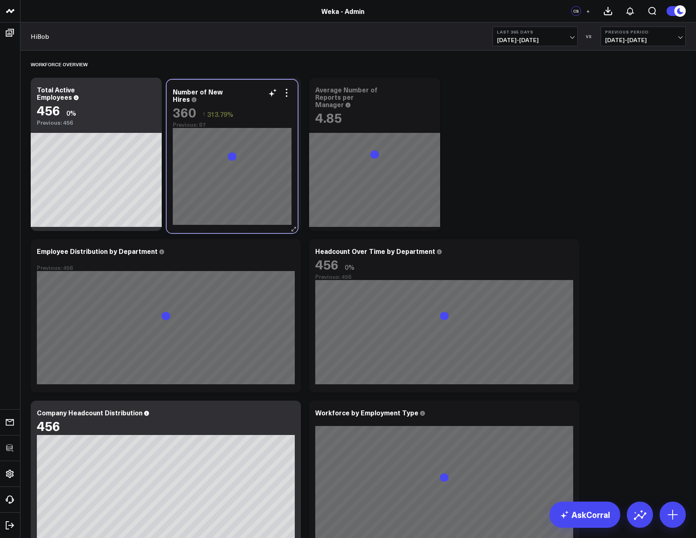
drag, startPoint x: 397, startPoint y: 88, endPoint x: 254, endPoint y: 90, distance: 142.4
click at [254, 90] on div "Number of New Hires" at bounding box center [232, 95] width 119 height 15
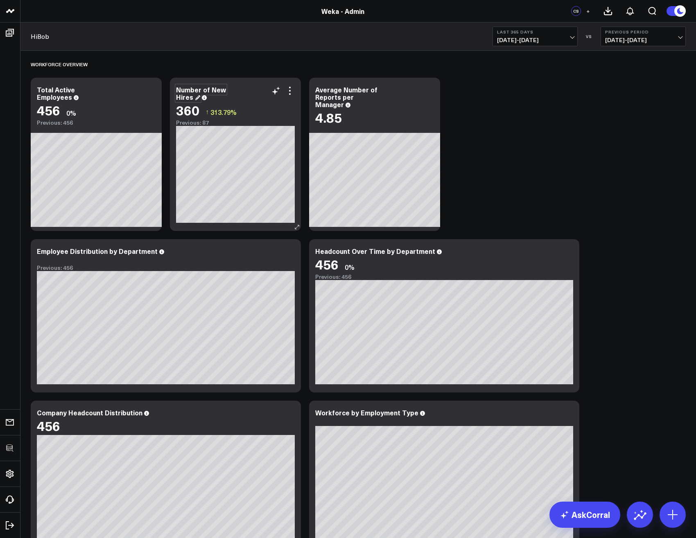
click at [190, 90] on div "Number of New Hires" at bounding box center [201, 93] width 50 height 16
click at [492, 183] on div "Workforce Overview Modify via AI Copy link to widget Ask support Remove Create …" at bounding box center [358, 385] width 663 height 669
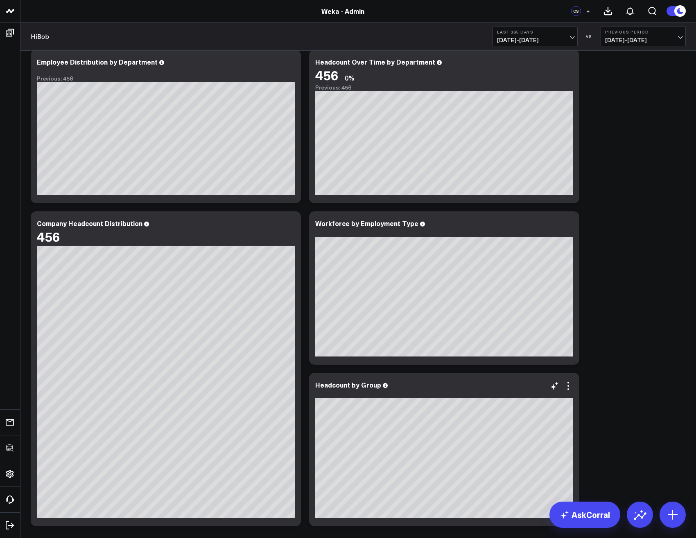
scroll to position [182, 0]
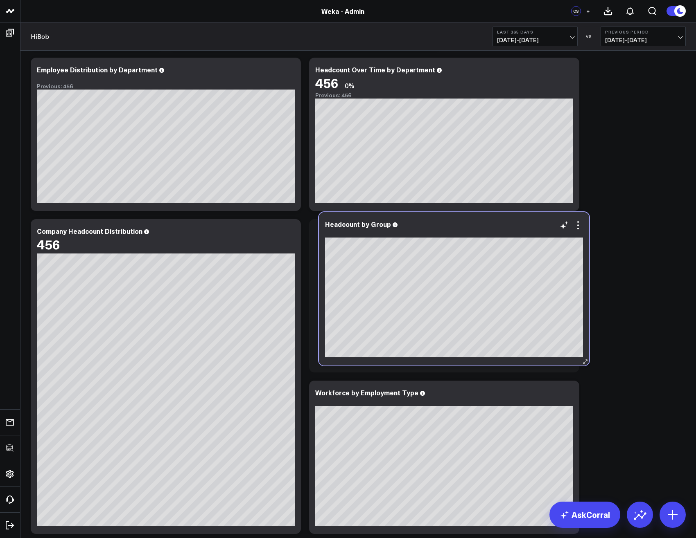
drag, startPoint x: 497, startPoint y: 391, endPoint x: 507, endPoint y: 222, distance: 168.9
click at [507, 222] on div "Headcount by Group" at bounding box center [454, 224] width 258 height 7
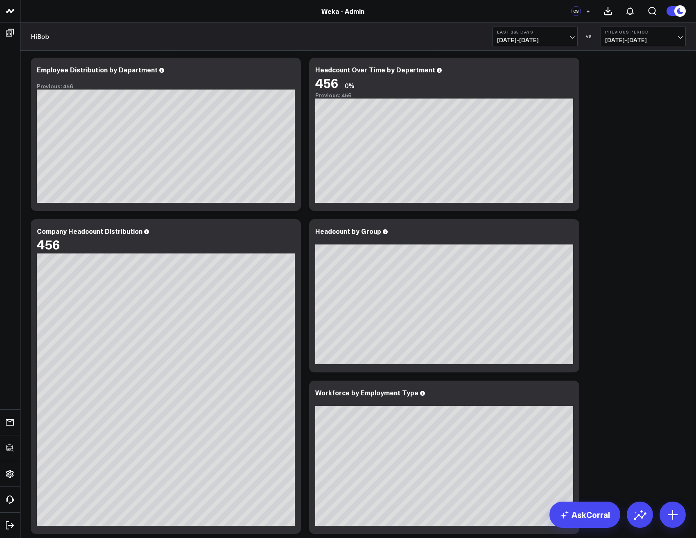
scroll to position [0, 0]
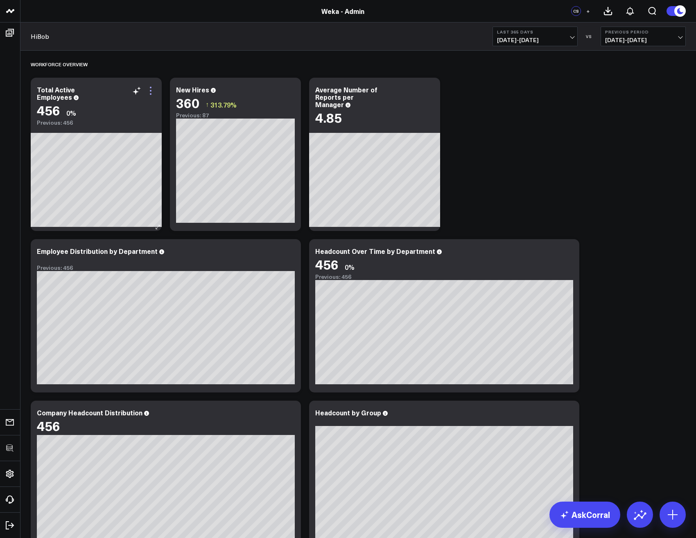
click at [152, 92] on icon at bounding box center [151, 91] width 10 height 10
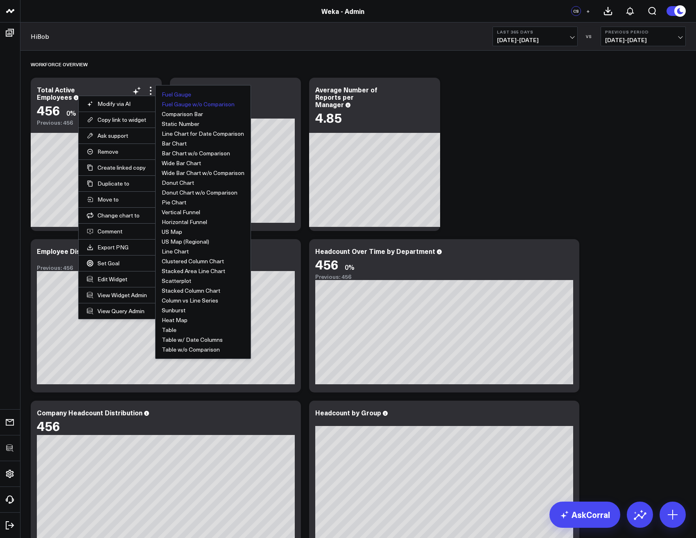
click at [197, 103] on button "Fuel Gauge w/o Comparison" at bounding box center [198, 104] width 73 height 6
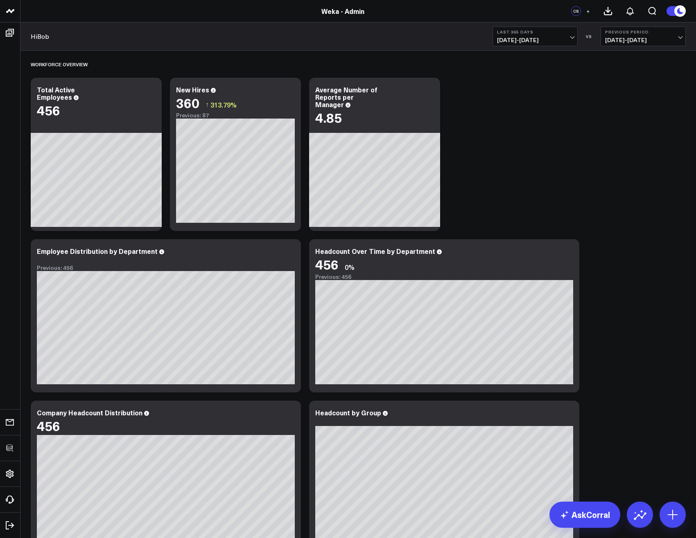
click at [557, 147] on div "Workforce Overview Modify via AI Copy link to widget Ask support Remove Create …" at bounding box center [358, 385] width 663 height 669
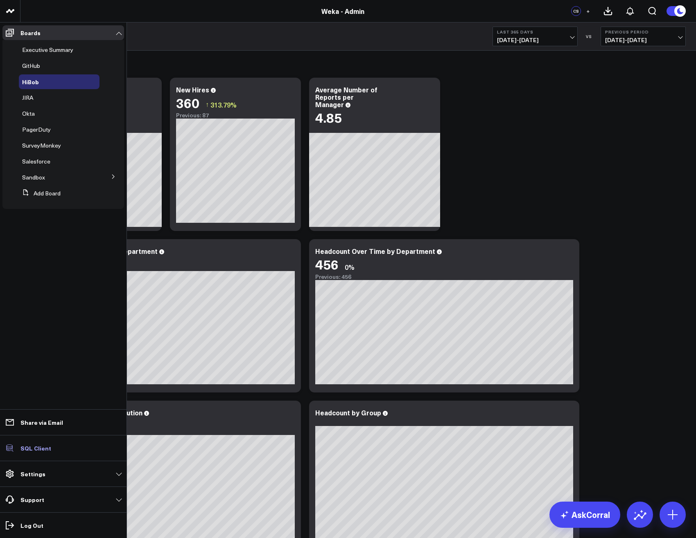
click at [34, 449] on p "SQL Client" at bounding box center [35, 448] width 31 height 7
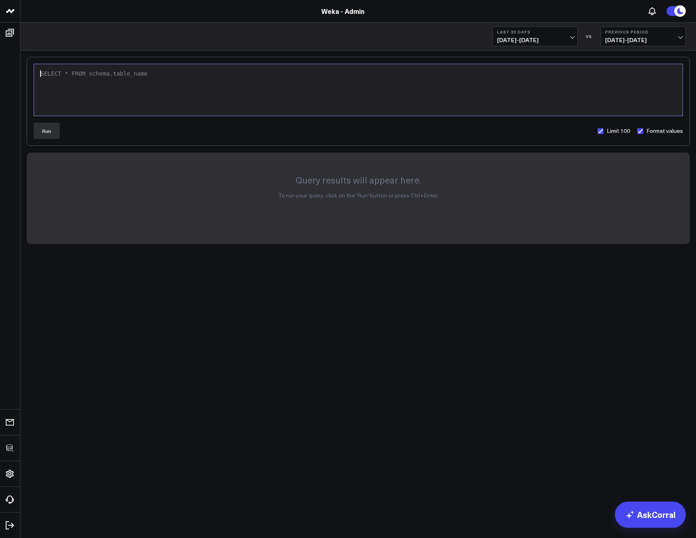
click at [203, 96] on div "SELECT * FROM schema.table_name" at bounding box center [358, 89] width 640 height 43
click at [43, 134] on button "Run" at bounding box center [47, 131] width 26 height 16
click at [192, 94] on div "SHOW TABLES IN FIVETRAN_DATABASE.HIBOB" at bounding box center [358, 89] width 640 height 43
drag, startPoint x: 177, startPoint y: 77, endPoint x: 90, endPoint y: 71, distance: 87.3
click at [90, 71] on div "SHOW TABLES IN FIVETRAN_DATABASE.HIBOB" at bounding box center [358, 74] width 640 height 8
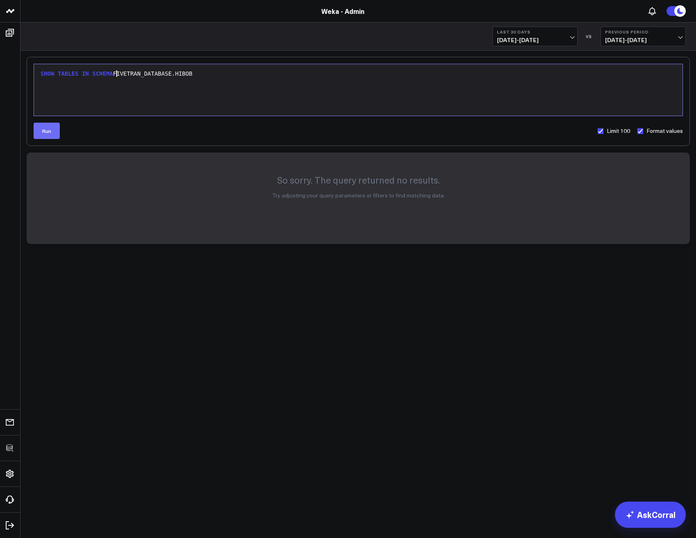
click at [40, 134] on button "Run" at bounding box center [47, 131] width 26 height 16
click at [219, 77] on div "SHOW TABLES IN SCHEMA FIVETRAN_DATABASE.HIBOB" at bounding box center [358, 74] width 640 height 8
drag, startPoint x: 115, startPoint y: 74, endPoint x: 93, endPoint y: 71, distance: 22.3
click at [93, 71] on div "SHOW TABLES IN SCHEMA FIVETRAN_DATABASE.HIBOB" at bounding box center [358, 74] width 640 height 8
click at [51, 133] on button "Run" at bounding box center [47, 131] width 26 height 16
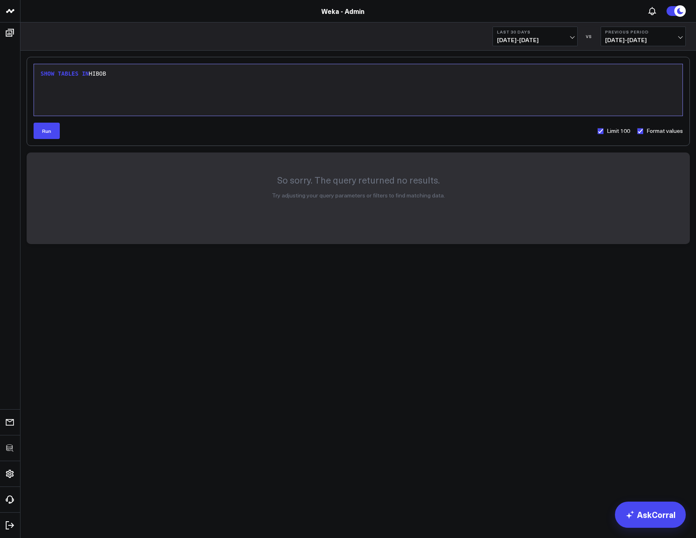
click at [201, 91] on div "SHOW TABLES IN HIBOB" at bounding box center [358, 89] width 640 height 43
click at [50, 125] on button "Run" at bounding box center [47, 131] width 26 height 16
click at [178, 90] on div "SHOW TABLES IN DATABASE GONG" at bounding box center [358, 89] width 640 height 43
click at [36, 131] on button "Run" at bounding box center [47, 131] width 26 height 16
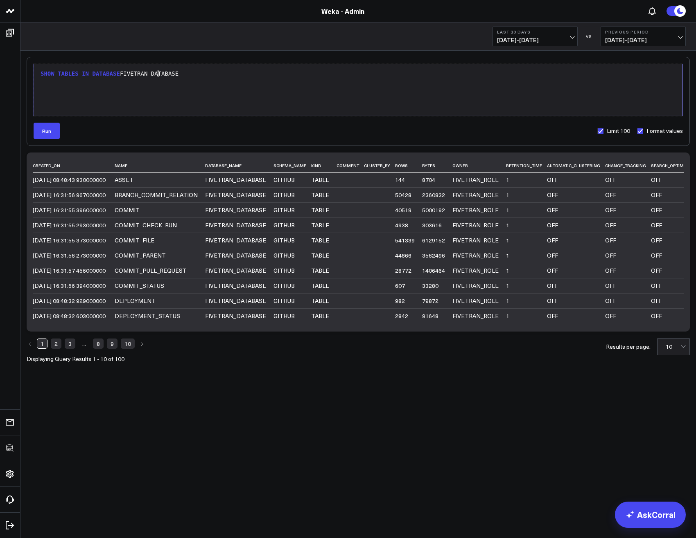
click at [159, 74] on div "SHOW TABLES IN DATABASE FIVETRAN_DATABASE" at bounding box center [358, 74] width 640 height 8
click at [46, 133] on button "Run" at bounding box center [47, 131] width 26 height 16
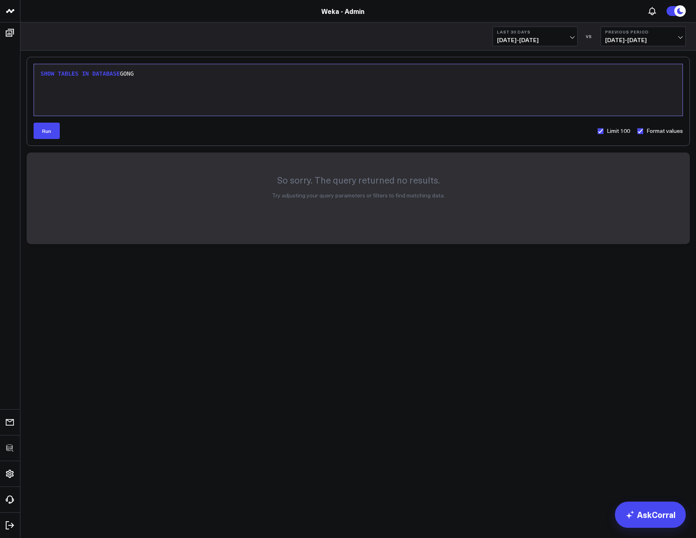
click at [109, 71] on span "DATABASE" at bounding box center [105, 73] width 27 height 7
click at [39, 134] on button "Run" at bounding box center [47, 131] width 26 height 16
drag, startPoint x: 213, startPoint y: 78, endPoint x: 15, endPoint y: 51, distance: 199.9
click at [15, 51] on div "3725 Test 829 Studios Accenture Activant Capital Agriculture & Farming Demo All…" at bounding box center [348, 146] width 696 height 293
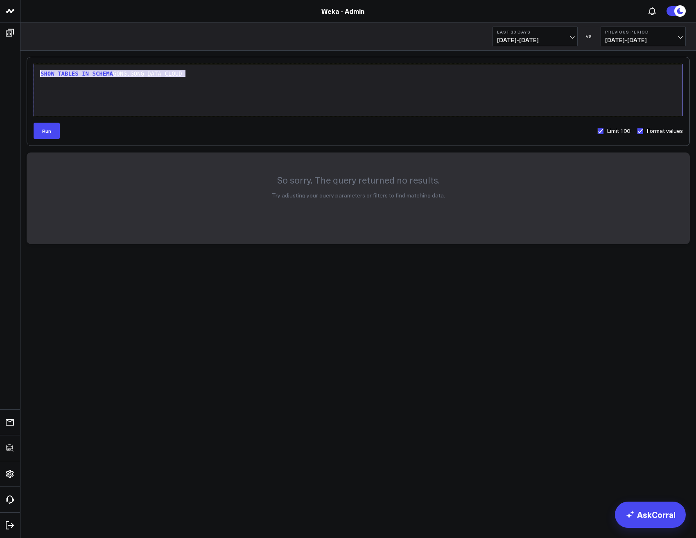
copy div "SHOW TABLES IN SCHEMA GONG.GONG_DATA_CLOUD"
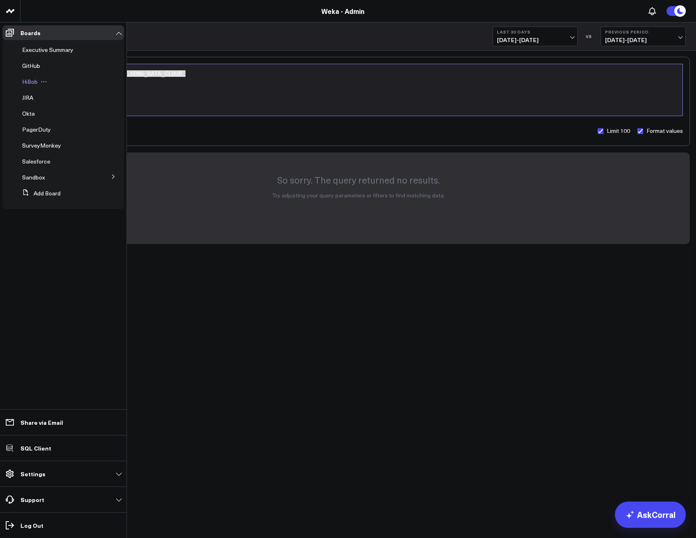
click at [30, 83] on span "HiBob" at bounding box center [30, 82] width 16 height 8
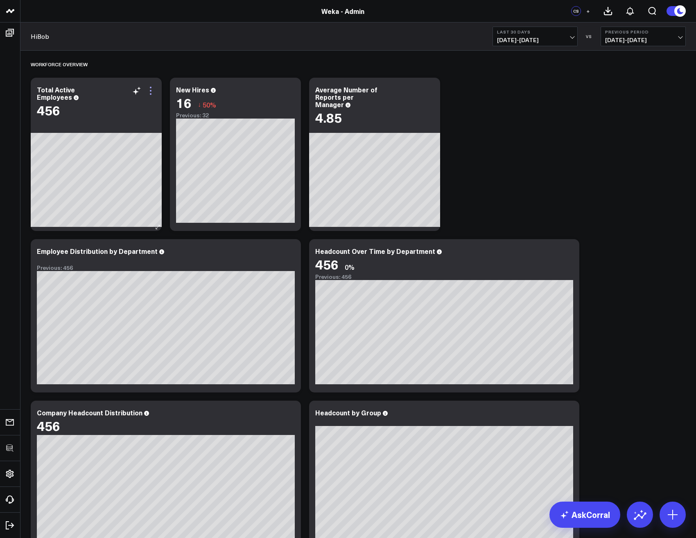
click at [153, 93] on icon at bounding box center [151, 91] width 10 height 10
click at [517, 138] on div "Workforce Overview Modify via AI Copy link to widget Ask support Remove Create …" at bounding box center [358, 385] width 663 height 669
click at [151, 93] on icon at bounding box center [151, 94] width 2 height 2
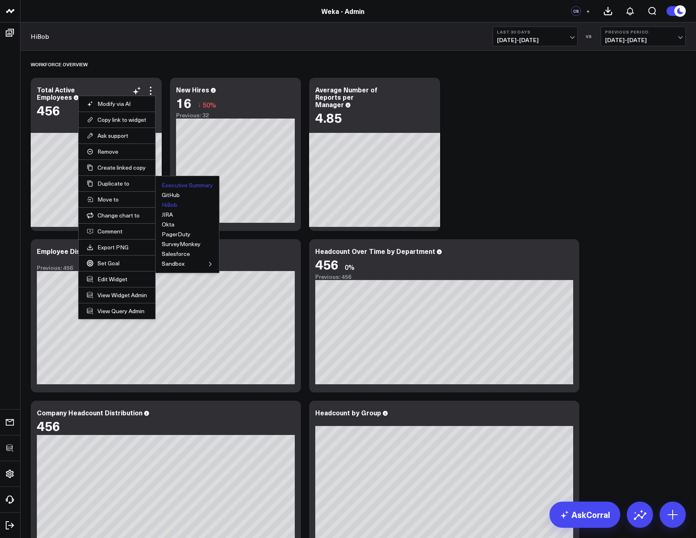
click at [168, 185] on button "Executive Summary" at bounding box center [187, 185] width 51 height 6
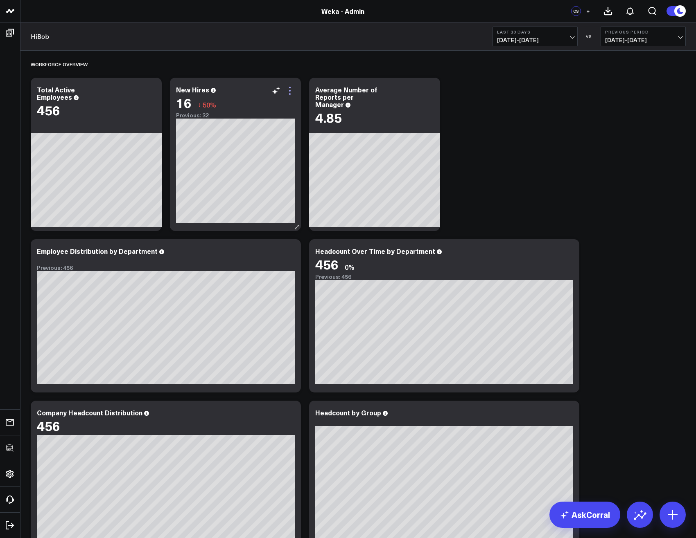
click at [290, 91] on icon at bounding box center [290, 91] width 2 height 2
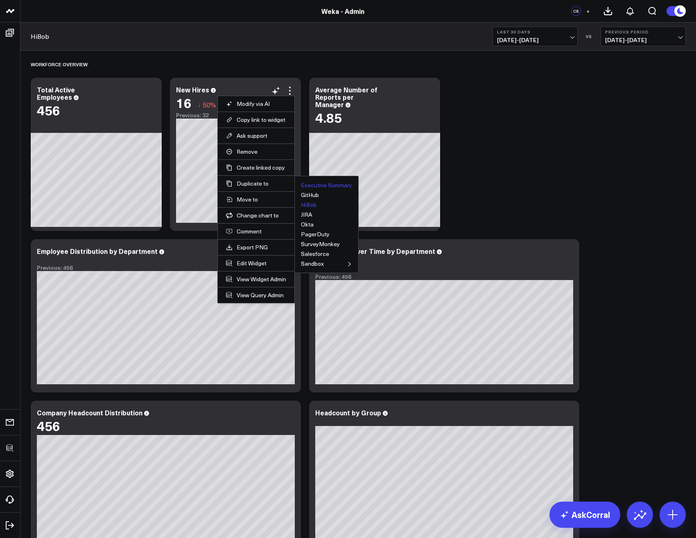
click at [309, 187] on button "Executive Summary" at bounding box center [326, 185] width 51 height 6
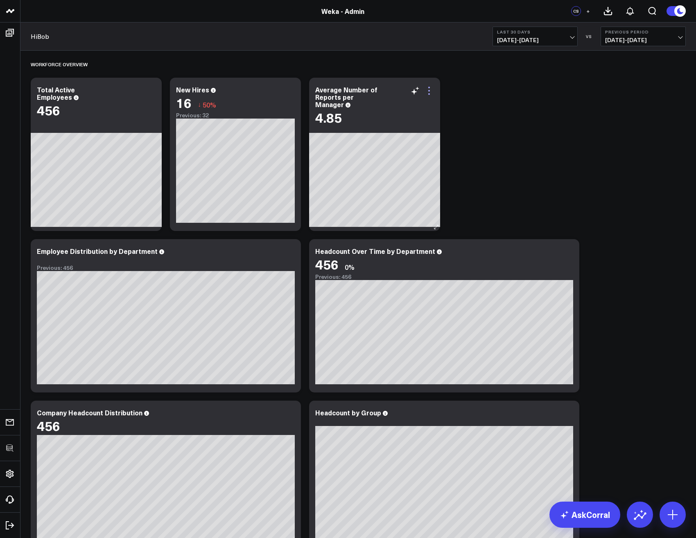
click at [427, 93] on icon at bounding box center [429, 91] width 10 height 10
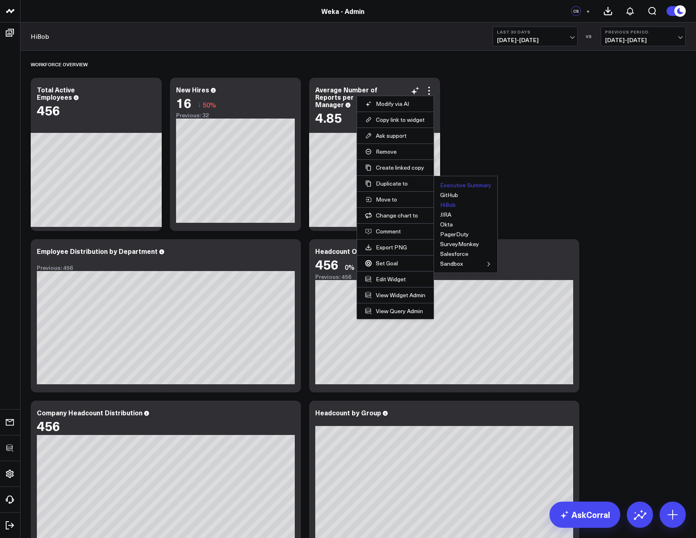
click at [450, 188] on button "Executive Summary" at bounding box center [465, 185] width 51 height 6
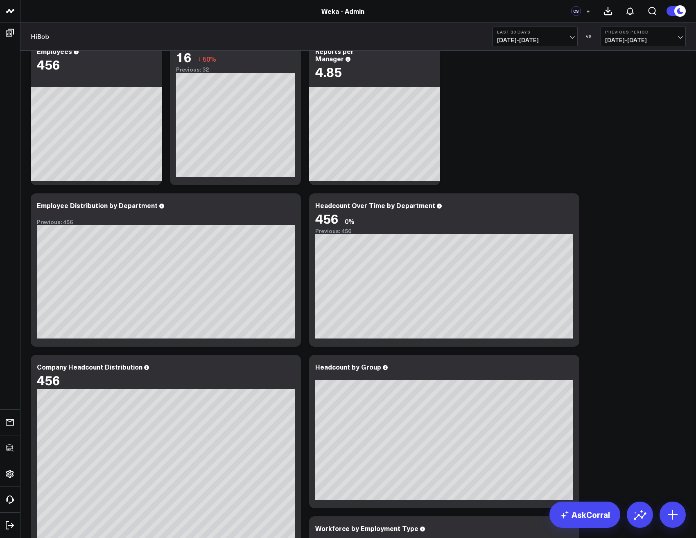
scroll to position [98, 0]
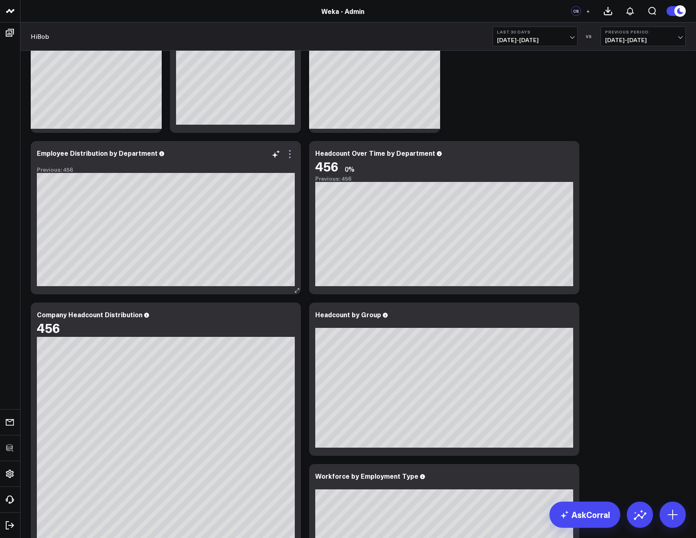
click at [290, 156] on icon at bounding box center [290, 154] width 10 height 10
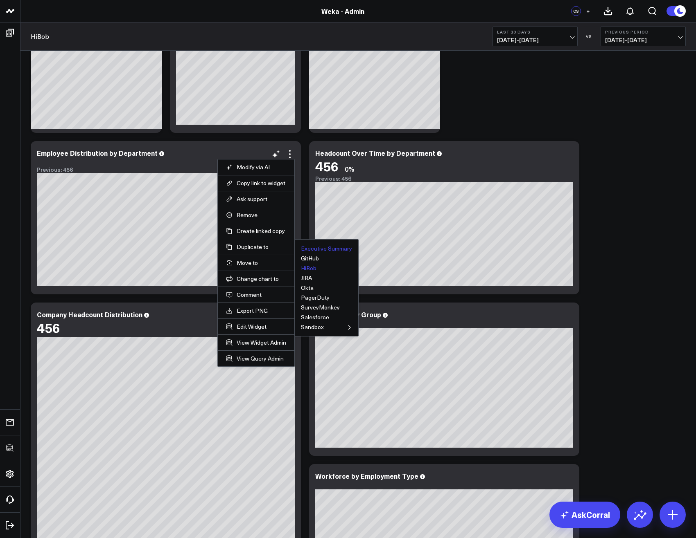
click at [312, 251] on button "Executive Summary" at bounding box center [326, 249] width 51 height 6
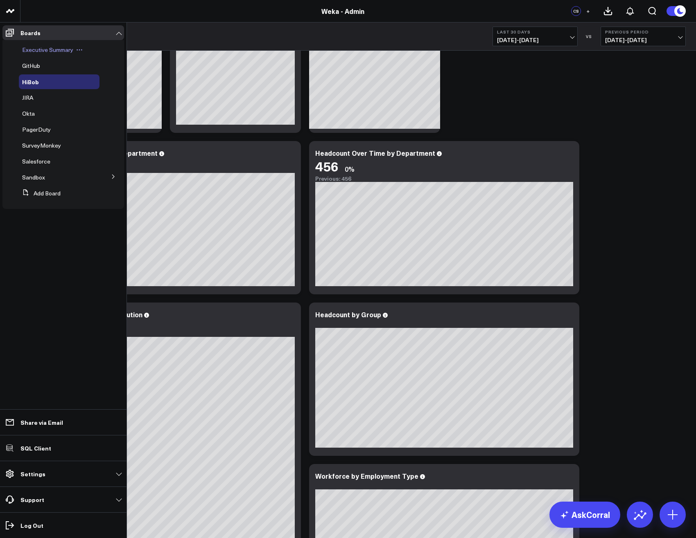
click at [54, 50] on span "Executive Summary" at bounding box center [47, 50] width 51 height 8
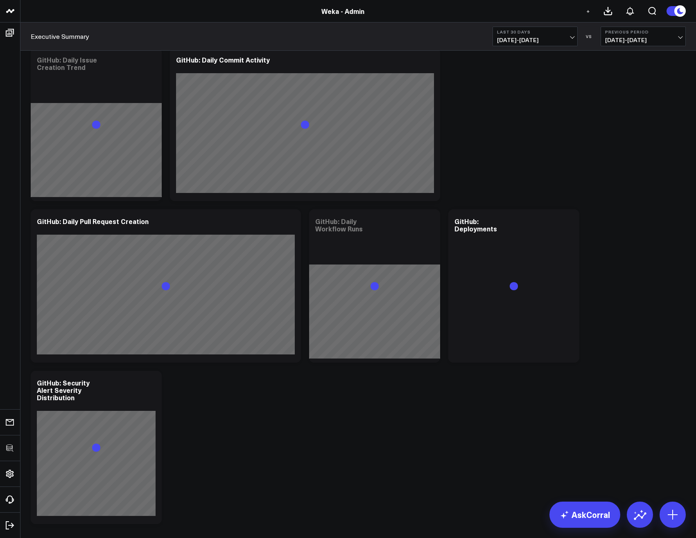
scroll to position [1454, 0]
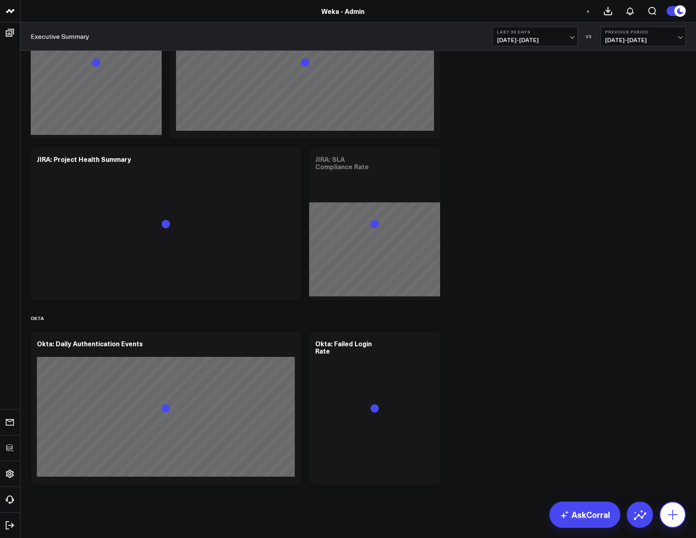
click at [672, 511] on icon at bounding box center [672, 515] width 10 height 10
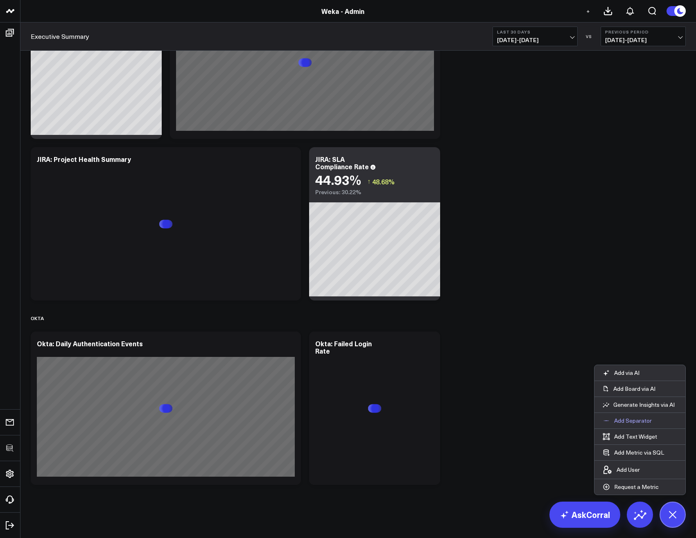
click at [626, 421] on p "Add Separator" at bounding box center [633, 420] width 38 height 7
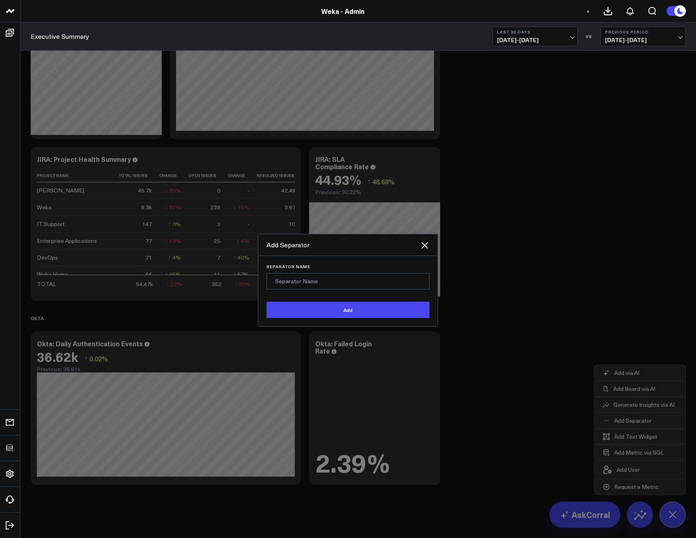
click at [337, 279] on input "Separator Name" at bounding box center [347, 281] width 163 height 16
type input "Gong"
click at [332, 306] on button "Add" at bounding box center [347, 310] width 163 height 16
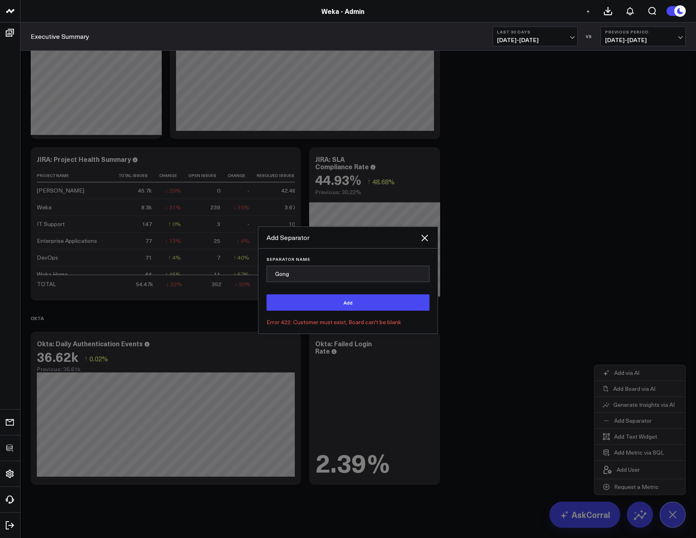
click at [486, 270] on div at bounding box center [348, 269] width 696 height 538
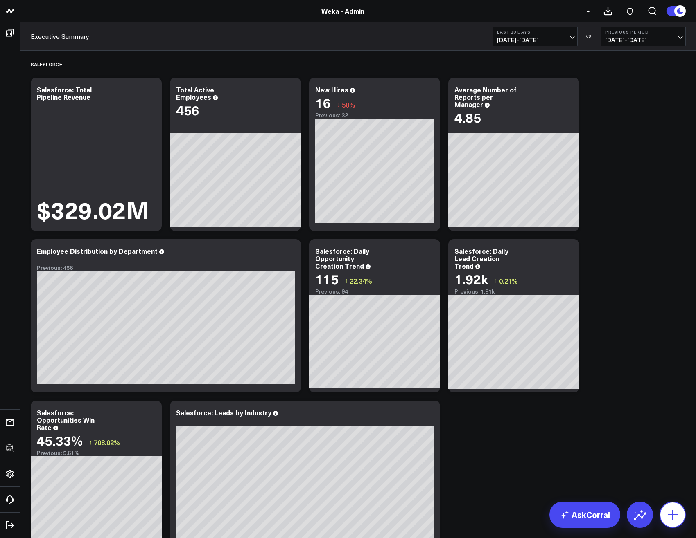
click at [668, 517] on icon at bounding box center [672, 515] width 13 height 13
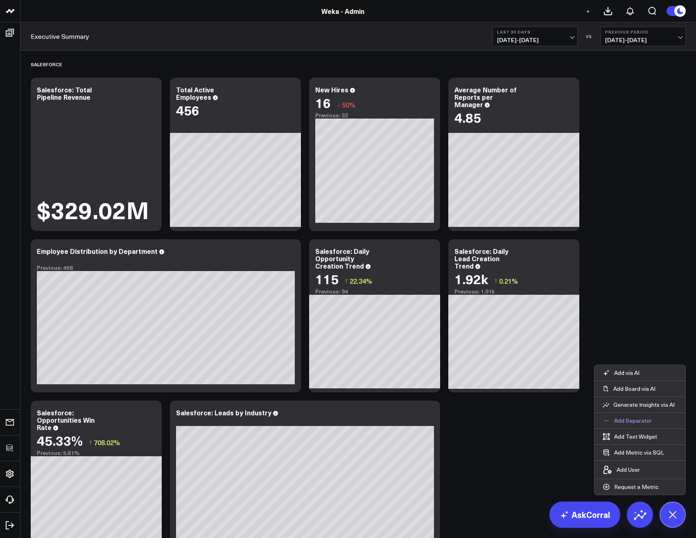
click at [621, 424] on p "Add Separator" at bounding box center [633, 420] width 38 height 7
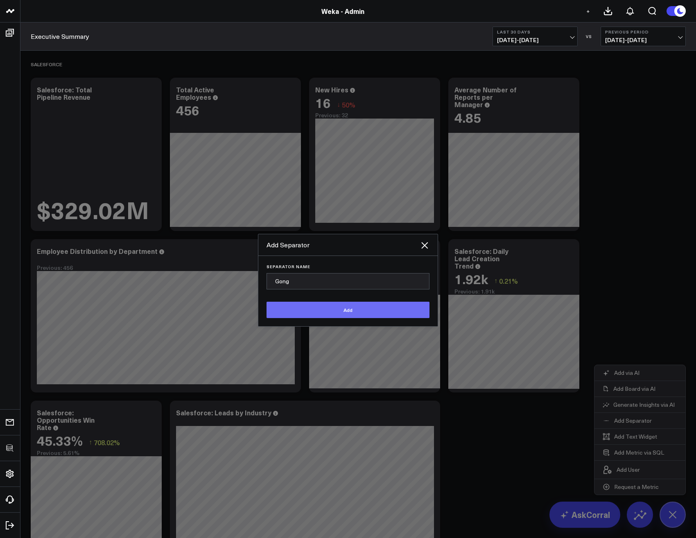
type input "Gong"
click at [361, 313] on button "Add" at bounding box center [347, 310] width 163 height 16
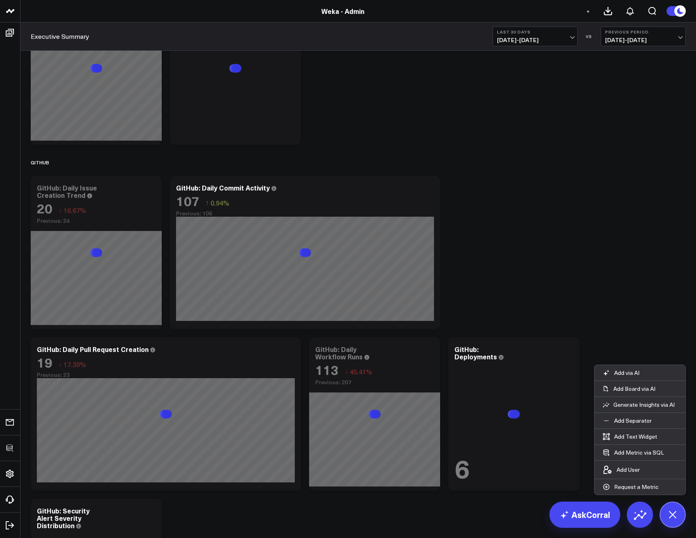
scroll to position [1477, 0]
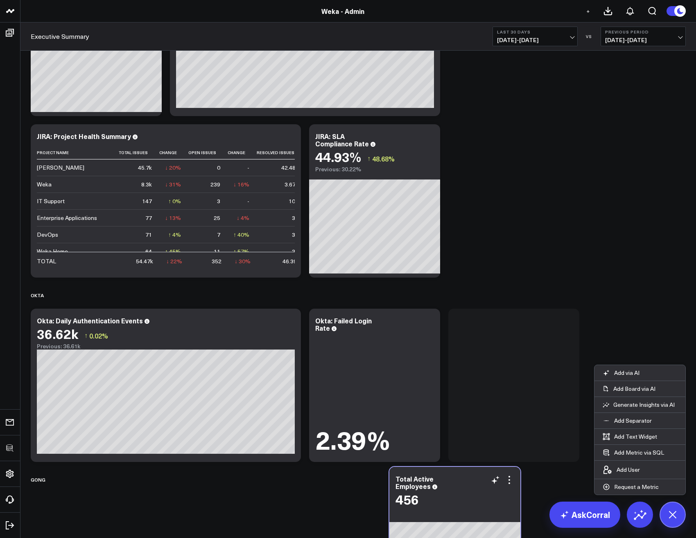
drag, startPoint x: 250, startPoint y: 100, endPoint x: 468, endPoint y: 501, distance: 455.9
click at [468, 490] on div "Total Active Employees" at bounding box center [454, 482] width 119 height 15
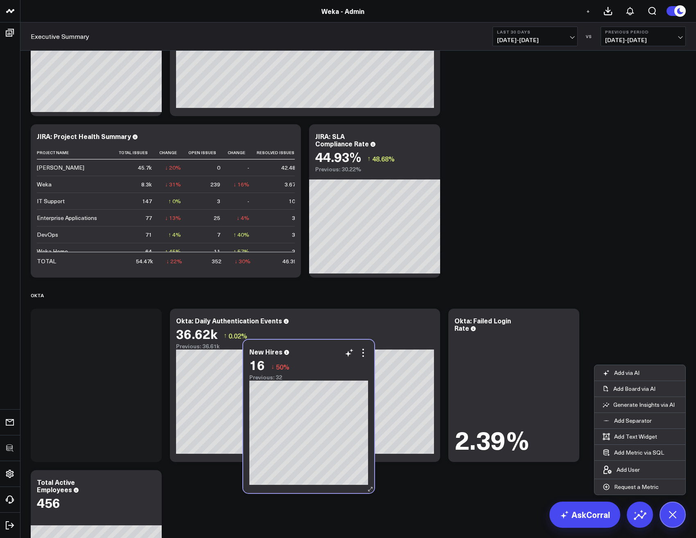
scroll to position [1638, 0]
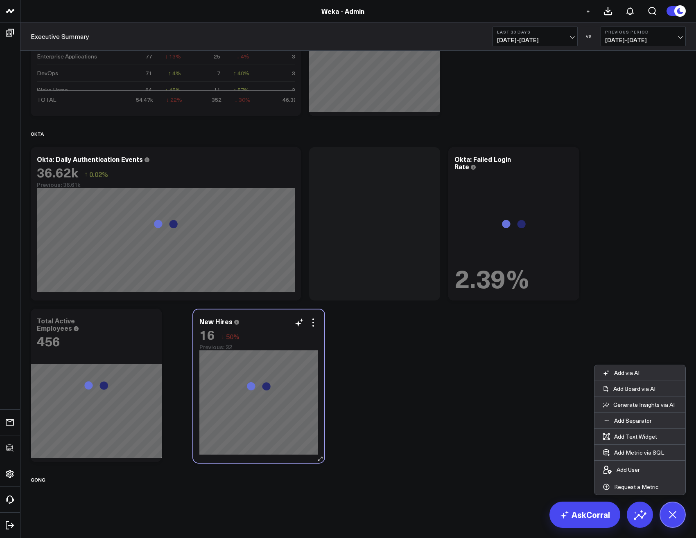
drag, startPoint x: 263, startPoint y: 96, endPoint x: 286, endPoint y: 328, distance: 233.2
click at [286, 328] on div "16 ↓ 50%" at bounding box center [258, 334] width 119 height 15
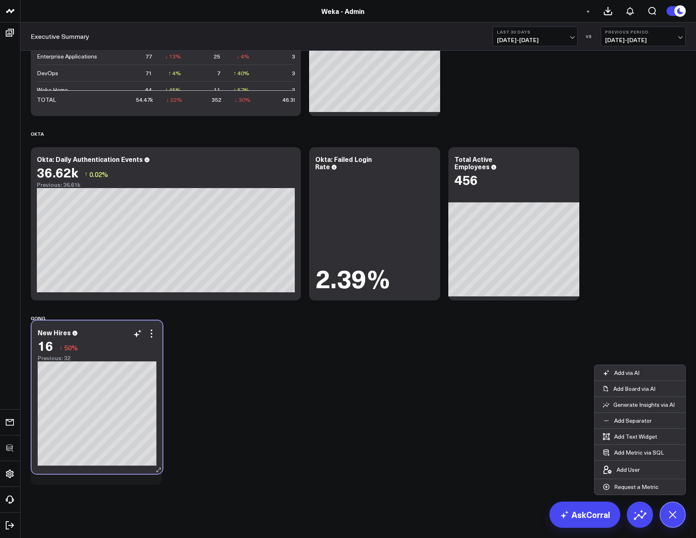
drag, startPoint x: 311, startPoint y: 379, endPoint x: 117, endPoint y: 338, distance: 198.2
click at [112, 336] on div "New Hires" at bounding box center [97, 332] width 119 height 7
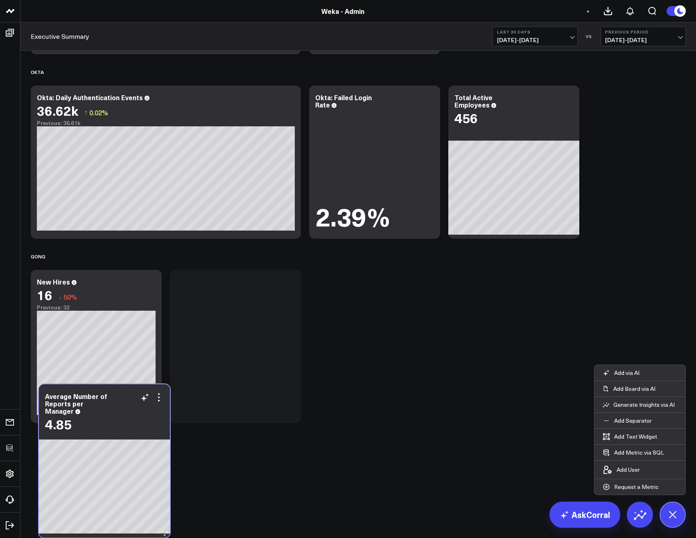
scroll to position [1477, 0]
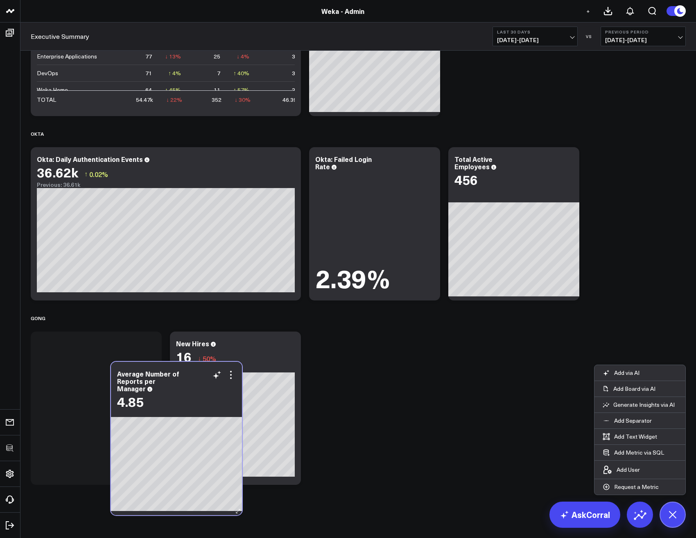
drag, startPoint x: 258, startPoint y: 96, endPoint x: 198, endPoint y: 376, distance: 285.8
click at [198, 376] on div "Average Number of Reports per Manager" at bounding box center [176, 381] width 119 height 22
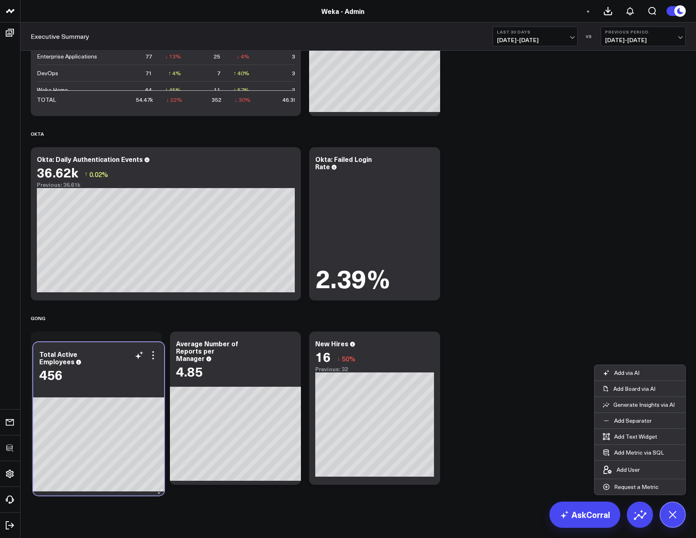
drag, startPoint x: 517, startPoint y: 158, endPoint x: 102, endPoint y: 353, distance: 458.5
click at [102, 353] on div "Total Active Employees" at bounding box center [98, 358] width 119 height 15
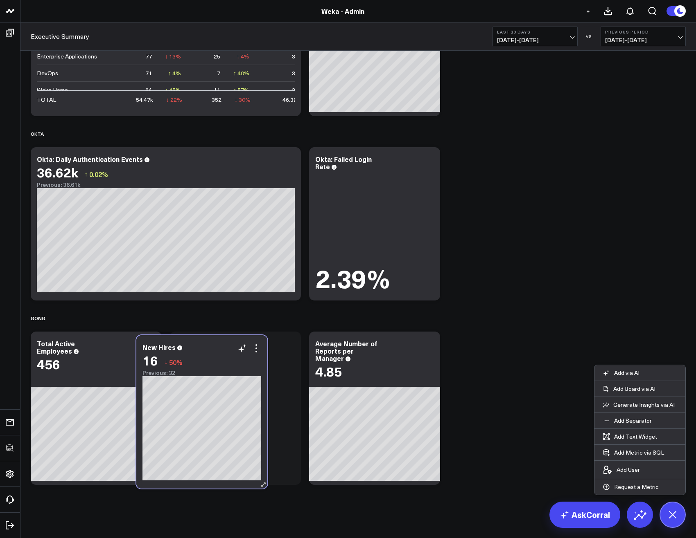
drag, startPoint x: 370, startPoint y: 342, endPoint x: 211, endPoint y: 345, distance: 158.8
click at [210, 347] on div "New Hires" at bounding box center [201, 347] width 119 height 7
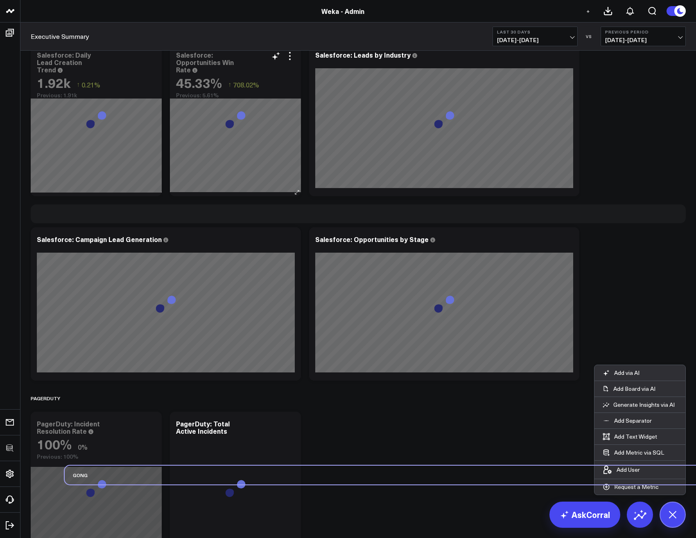
scroll to position [295, 0]
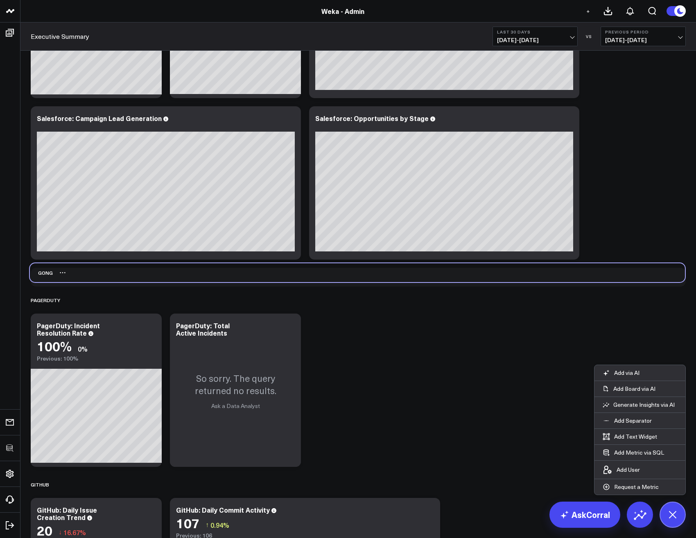
drag, startPoint x: 38, startPoint y: 319, endPoint x: 37, endPoint y: 274, distance: 45.4
click at [37, 274] on div "Gong" at bounding box center [41, 272] width 23 height 19
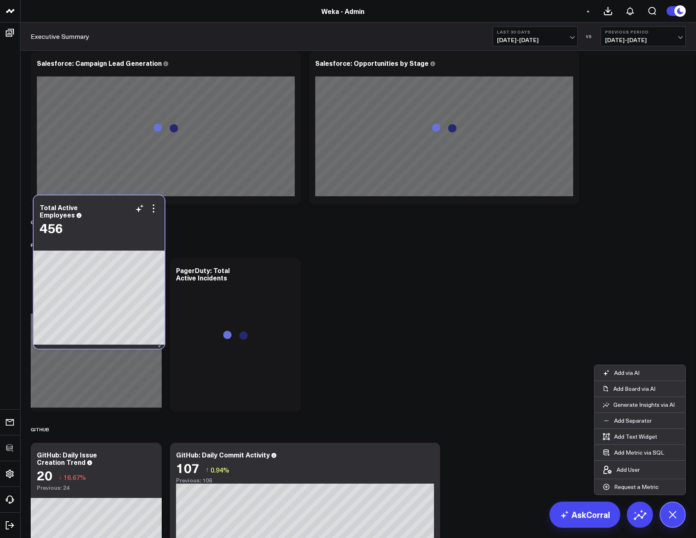
scroll to position [347, 0]
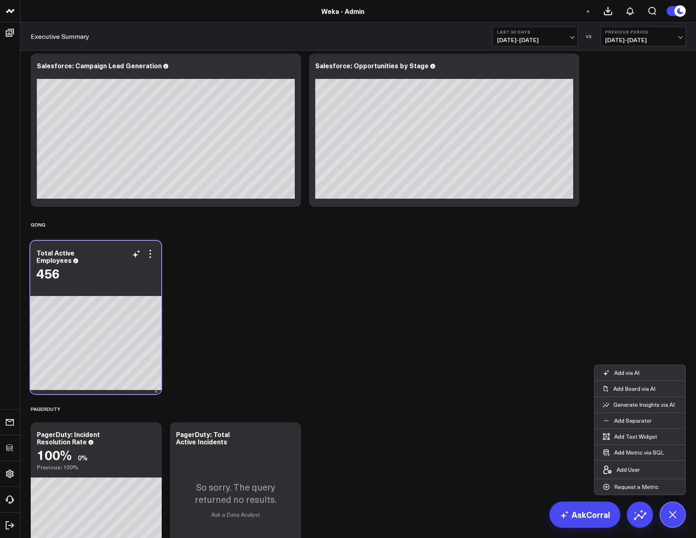
drag, startPoint x: 516, startPoint y: 194, endPoint x: 98, endPoint y: 264, distance: 423.7
click at [98, 264] on div "Total Active Employees 456" at bounding box center [95, 262] width 131 height 42
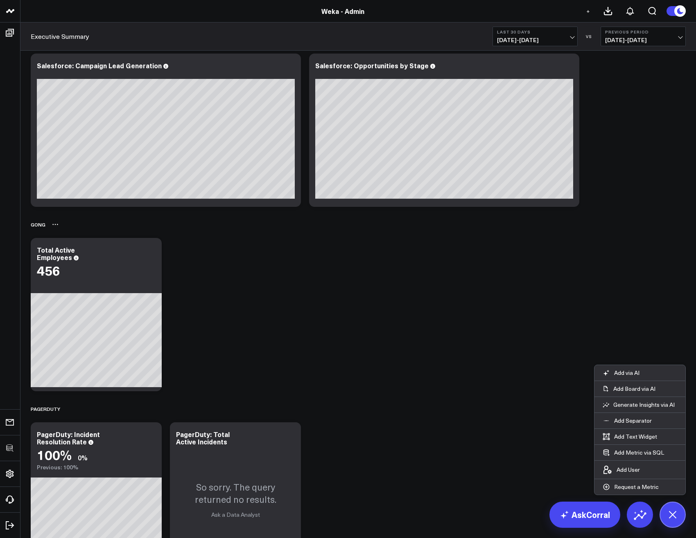
click at [53, 226] on icon at bounding box center [55, 224] width 7 height 7
click at [72, 238] on button "Rename" at bounding box center [77, 234] width 36 height 14
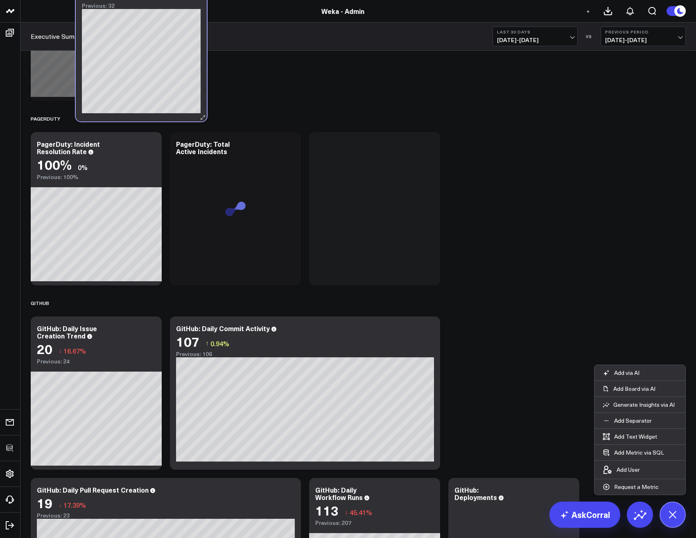
scroll to position [460, 0]
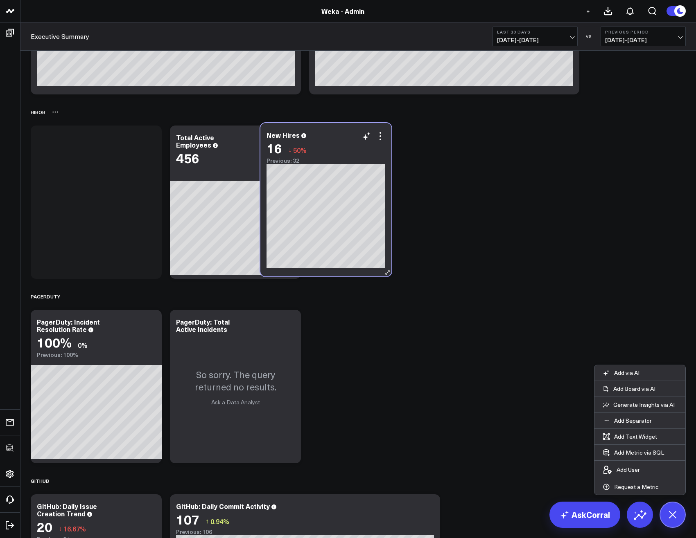
drag, startPoint x: 505, startPoint y: 183, endPoint x: 291, endPoint y: 142, distance: 217.9
click at [291, 142] on div "New Hires 16 ↓ 50% Previous: 32" at bounding box center [325, 147] width 119 height 33
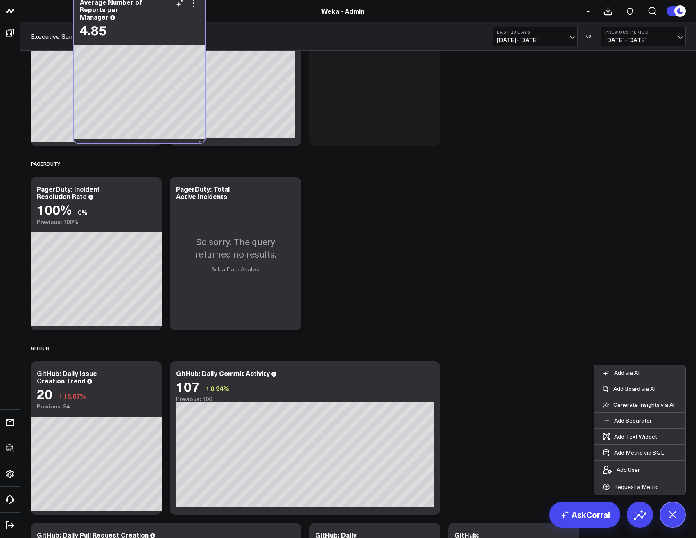
scroll to position [347, 0]
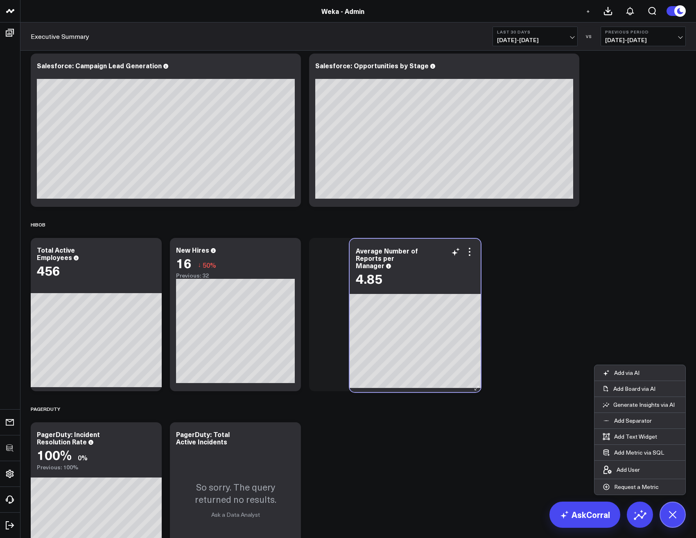
drag, startPoint x: 542, startPoint y: 356, endPoint x: 443, endPoint y: 263, distance: 135.5
click at [443, 263] on div "Average Number of Reports per Manager" at bounding box center [415, 258] width 119 height 22
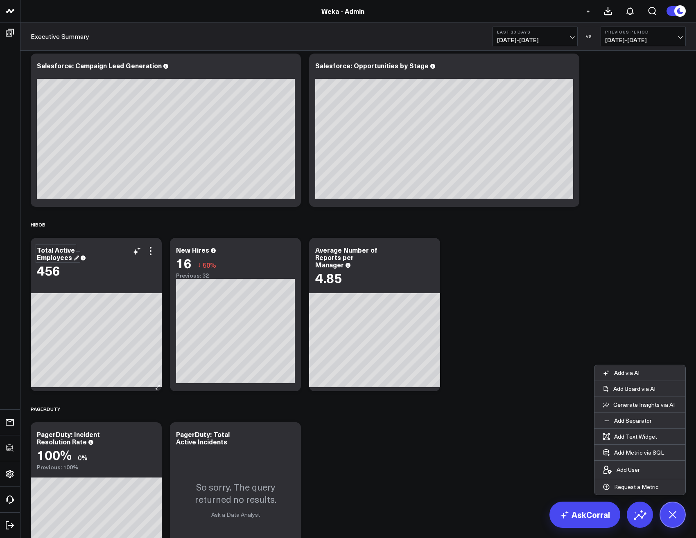
click at [38, 246] on div "Total Active Employees" at bounding box center [58, 253] width 42 height 16
click at [196, 254] on div "New Hires" at bounding box center [196, 249] width 40 height 9
click at [323, 259] on div "Average Number of Reports per Manager" at bounding box center [346, 257] width 62 height 24
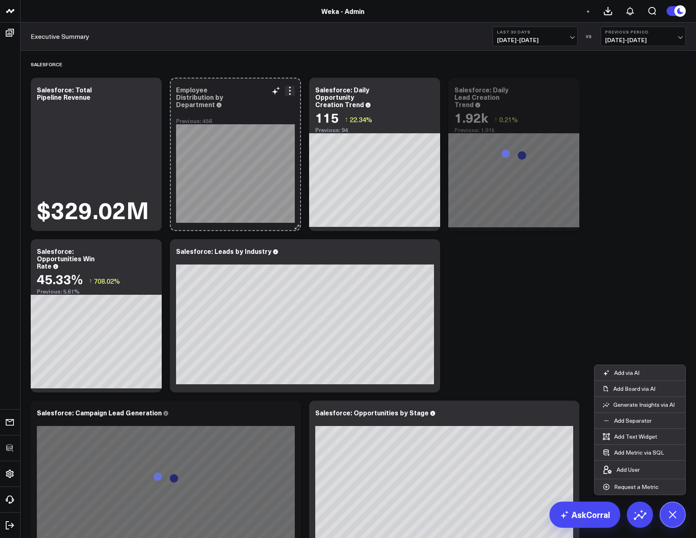
click at [267, 213] on div "Employee Distribution by Department Previous: 456 [fontSize:14px lineHeight:16p…" at bounding box center [235, 154] width 131 height 153
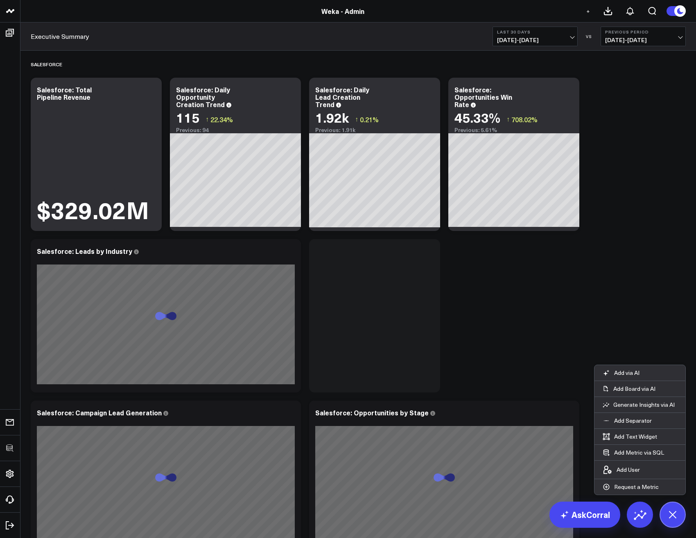
scroll to position [295, 0]
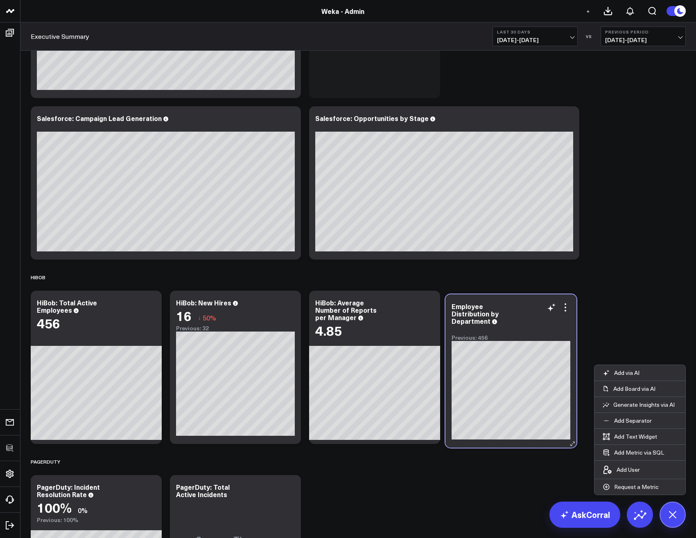
drag, startPoint x: 250, startPoint y: 117, endPoint x: 520, endPoint y: 312, distance: 332.3
click at [520, 312] on div "Employee Distribution by Department" at bounding box center [510, 314] width 119 height 22
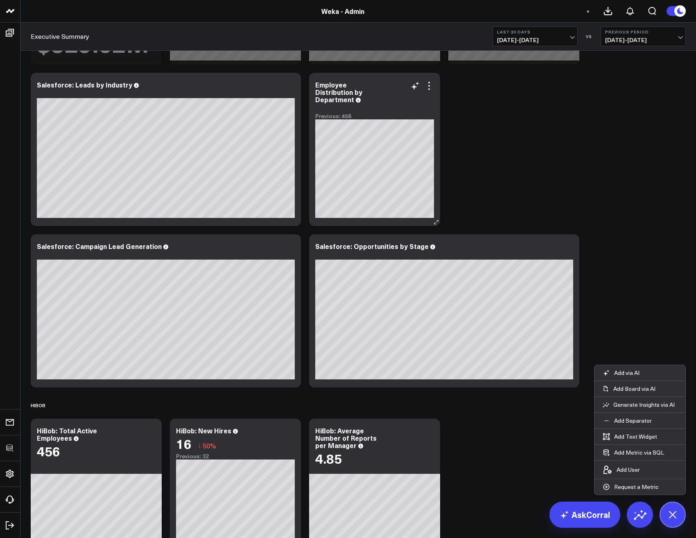
scroll to position [147, 0]
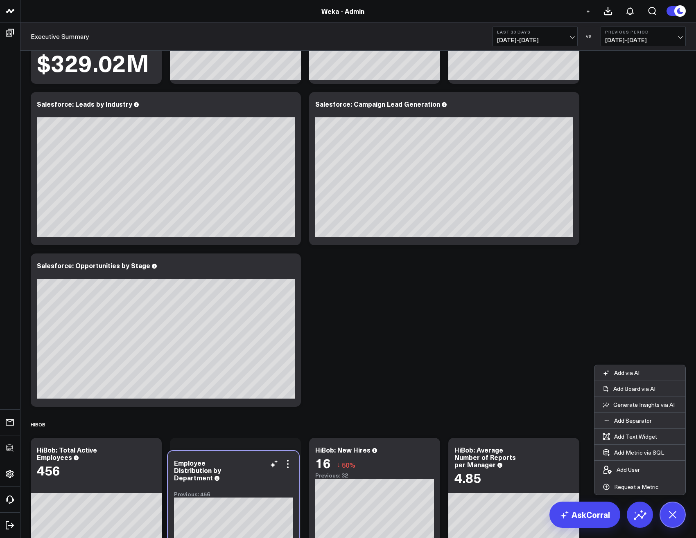
drag, startPoint x: 387, startPoint y: 106, endPoint x: 246, endPoint y: 466, distance: 386.0
click at [246, 466] on div "Employee Distribution by Department" at bounding box center [233, 470] width 119 height 22
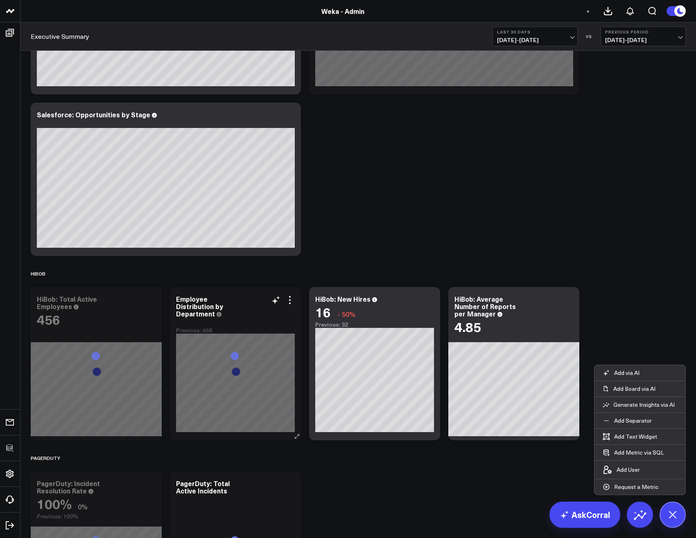
scroll to position [344, 0]
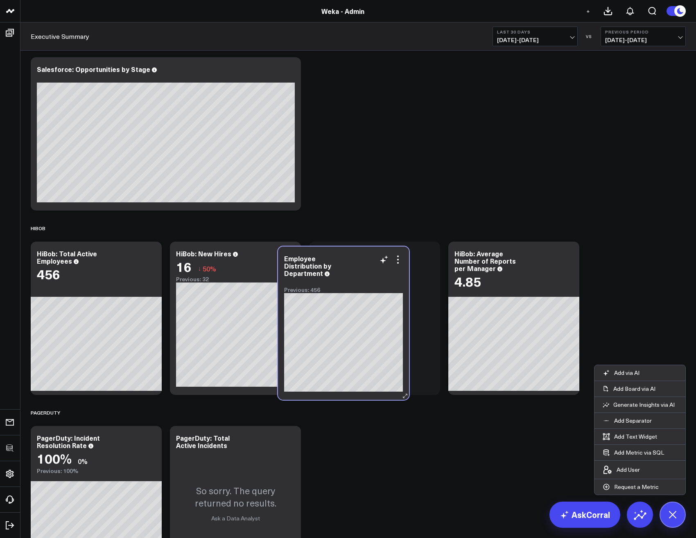
drag, startPoint x: 236, startPoint y: 252, endPoint x: 345, endPoint y: 257, distance: 108.1
click at [345, 257] on div "Employee Distribution by Department" at bounding box center [343, 266] width 119 height 22
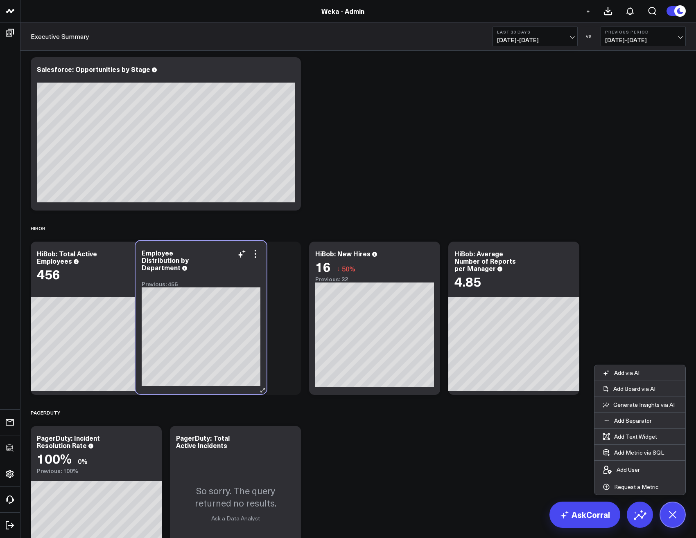
drag, startPoint x: 388, startPoint y: 255, endPoint x: 264, endPoint y: 263, distance: 123.8
click at [220, 253] on div "Employee Distribution by Department" at bounding box center [201, 260] width 119 height 22
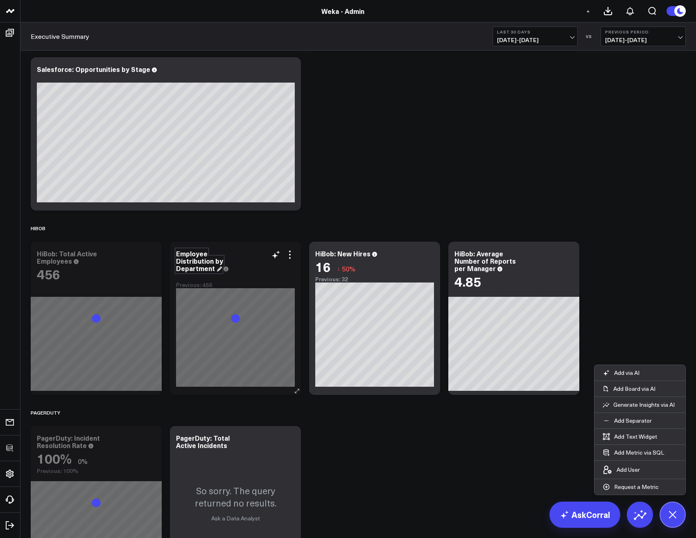
click at [200, 259] on div "Employee Distribution by Department" at bounding box center [199, 261] width 47 height 24
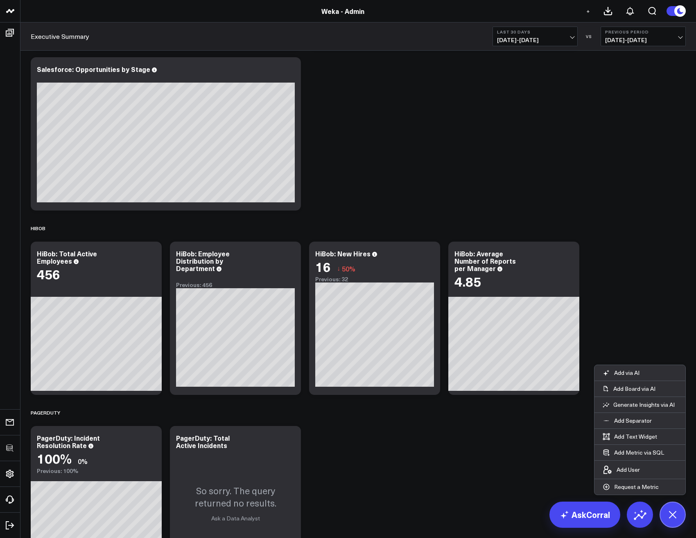
click at [290, 255] on icon at bounding box center [290, 255] width 2 height 2
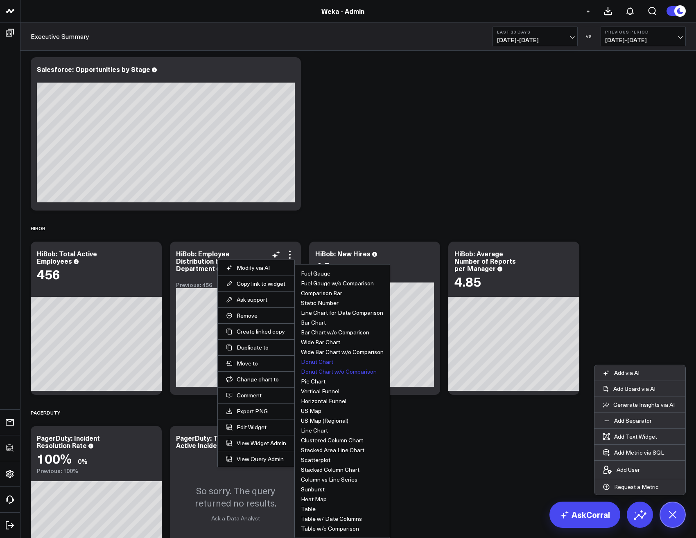
click at [317, 369] on button "Donut Chart w/o Comparison" at bounding box center [339, 372] width 76 height 6
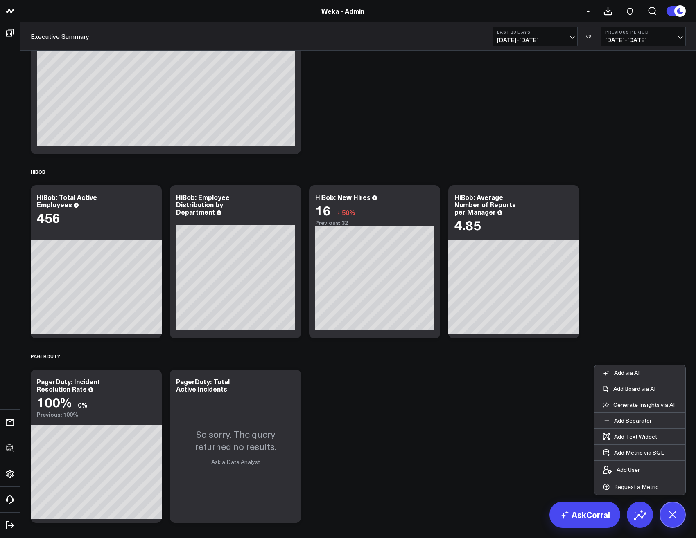
scroll to position [442, 0]
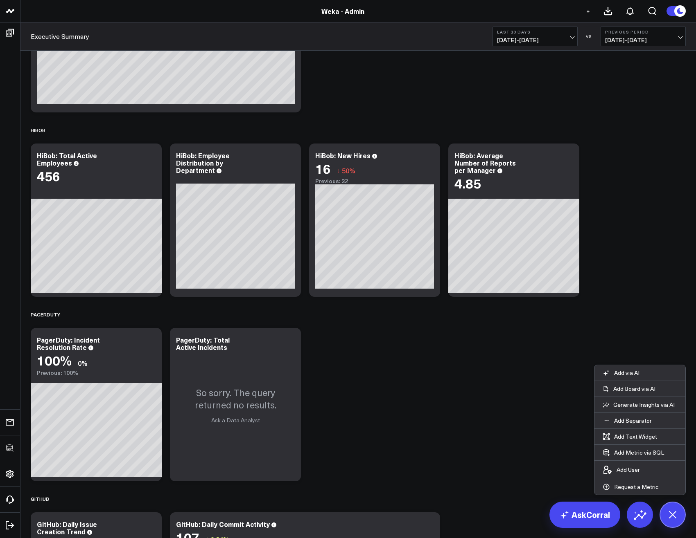
click at [673, 521] on icon at bounding box center [672, 515] width 18 height 18
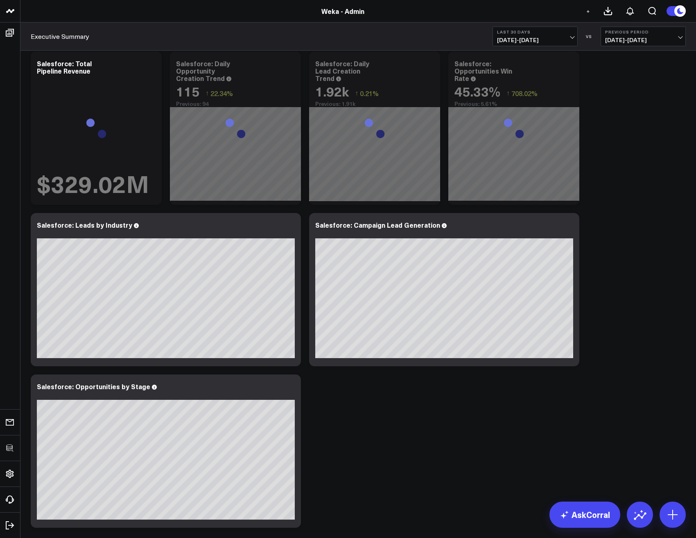
scroll to position [0, 0]
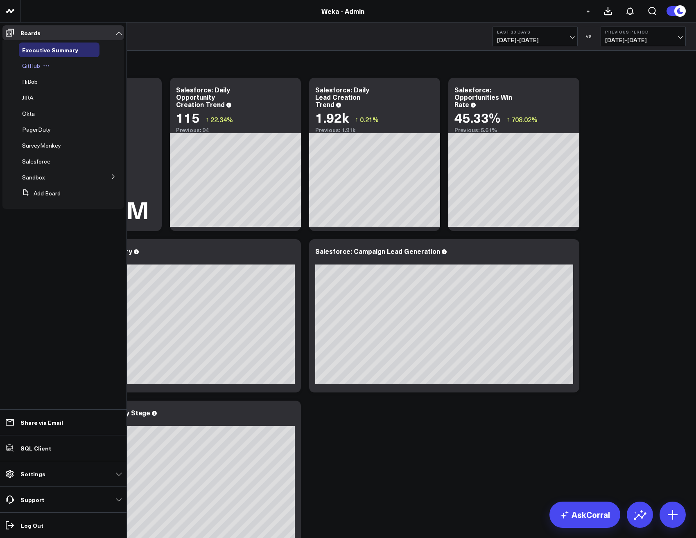
click at [28, 67] on span "GitHub" at bounding box center [31, 66] width 18 height 8
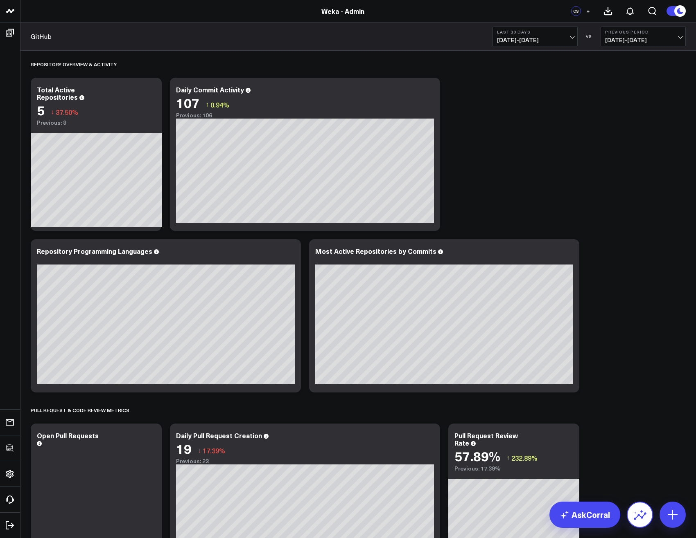
click at [644, 515] on icon at bounding box center [639, 517] width 13 height 8
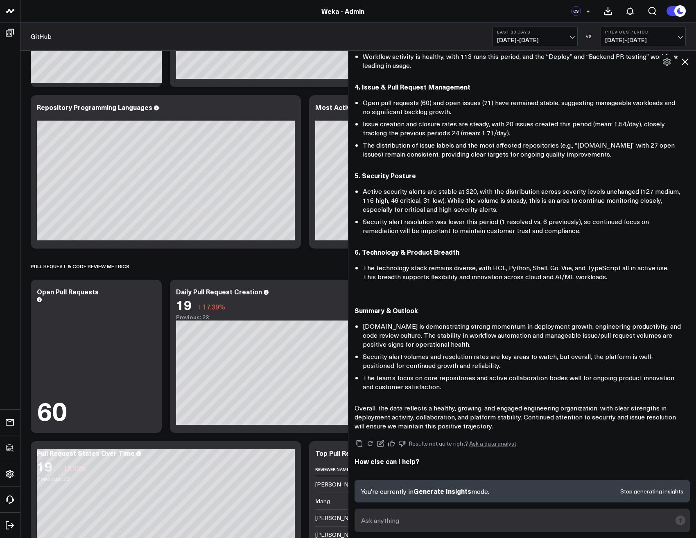
scroll to position [147, 0]
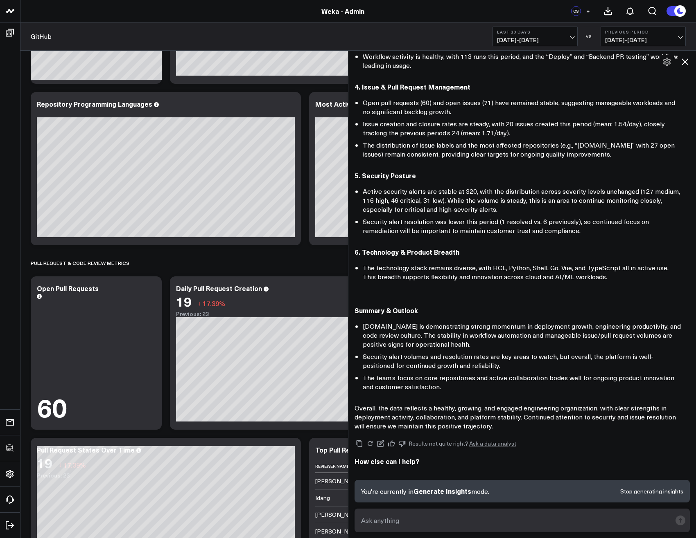
click at [686, 62] on icon at bounding box center [685, 62] width 10 height 10
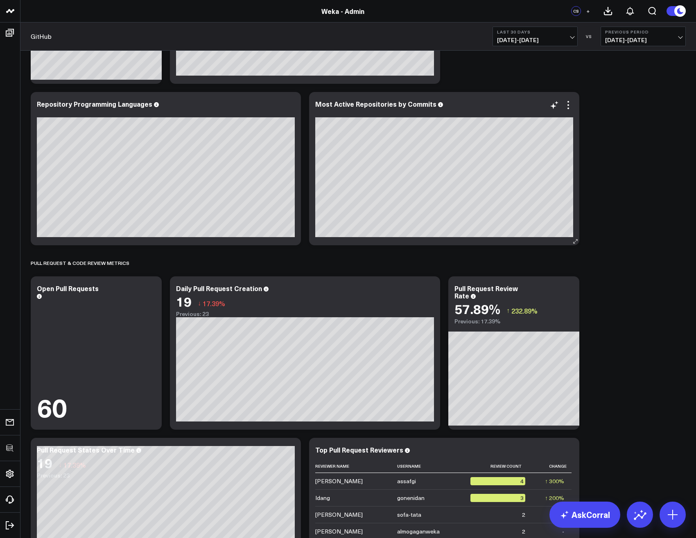
scroll to position [0, 0]
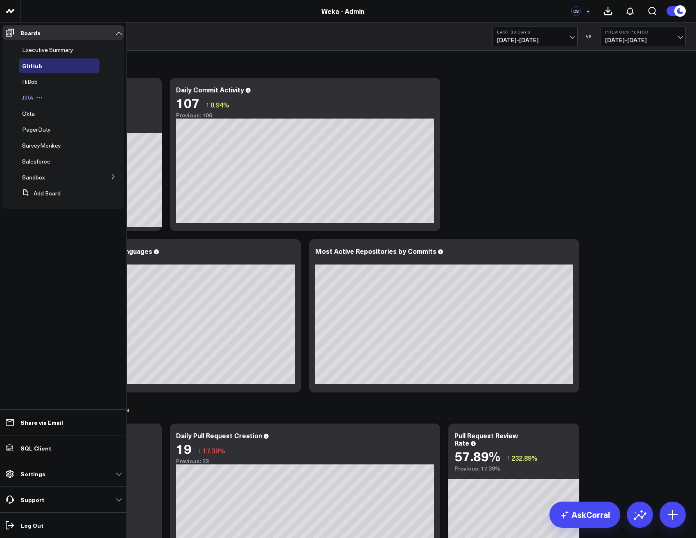
click at [27, 97] on span "JIRA" at bounding box center [27, 98] width 11 height 8
